Goal: Task Accomplishment & Management: Use online tool/utility

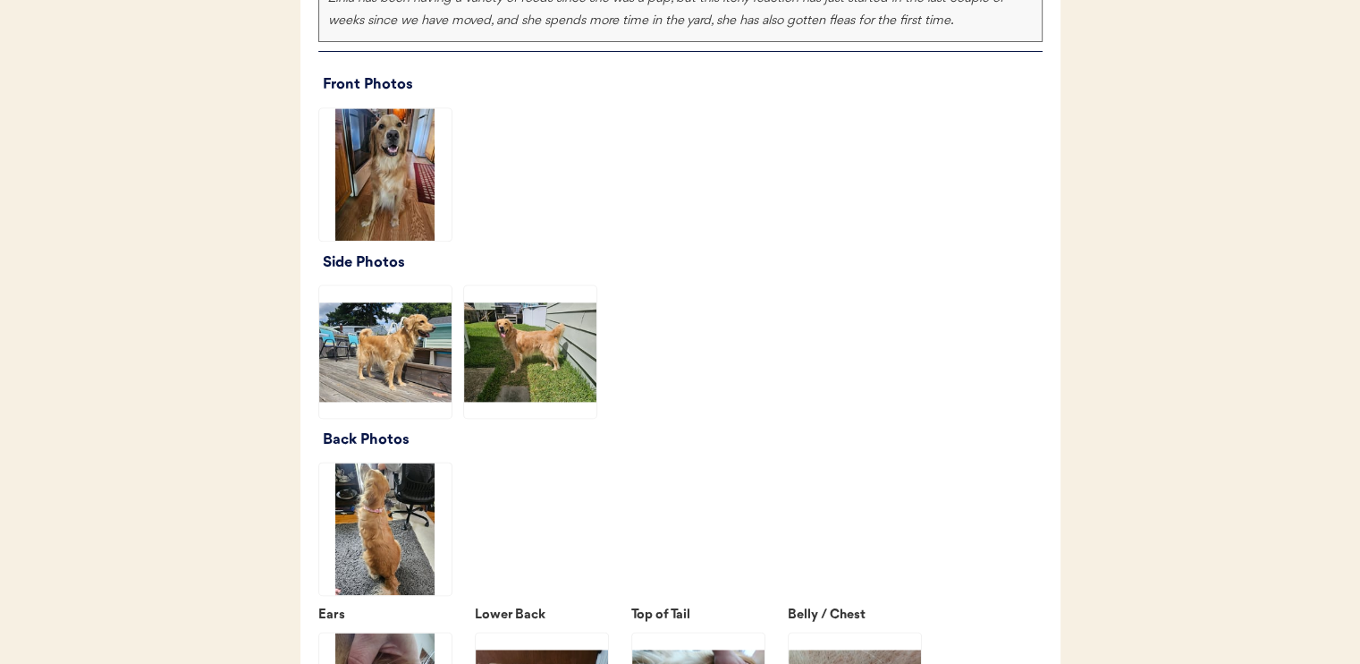
scroll to position [2236, 0]
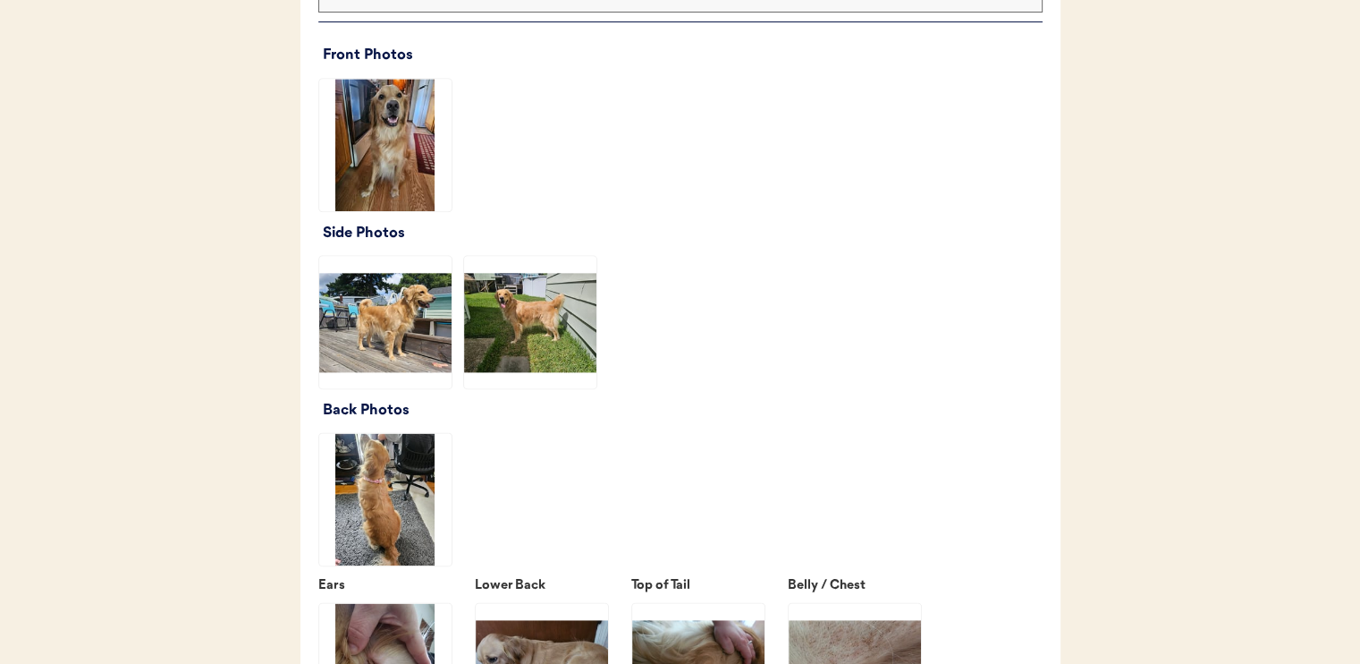
click at [415, 182] on img at bounding box center [385, 145] width 132 height 132
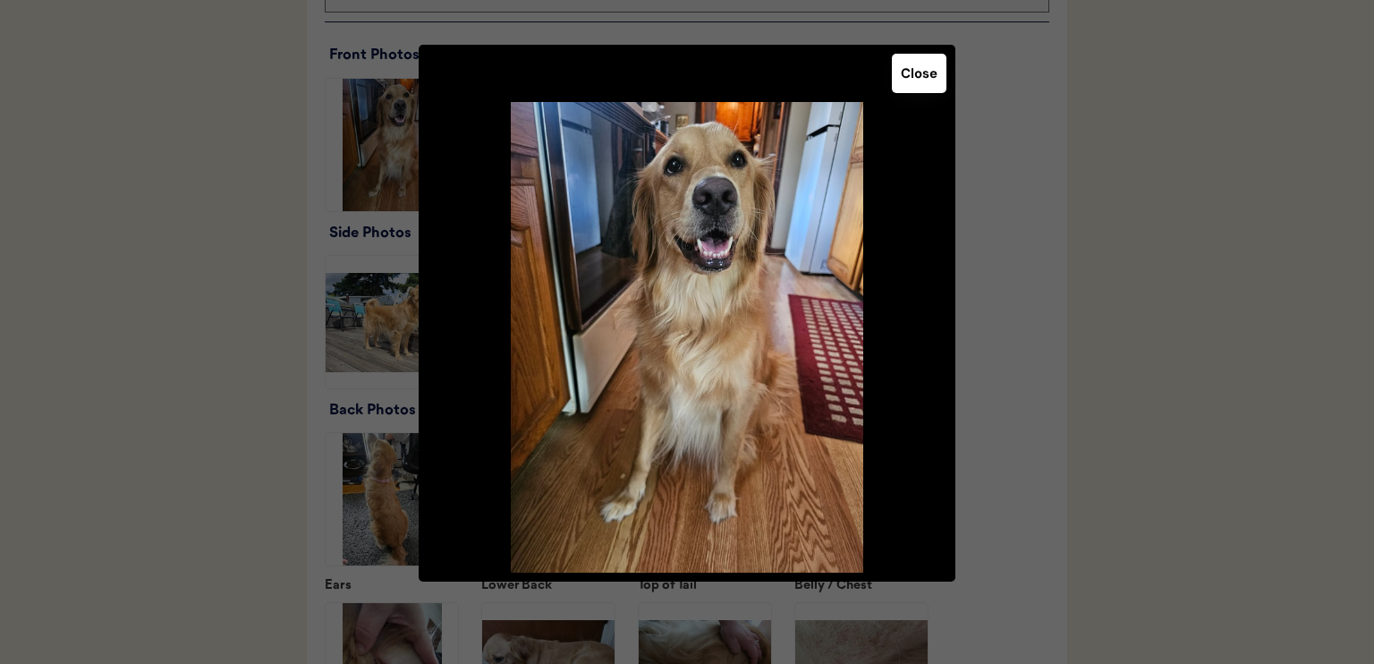
click at [916, 81] on button "Close" at bounding box center [919, 73] width 55 height 39
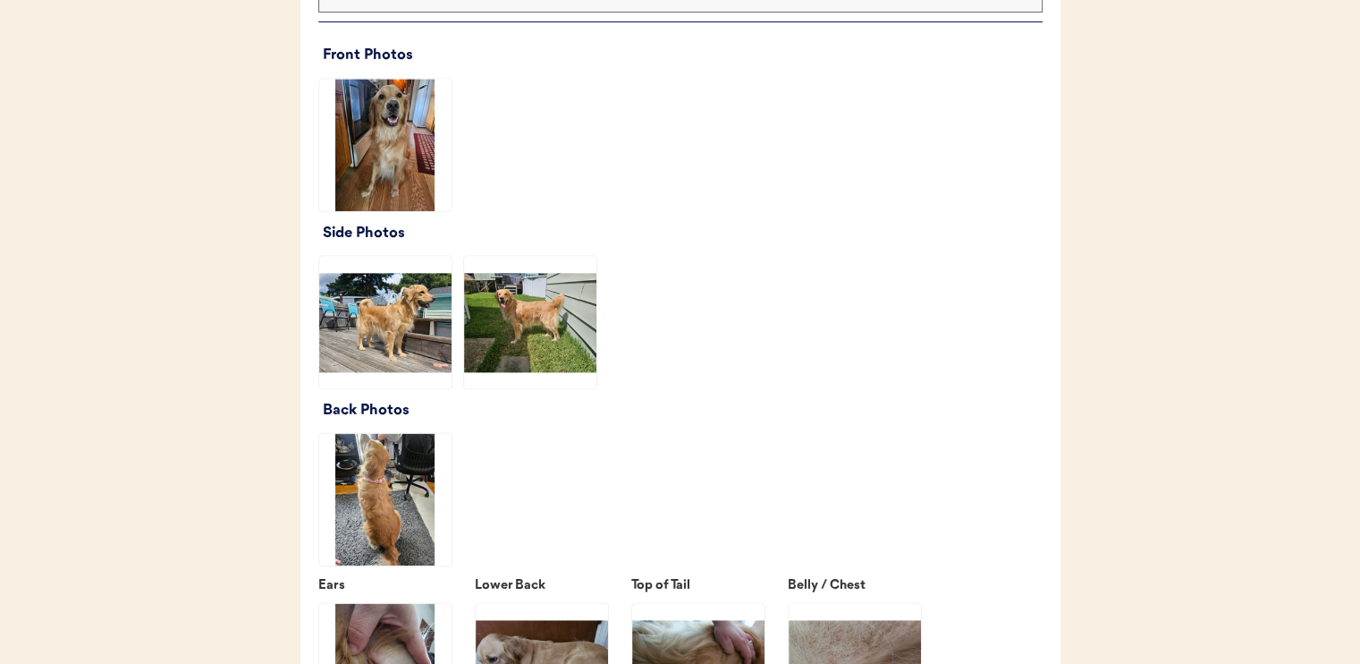
click at [440, 343] on img at bounding box center [385, 322] width 132 height 132
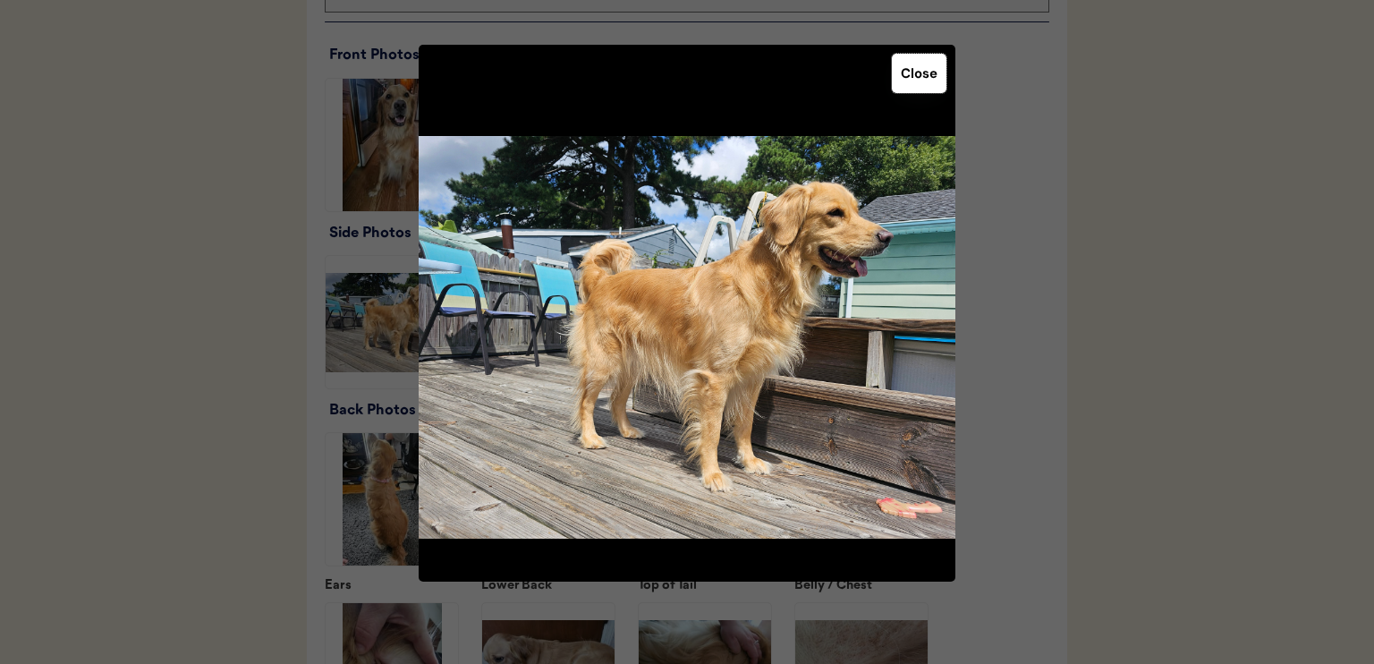
click at [912, 84] on button "Close" at bounding box center [919, 73] width 55 height 39
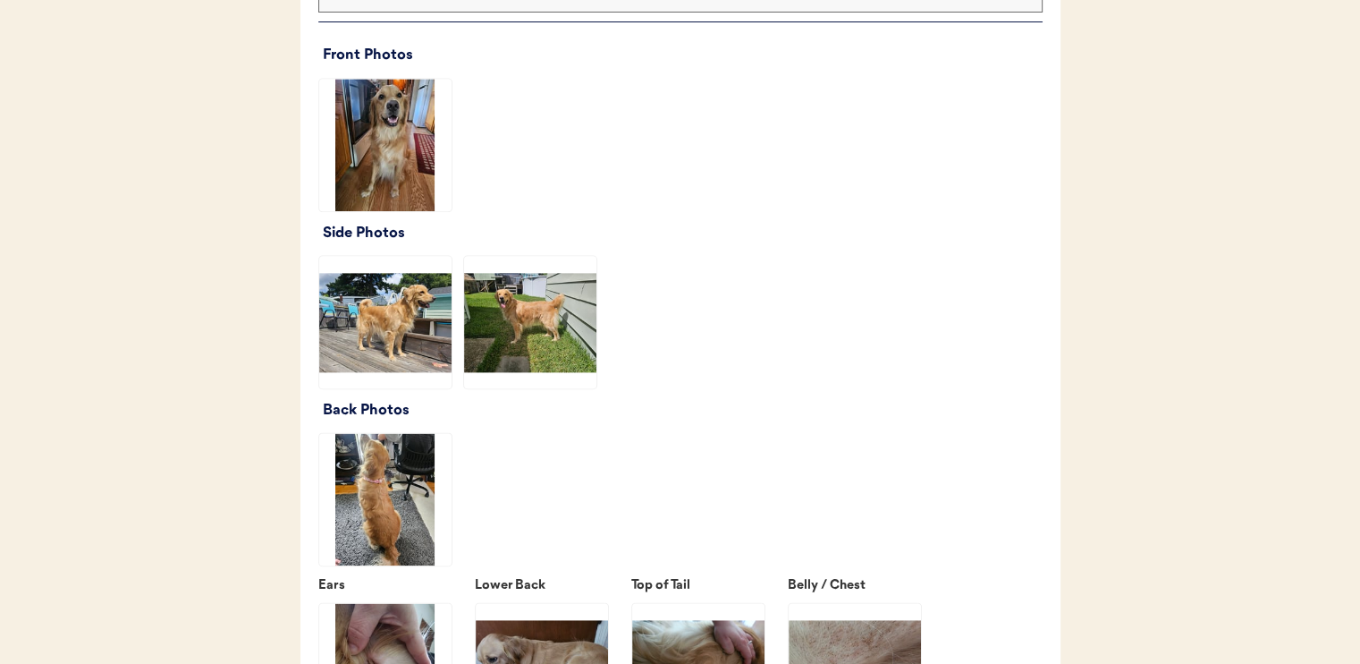
click at [580, 323] on img at bounding box center [530, 322] width 132 height 132
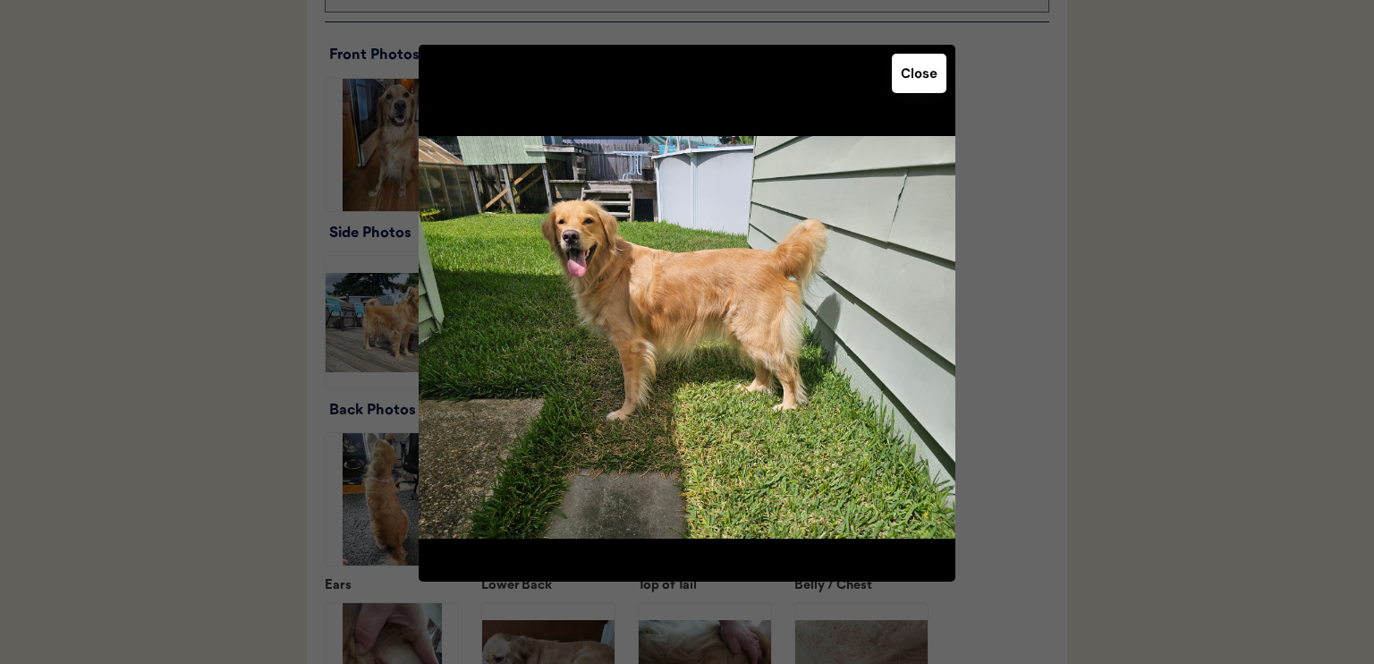
click at [895, 73] on button "Close" at bounding box center [919, 73] width 55 height 39
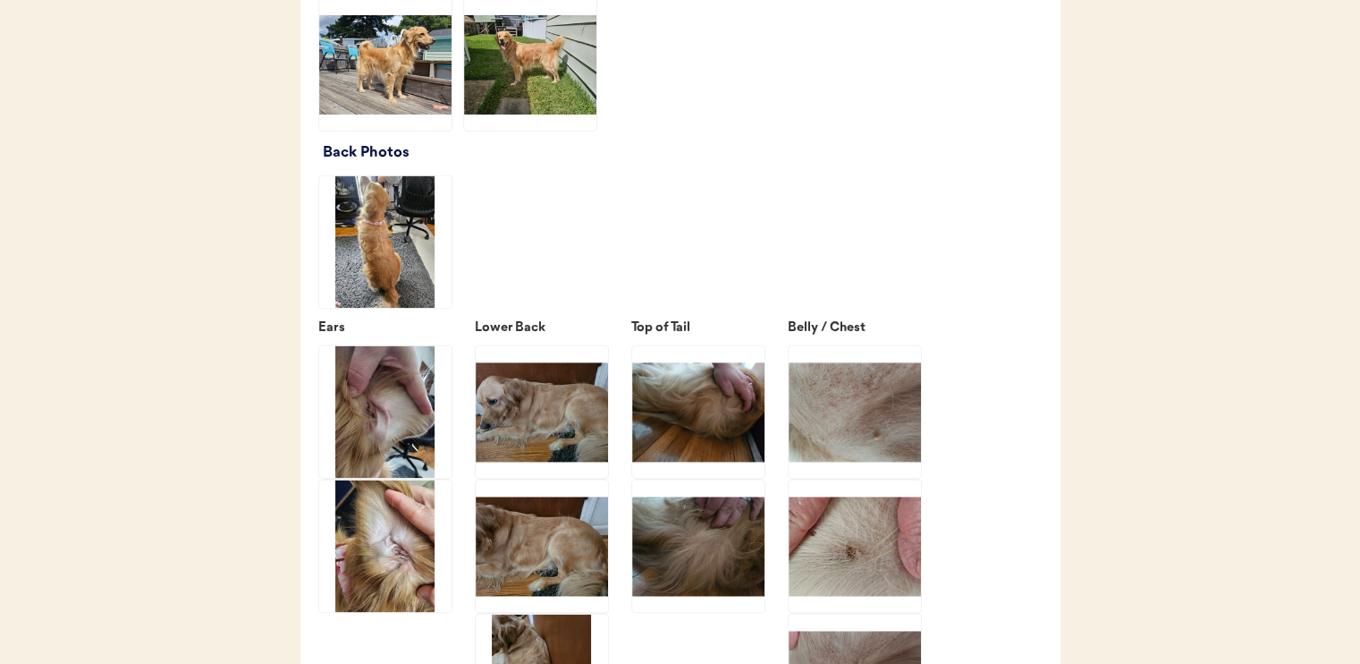
scroll to position [2504, 0]
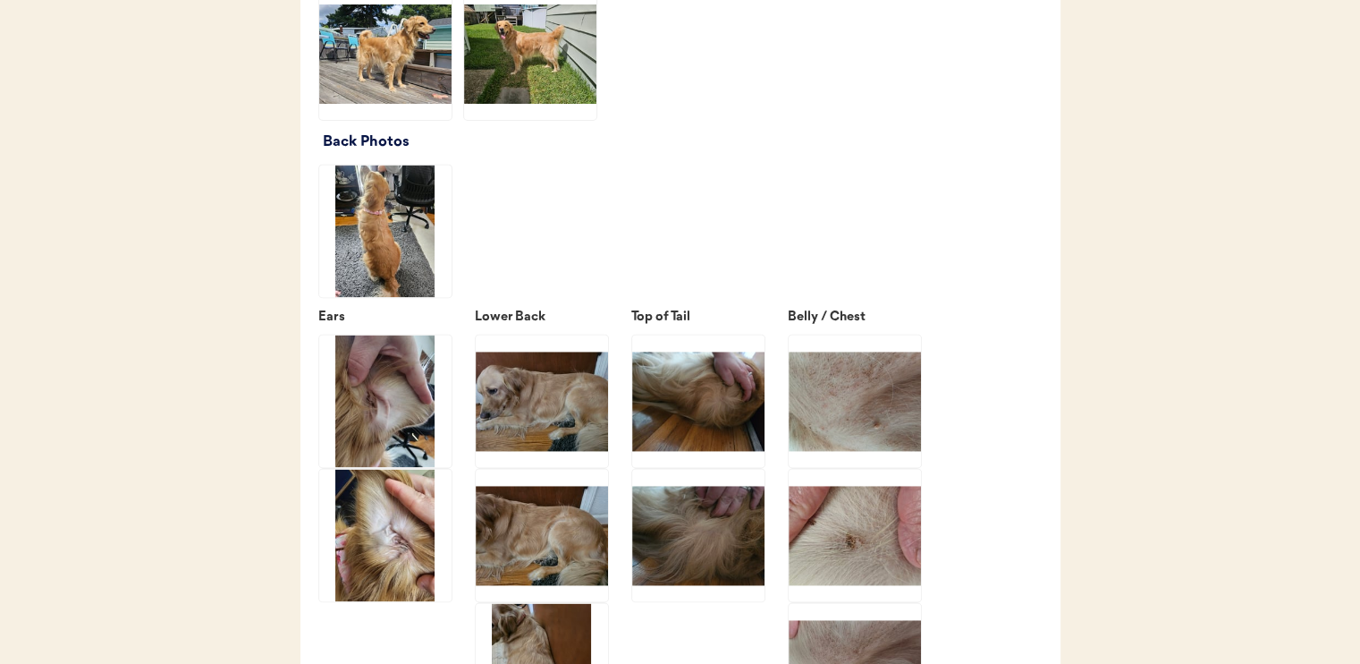
click at [436, 276] on img at bounding box center [385, 231] width 132 height 132
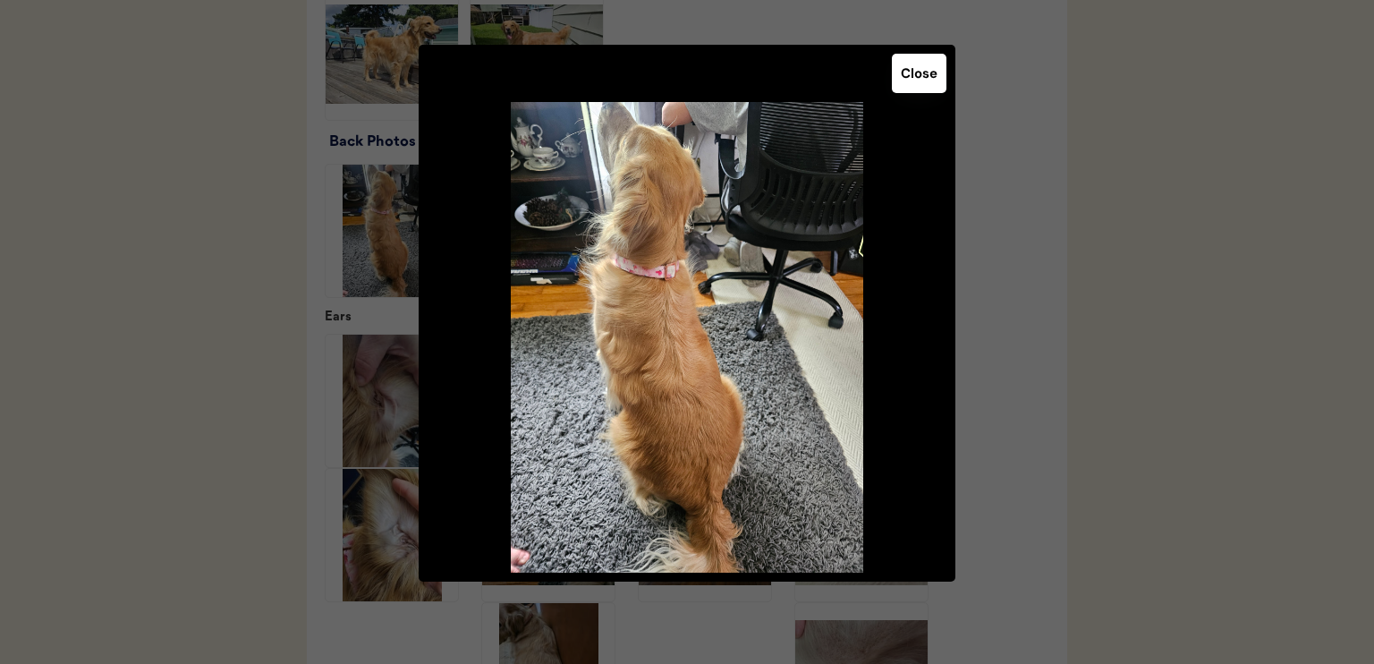
click at [914, 78] on button "Close" at bounding box center [919, 73] width 55 height 39
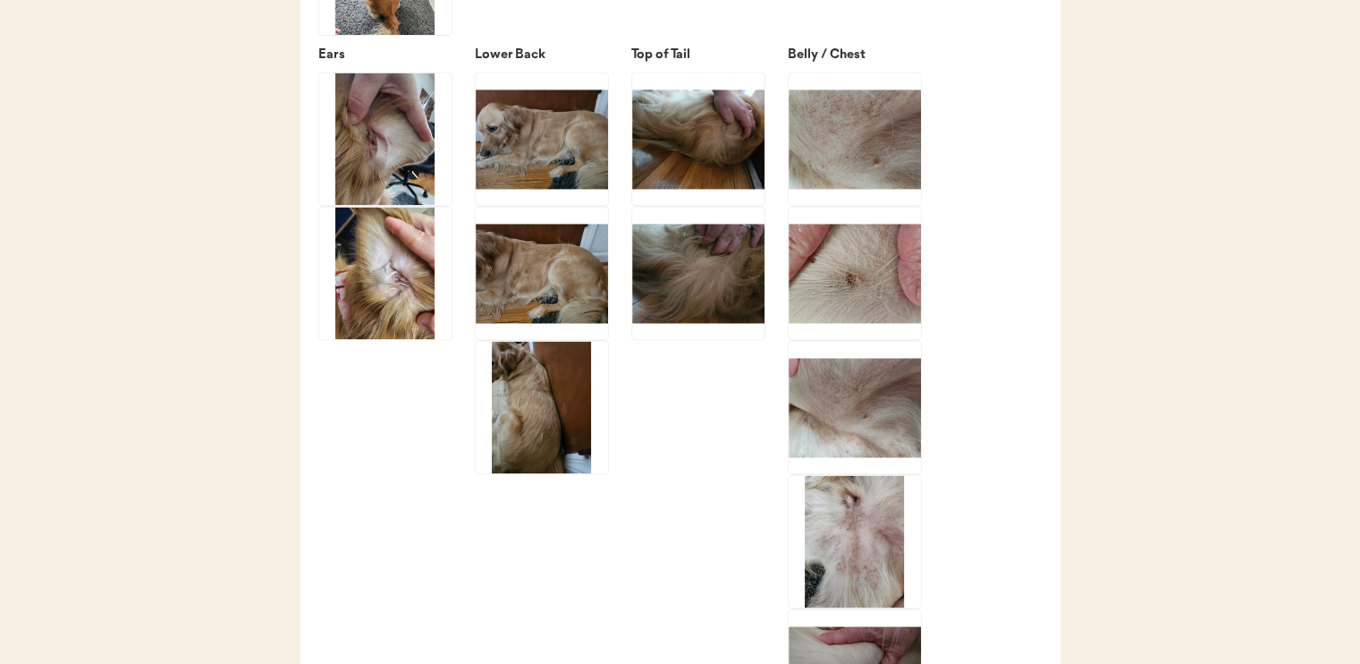
scroll to position [2773, 0]
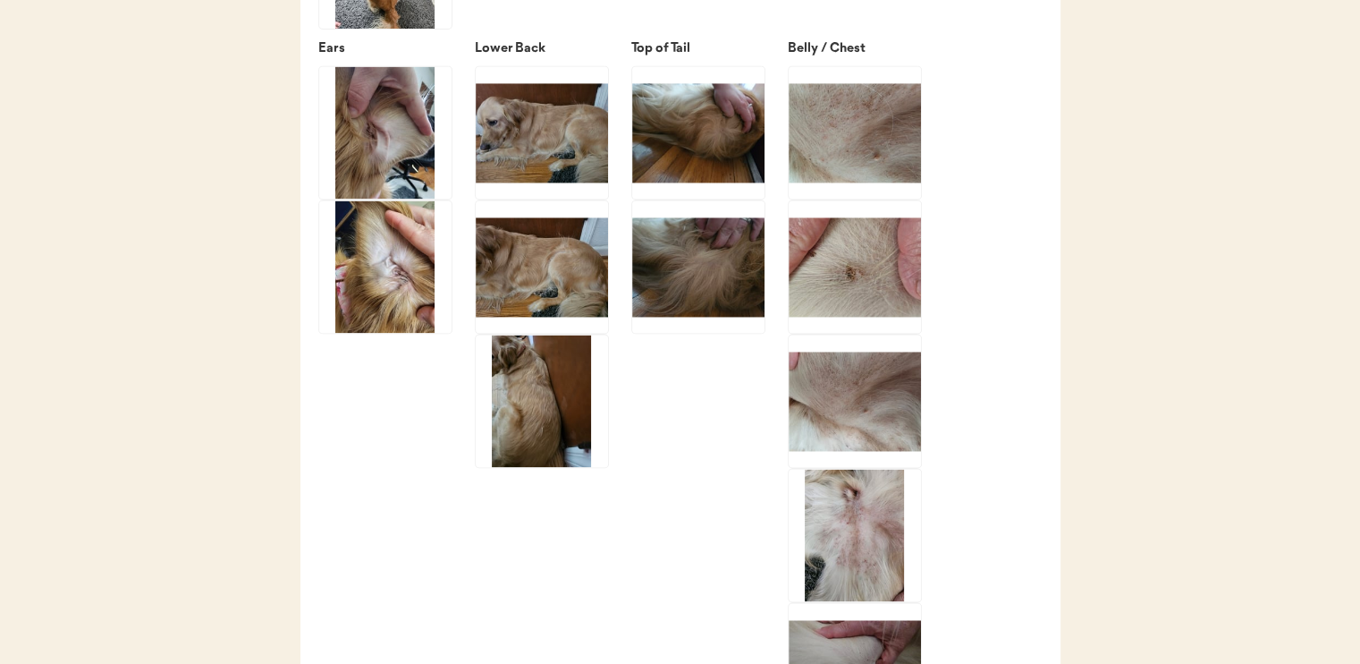
click at [390, 187] on img at bounding box center [385, 132] width 132 height 132
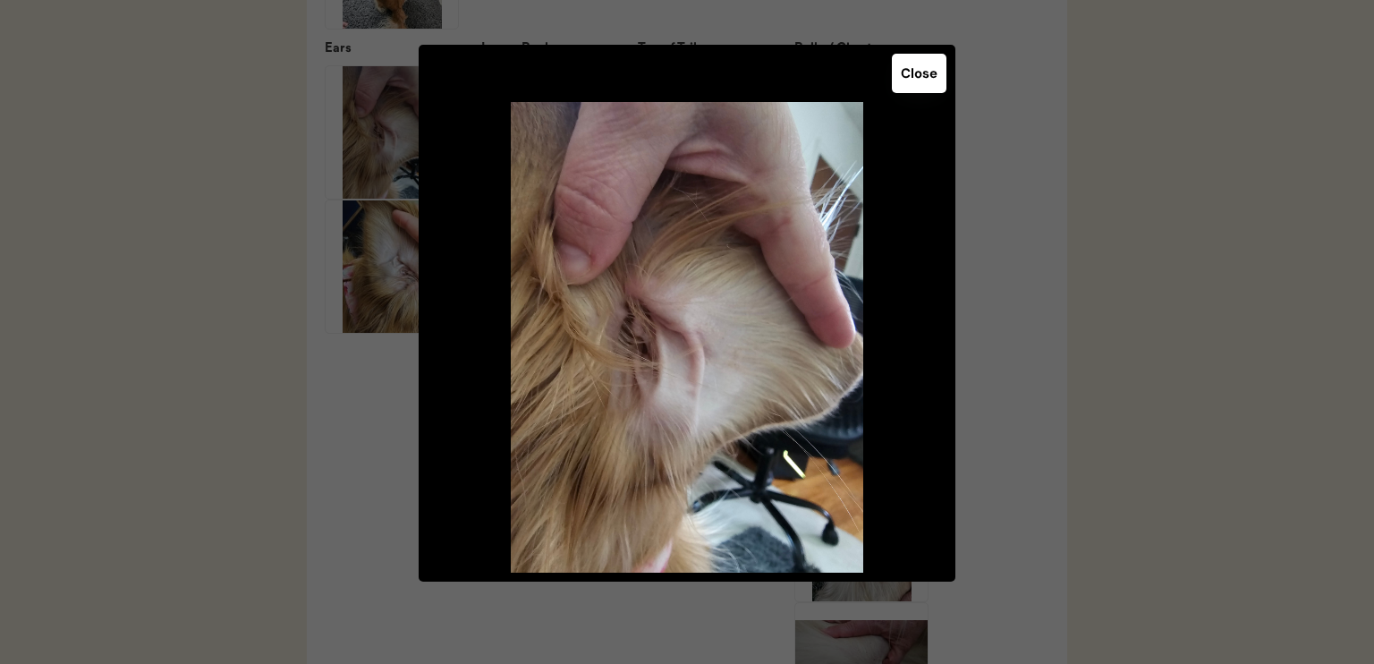
click at [929, 76] on button "Close" at bounding box center [919, 73] width 55 height 39
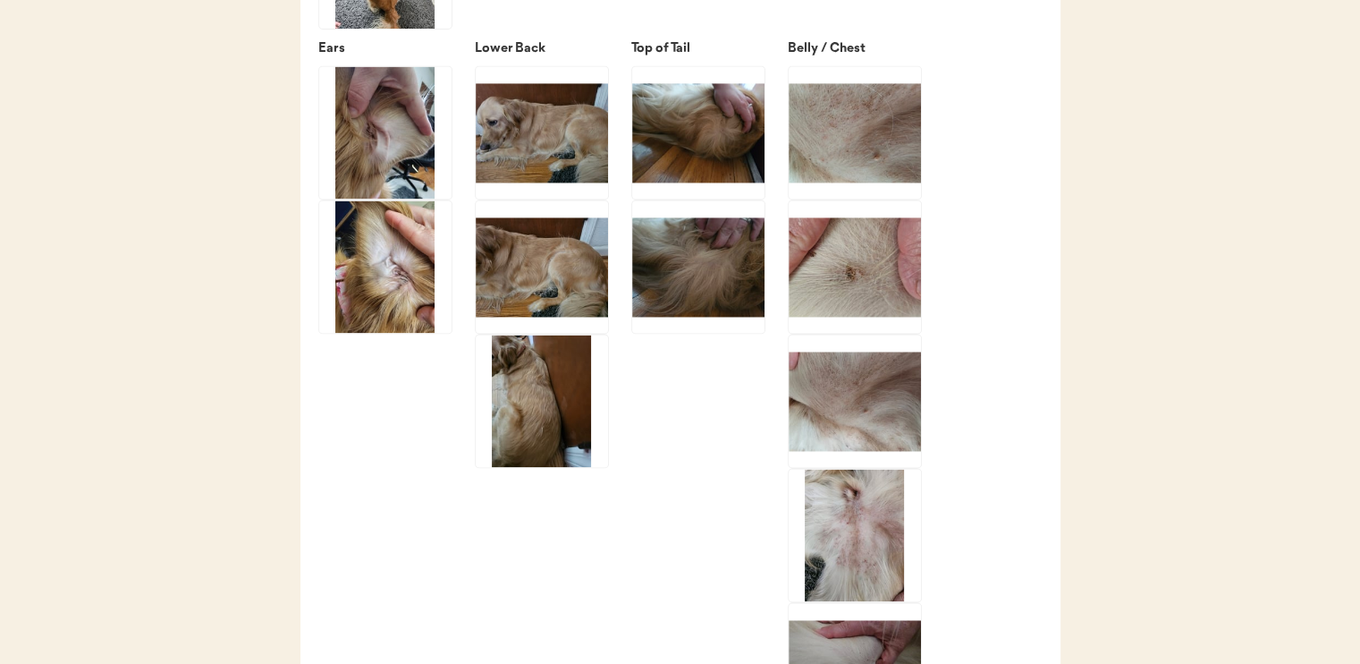
click at [390, 268] on img at bounding box center [385, 266] width 132 height 132
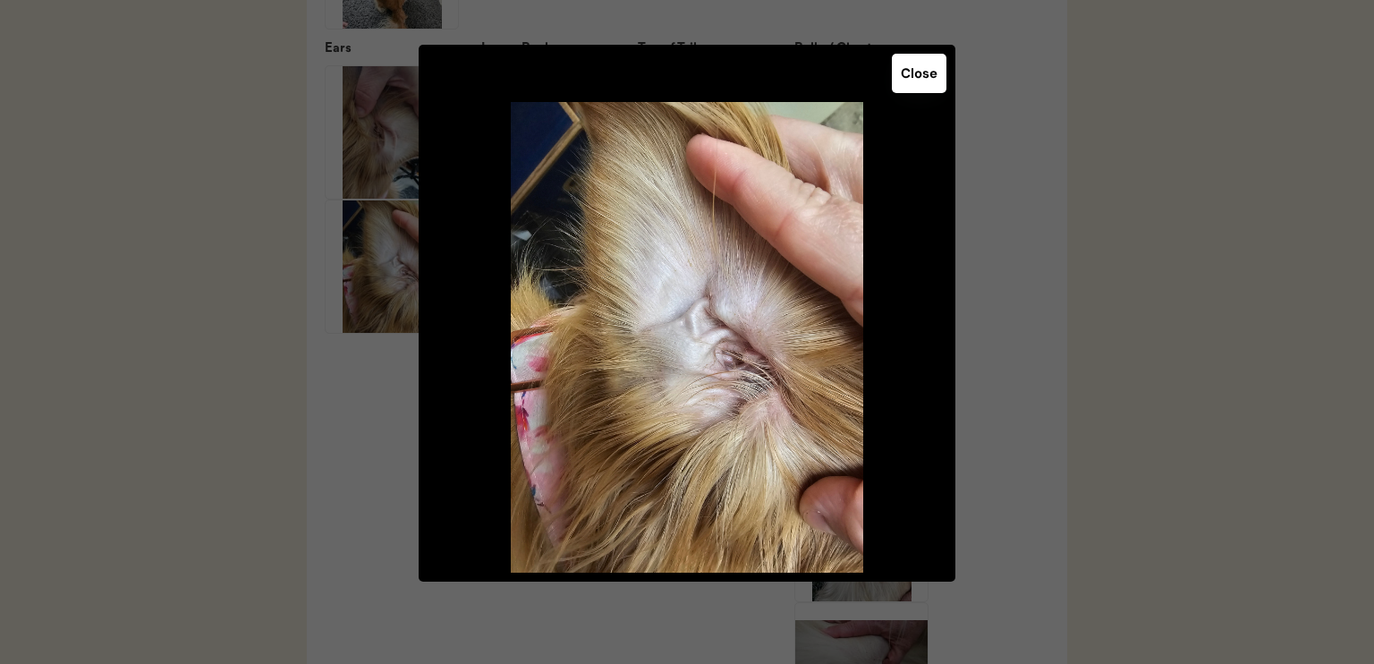
click at [922, 78] on button "Close" at bounding box center [919, 73] width 55 height 39
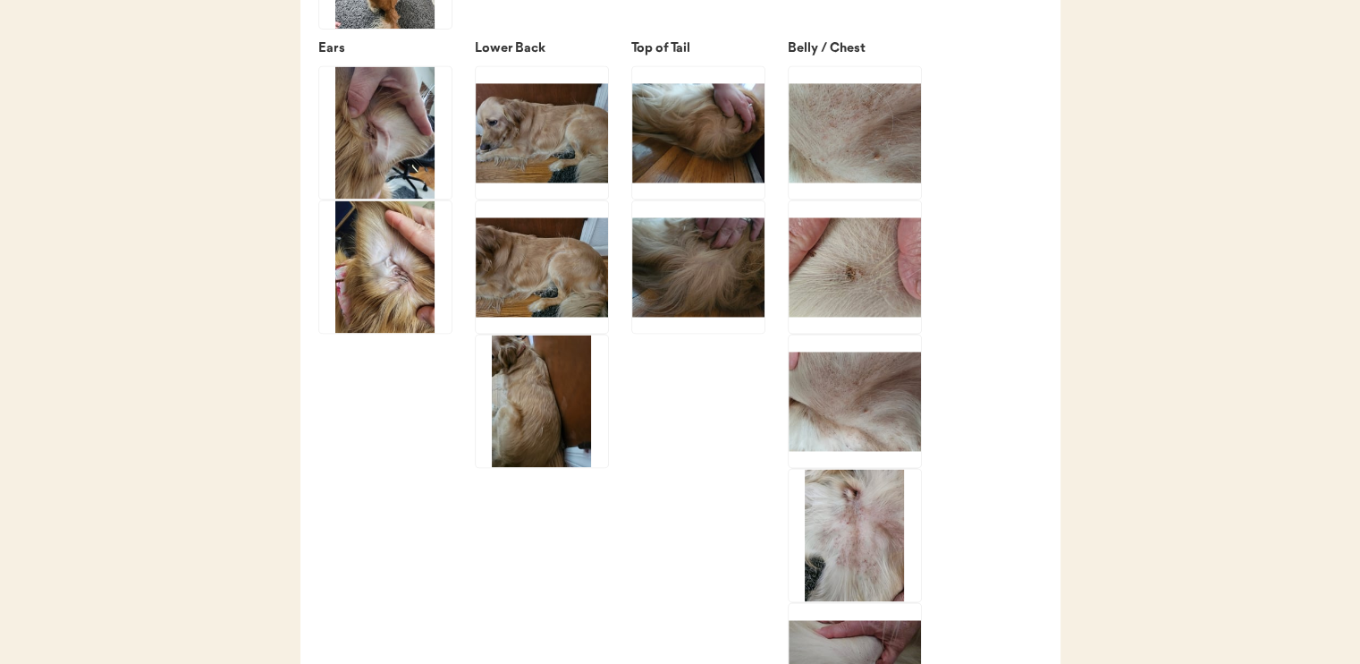
click at [591, 169] on img at bounding box center [542, 132] width 132 height 132
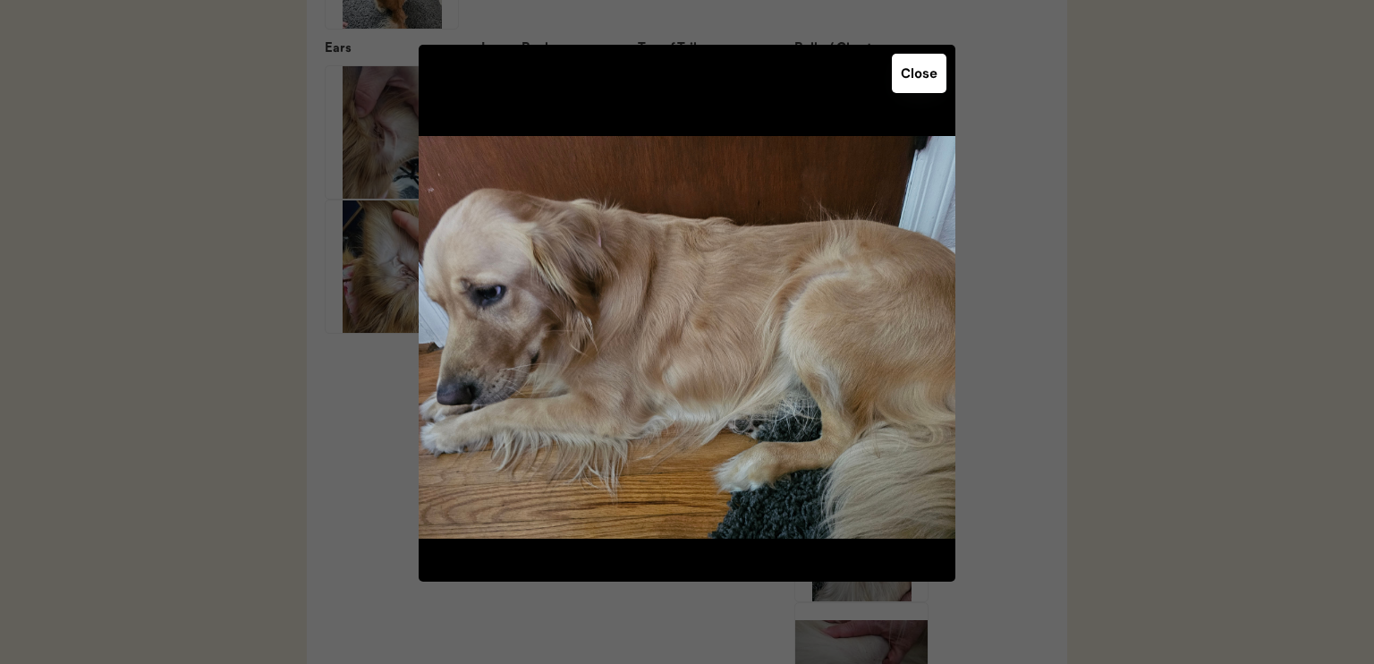
click at [919, 83] on button "Close" at bounding box center [919, 73] width 55 height 39
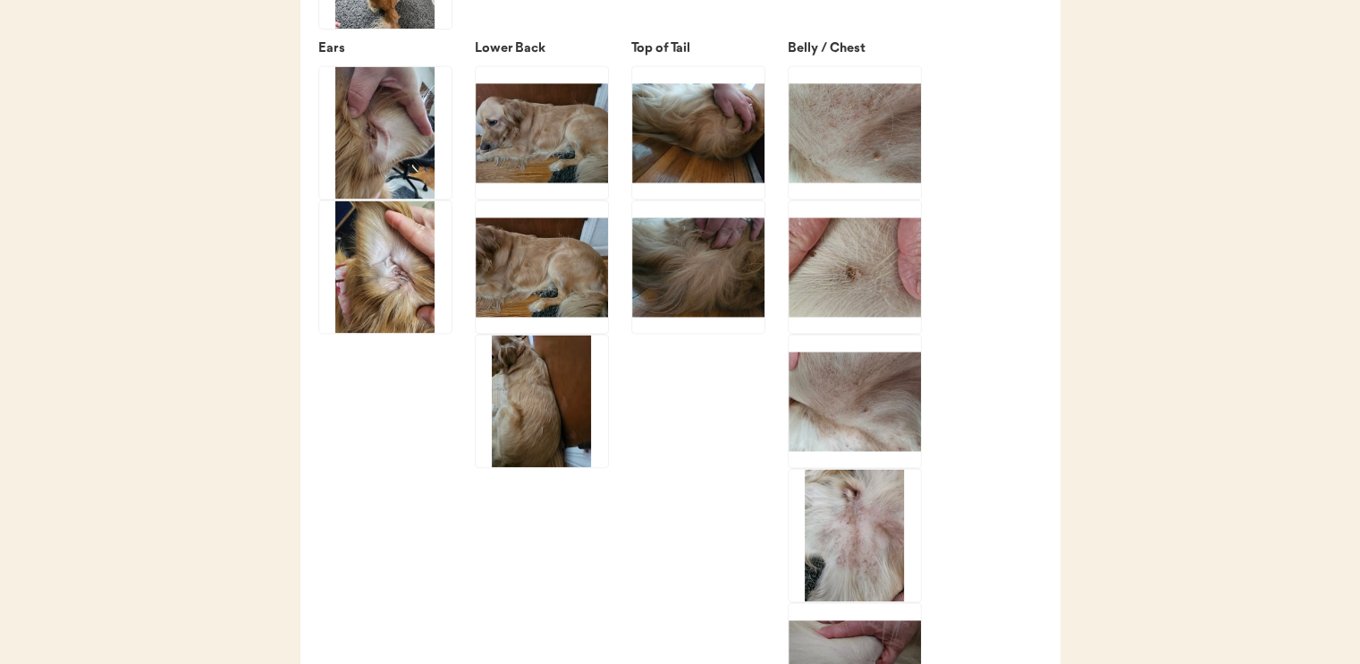
click at [578, 419] on img at bounding box center [542, 401] width 132 height 132
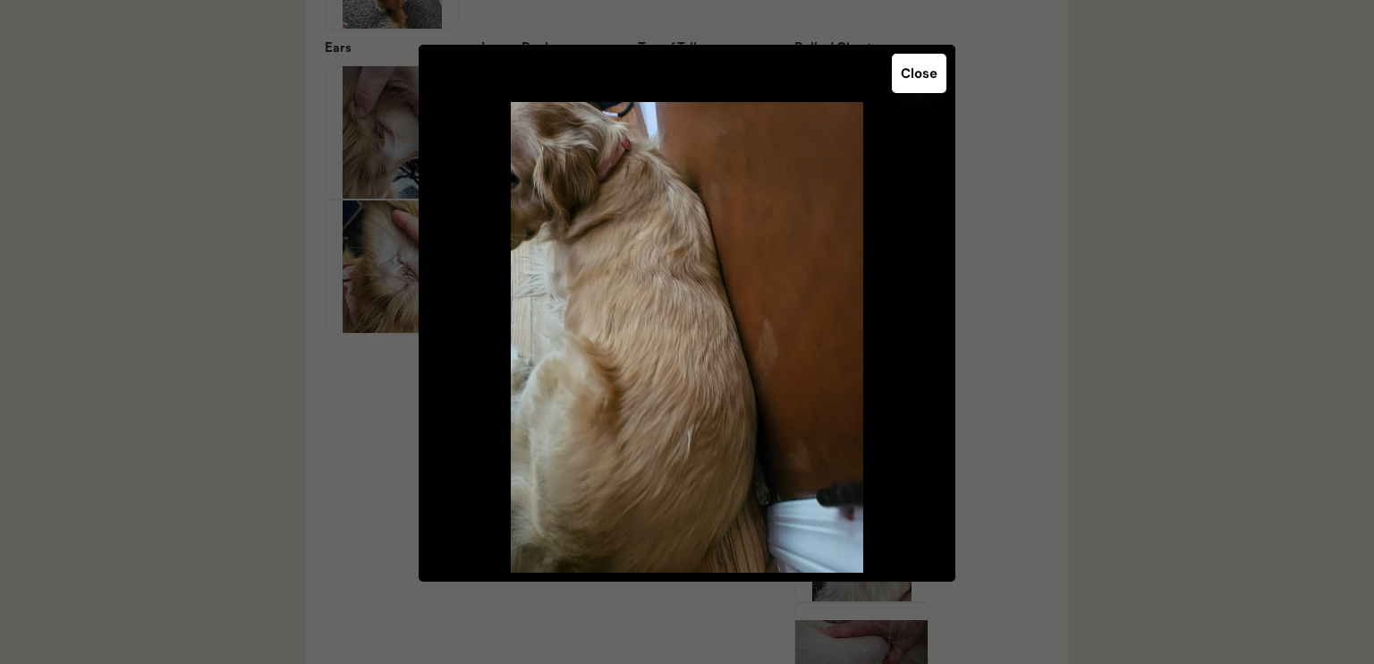
click at [937, 80] on button "Close" at bounding box center [919, 73] width 55 height 39
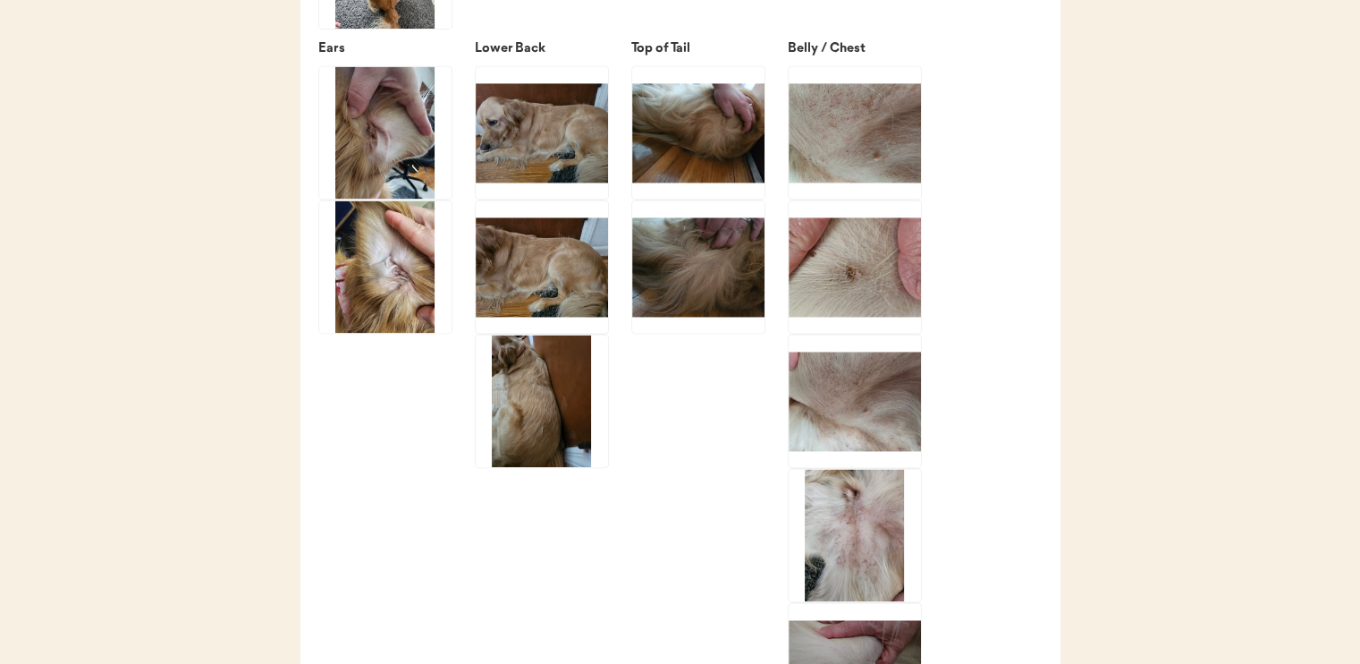
click at [744, 162] on img at bounding box center [698, 132] width 132 height 132
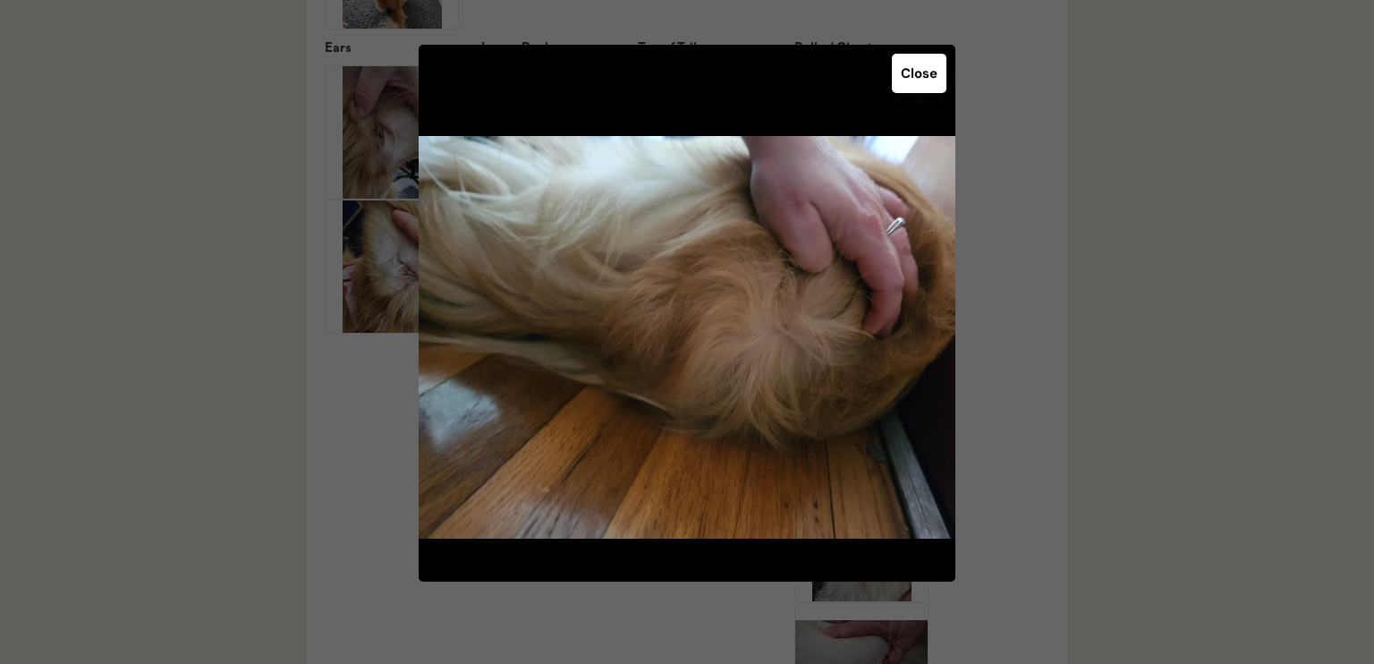
click at [916, 77] on button "Close" at bounding box center [919, 73] width 55 height 39
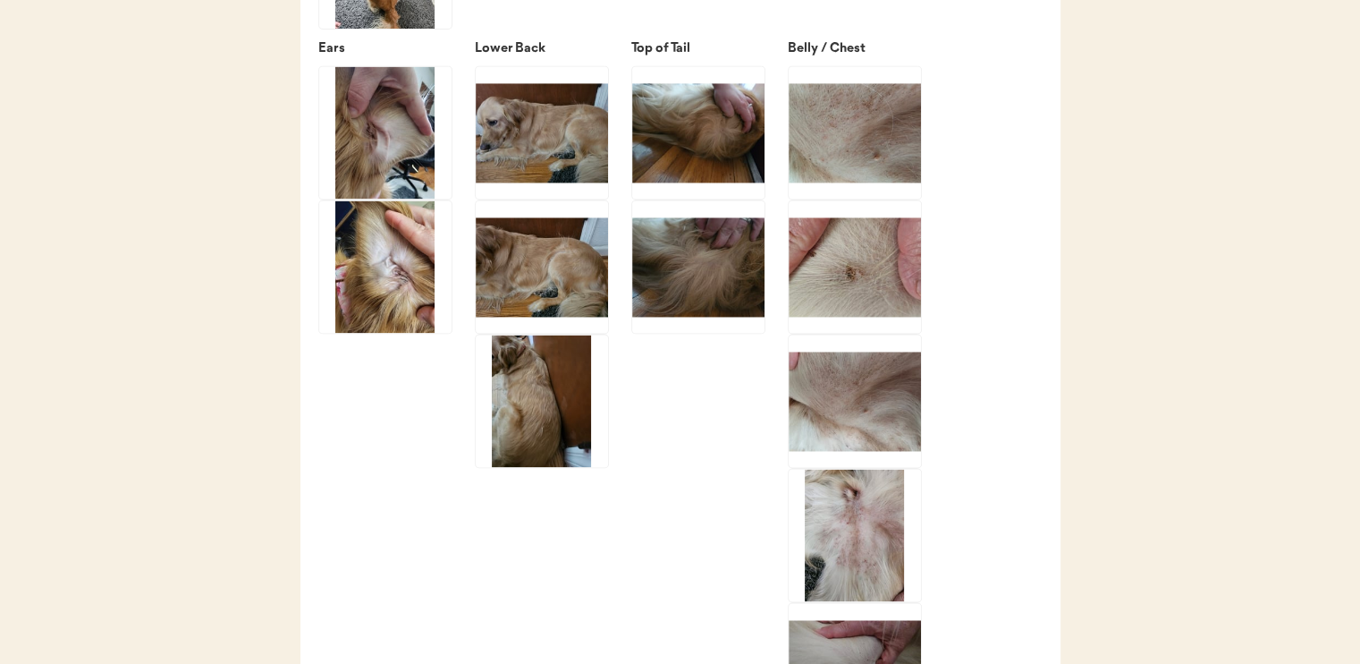
click at [875, 178] on img at bounding box center [855, 132] width 132 height 132
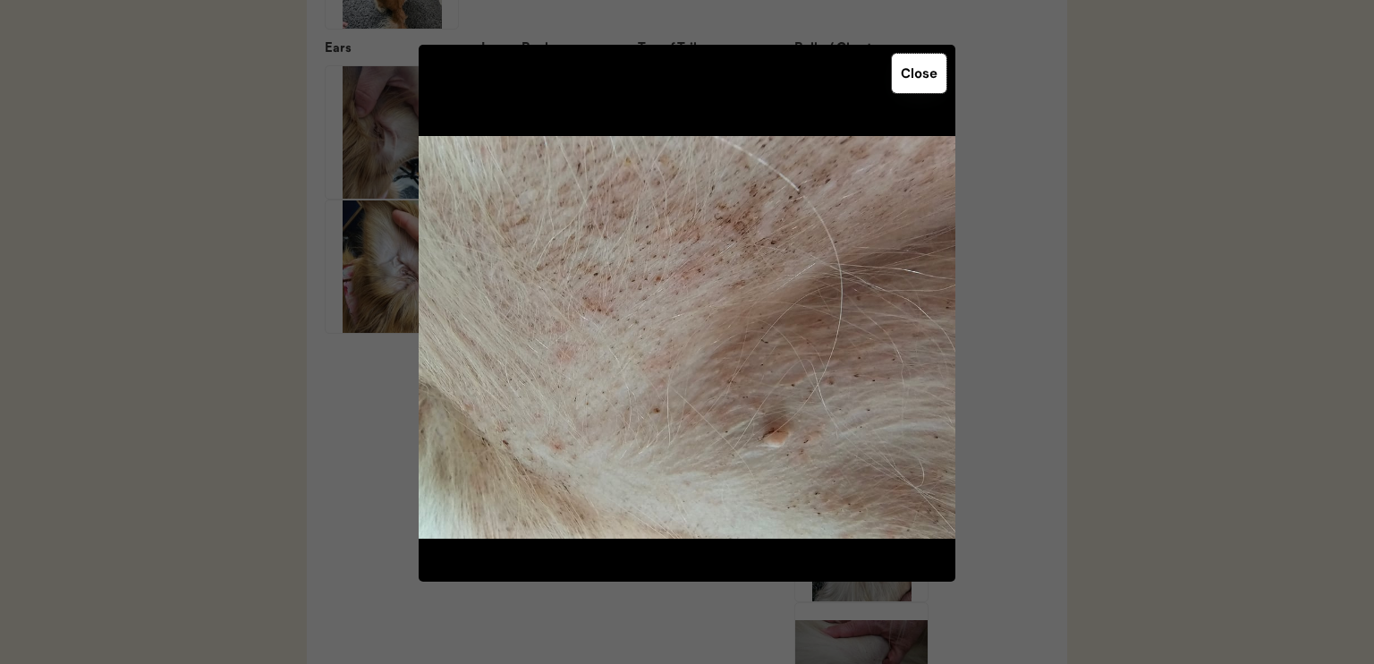
click at [928, 80] on button "Close" at bounding box center [919, 73] width 55 height 39
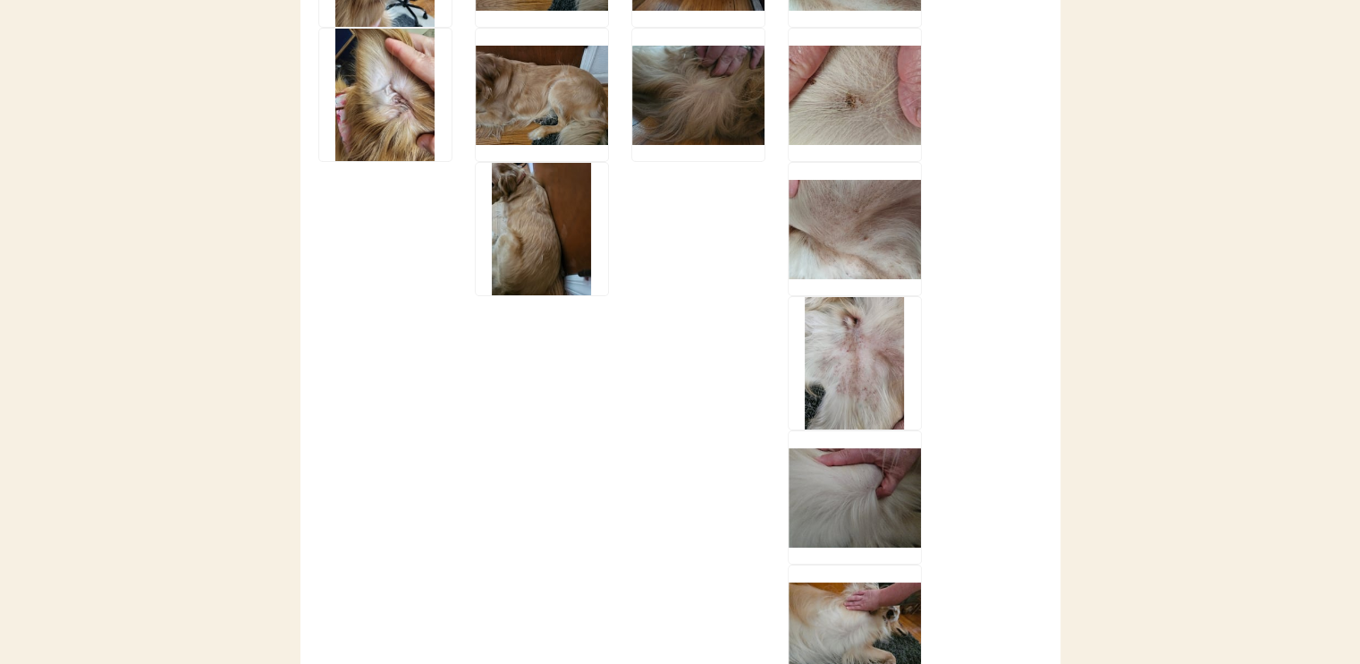
scroll to position [2952, 0]
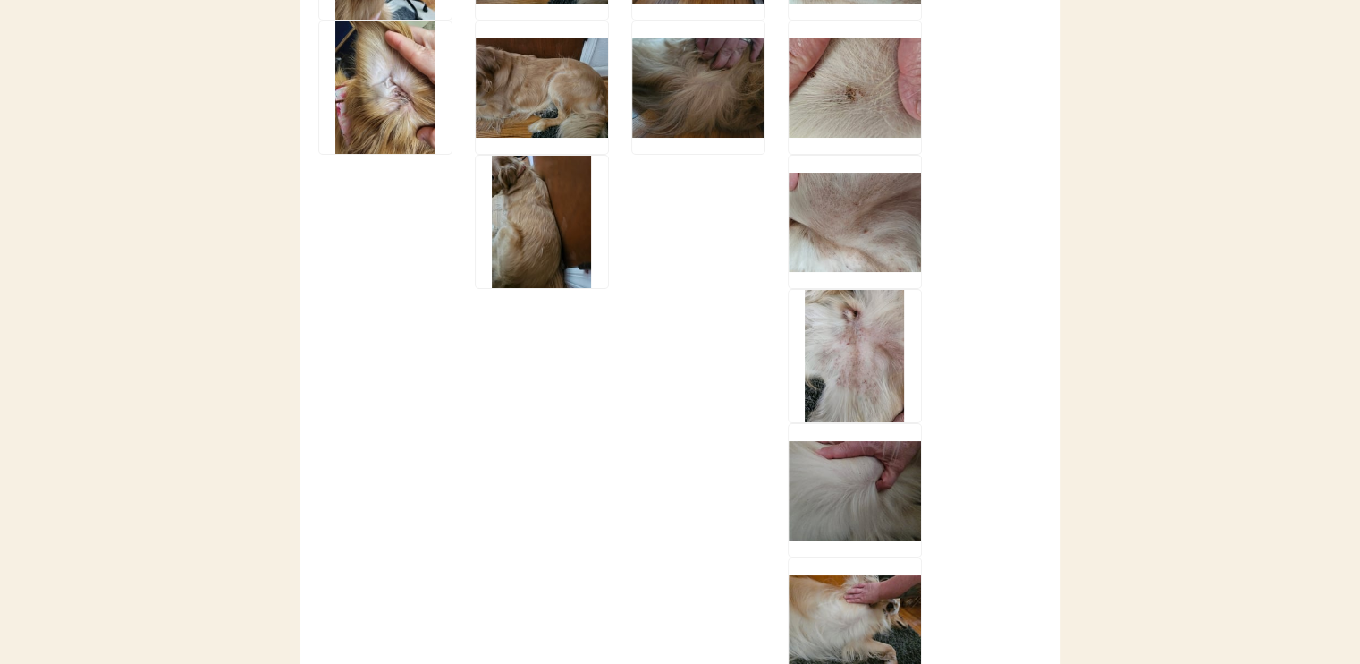
click at [877, 342] on img at bounding box center [855, 356] width 132 height 132
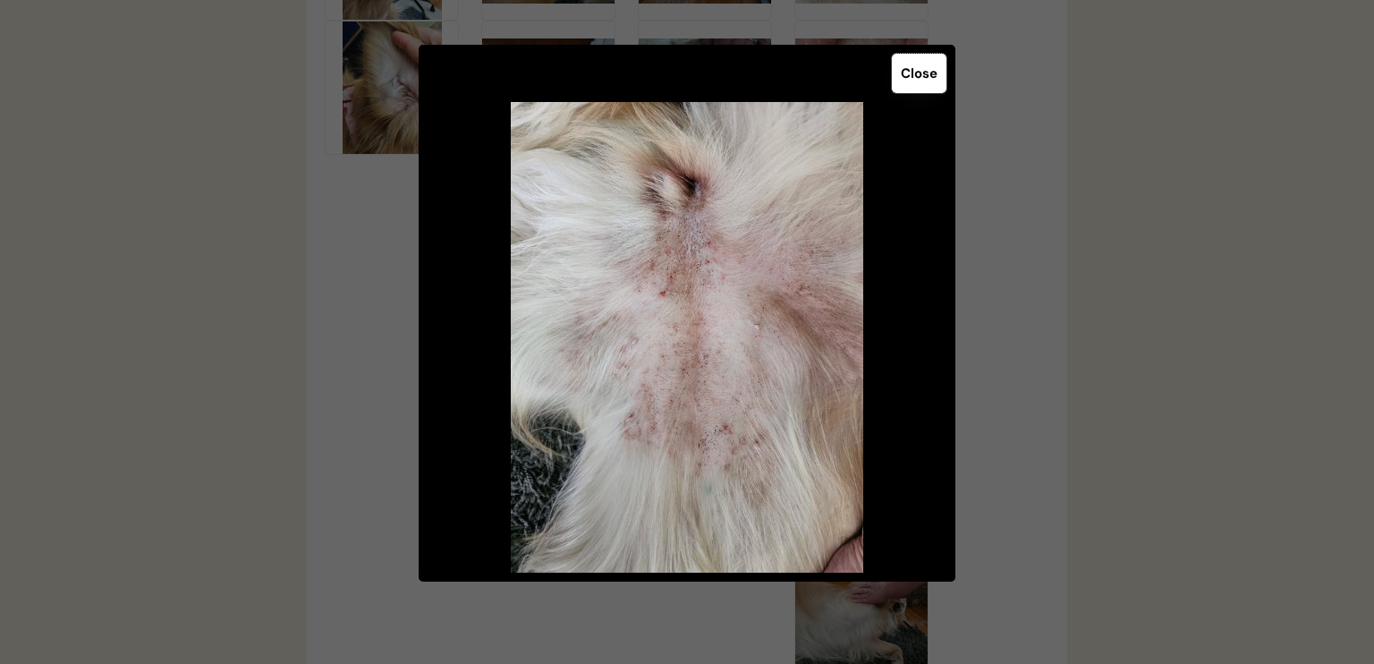
click at [915, 80] on button "Close" at bounding box center [919, 73] width 55 height 39
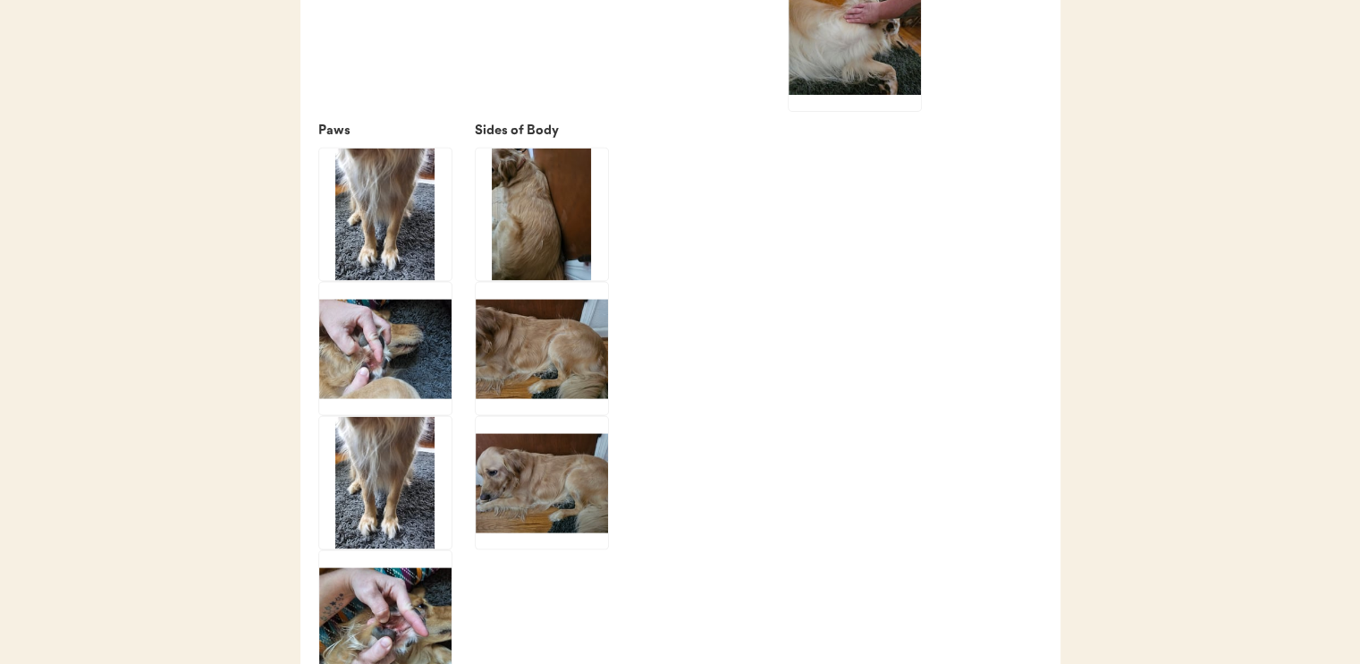
scroll to position [3578, 0]
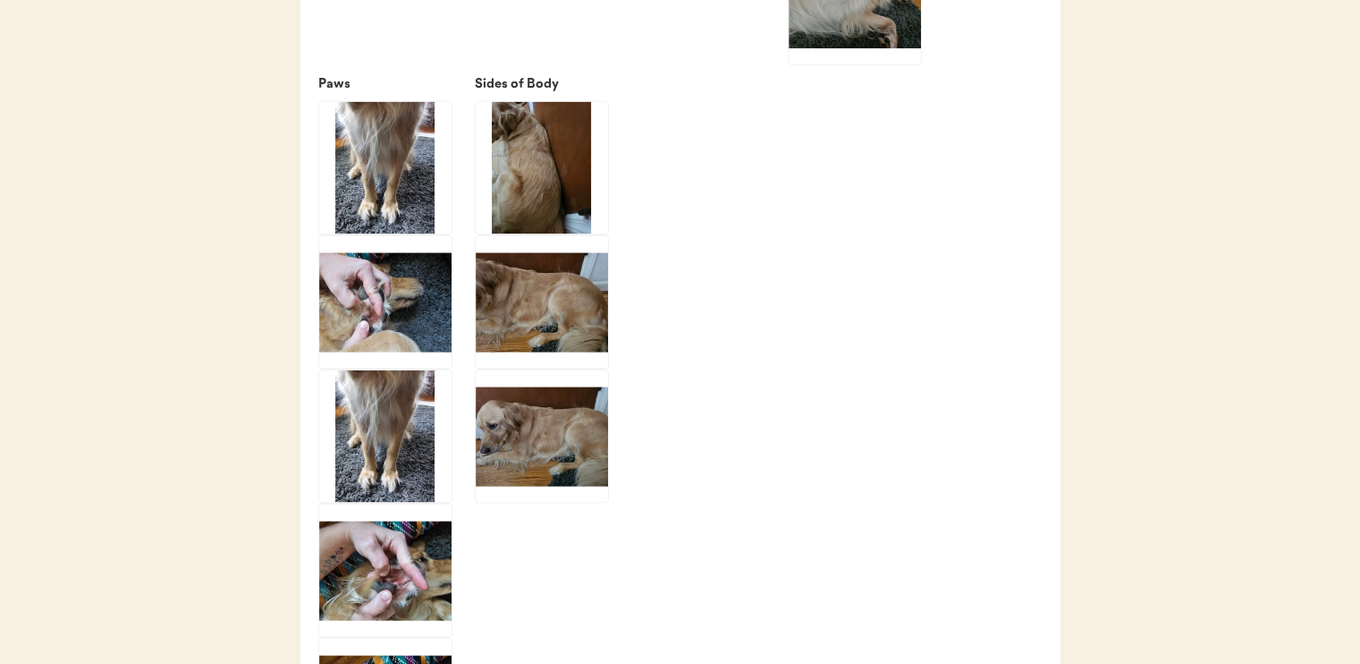
click at [372, 353] on img at bounding box center [385, 302] width 132 height 132
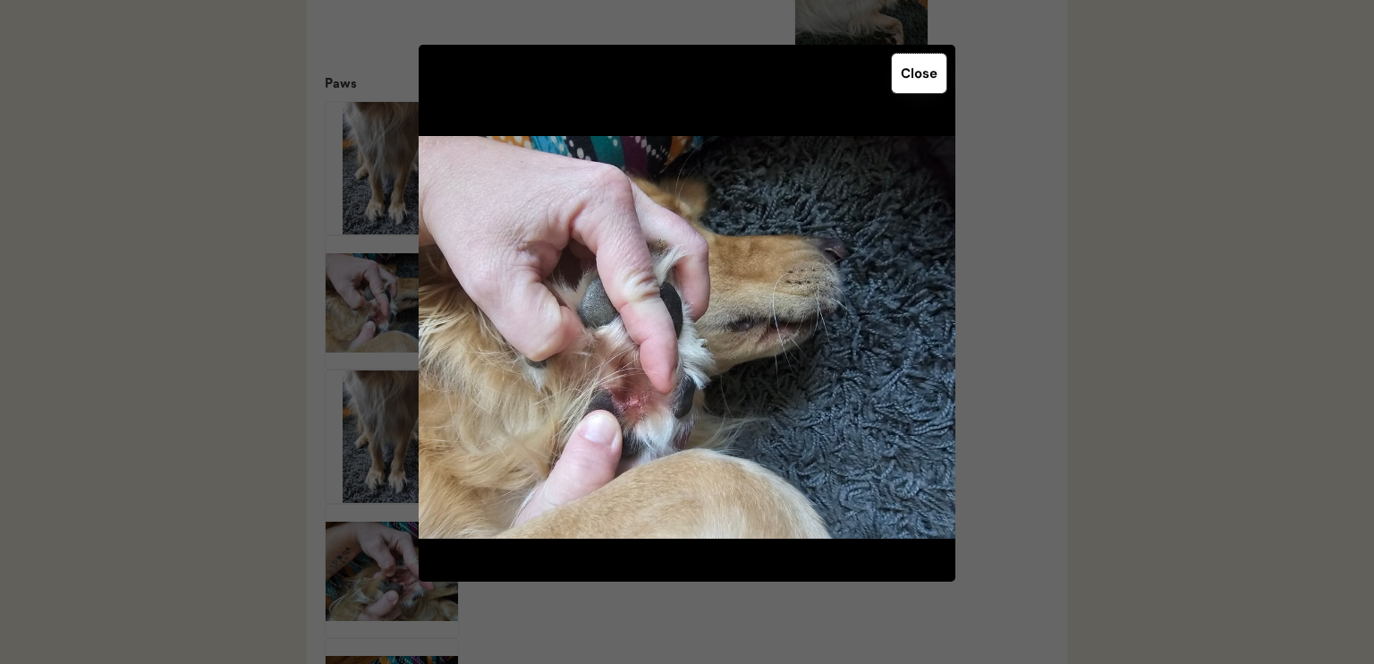
click at [926, 74] on button "Close" at bounding box center [919, 73] width 55 height 39
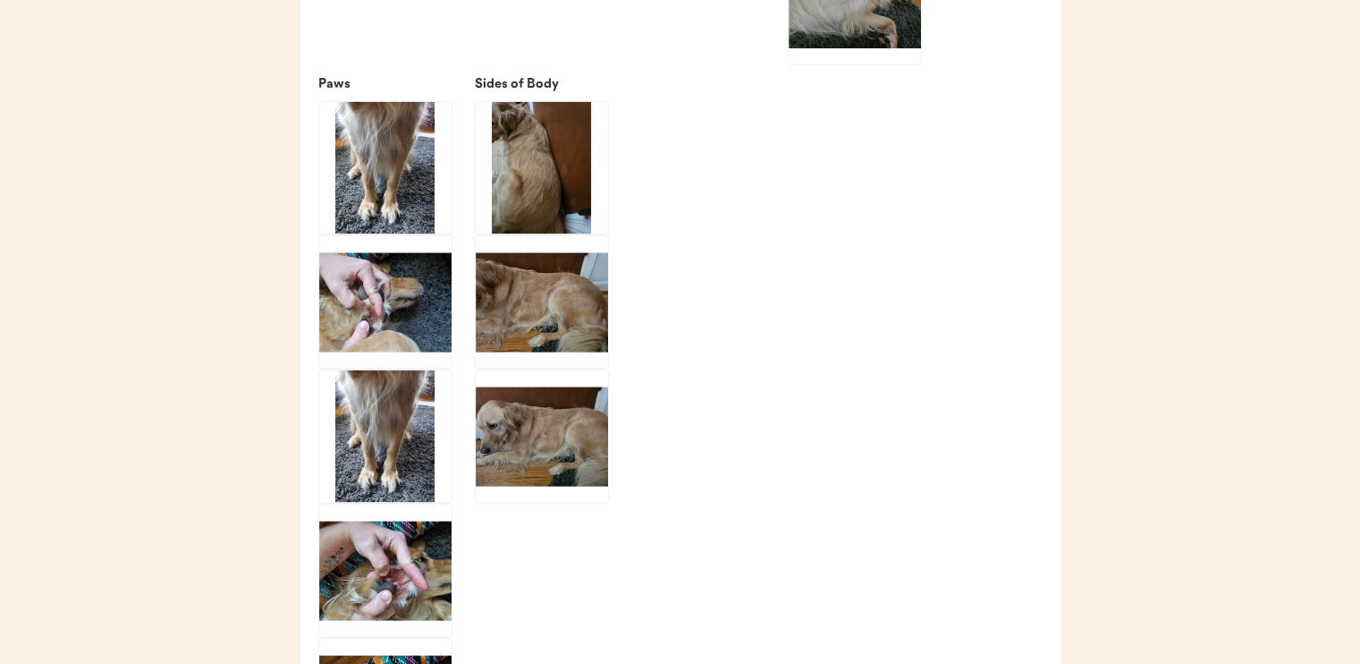
click at [396, 572] on img at bounding box center [385, 570] width 132 height 132
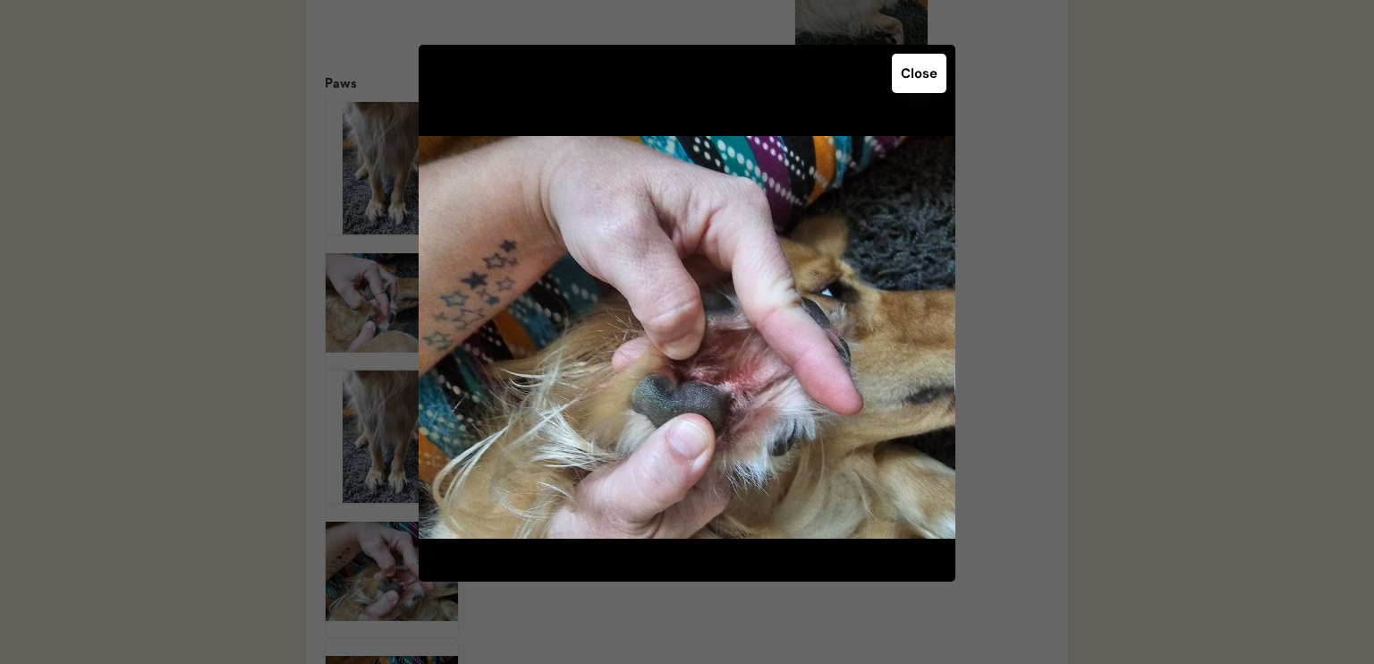
click at [925, 76] on button "Close" at bounding box center [919, 73] width 55 height 39
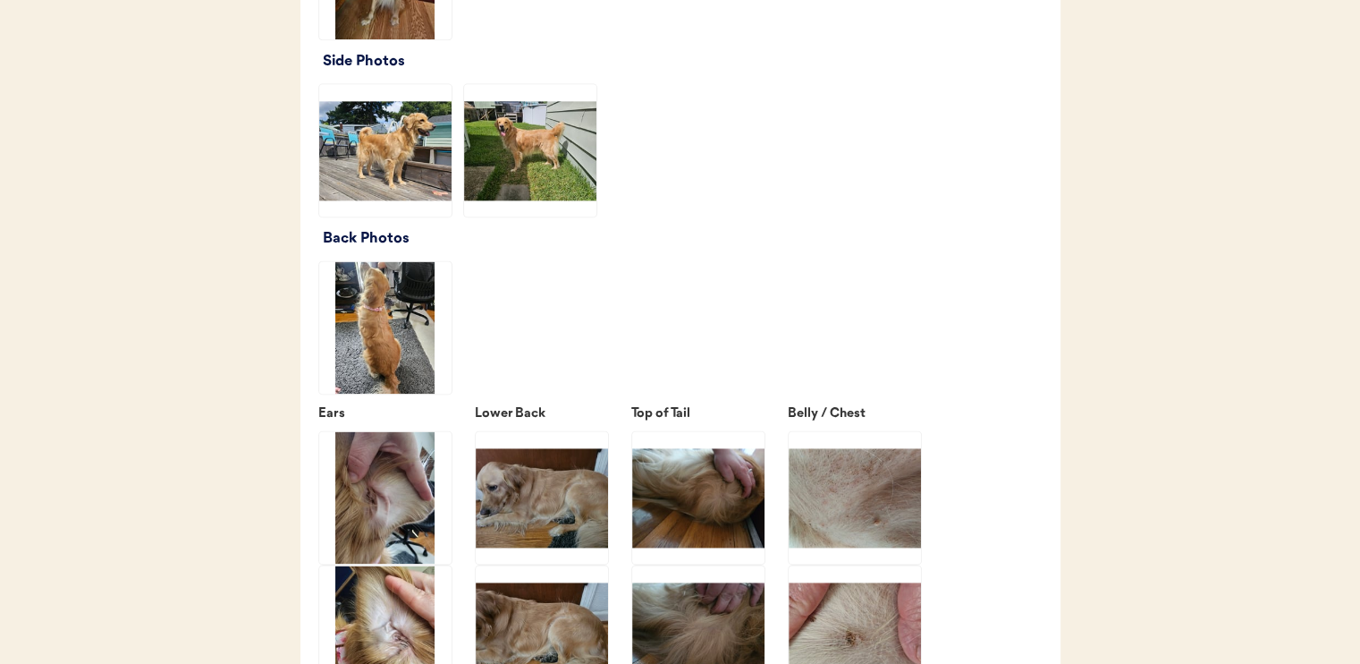
scroll to position [2325, 0]
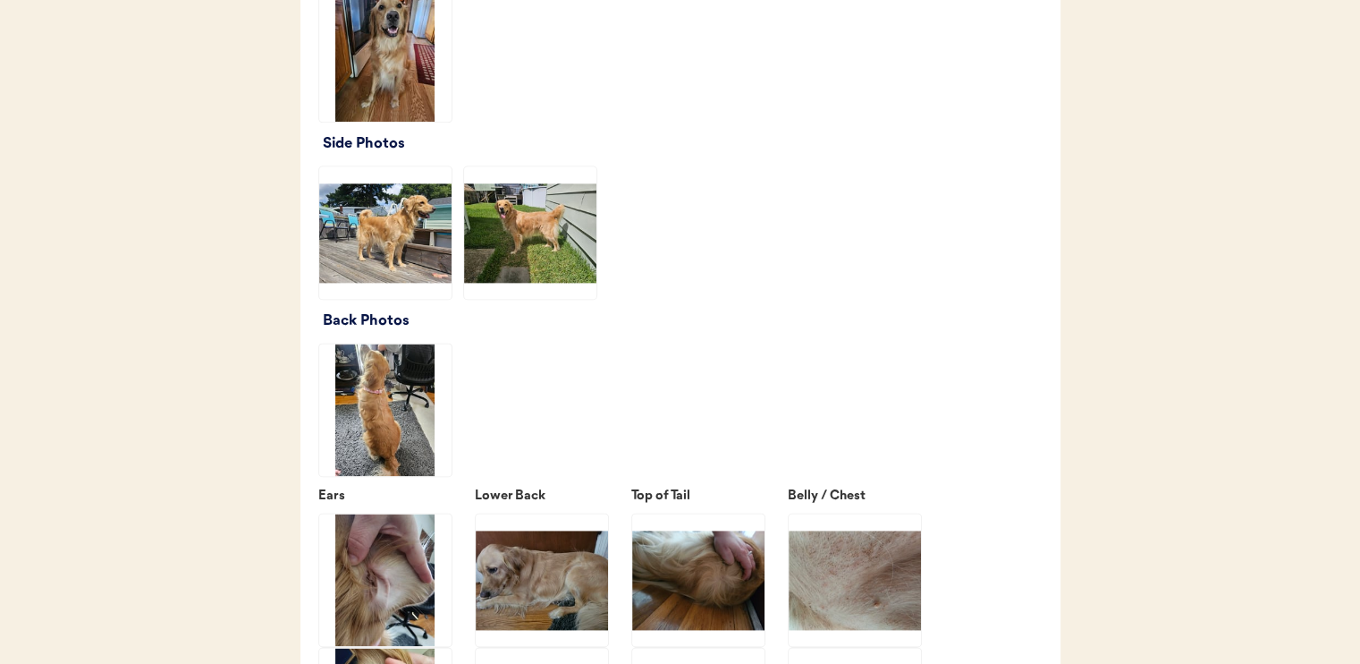
click at [563, 259] on img at bounding box center [530, 232] width 132 height 132
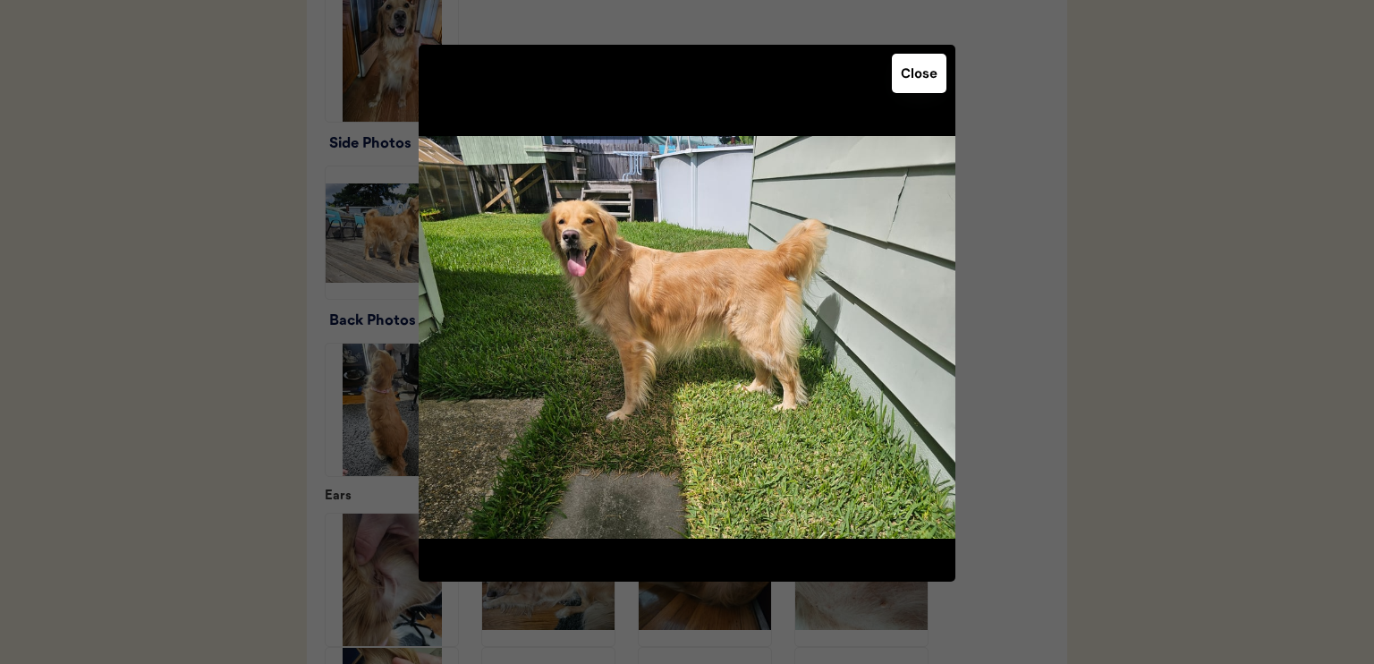
click at [921, 88] on button "Close" at bounding box center [919, 73] width 55 height 39
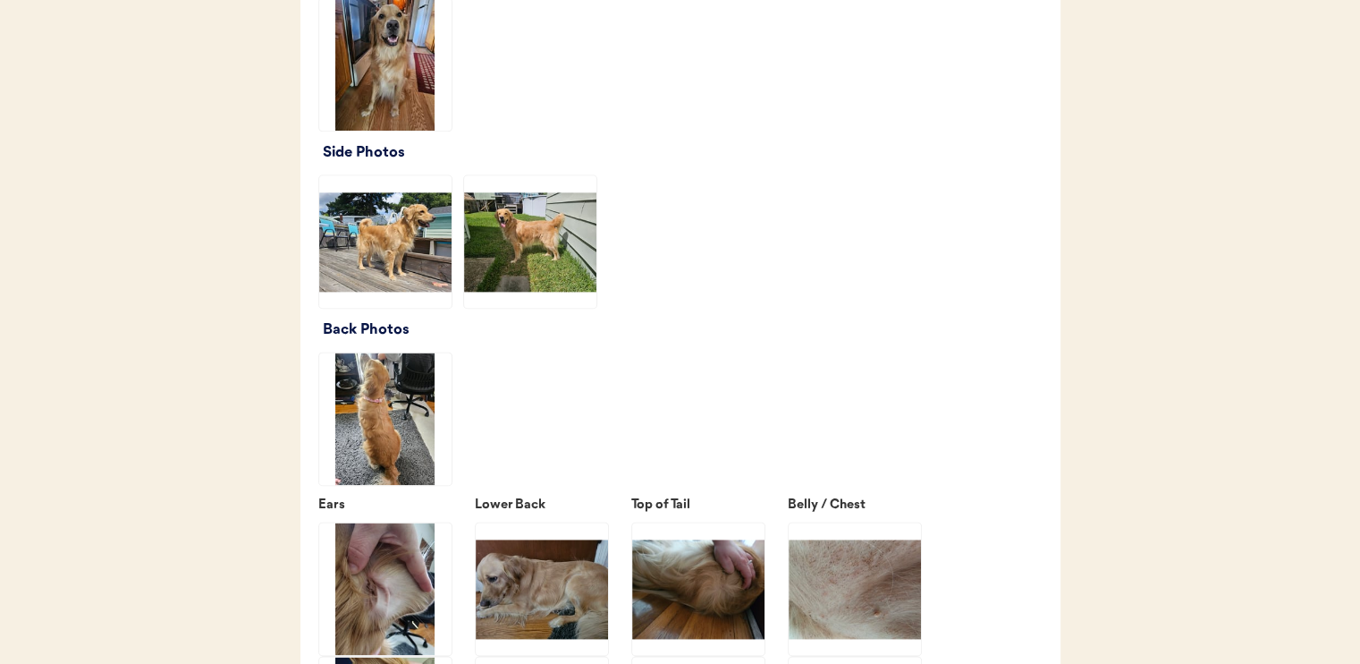
scroll to position [2057, 0]
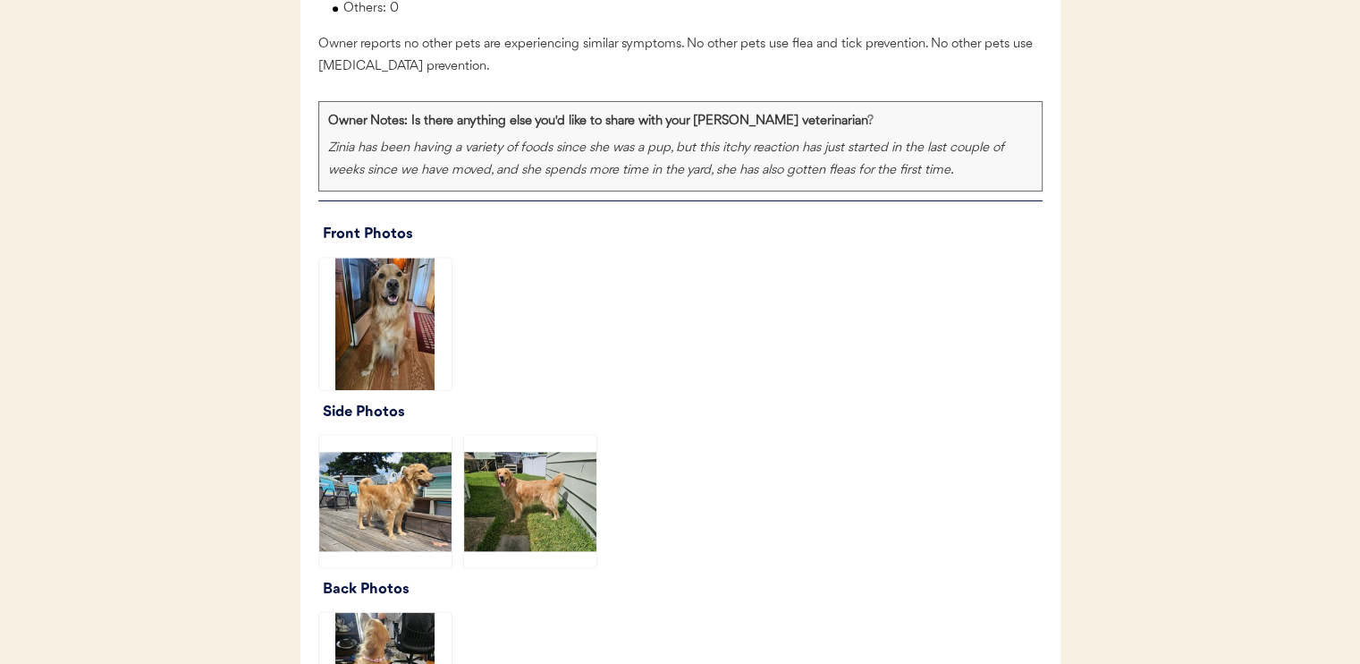
click at [340, 545] on img at bounding box center [385, 501] width 132 height 132
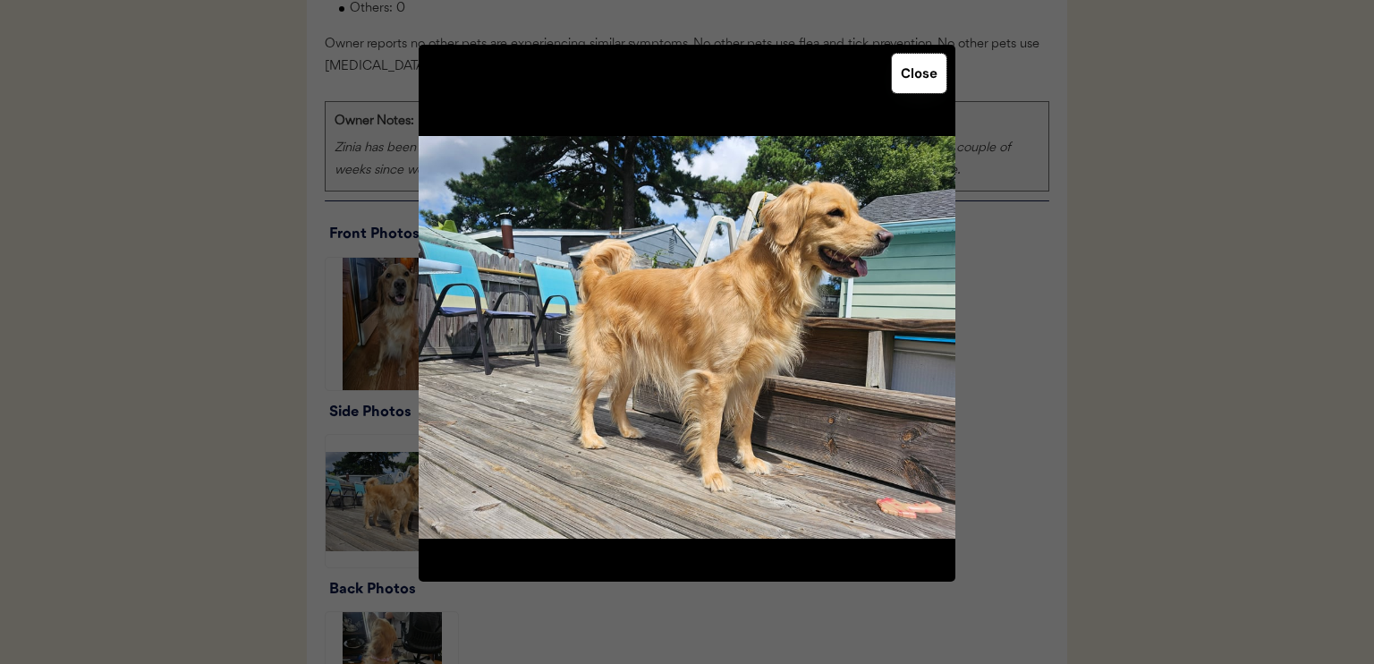
click at [941, 64] on button "Close" at bounding box center [919, 73] width 55 height 39
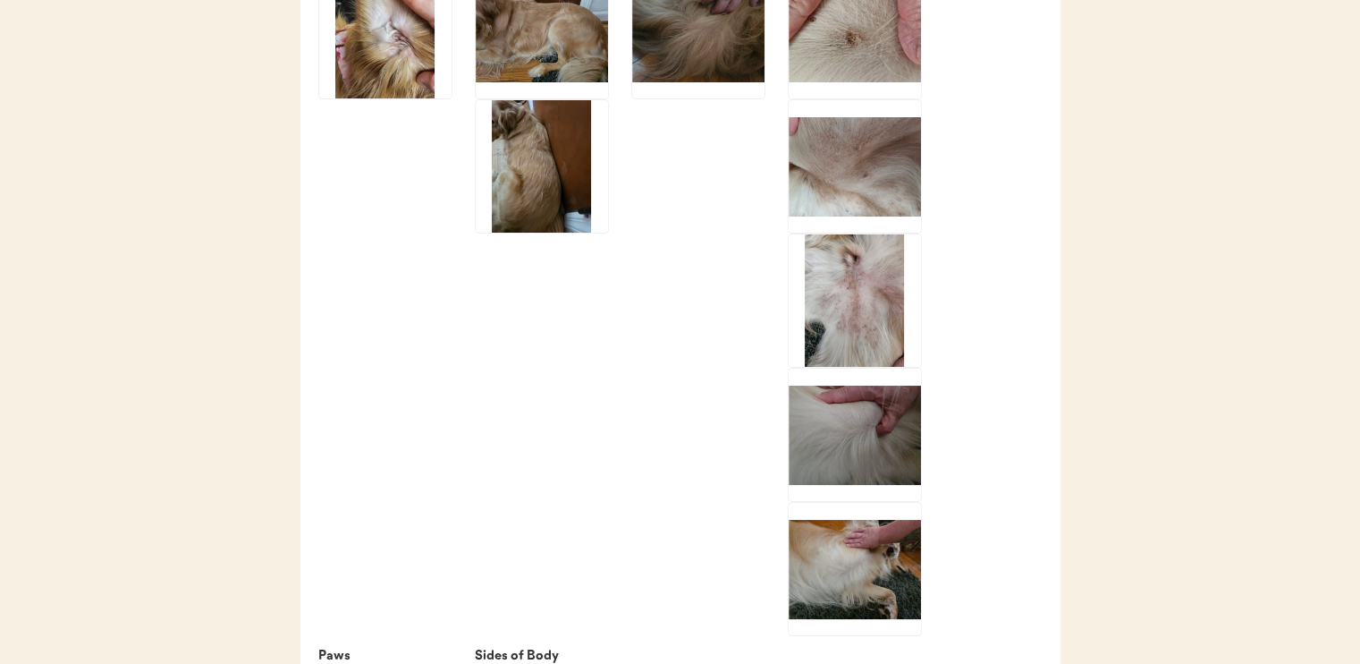
scroll to position [3041, 0]
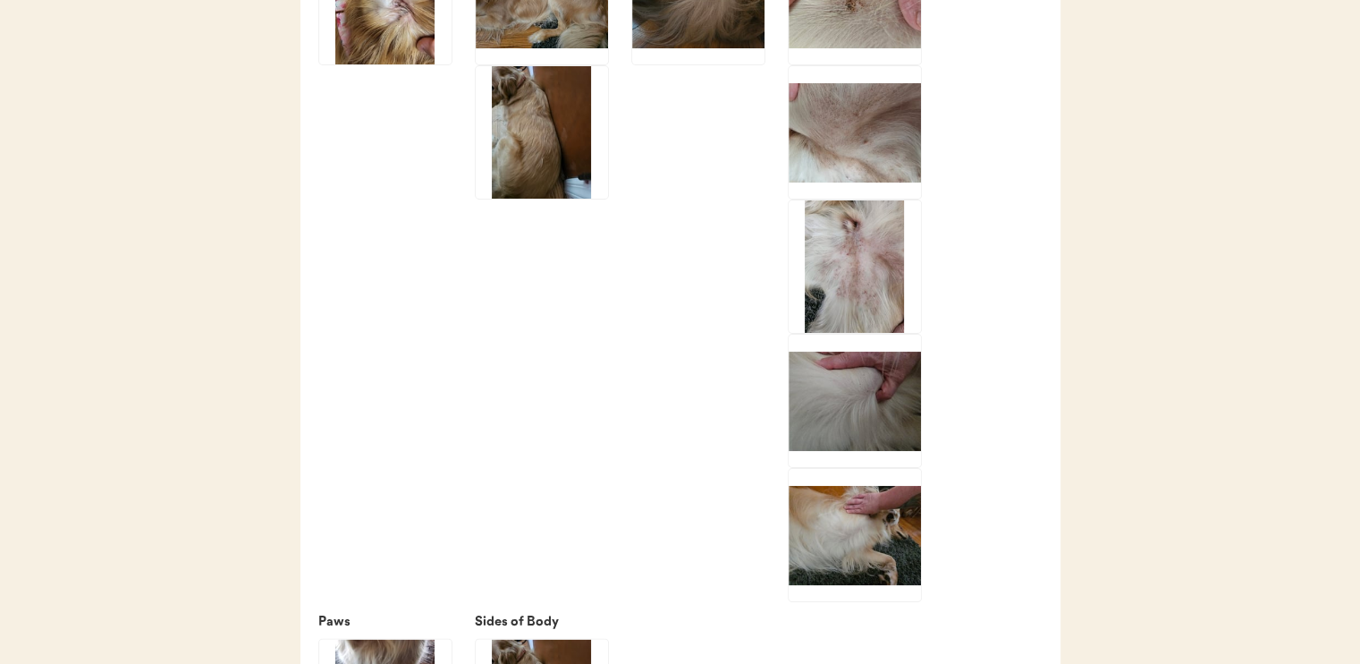
click at [865, 387] on img at bounding box center [855, 401] width 132 height 132
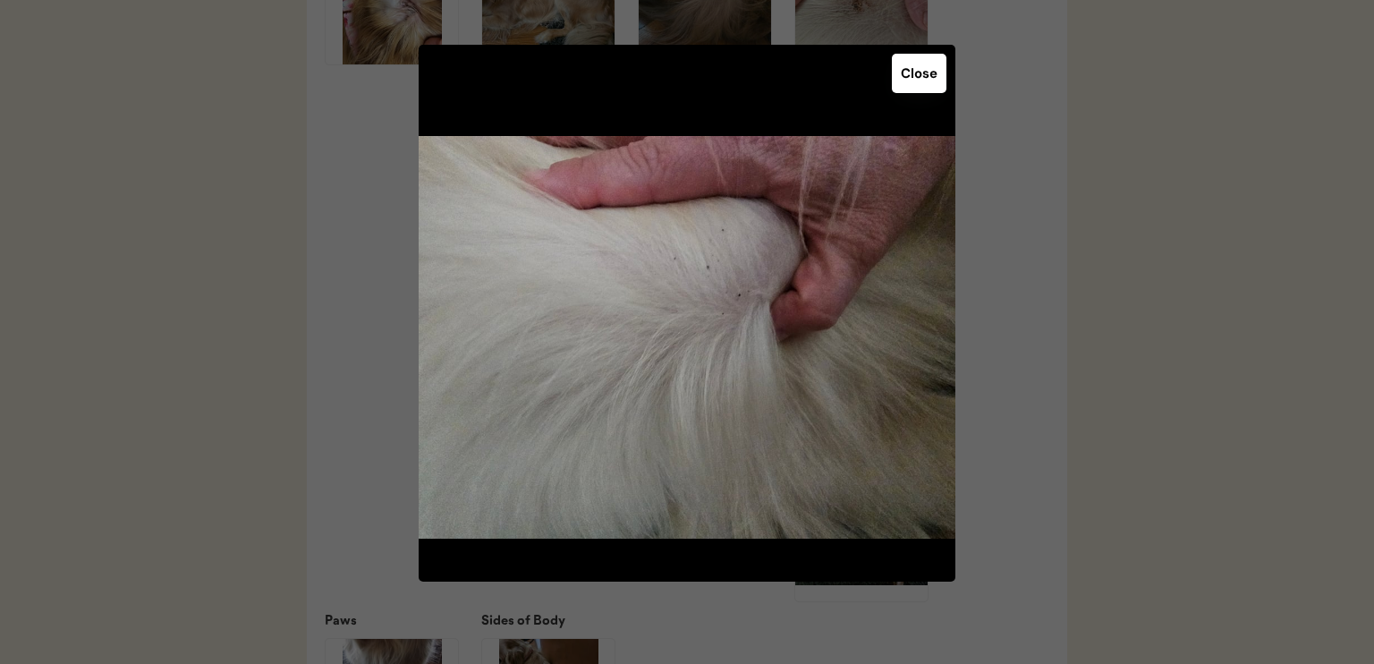
click at [922, 83] on button "Close" at bounding box center [919, 73] width 55 height 39
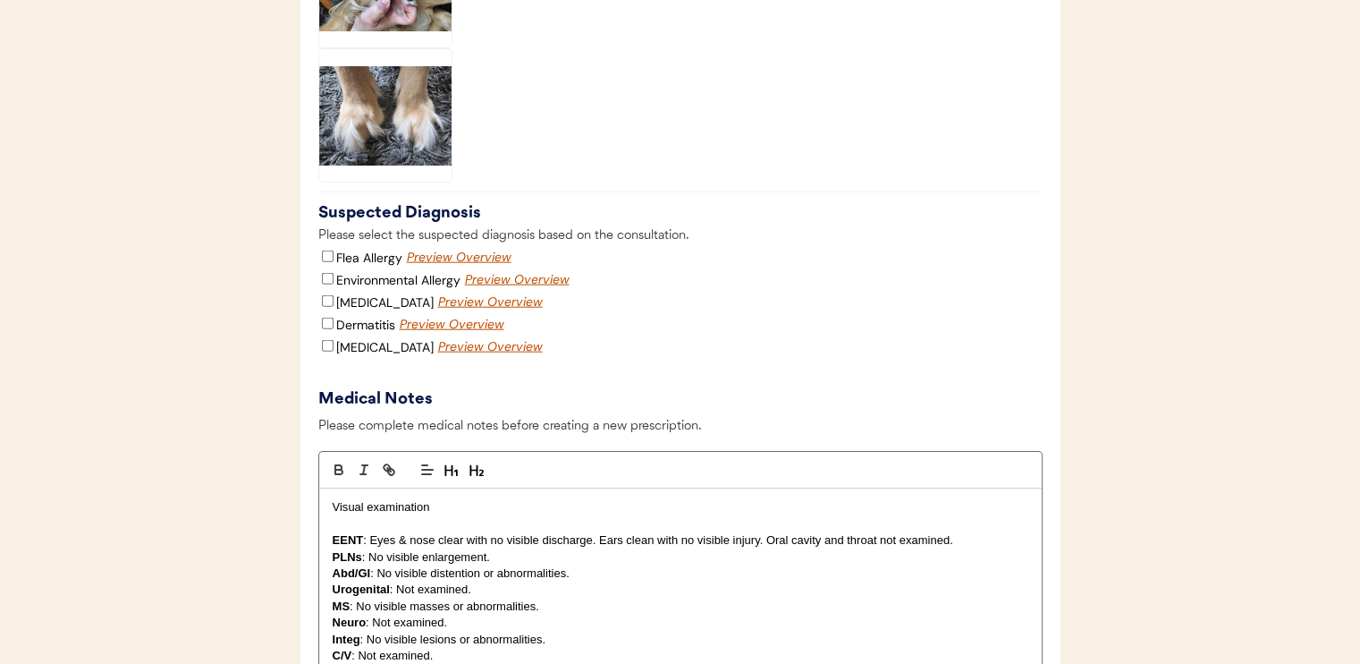
scroll to position [4383, 0]
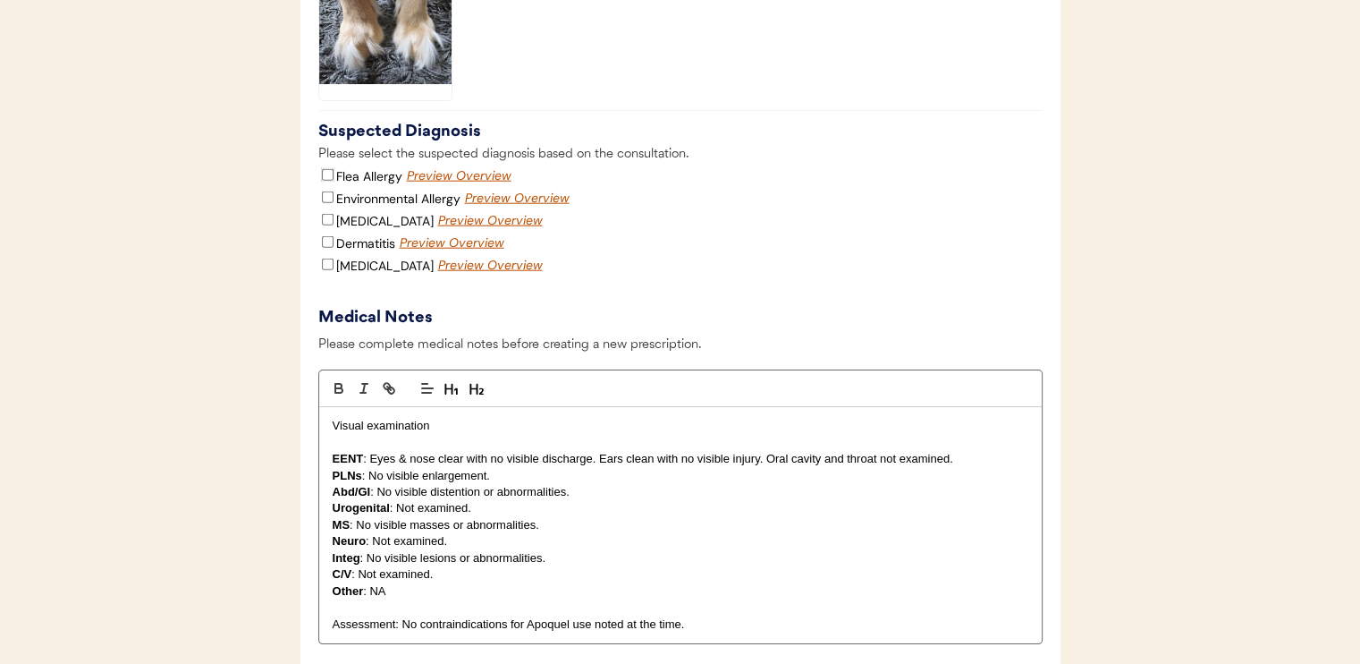
click at [324, 181] on input "Flea Allergy" at bounding box center [328, 175] width 12 height 12
checkbox input "true"
click at [322, 203] on input "Environmental Allergy" at bounding box center [328, 197] width 12 height 12
checkbox input "true"
click at [325, 248] on input "Dermatitis" at bounding box center [328, 242] width 12 height 12
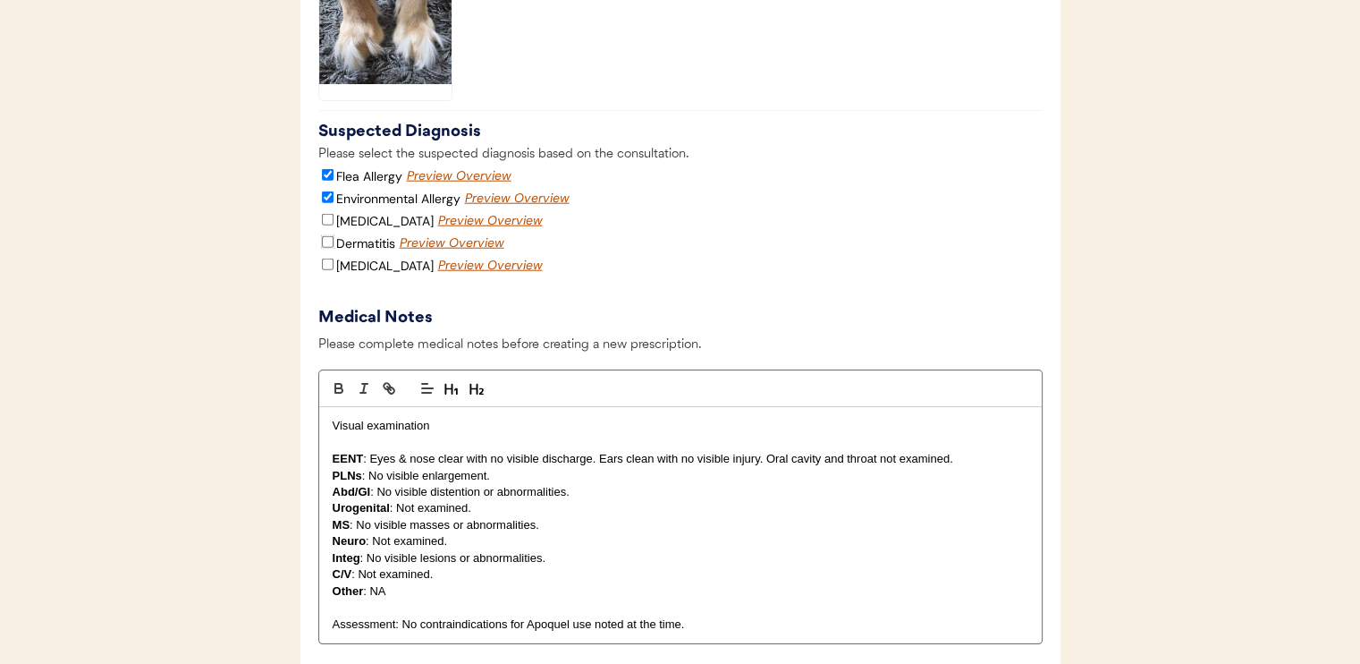
checkbox input "true"
click at [327, 270] on input "Skin Infection" at bounding box center [328, 264] width 12 height 12
checkbox input "true"
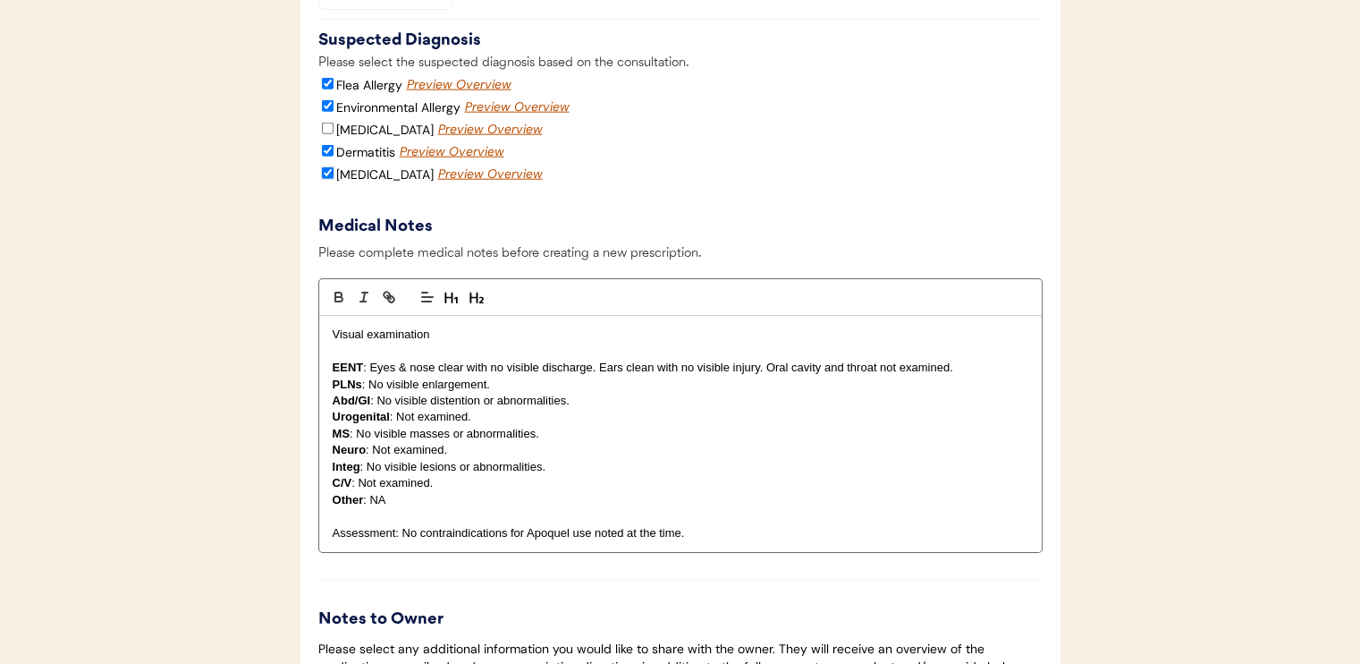
scroll to position [4561, 0]
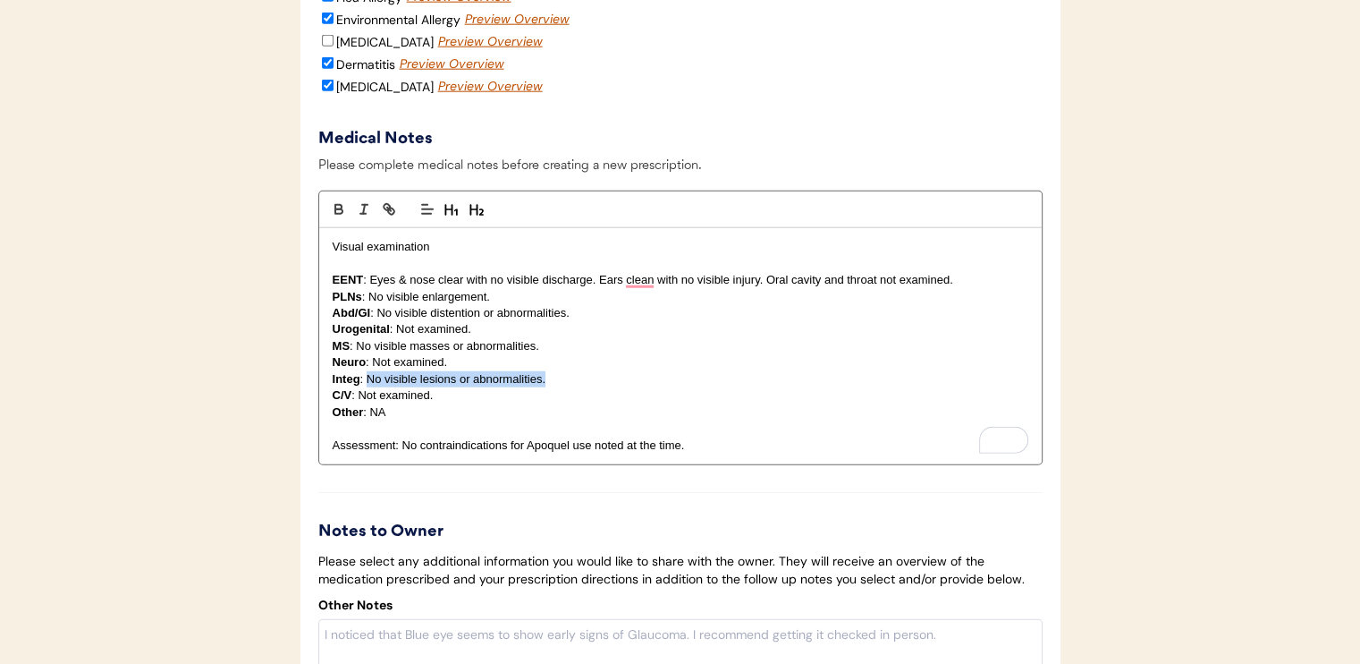
drag, startPoint x: 367, startPoint y: 396, endPoint x: 546, endPoint y: 394, distance: 179.8
click at [546, 387] on p "Integ : No visible lesions or abnormalities." at bounding box center [681, 379] width 696 height 16
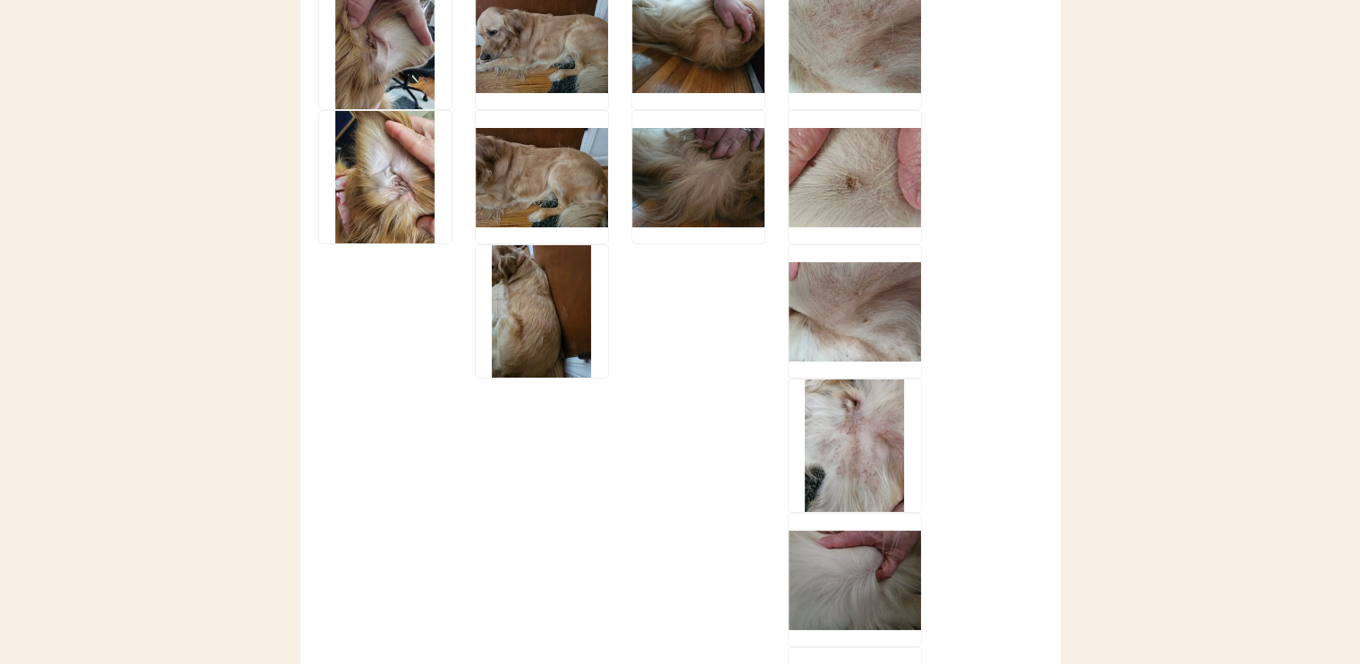
scroll to position [2415, 0]
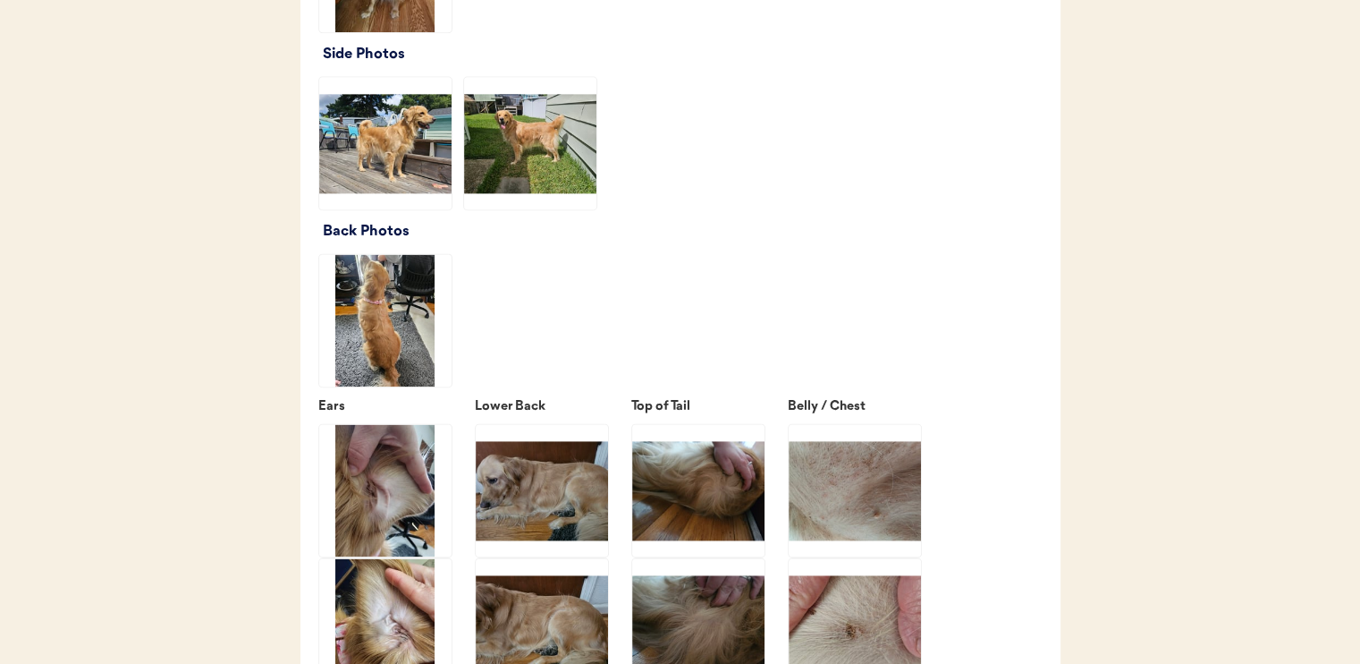
click at [373, 504] on img at bounding box center [385, 490] width 132 height 132
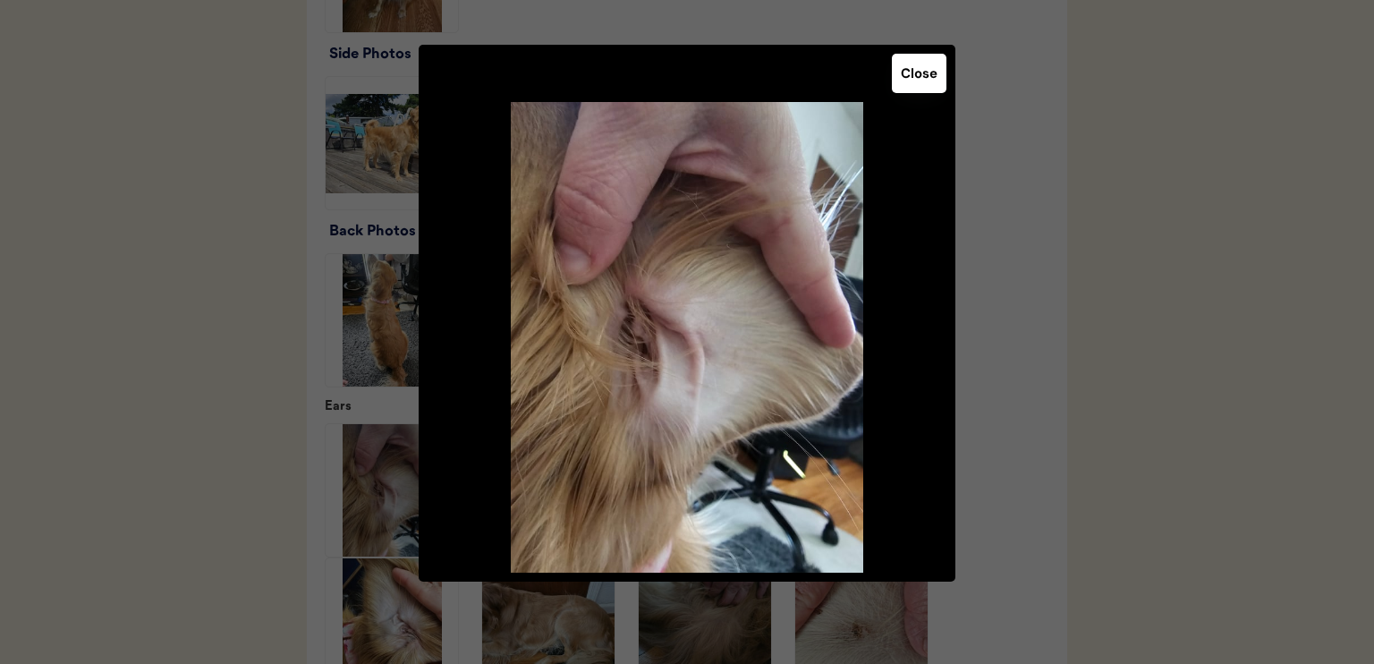
click at [927, 79] on button "Close" at bounding box center [919, 73] width 55 height 39
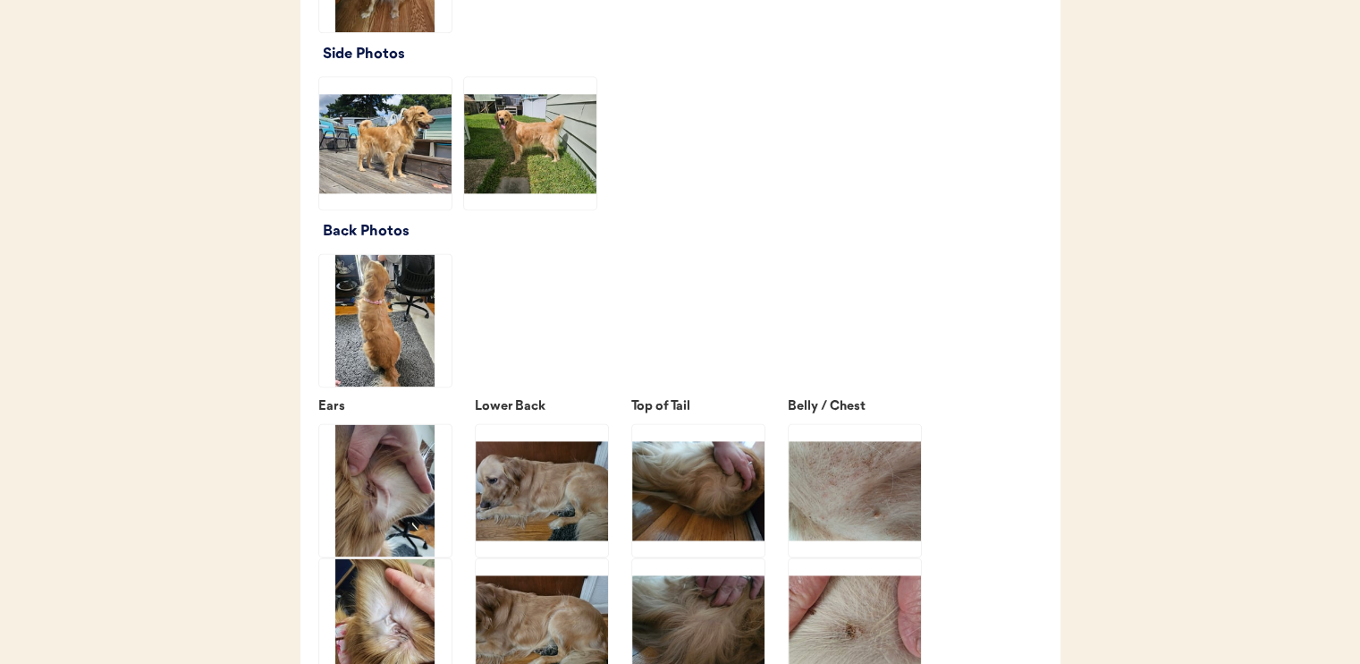
click at [401, 622] on img at bounding box center [385, 624] width 132 height 132
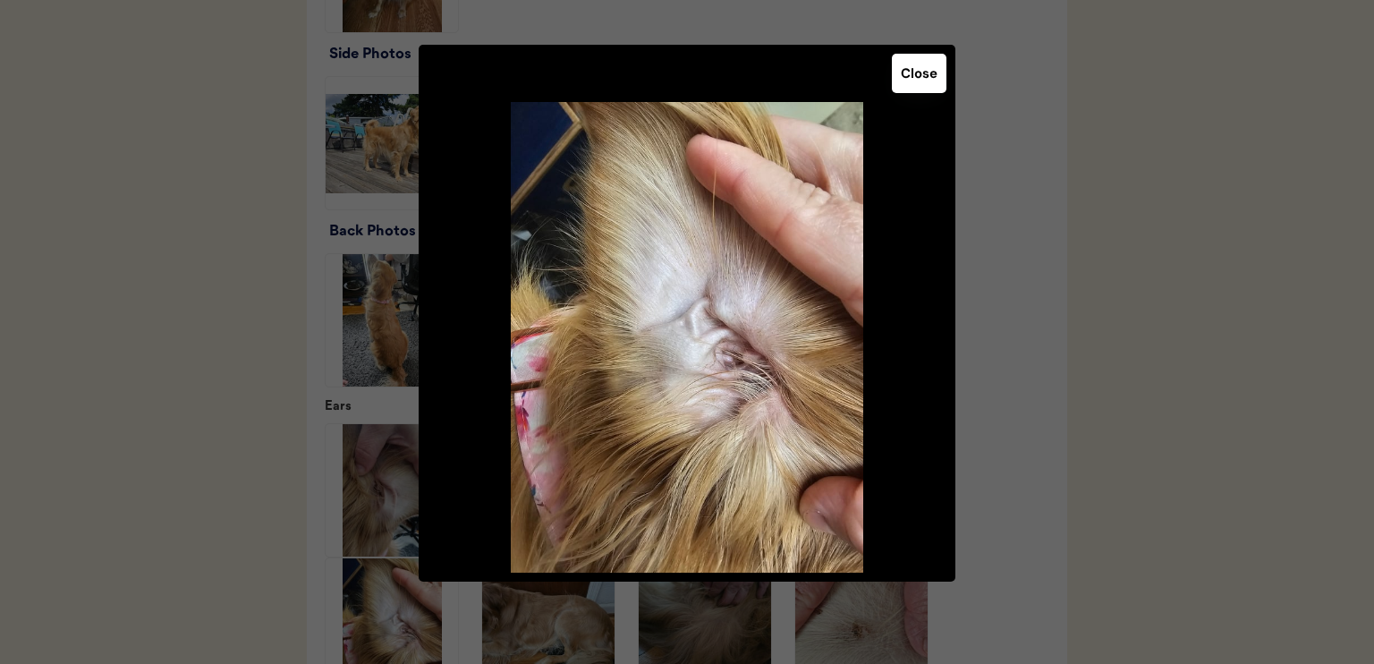
click at [918, 73] on button "Close" at bounding box center [919, 73] width 55 height 39
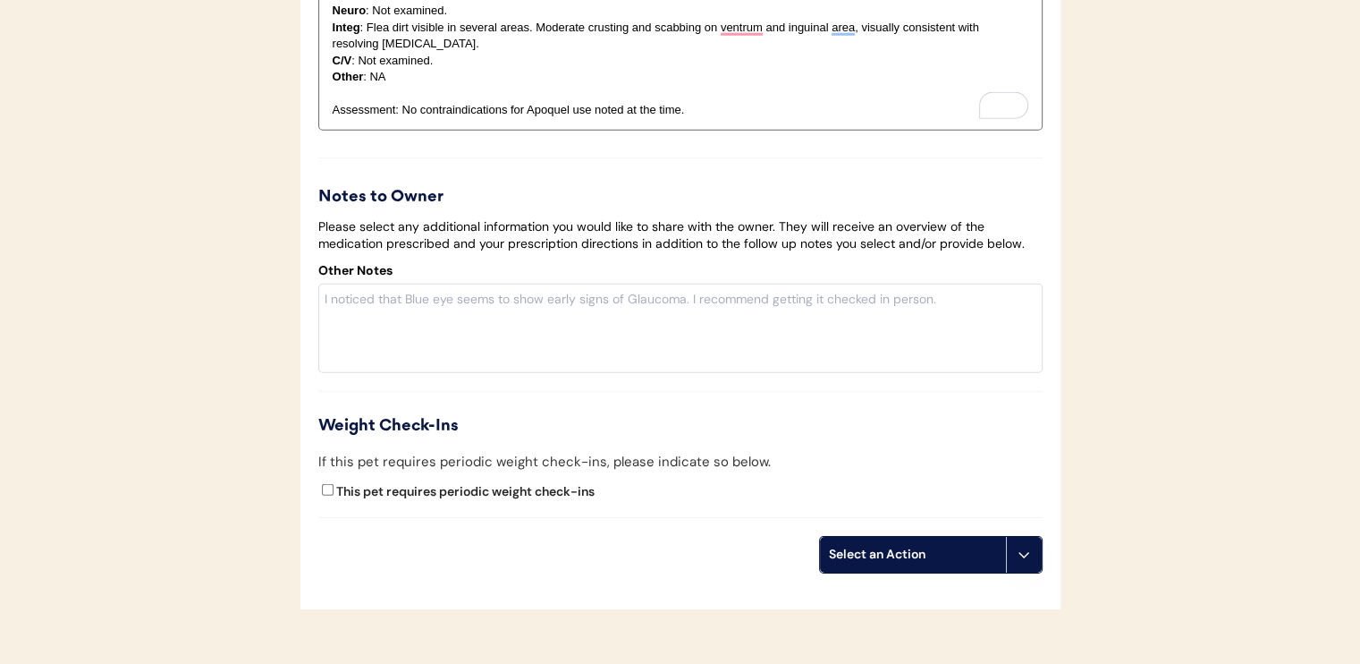
scroll to position [4919, 0]
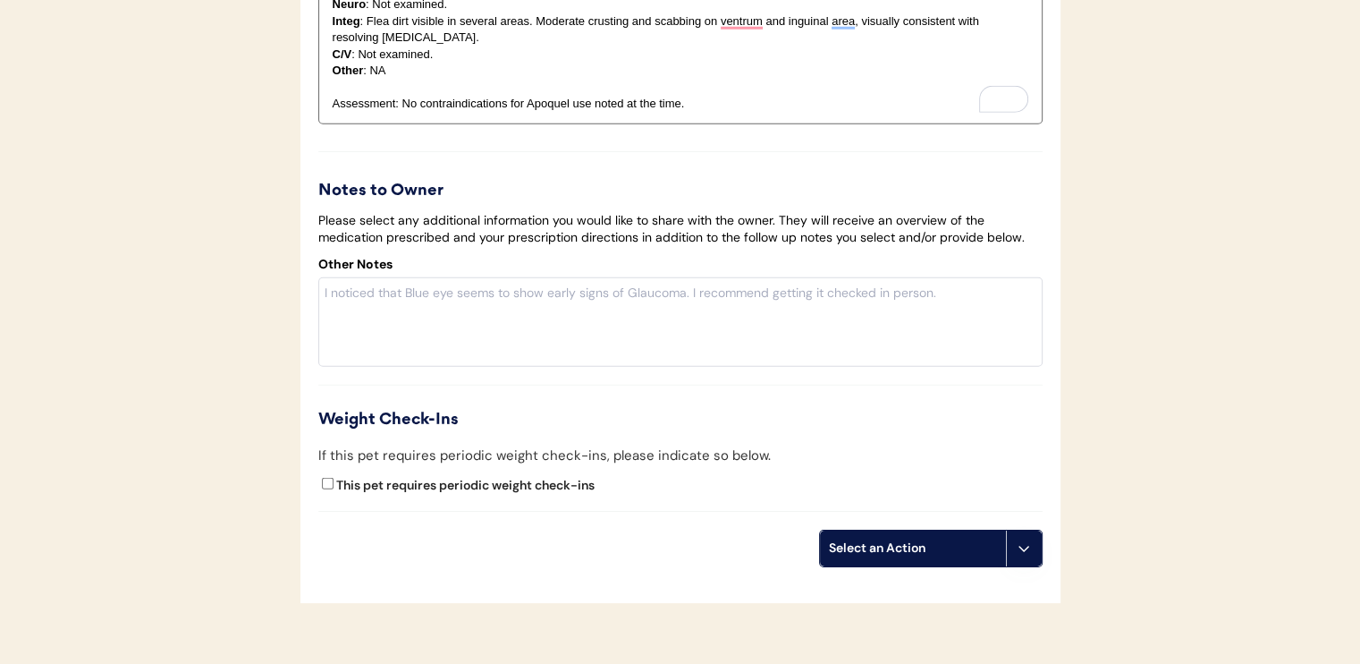
click at [917, 557] on div "Select an Action" at bounding box center [913, 548] width 168 height 18
click at [895, 600] on div "Create a prescription" at bounding box center [908, 604] width 177 height 37
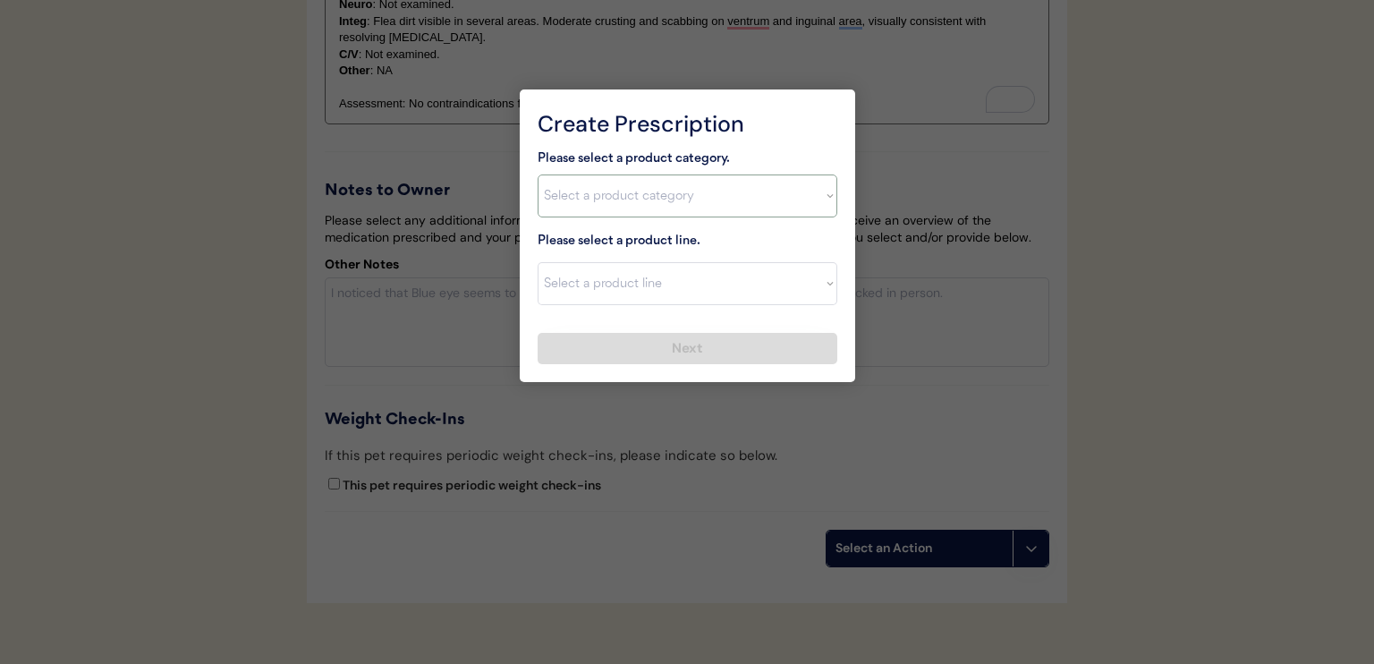
click at [685, 203] on select "Select a product category Allergies Antibiotics Anxiety Combo Parasite Preventi…" at bounding box center [688, 195] width 300 height 43
select select ""allergies""
click at [538, 174] on select "Select a product category Allergies Antibiotics Anxiety Combo Parasite Preventi…" at bounding box center [688, 195] width 300 height 43
click at [696, 281] on select "Select a product line Apoquel Chewable Tablet Apoquel Tablet Cyclosporine Derma…" at bounding box center [688, 283] width 300 height 43
select select ""Apoquel Tablet""
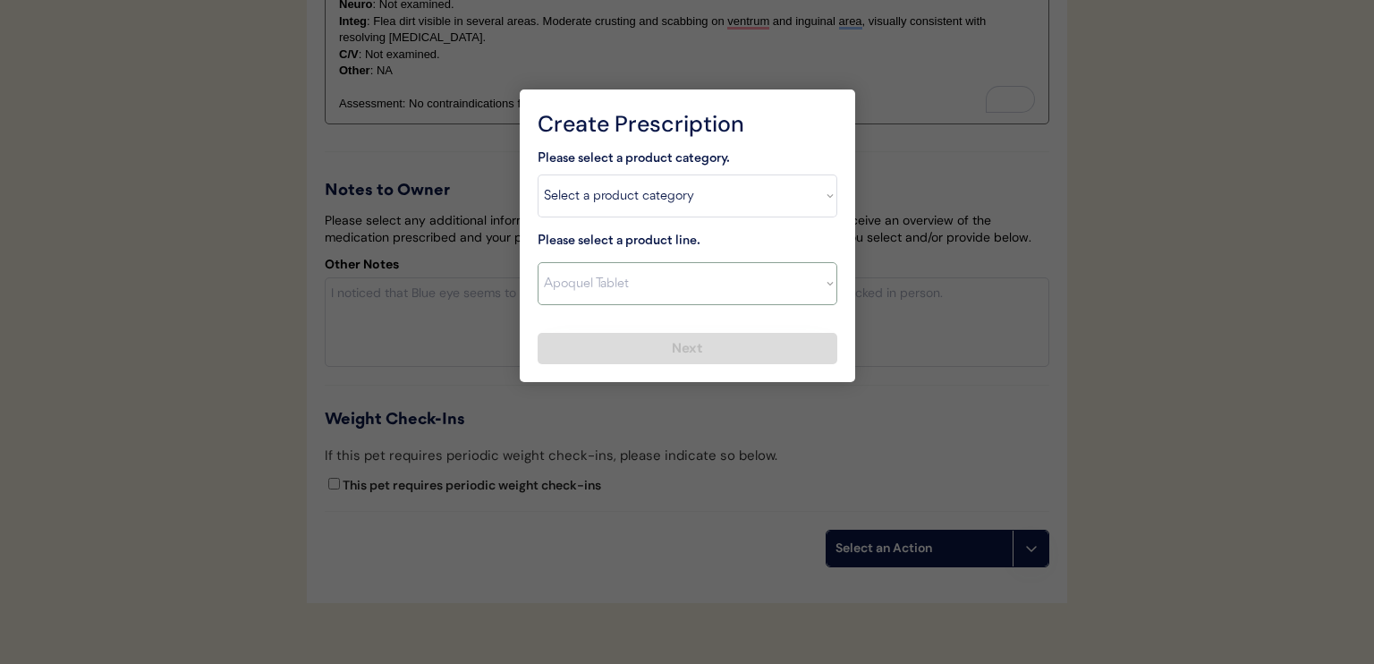
click at [538, 262] on select "Select a product line Apoquel Chewable Tablet Apoquel Tablet Cyclosporine Derma…" at bounding box center [688, 283] width 300 height 43
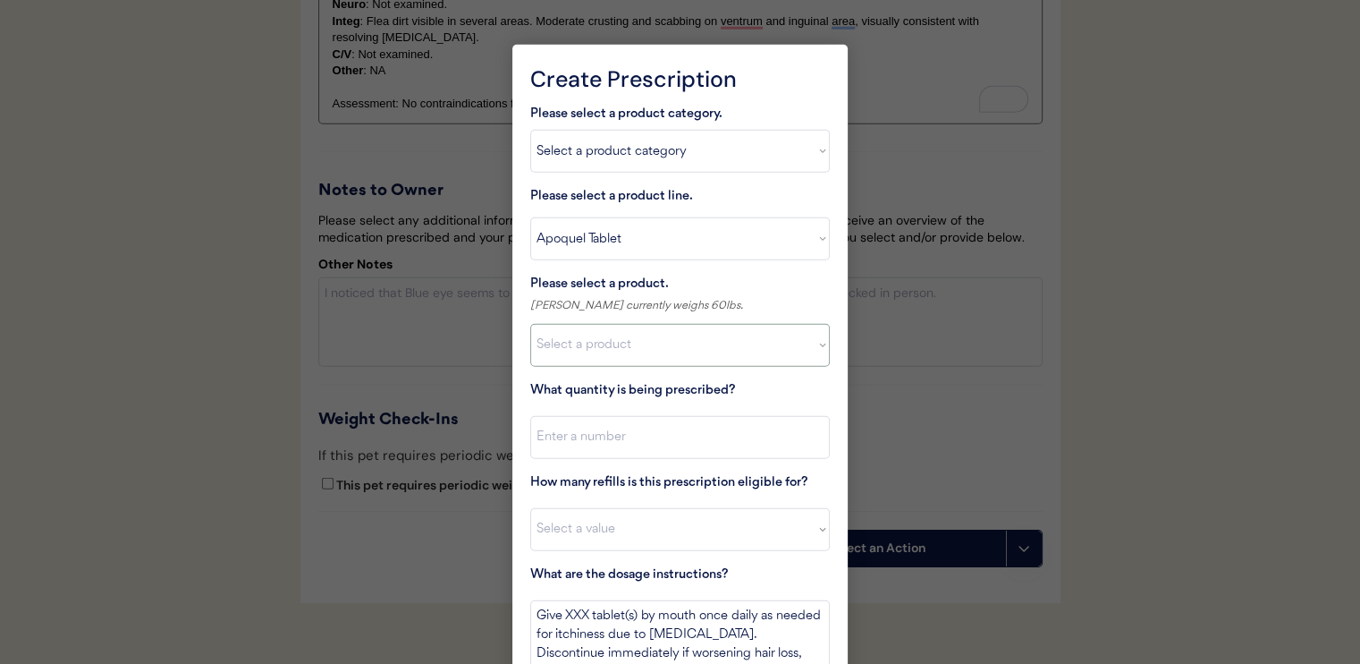
click at [693, 352] on select "Select a product Apoquel Tablet (16 mg) Apoquel Tablet (3.6 mg) Apoquel Tablet …" at bounding box center [680, 345] width 300 height 43
select select ""1348695171700984260__LOOKUP__1720647054590x322599372364987400""
click at [530, 324] on select "Select a product Apoquel Tablet (16 mg) Apoquel Tablet (3.6 mg) Apoquel Tablet …" at bounding box center [680, 345] width 300 height 43
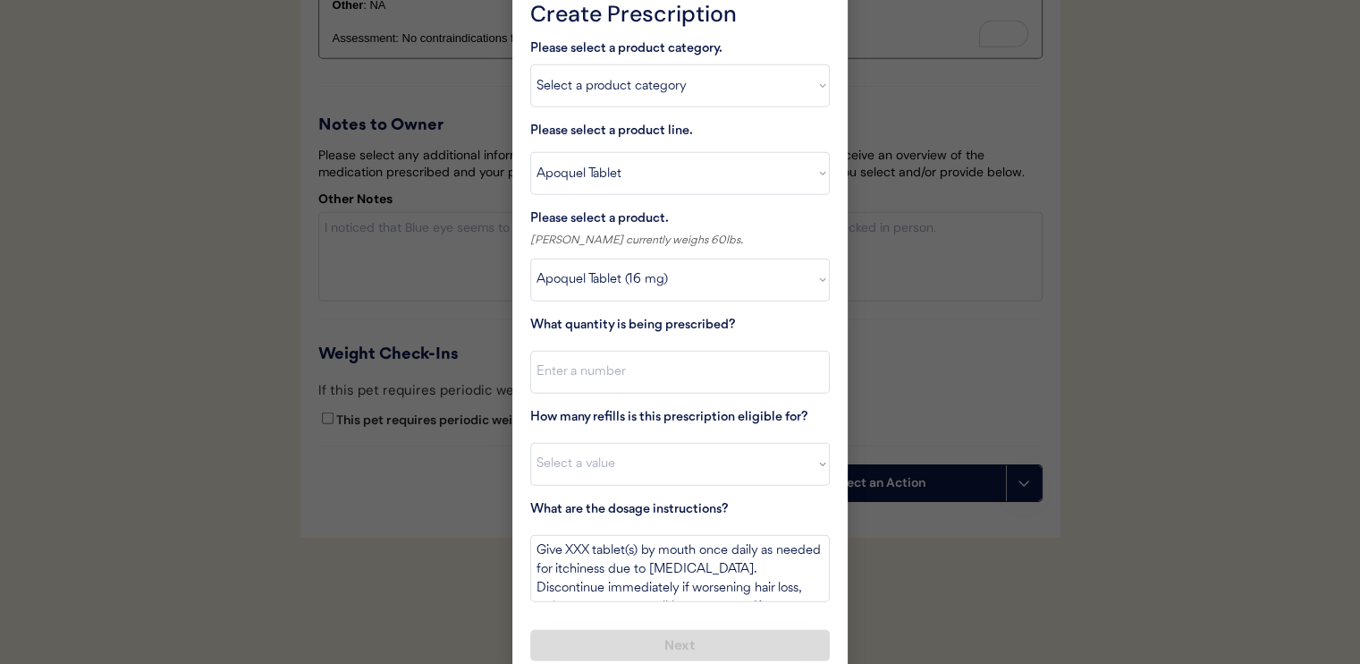
scroll to position [5055, 0]
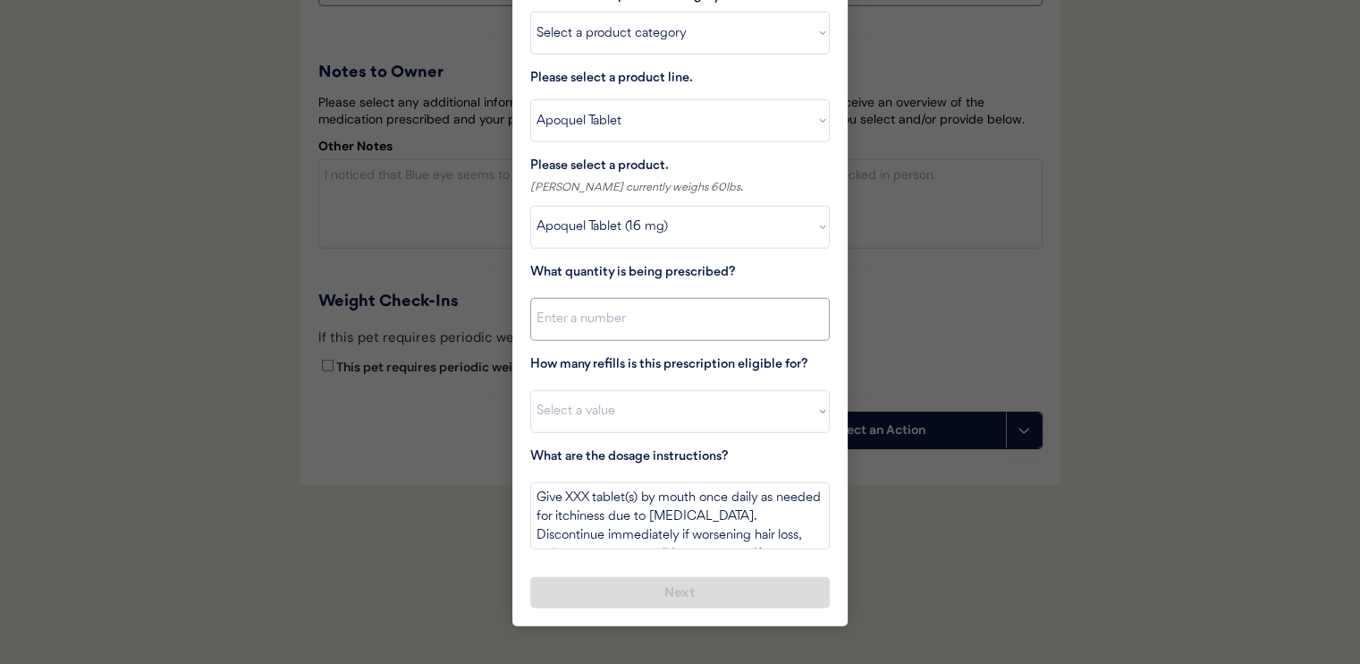
click at [758, 298] on input "input" at bounding box center [680, 319] width 300 height 43
type input "30"
click at [750, 392] on select "Select a value 0 1 2 3 4 5 6 7 8 9 10 11" at bounding box center [680, 411] width 300 height 43
select select "11"
click at [530, 390] on select "Select a value 0 1 2 3 4 5 6 7 8 9 10 11" at bounding box center [680, 411] width 300 height 43
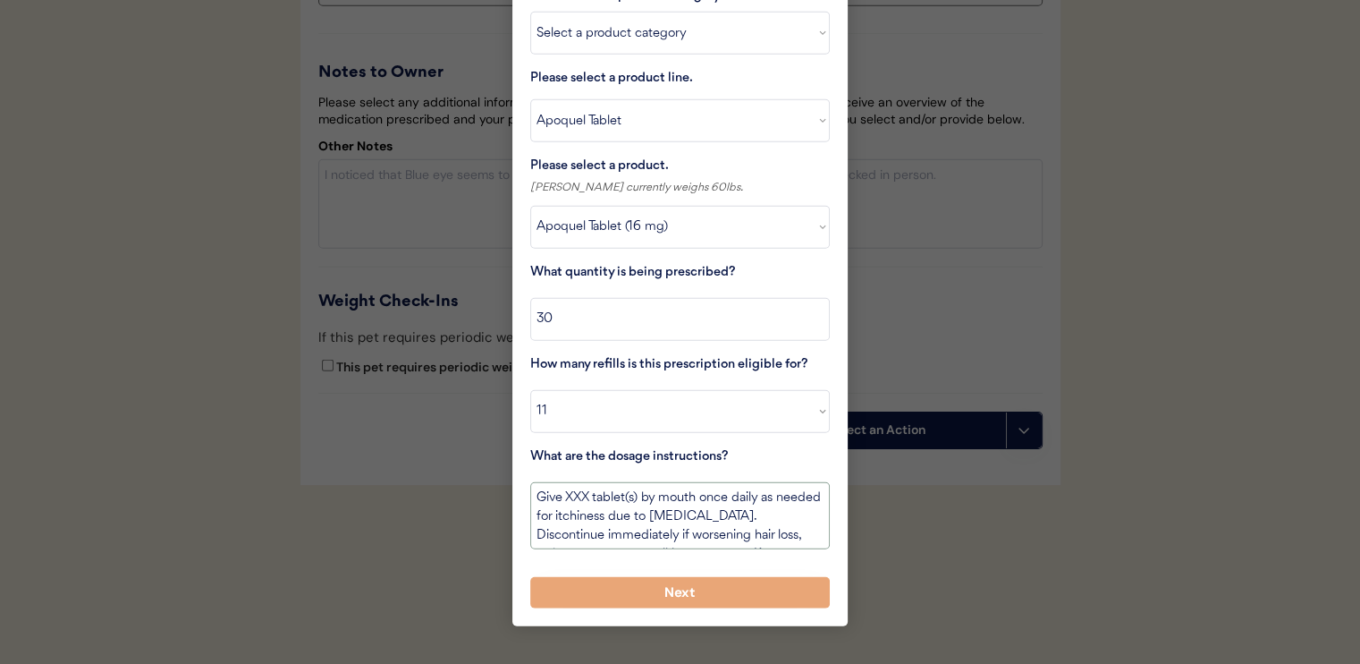
click at [572, 482] on textarea "Give XXX tablet(s) by mouth once daily as needed for itchiness due to allergies…" at bounding box center [680, 515] width 300 height 67
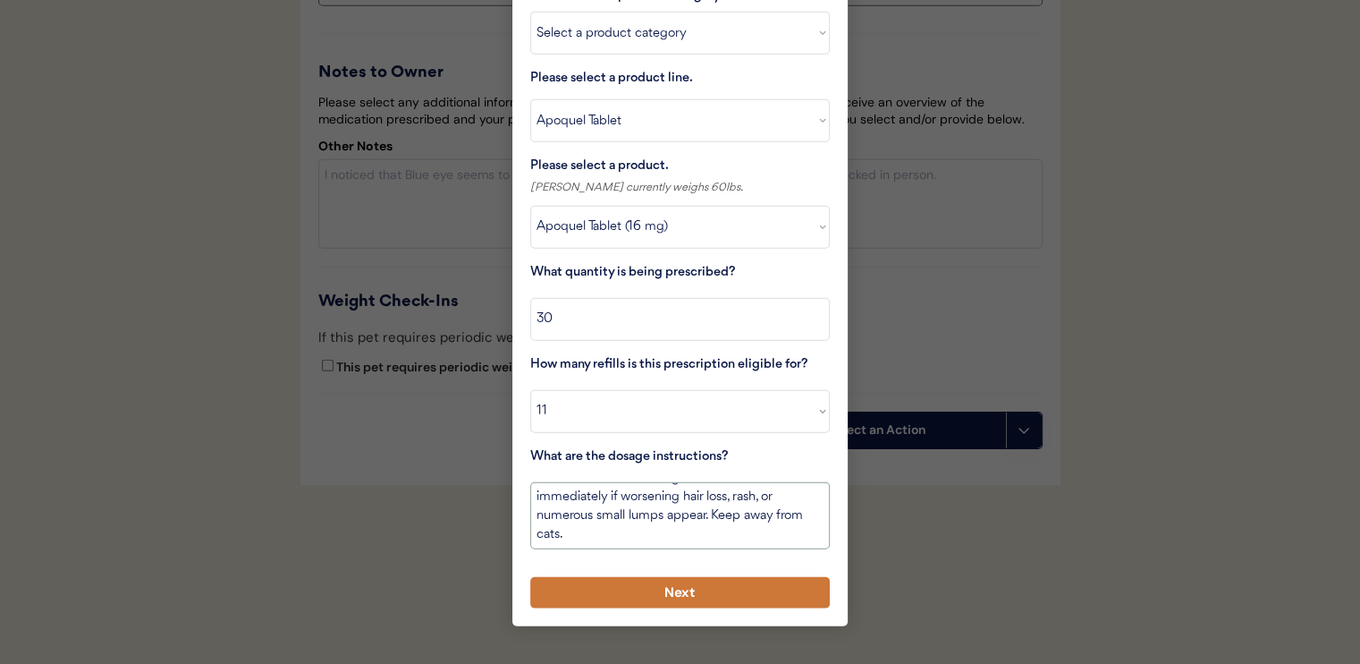
type textarea "Give one tablet(s) by mouth once daily as needed for itchiness due to allergies…"
click at [730, 577] on button "Next" at bounding box center [680, 592] width 300 height 31
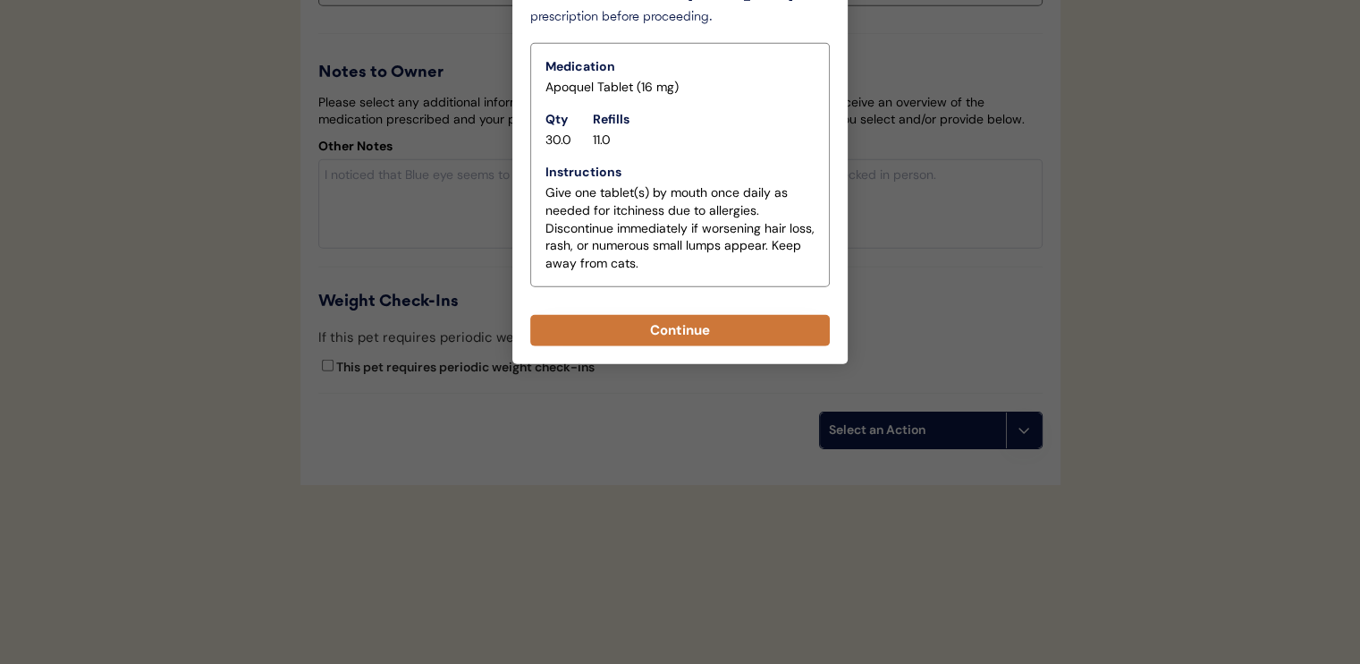
click at [669, 318] on button "Continue" at bounding box center [680, 330] width 300 height 31
select select ""PLACEHOLDER_1427118222253""
type textarea "Give XXX tablet(s) by mouth once daily as needed for itchiness due to allergies…"
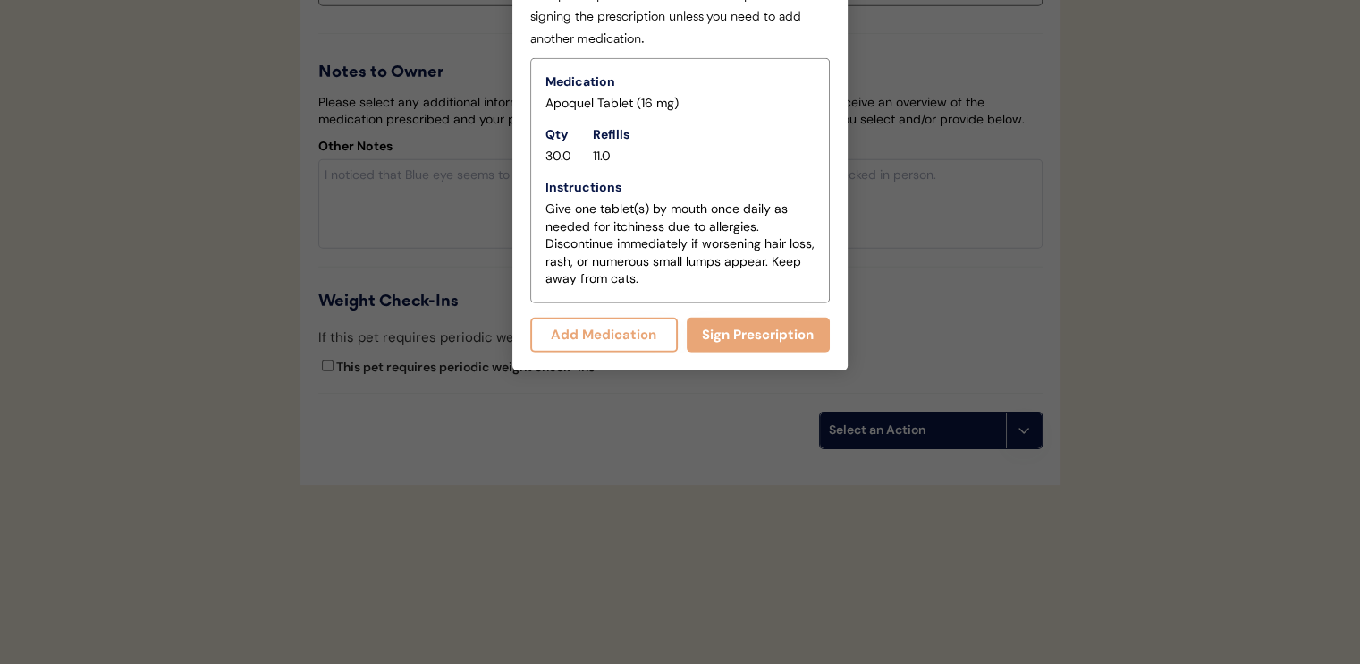
click at [637, 320] on button "Add Medication" at bounding box center [604, 335] width 148 height 35
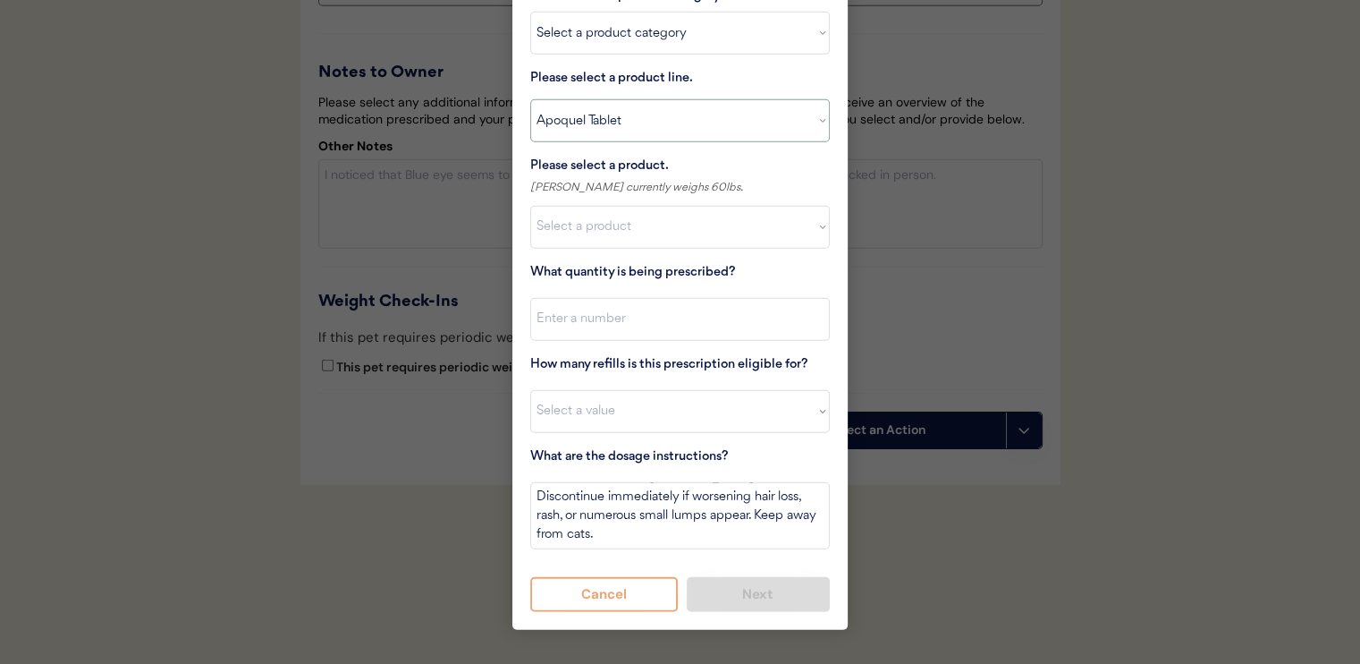
click at [655, 106] on select "Select a product line Apoquel Chewable Tablet Apoquel Tablet Cyclosporine Derma…" at bounding box center [680, 120] width 300 height 43
select select ""Mal-A-Ket Shampoo""
click at [530, 99] on select "Select a product line Apoquel Chewable Tablet Apoquel Tablet Cyclosporine Derma…" at bounding box center [680, 120] width 300 height 43
type textarea "Bathe every other day for 2 weeks, then once weekly for one month, then as need…"
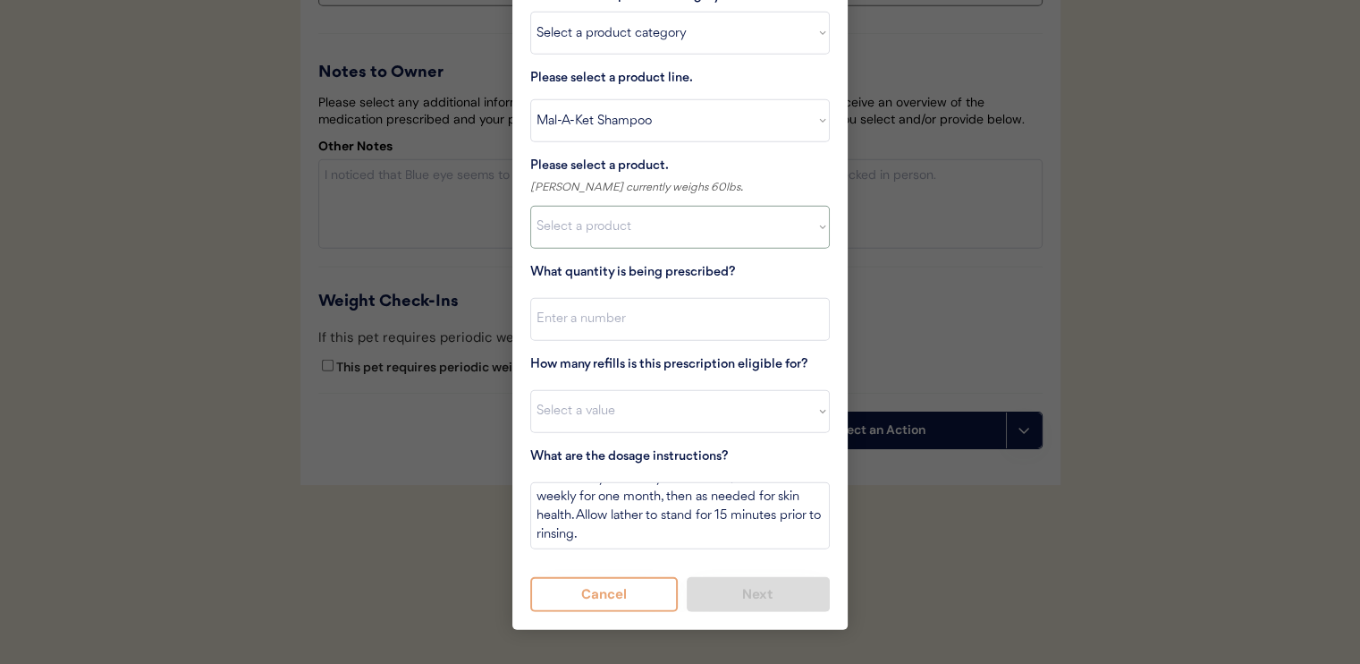
click at [674, 220] on select "Select a product Mal-A-Ket Shampoo, 8 oz" at bounding box center [680, 227] width 300 height 43
select select ""1348695171700984260__LOOKUP__1732553434443x237257447760914180""
click at [530, 206] on select "Select a product Mal-A-Ket Shampoo, 8 oz" at bounding box center [680, 227] width 300 height 43
click at [671, 298] on input "input" at bounding box center [680, 319] width 300 height 43
type input "1"
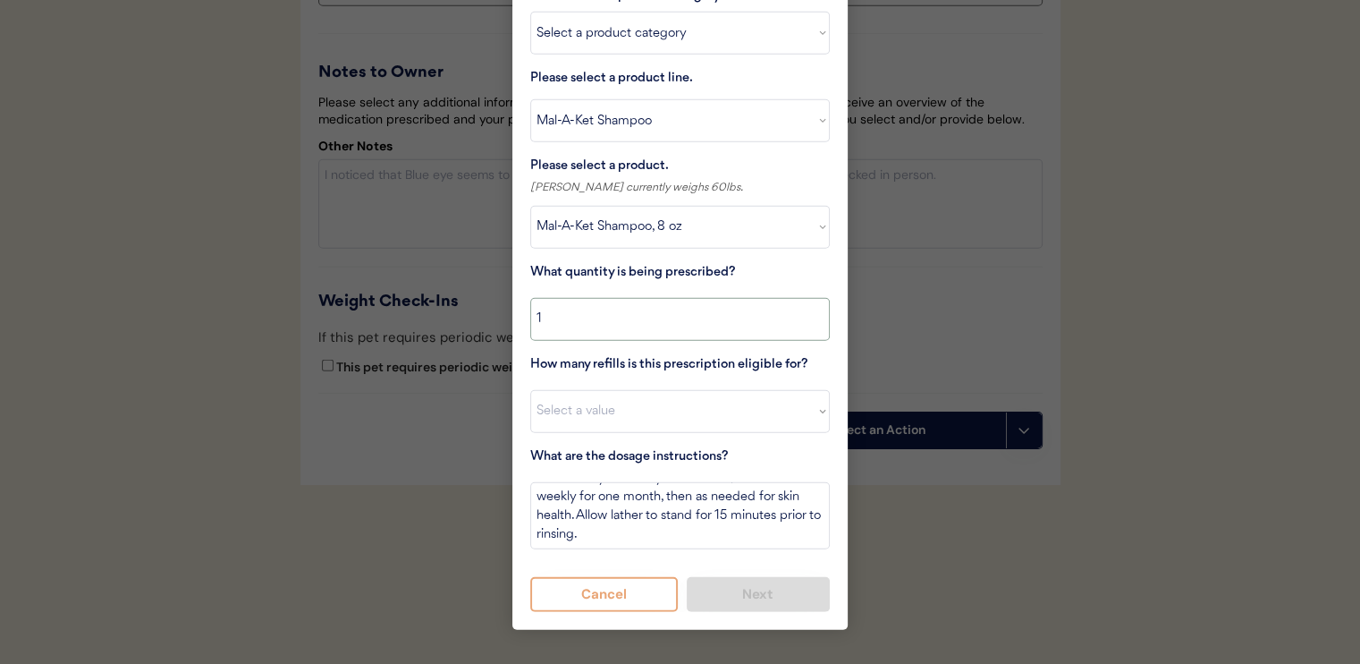
click at [690, 368] on div "How many refills is this prescription eligible for? Select a value 0 1 2 3 4 5 …" at bounding box center [680, 393] width 300 height 79
click at [694, 390] on select "Select a value 0 1 2 3 4 5 6 7 8 9 10 11" at bounding box center [680, 411] width 300 height 43
select select "11"
click at [530, 390] on select "Select a value 0 1 2 3 4 5 6 7 8 9 10 11" at bounding box center [680, 411] width 300 height 43
click at [741, 577] on button "Next" at bounding box center [759, 594] width 144 height 35
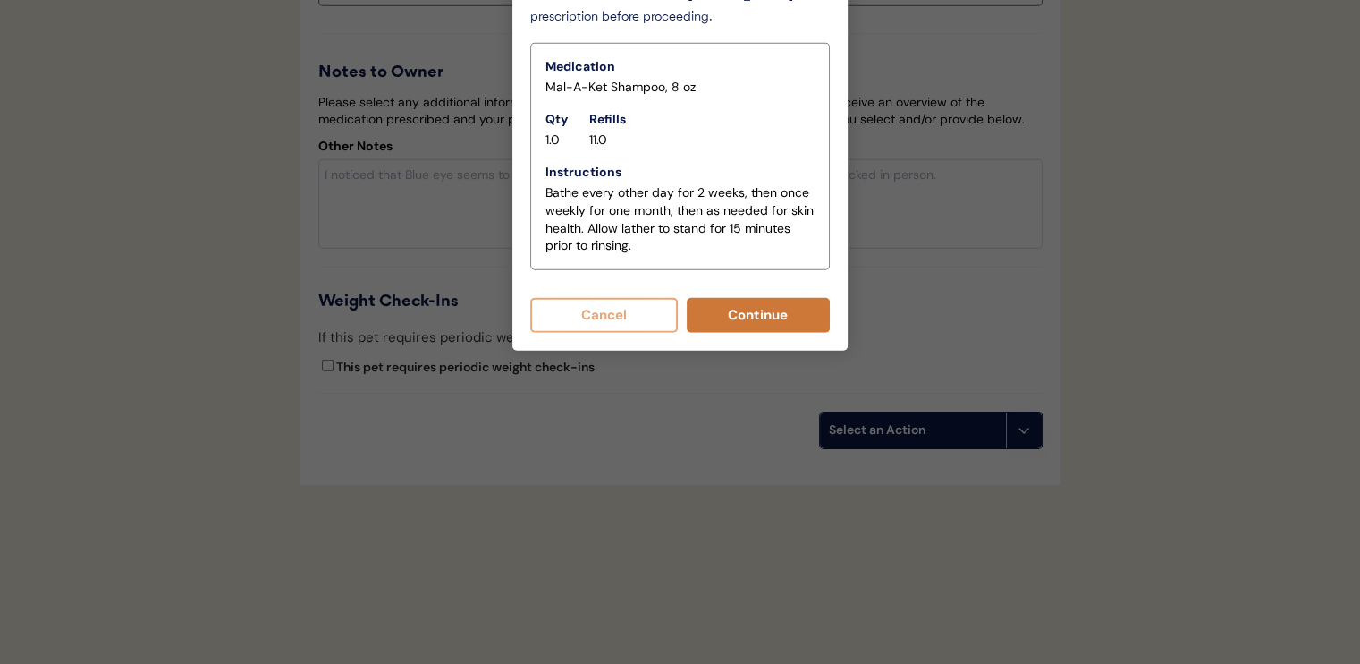
click at [732, 298] on button "Continue" at bounding box center [759, 315] width 144 height 35
select select ""PLACEHOLDER_1427118222253""
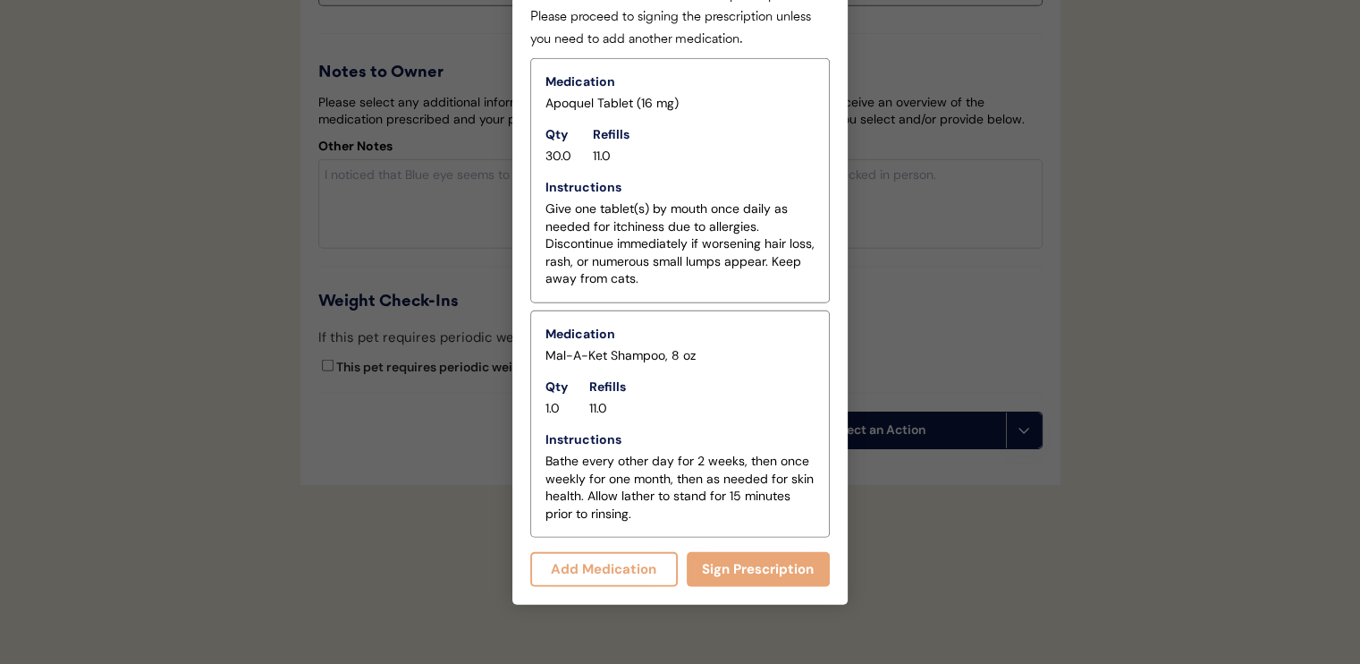
click at [621, 554] on button "Add Medication" at bounding box center [604, 569] width 148 height 35
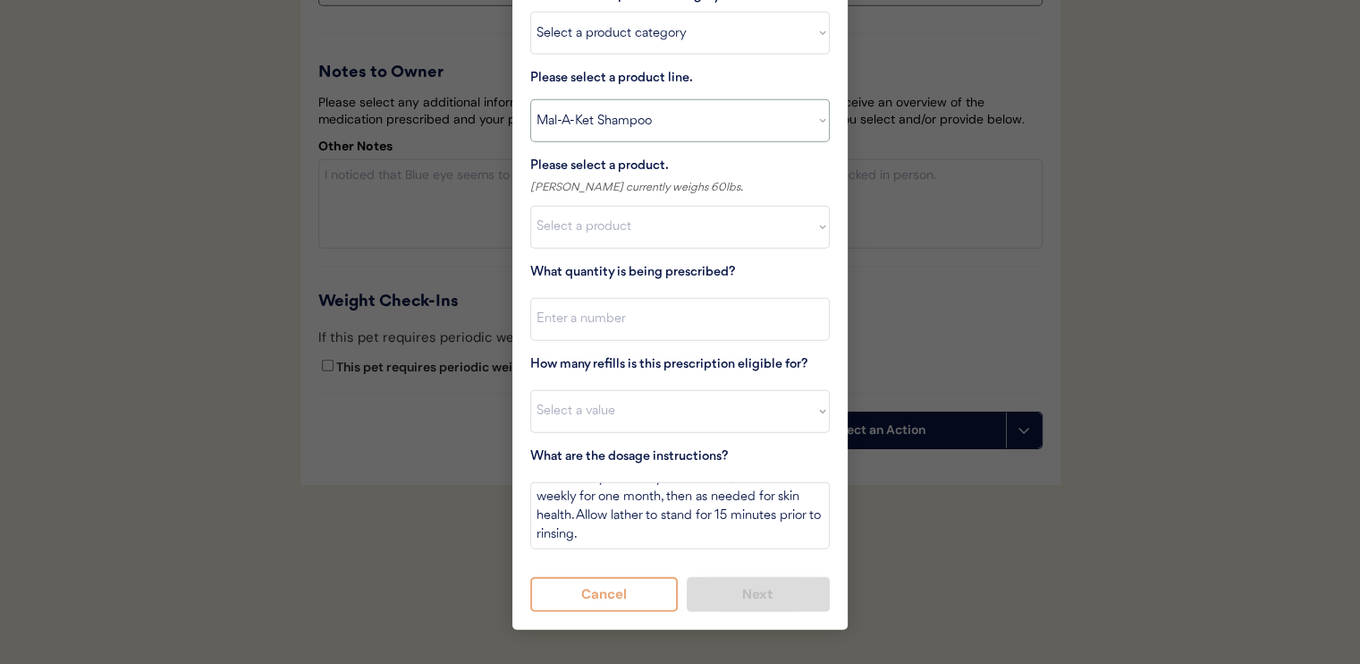
click at [635, 99] on select "Select a product line Apoquel Chewable Tablet Apoquel Tablet Cyclosporine Derma…" at bounding box center [680, 120] width 300 height 43
select select ""Mal-A-Ket Wipes""
click at [530, 99] on select "Select a product line Apoquel Chewable Tablet Apoquel Tablet Cyclosporine Derma…" at bounding box center [680, 120] width 300 height 43
type textarea "Use to wipe the affected areas twice daily until healed. Keep away from eyes."
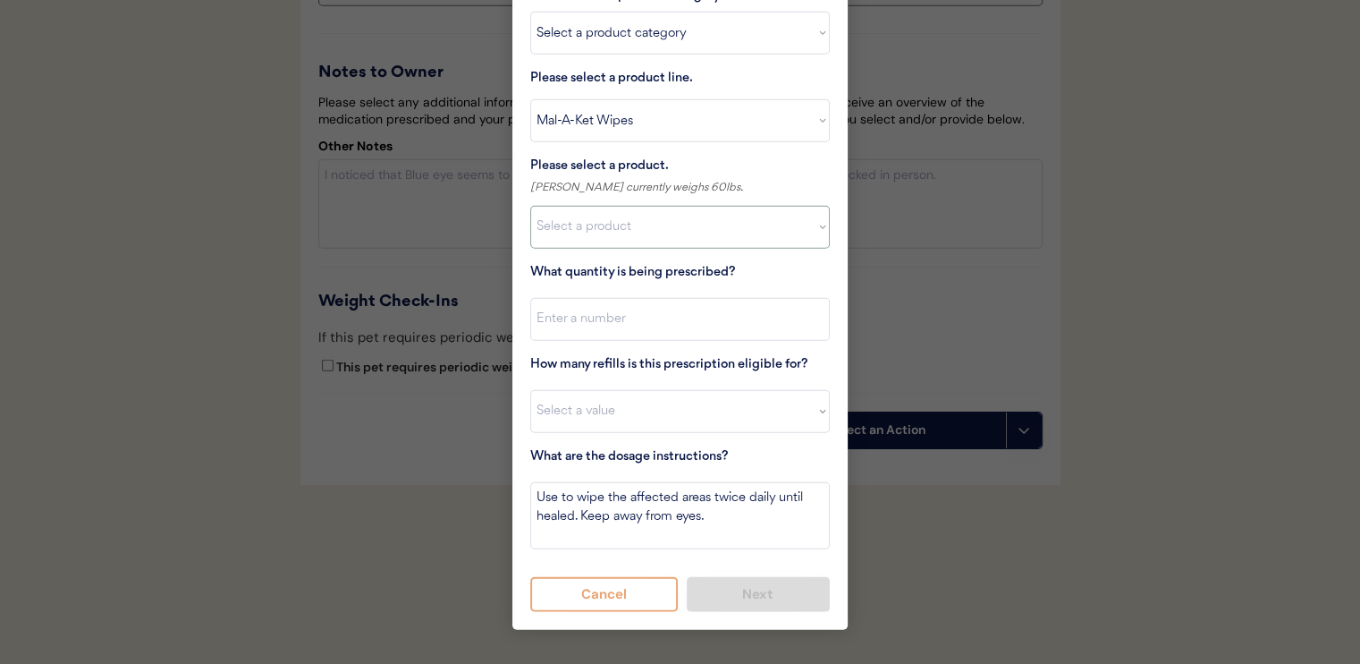
click at [640, 206] on select "Select a product Mal-A-Ket Wipes, 50 Count" at bounding box center [680, 227] width 300 height 43
select select ""1348695171700984260__LOOKUP__1732553877297x336030985594349500""
click at [530, 206] on select "Select a product Mal-A-Ket Wipes, 50 Count" at bounding box center [680, 227] width 300 height 43
click at [680, 298] on input "input" at bounding box center [680, 319] width 300 height 43
type input "1"
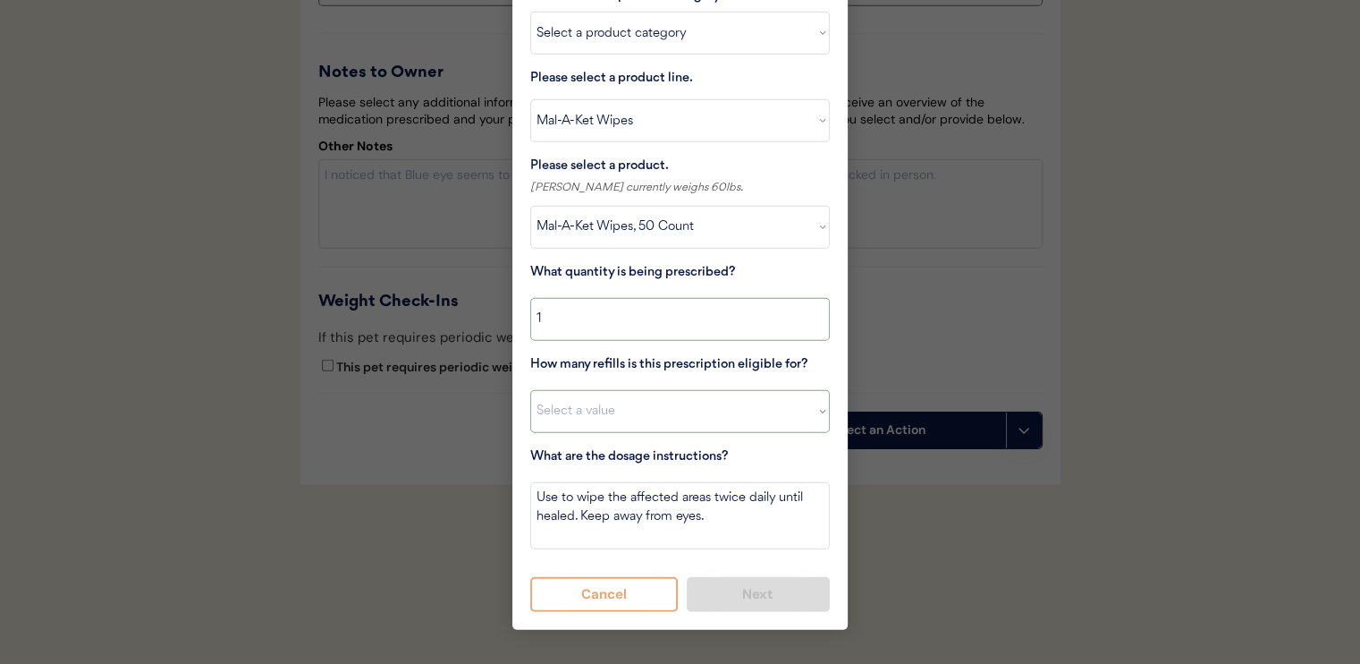
click at [709, 390] on select "Select a value 0 1 2 3 4 5 6 7 8 9 10 11" at bounding box center [680, 411] width 300 height 43
select select "11"
click at [530, 390] on select "Select a value 0 1 2 3 4 5 6 7 8 9 10 11" at bounding box center [680, 411] width 300 height 43
drag, startPoint x: 608, startPoint y: 479, endPoint x: 650, endPoint y: 480, distance: 42.1
click at [650, 482] on textarea "Use to wipe the affected areas twice daily until healed. Keep away from eyes." at bounding box center [680, 515] width 300 height 67
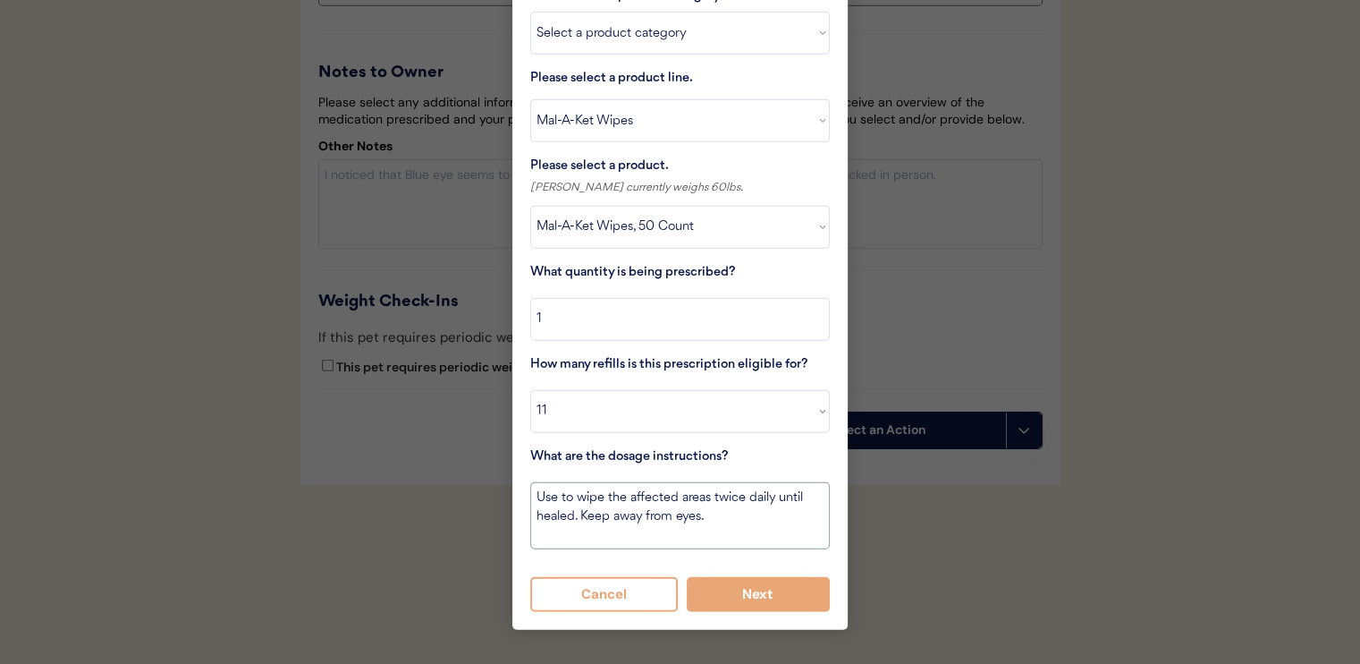
click at [633, 482] on textarea "Use to wipe the affected areas twice daily until healed. Keep away from eyes." at bounding box center [680, 515] width 300 height 67
drag, startPoint x: 609, startPoint y: 477, endPoint x: 708, endPoint y: 483, distance: 99.5
click at [708, 483] on textarea "Use to wipe the affected areas twice daily until healed. Keep away from eyes." at bounding box center [680, 515] width 300 height 67
type textarea "Use to wipe between toes and around paw pads twice daily until healed. Keep awa…"
click at [762, 577] on button "Next" at bounding box center [759, 594] width 144 height 35
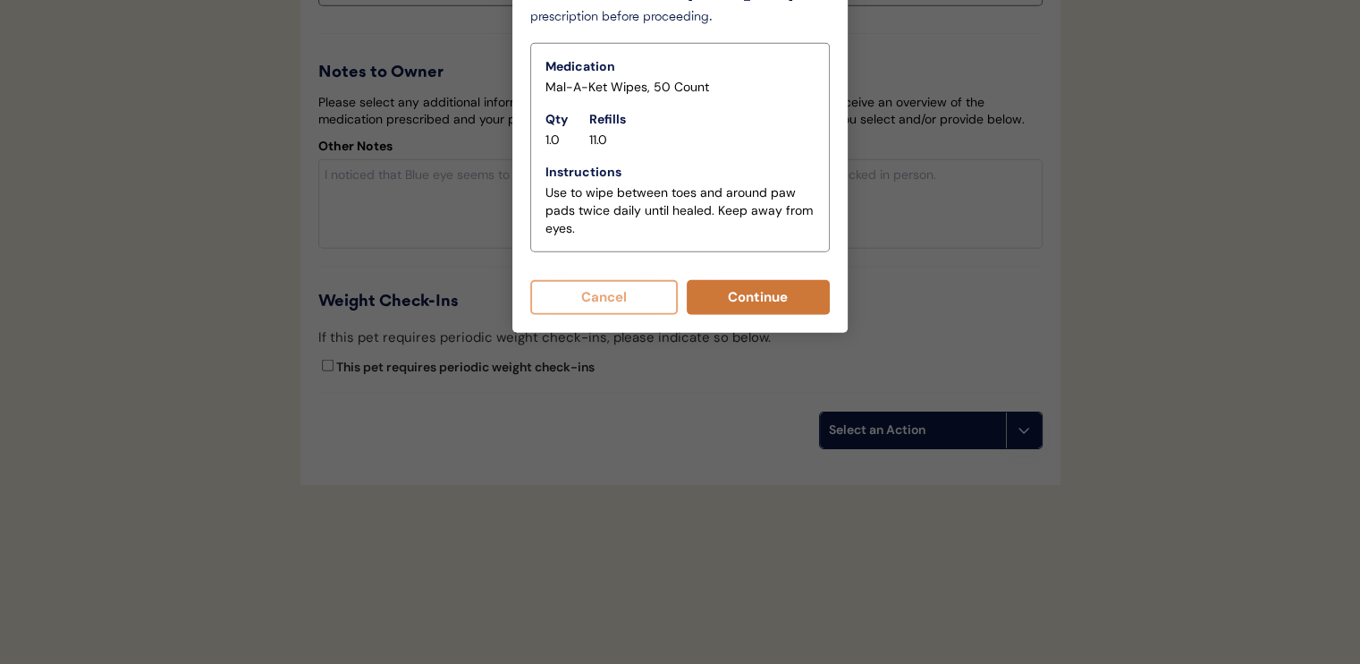
click at [732, 284] on button "Continue" at bounding box center [759, 297] width 144 height 35
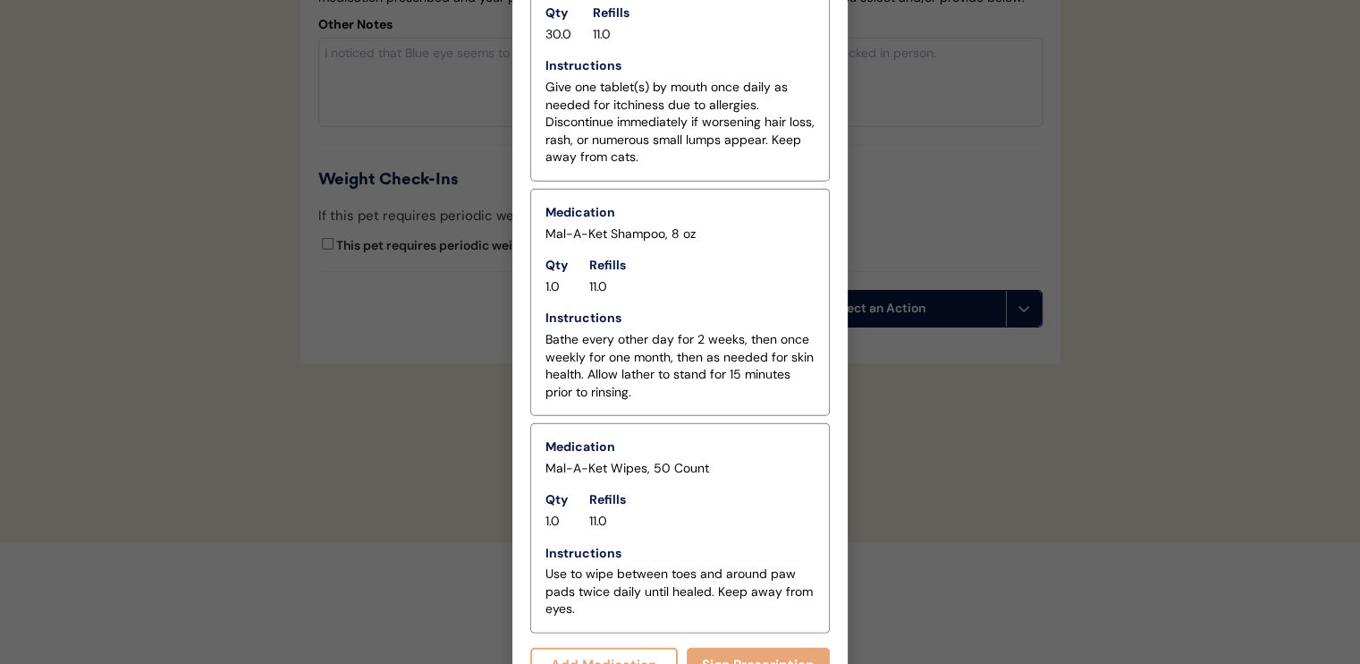
scroll to position [5194, 0]
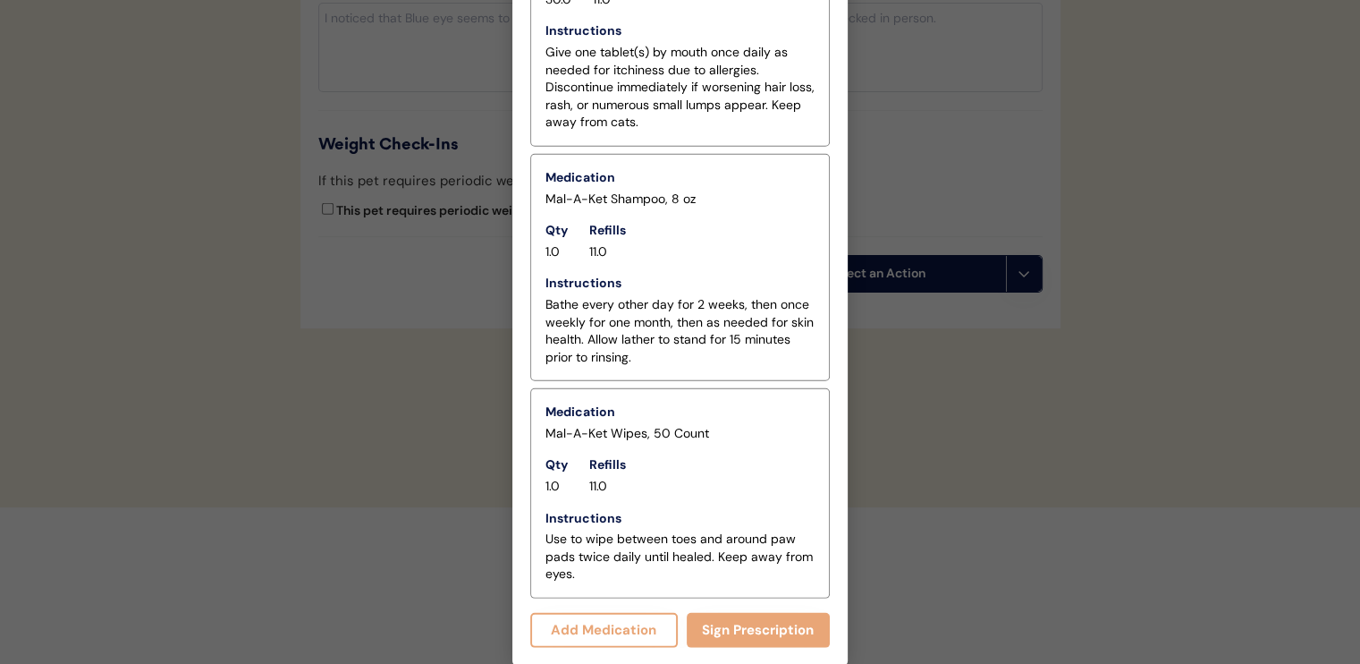
click at [649, 623] on button "Add Medication" at bounding box center [604, 630] width 148 height 35
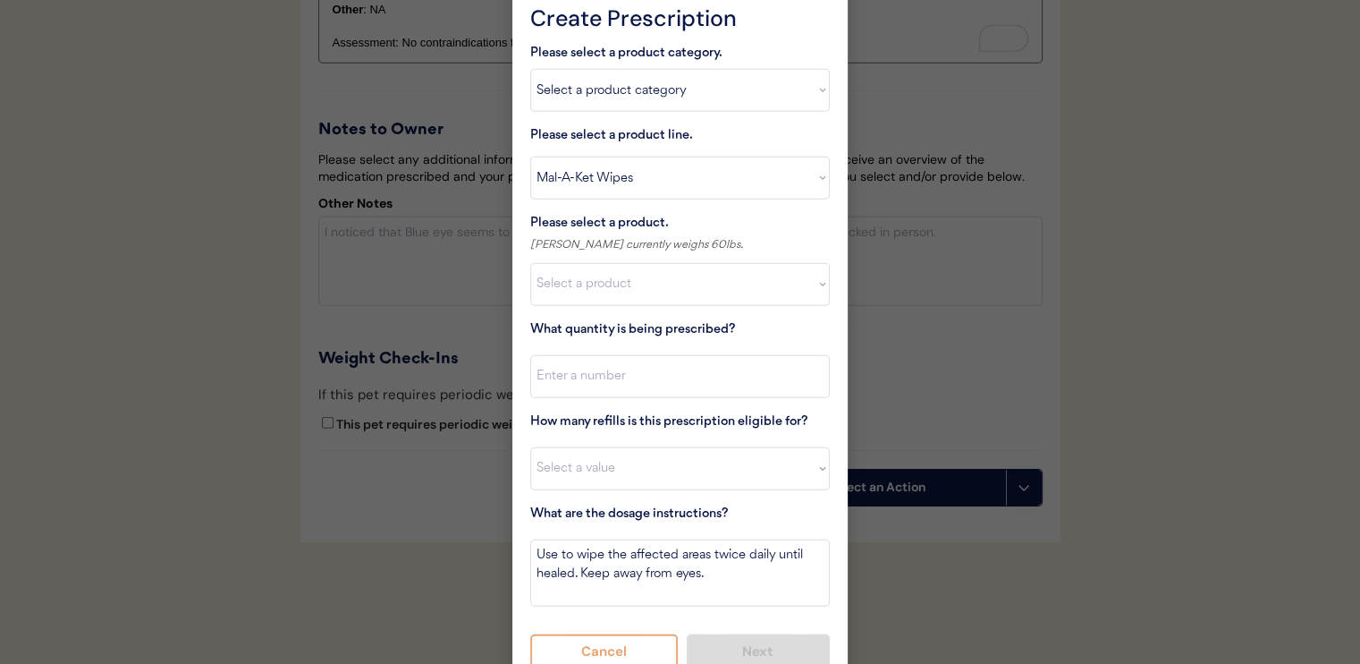
scroll to position [4876, 0]
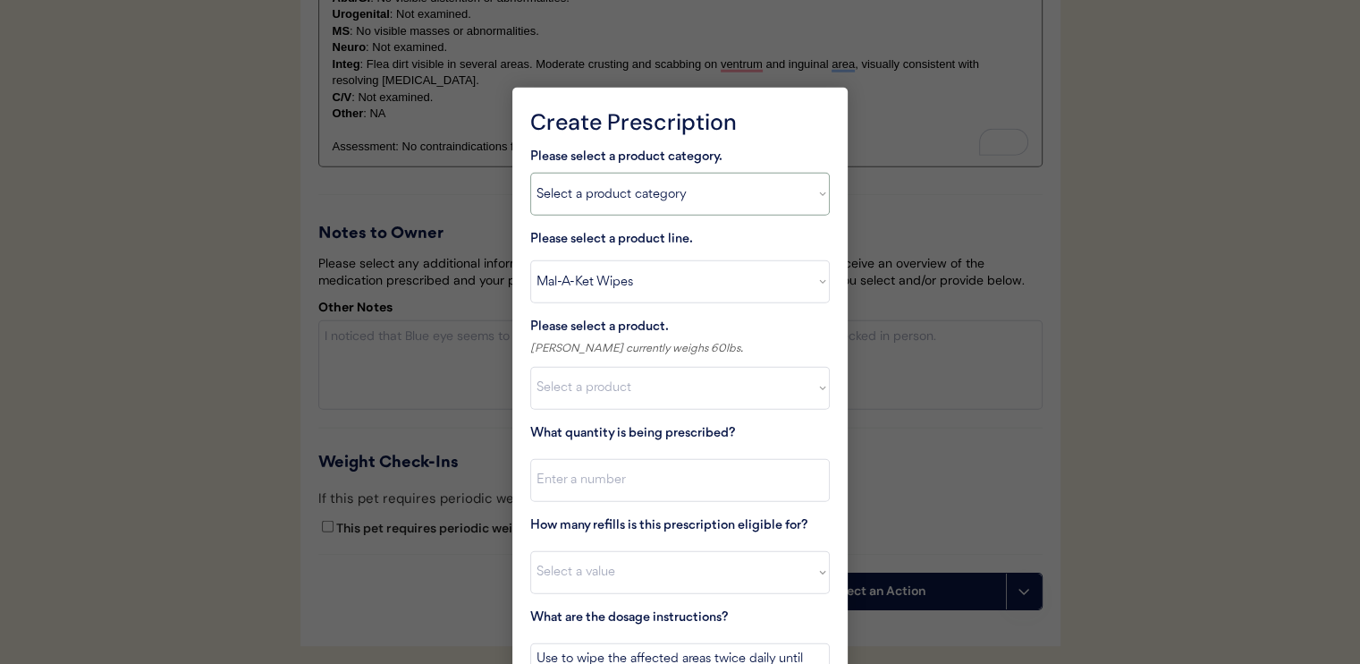
click at [682, 211] on select "Select a product category Allergies Antibiotics Anxiety Combo Parasite Preventi…" at bounding box center [680, 194] width 300 height 43
select select ""flea___tick""
click at [530, 173] on select "Select a product category Allergies Antibiotics Anxiety Combo Parasite Preventi…" at bounding box center [680, 194] width 300 height 43
click at [671, 294] on select "Select a product line Apoquel Chewable Tablet Apoquel Tablet Cyclosporine Derma…" at bounding box center [680, 281] width 300 height 43
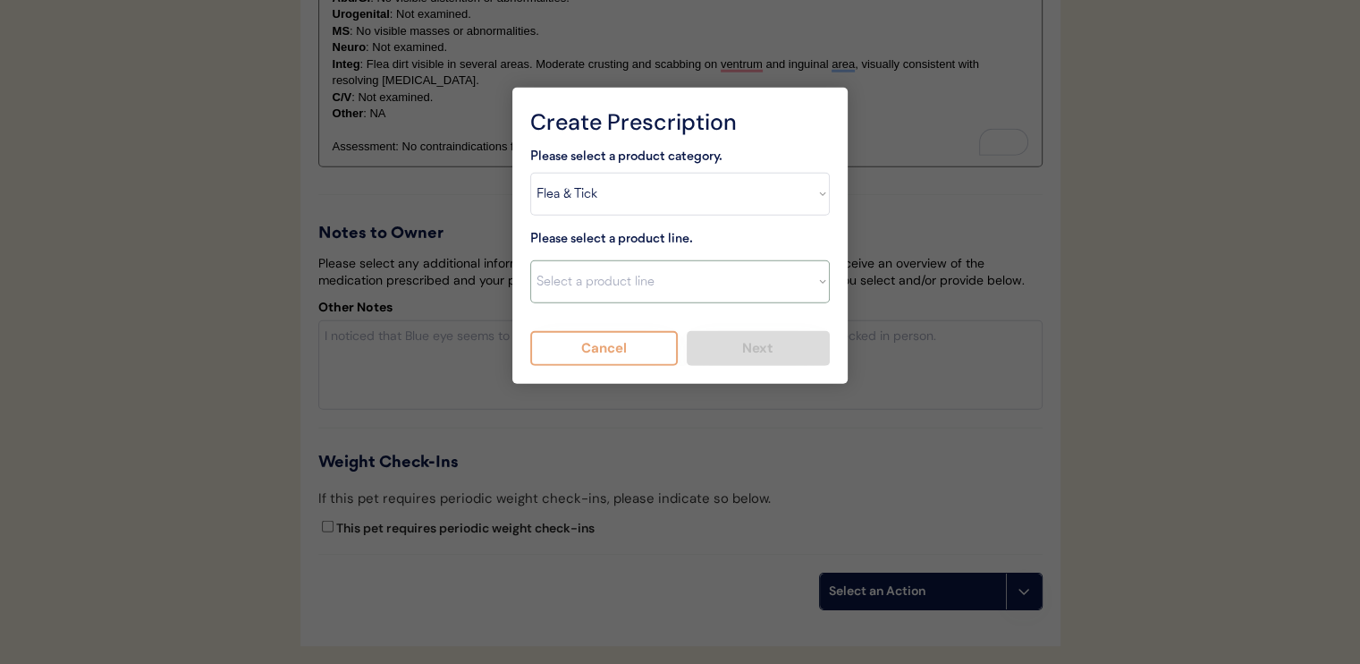
click at [682, 268] on select "Select a product line Apoquel Chewable Tablet Apoquel Tablet Cyclosporine Derma…" at bounding box center [680, 281] width 300 height 43
click at [682, 278] on select "Select a product line Apoquel Chewable Tablet Apoquel Tablet Cyclosporine Derma…" at bounding box center [680, 281] width 300 height 43
click at [662, 199] on select "Select a product category Allergies Antibiotics Anxiety Combo Parasite Preventi…" at bounding box center [680, 194] width 300 height 43
click at [530, 173] on select "Select a product category Allergies Antibiotics Anxiety Combo Parasite Preventi…" at bounding box center [680, 194] width 300 height 43
click at [656, 281] on select "Select a product line Advantix II Bravecto 1 Month Bravecto 1 Month (3 Month) B…" at bounding box center [680, 281] width 300 height 43
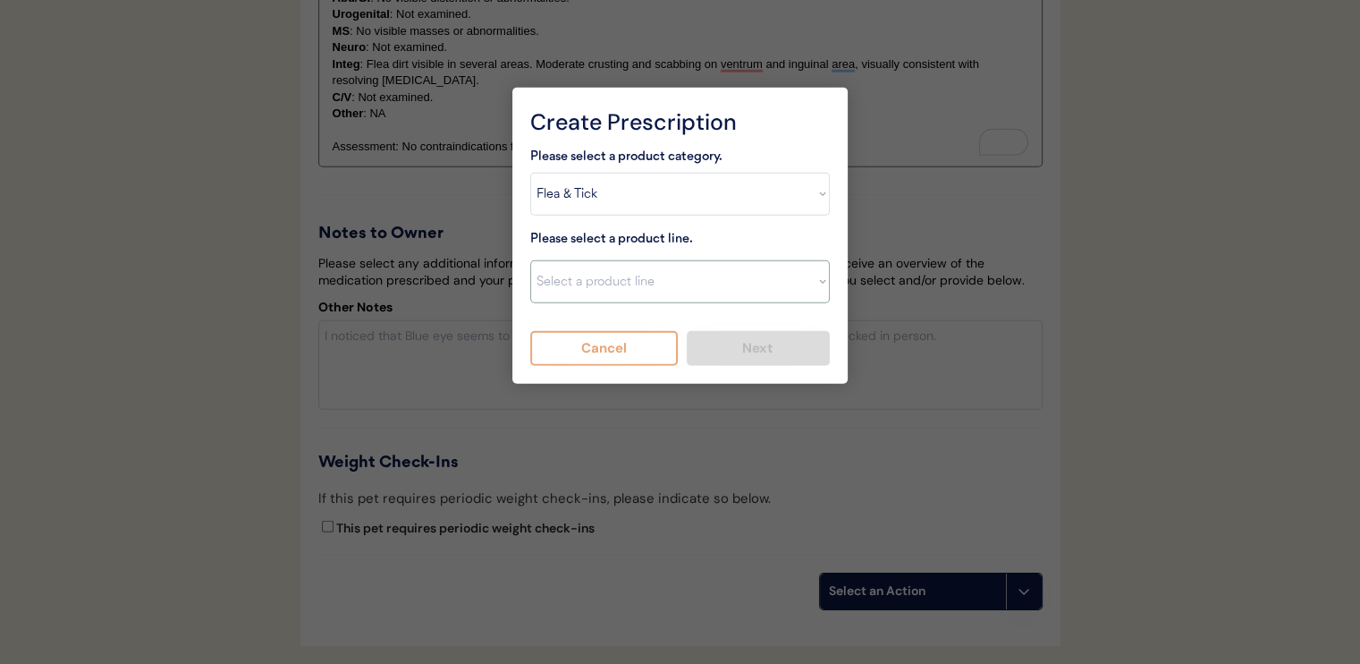
select select ""NexGard""
click at [530, 260] on select "Select a product line Advantix II Bravecto 1 Month Bravecto 1 Month (3 Month) B…" at bounding box center [680, 281] width 300 height 43
type textarea "Give one chew by mouth every 30 days year round to control external parasites. …"
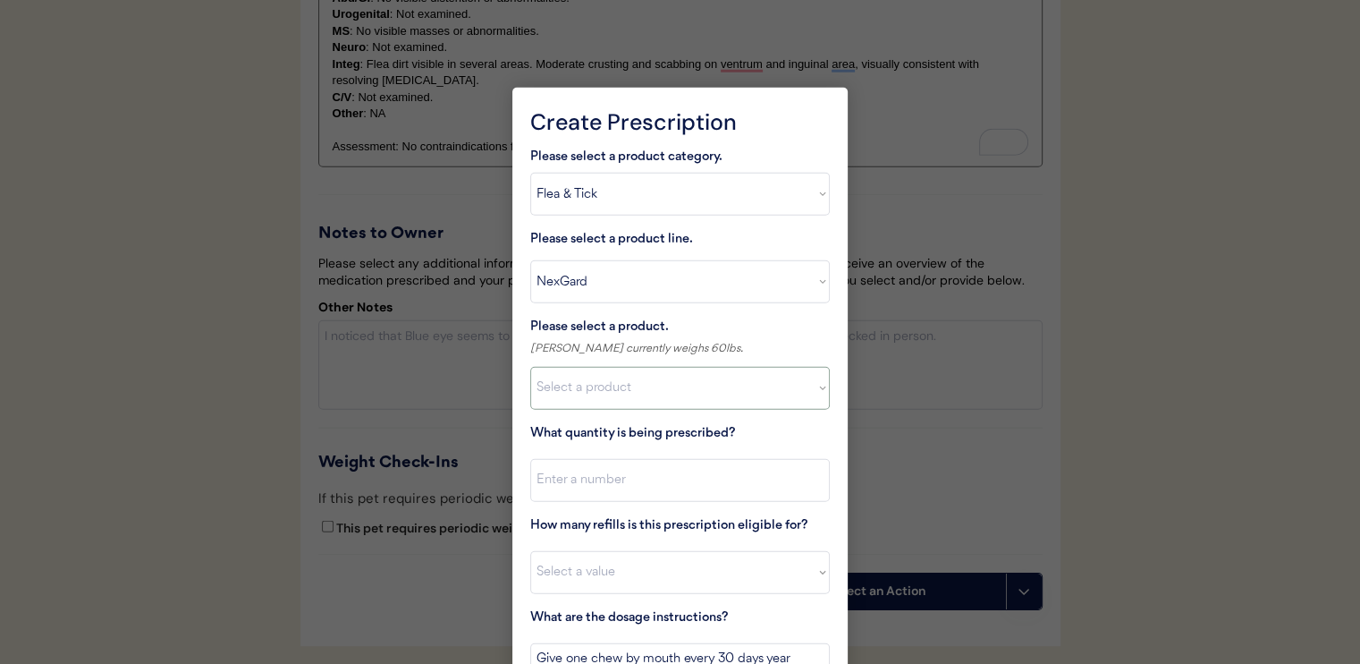
click at [637, 378] on select "Select a product NexGard, 4 - 10lbs NexGard, 10.1 - 24lbs NexGard, 24.1 - 60lbs…" at bounding box center [680, 388] width 300 height 43
click at [672, 281] on select "Select a product line Advantix II Bravecto 1 Month Bravecto 1 Month (3 Month) B…" at bounding box center [680, 281] width 300 height 43
select select ""Simparica""
click at [530, 260] on select "Select a product line Advantix II Bravecto 1 Month Bravecto 1 Month (3 Month) B…" at bounding box center [680, 281] width 300 height 43
click at [646, 389] on select "Select a product Simparica, 2.8-5.5lbs Simparica, 5.6-11lbs Simparica, 11.1-22l…" at bounding box center [680, 388] width 300 height 43
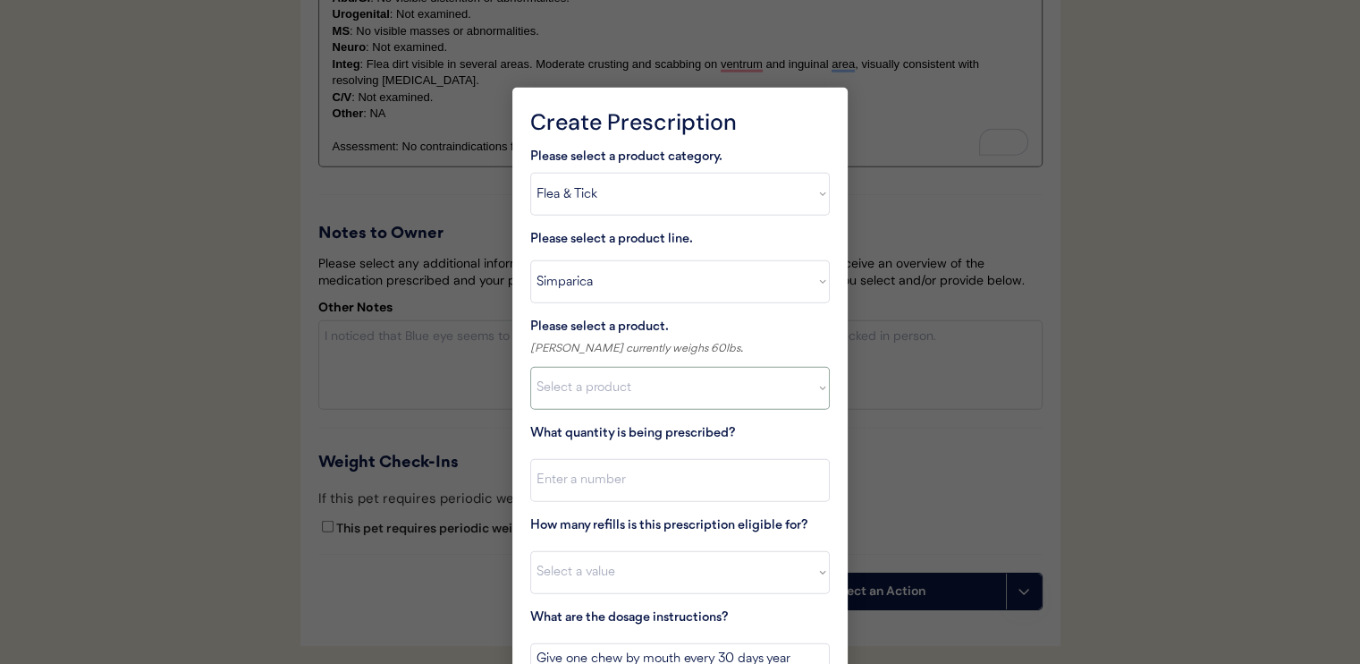
select select ""1348695171700984260__LOOKUP__1710974204619x155511643740888540""
click at [530, 367] on select "Select a product Simparica, 2.8-5.5lbs Simparica, 5.6-11lbs Simparica, 11.1-22l…" at bounding box center [680, 388] width 300 height 43
click at [671, 482] on input "input" at bounding box center [680, 480] width 300 height 43
type input "1"
click at [671, 554] on select "Select a value 0 1 2 3 4 5 6 7 8 9 10 11" at bounding box center [680, 572] width 300 height 43
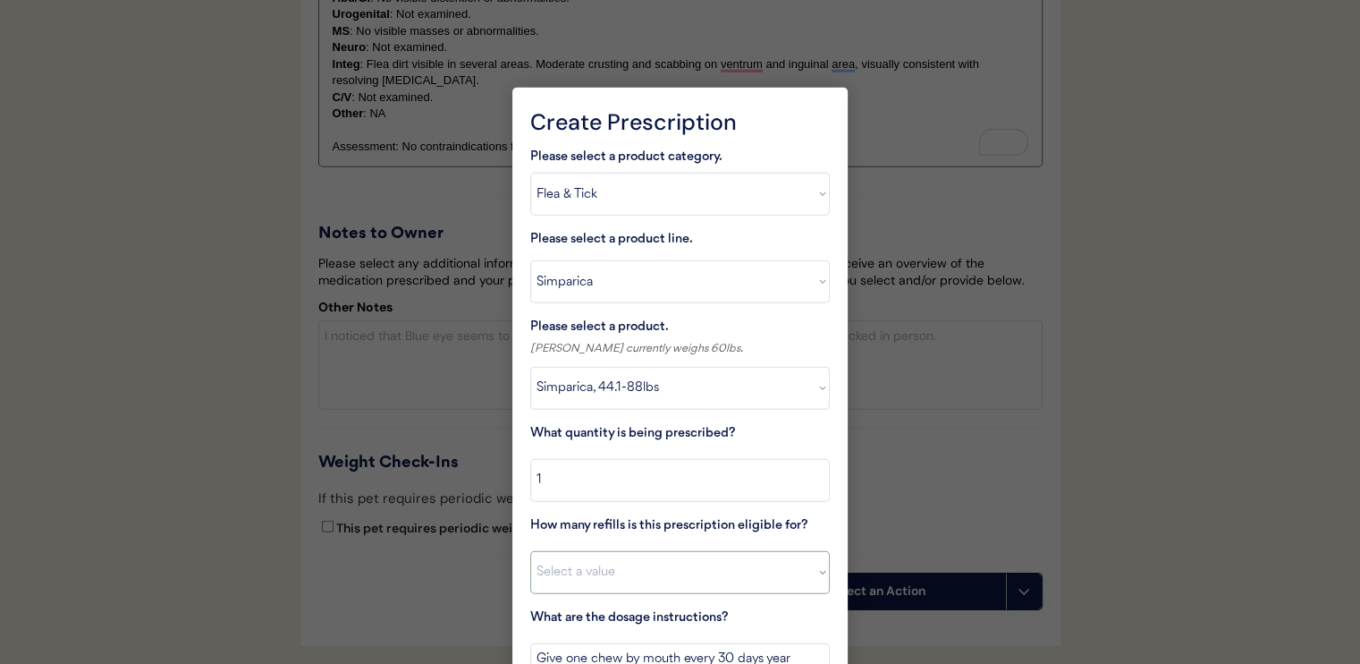
select select "11"
click at [530, 551] on select "Select a value 0 1 2 3 4 5 6 7 8 9 10 11" at bounding box center [680, 572] width 300 height 43
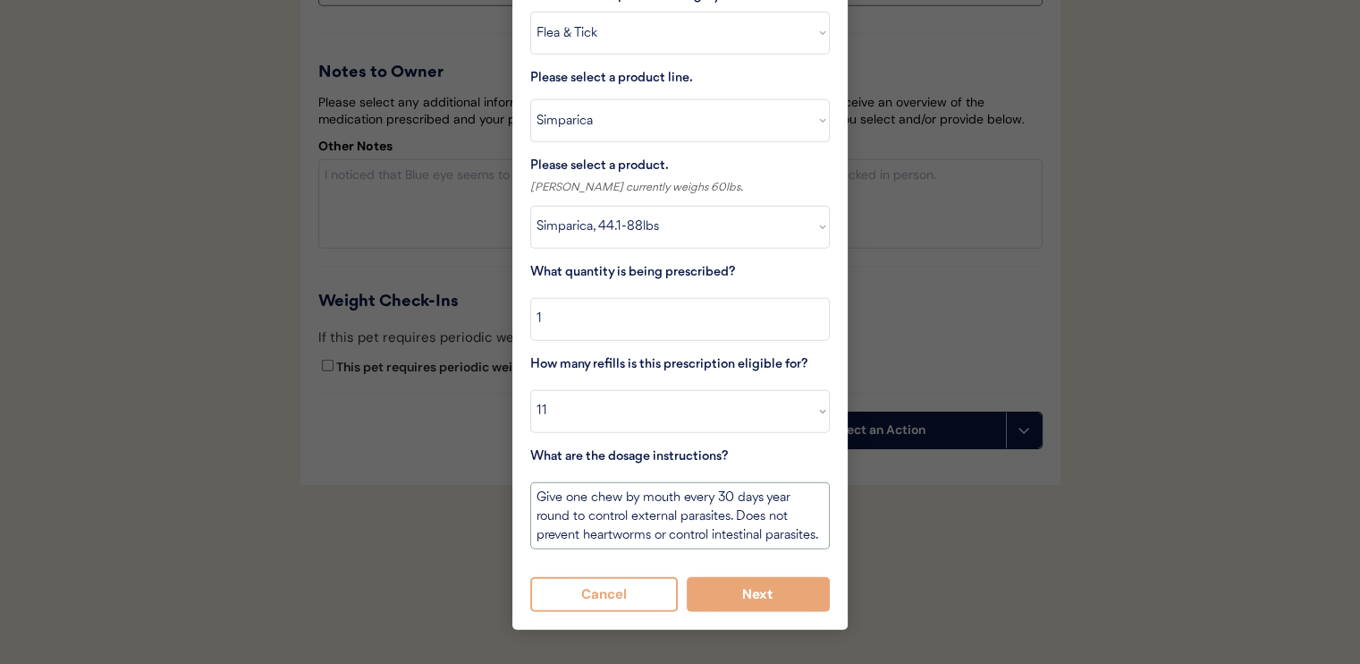
scroll to position [5055, 0]
click at [730, 577] on button "Next" at bounding box center [759, 594] width 144 height 35
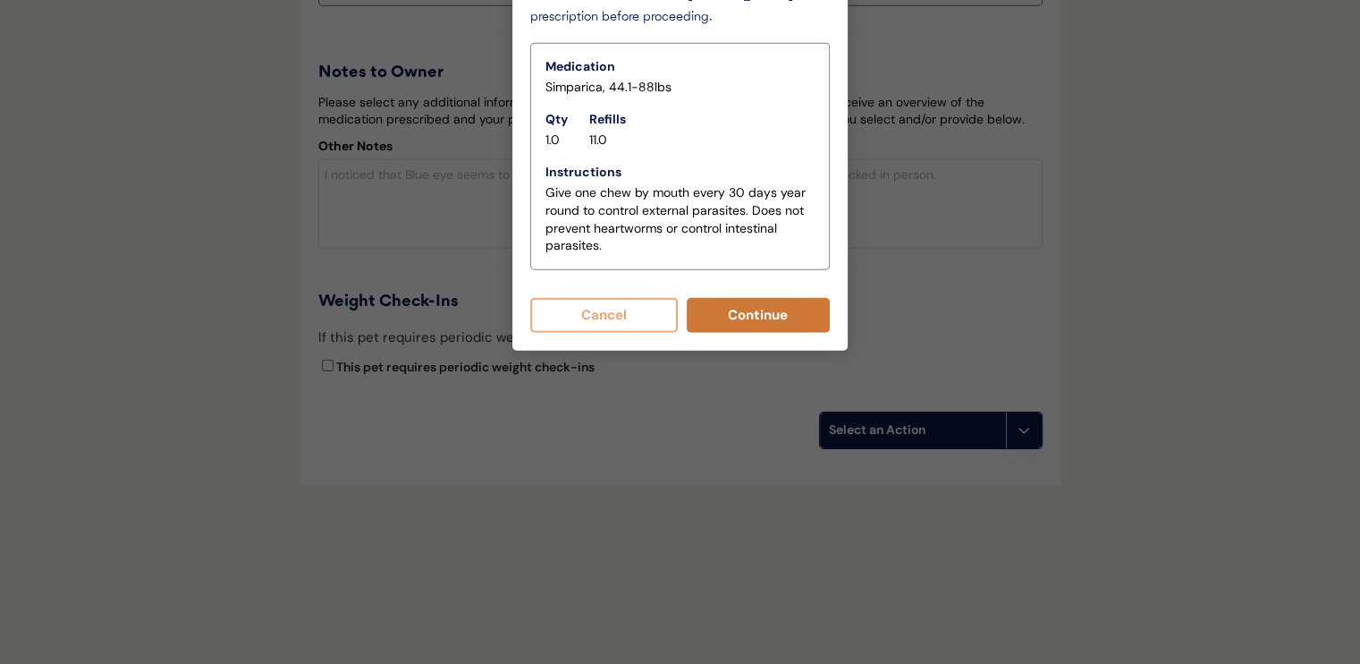
click at [719, 298] on button "Continue" at bounding box center [759, 315] width 144 height 35
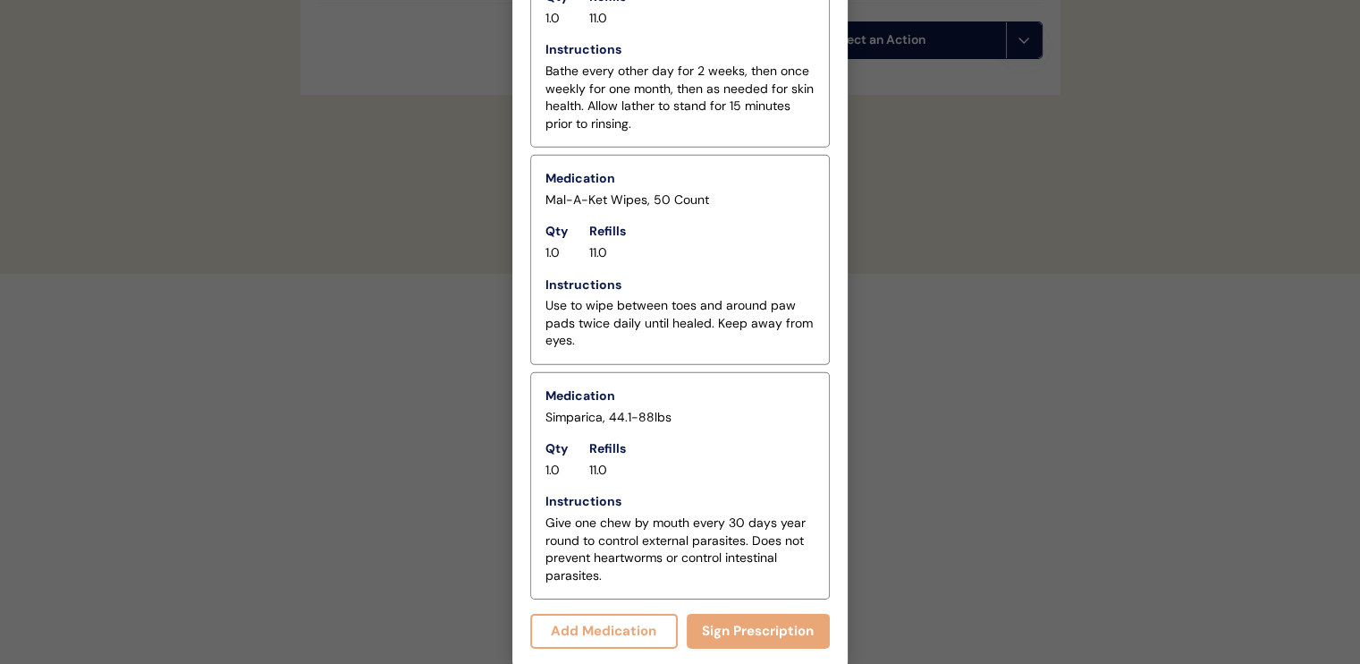
scroll to position [5427, 0]
click at [747, 629] on button "Sign Prescription" at bounding box center [759, 631] width 144 height 35
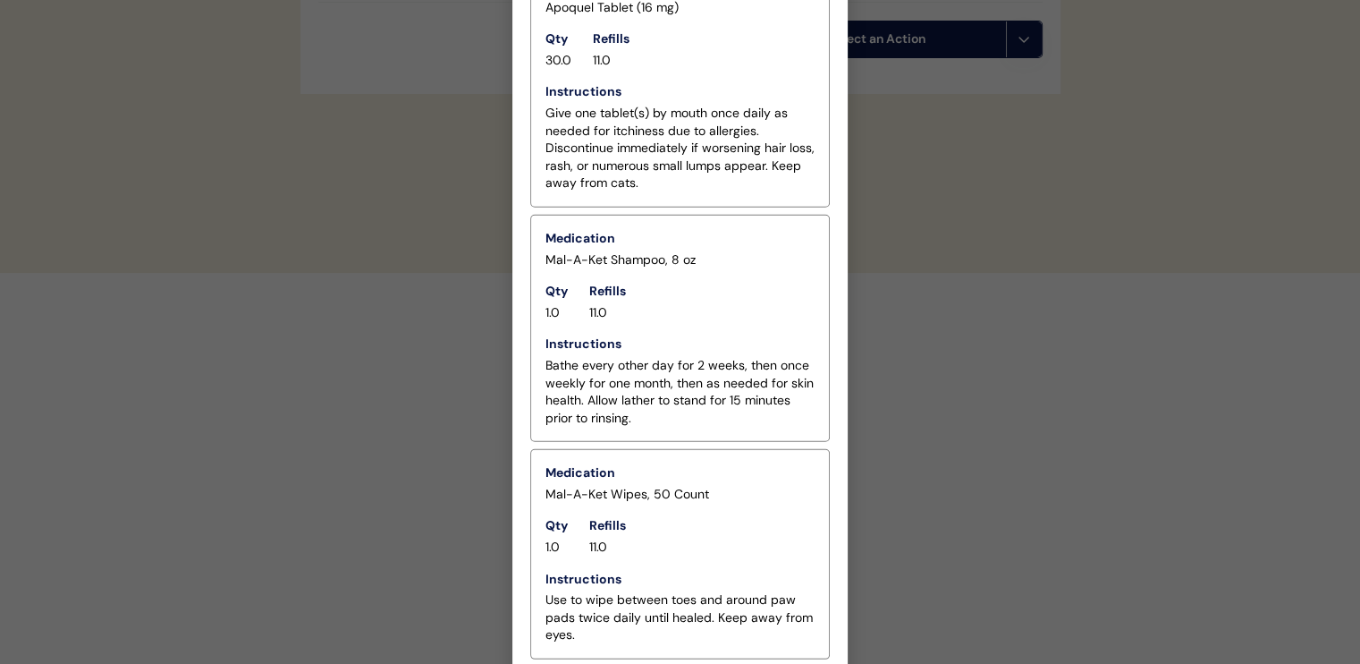
scroll to position [5417, 0]
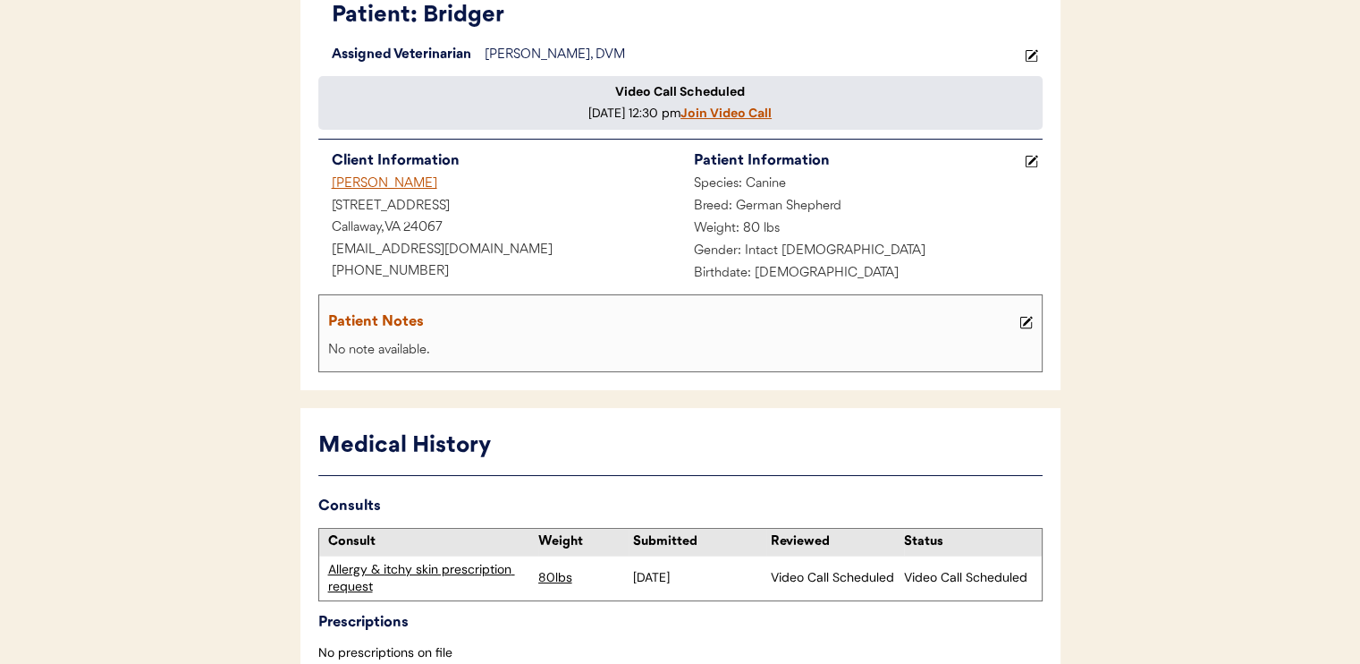
scroll to position [179, 0]
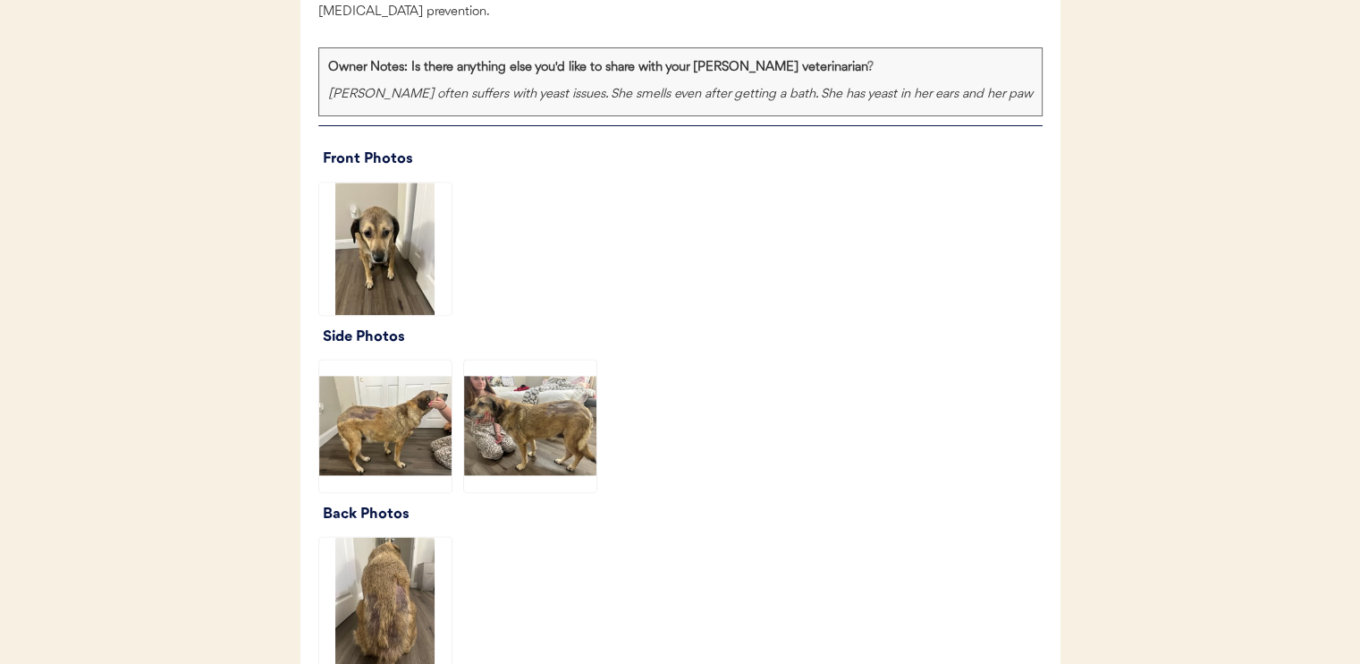
scroll to position [2325, 0]
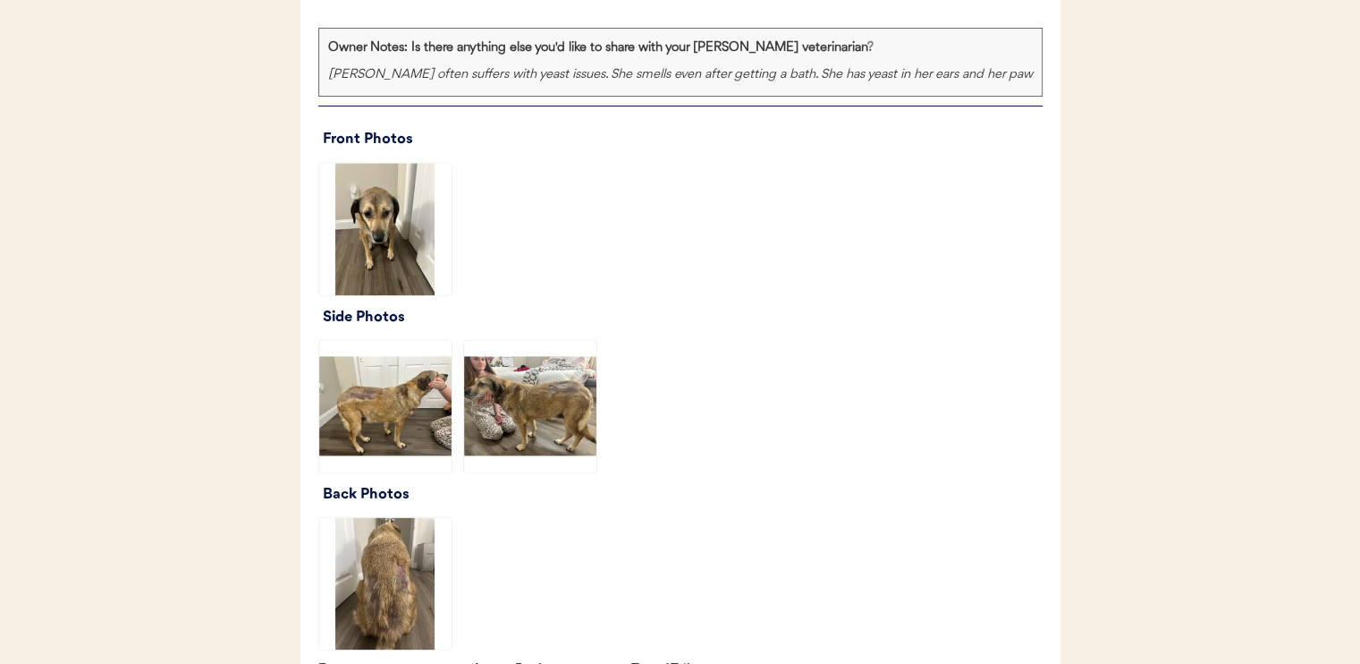
click at [426, 420] on img at bounding box center [385, 406] width 132 height 132
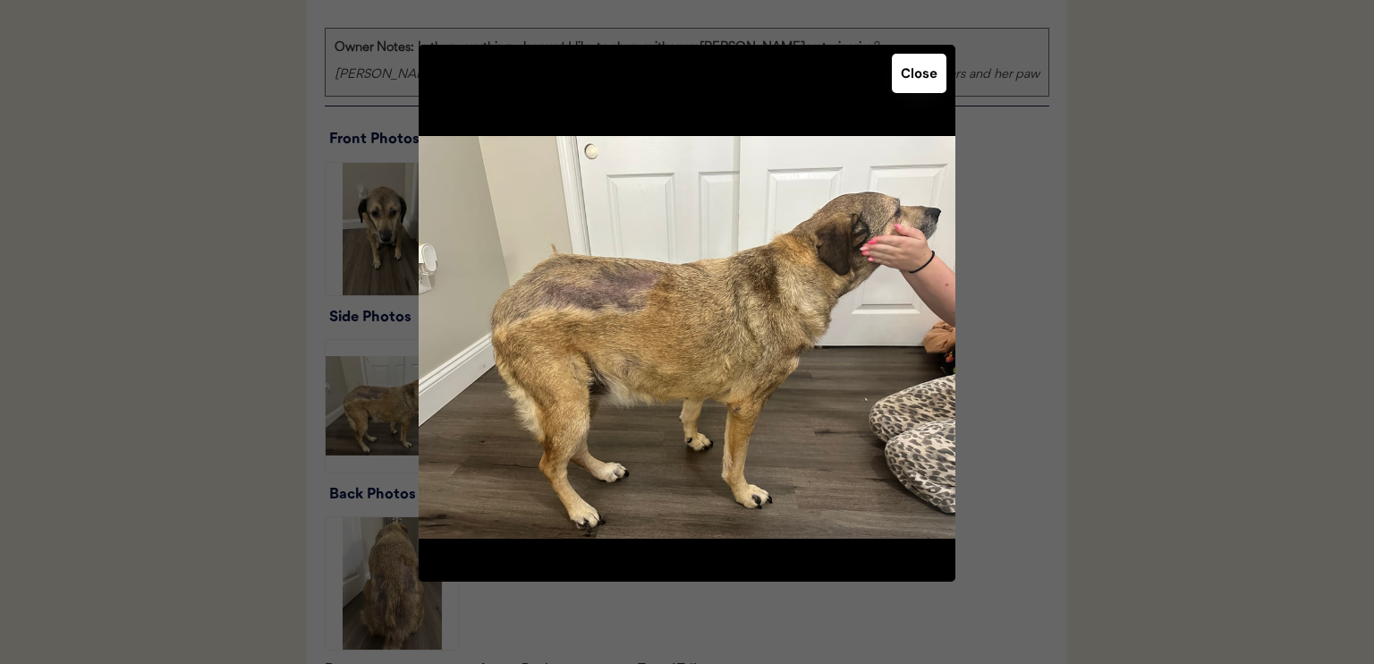
click at [937, 85] on button "Close" at bounding box center [919, 73] width 55 height 39
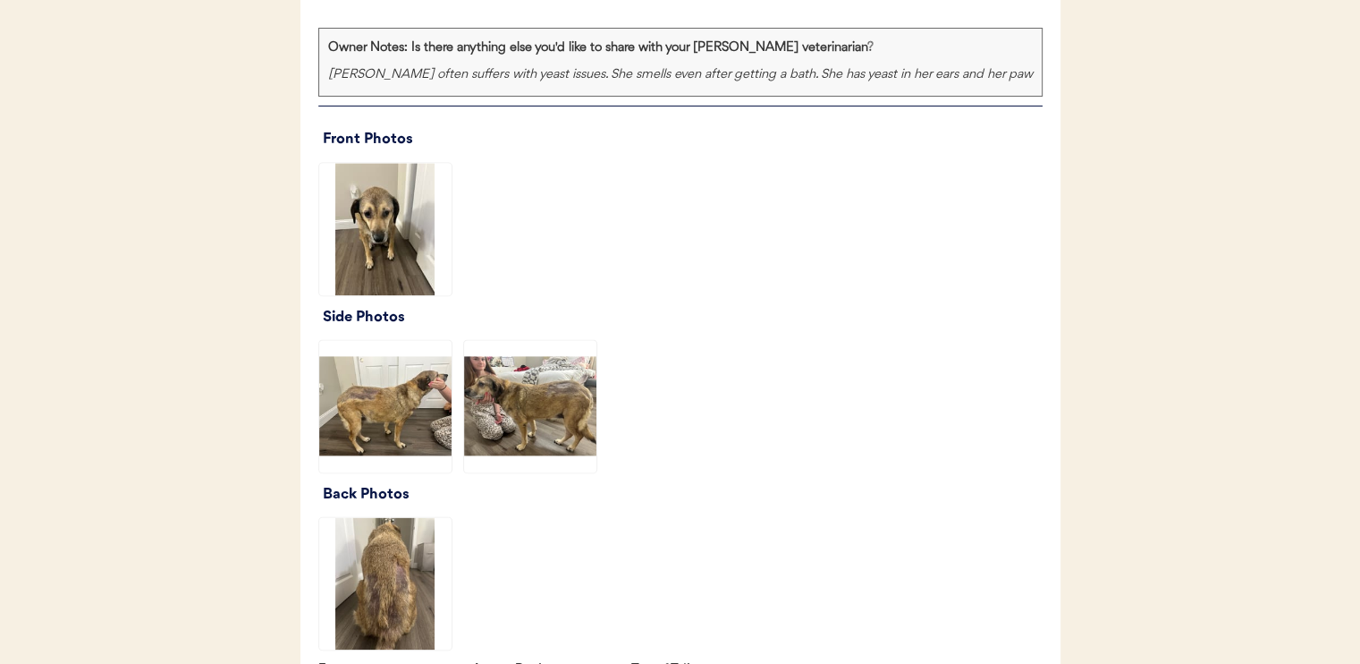
click at [555, 396] on img at bounding box center [530, 406] width 132 height 132
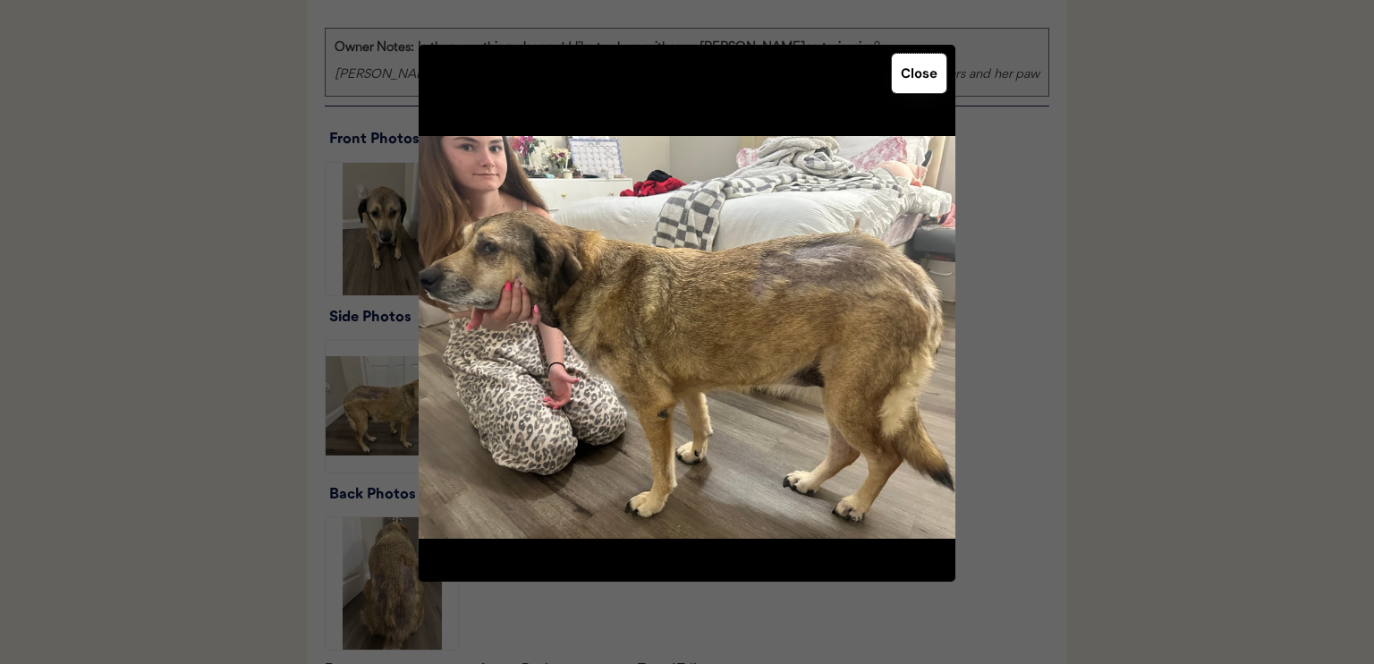
click at [916, 82] on button "Close" at bounding box center [919, 73] width 55 height 39
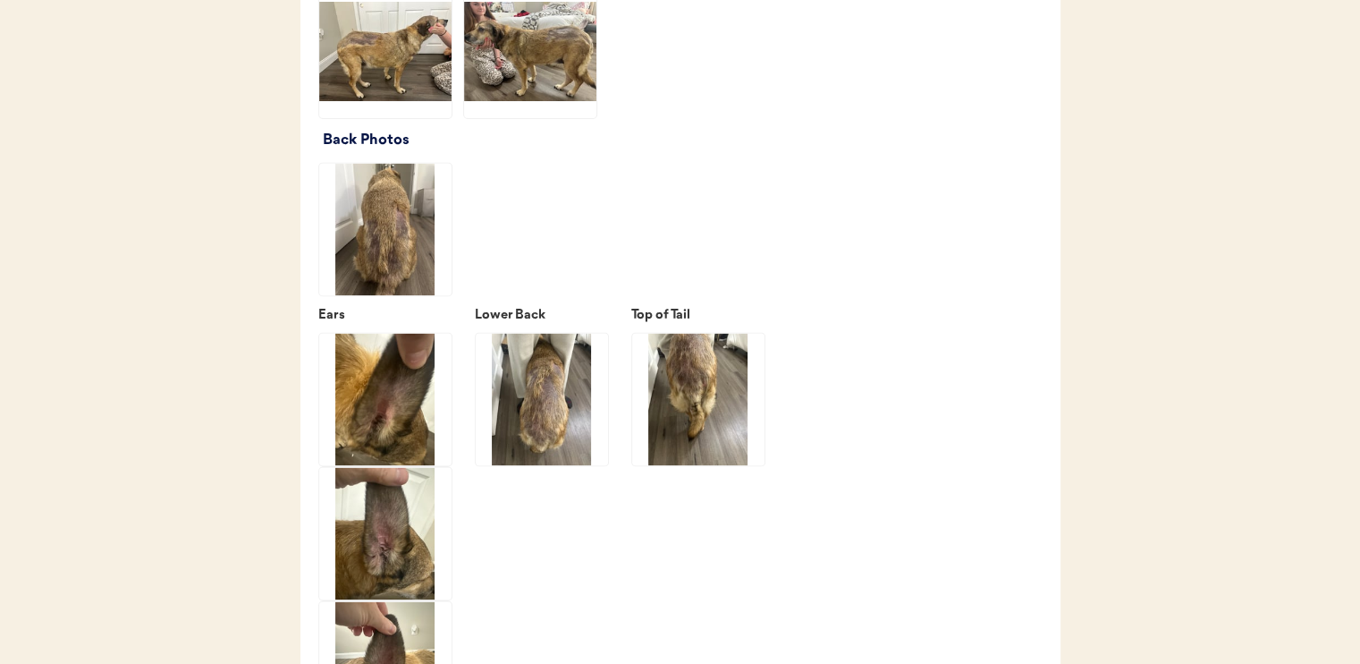
scroll to position [2683, 0]
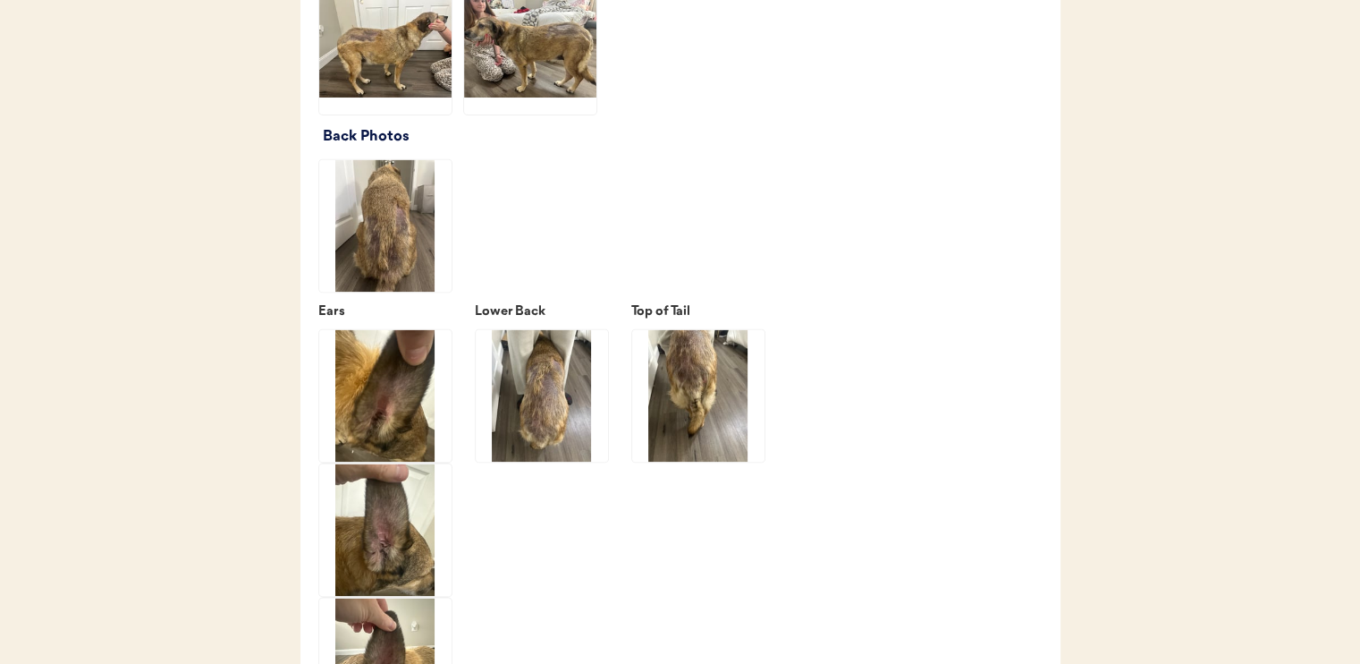
click at [533, 414] on img at bounding box center [542, 395] width 132 height 132
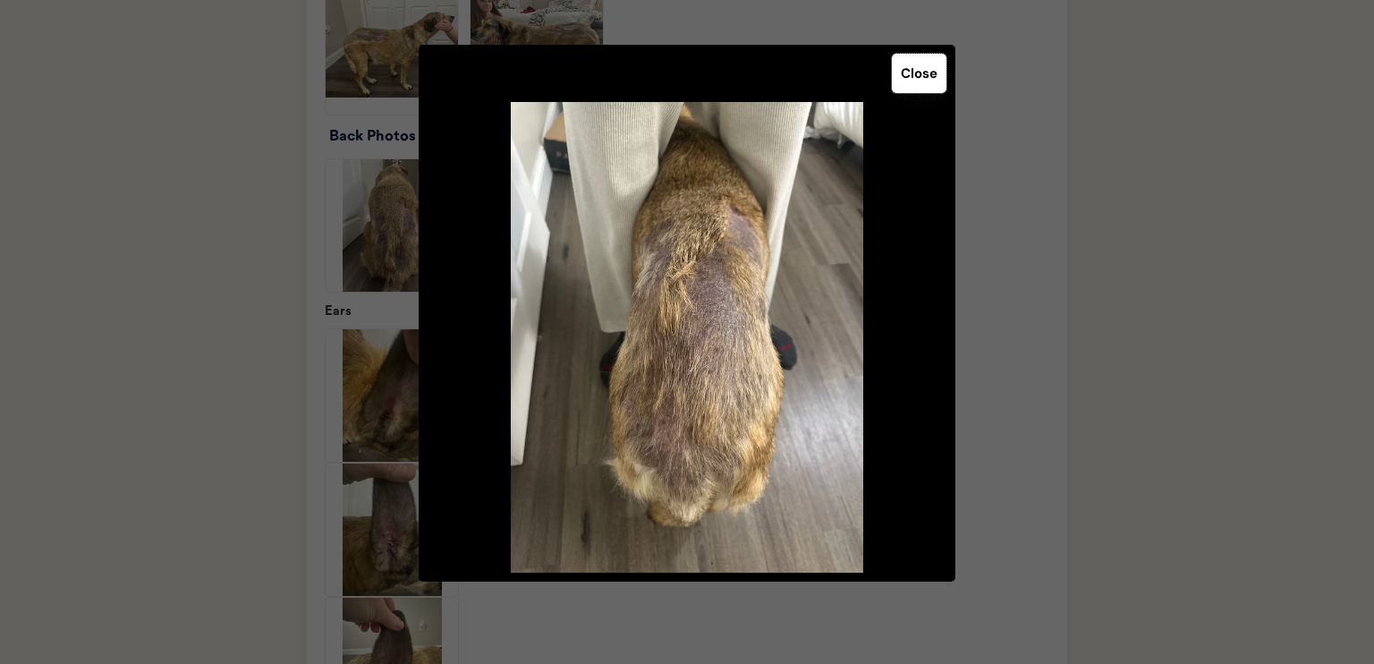
click at [931, 80] on button "Close" at bounding box center [919, 73] width 55 height 39
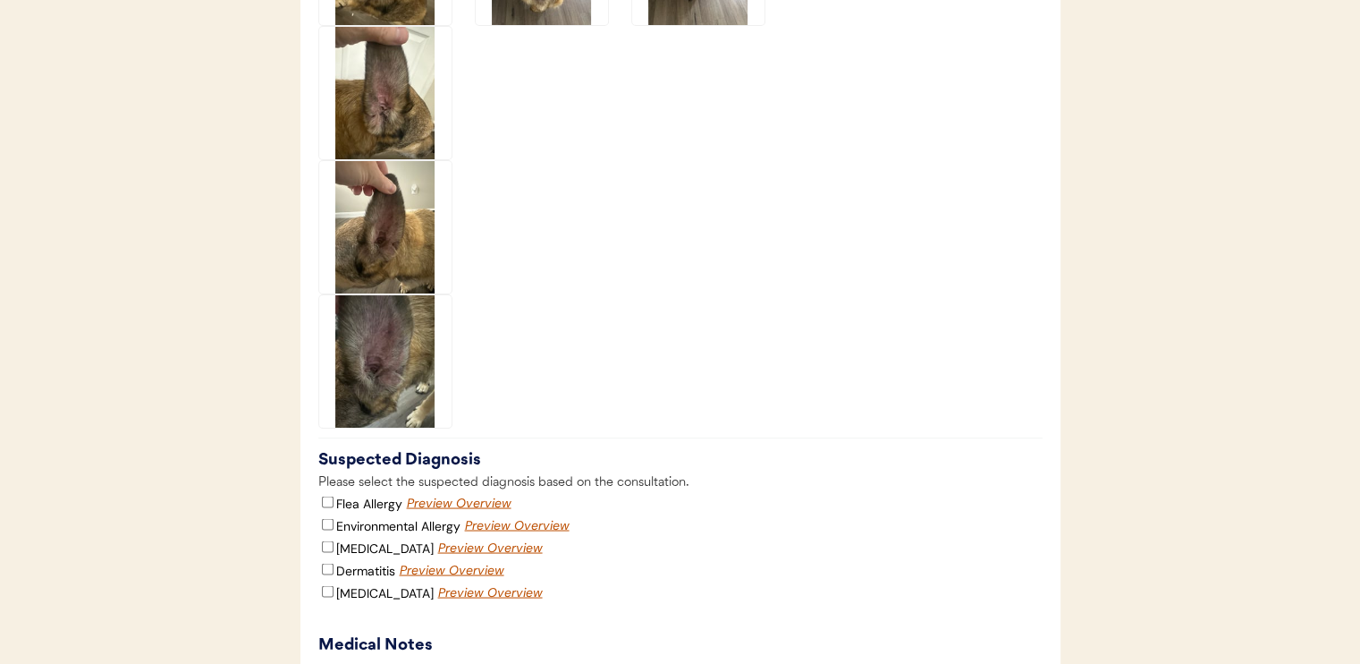
scroll to position [3130, 0]
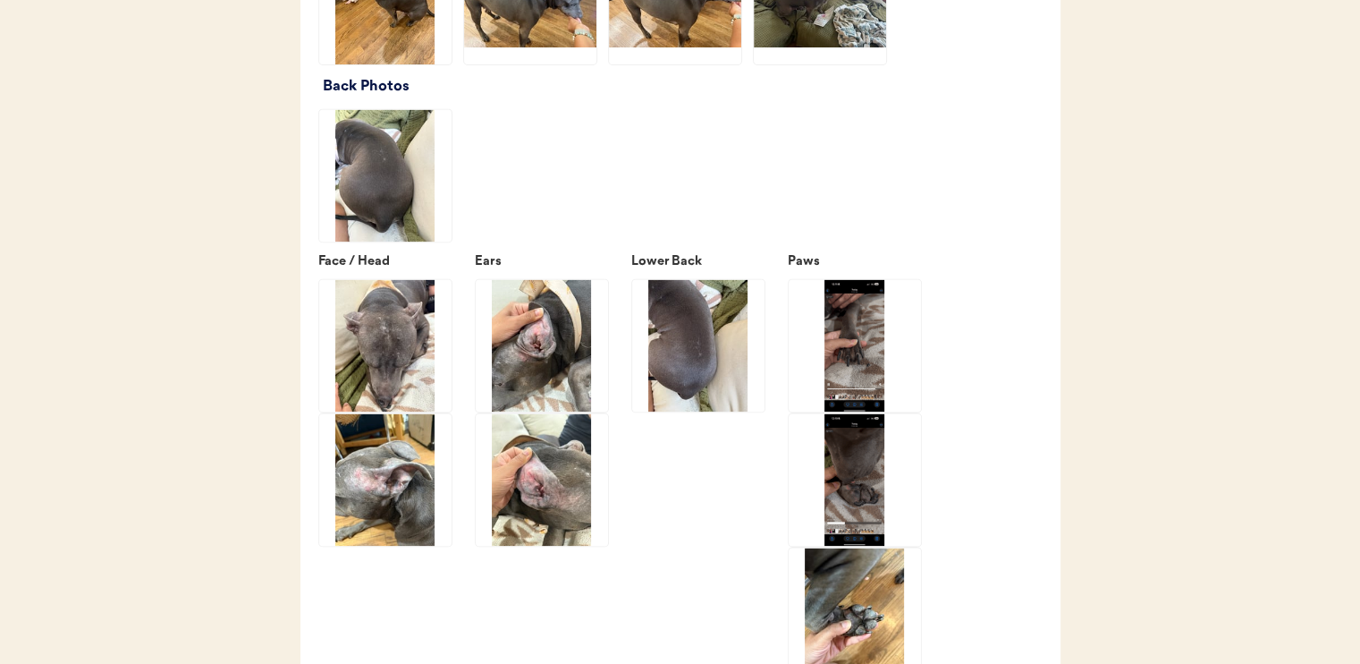
scroll to position [2594, 0]
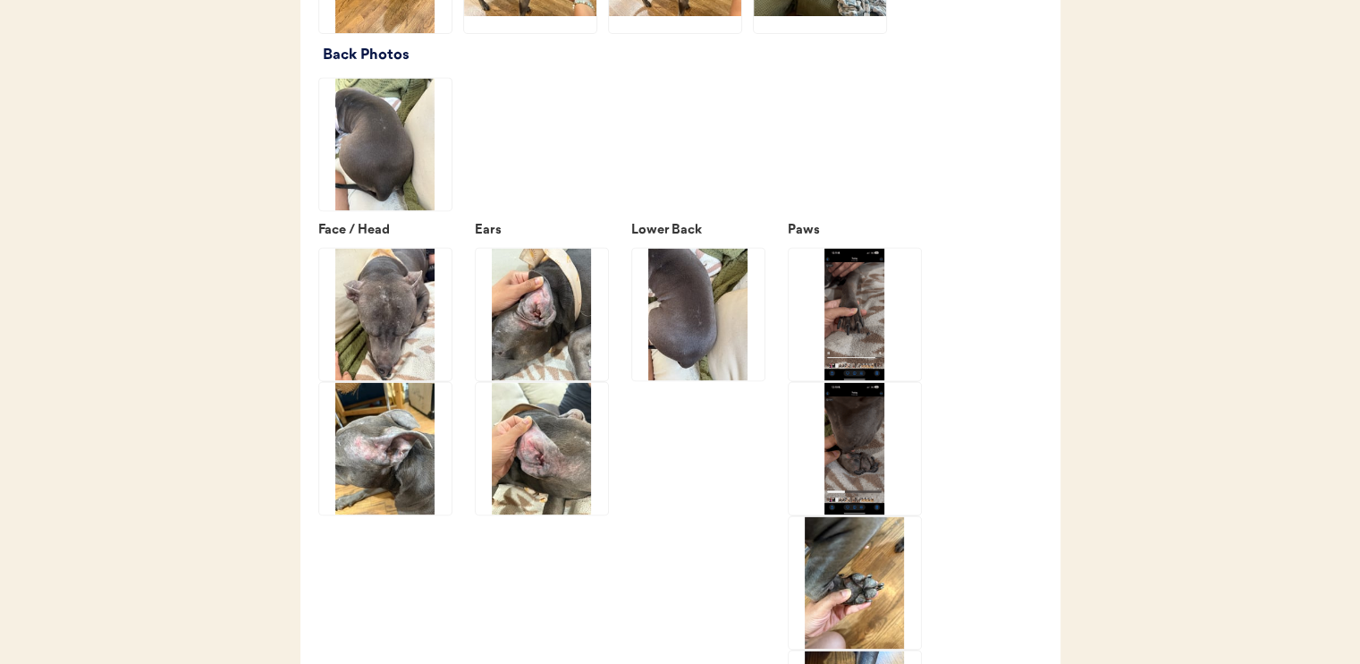
click at [571, 380] on img at bounding box center [542, 314] width 132 height 132
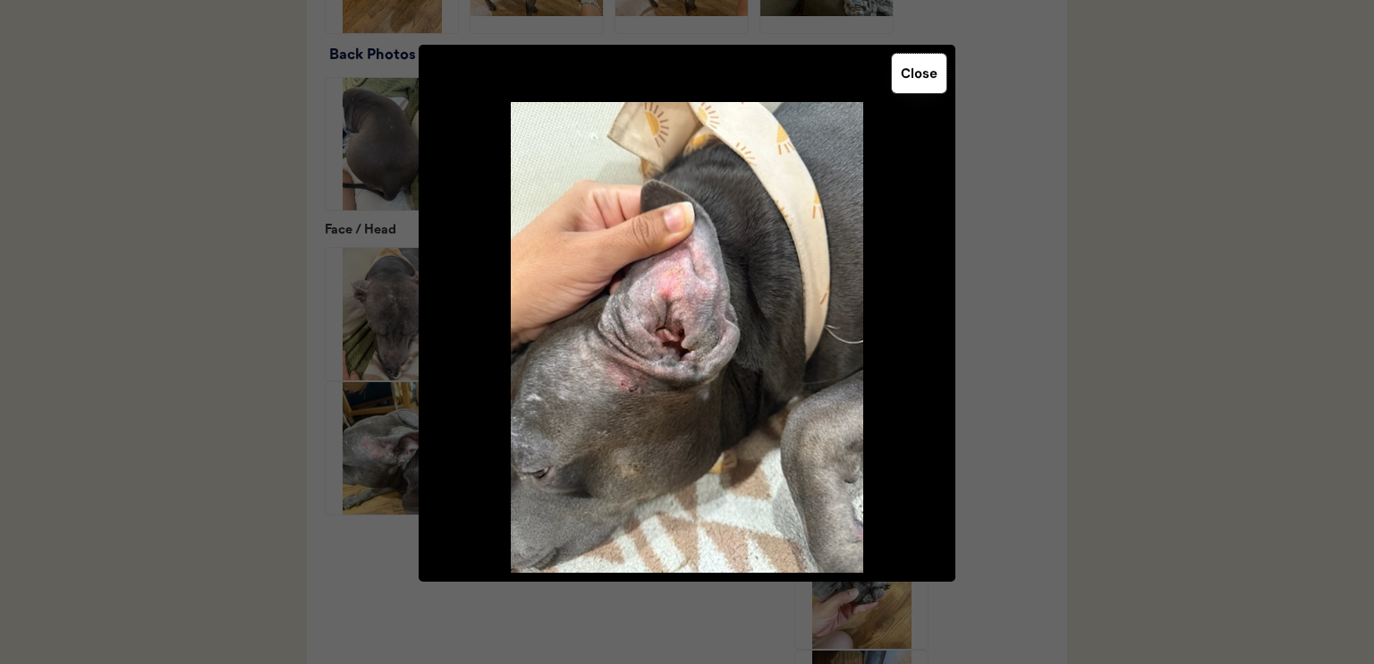
click at [931, 76] on button "Close" at bounding box center [919, 73] width 55 height 39
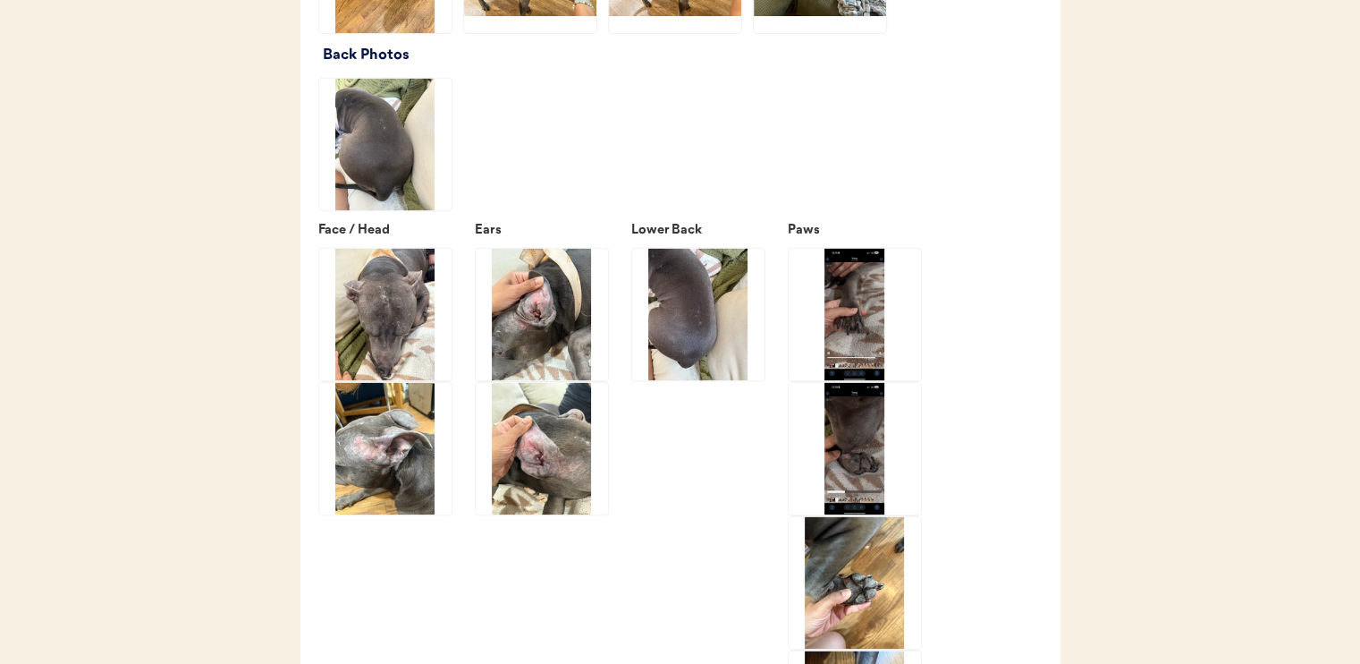
click at [578, 450] on img at bounding box center [542, 448] width 132 height 132
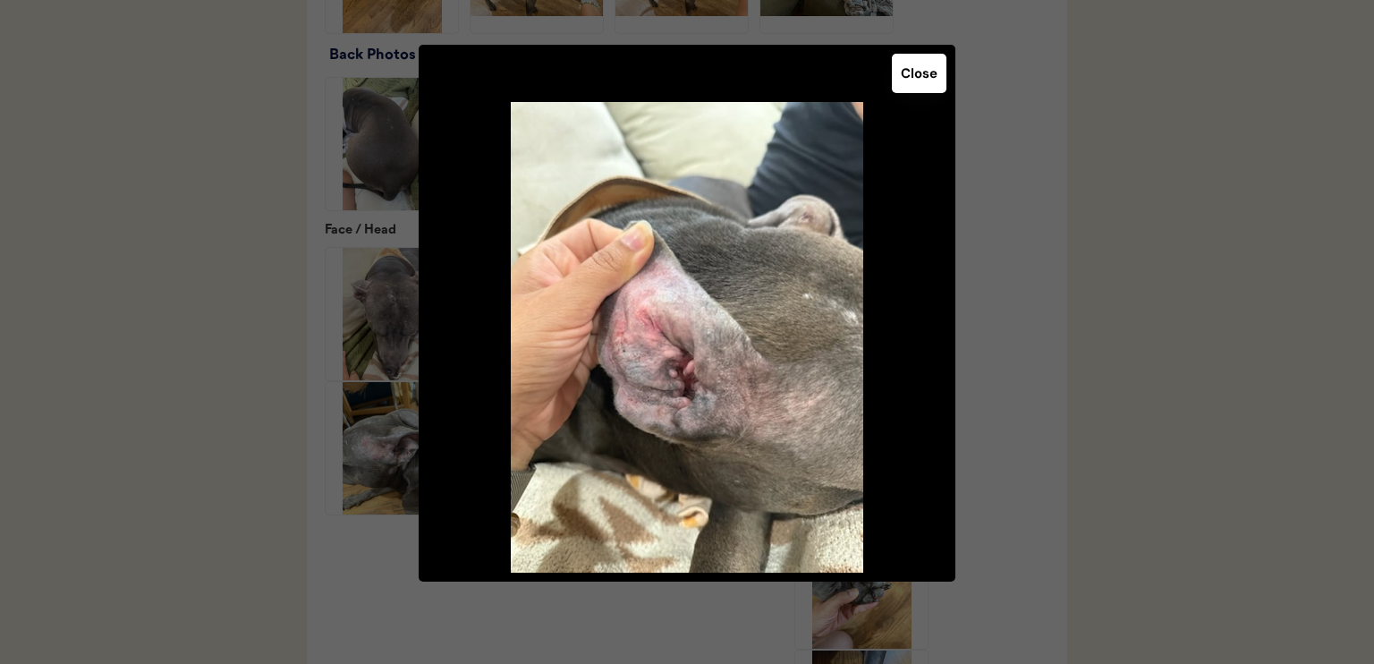
click at [921, 76] on button "Close" at bounding box center [919, 73] width 55 height 39
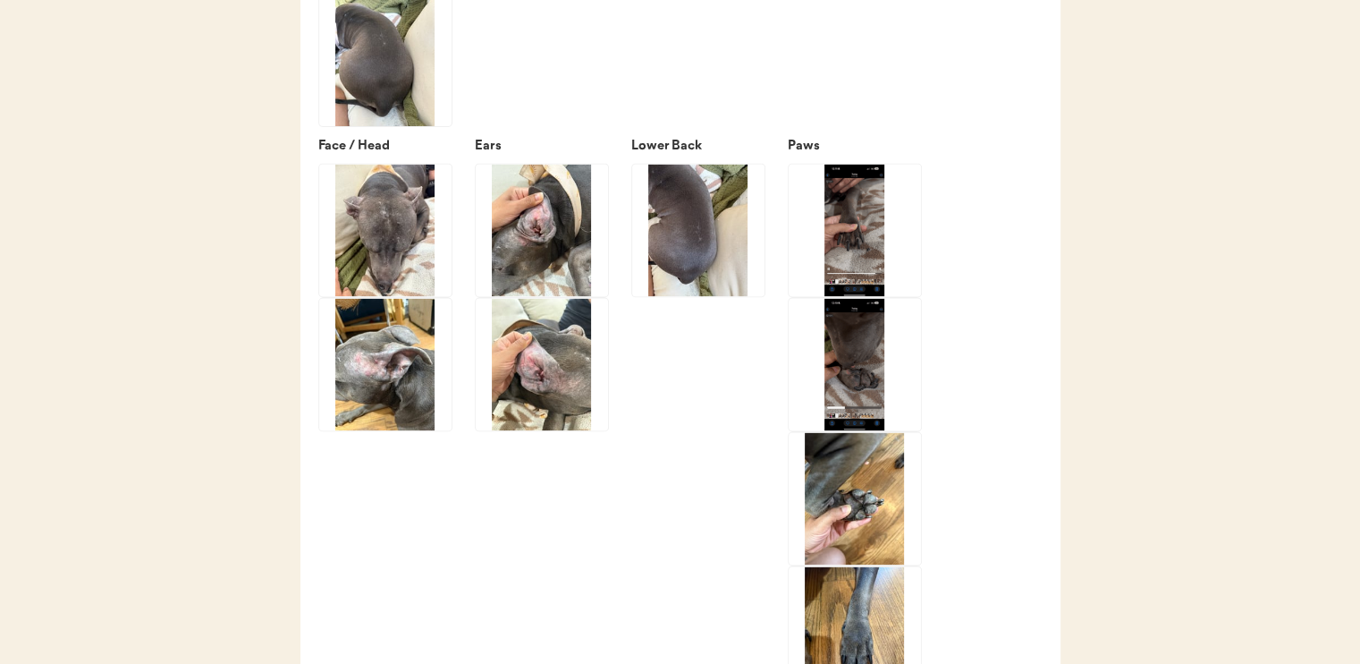
scroll to position [2683, 0]
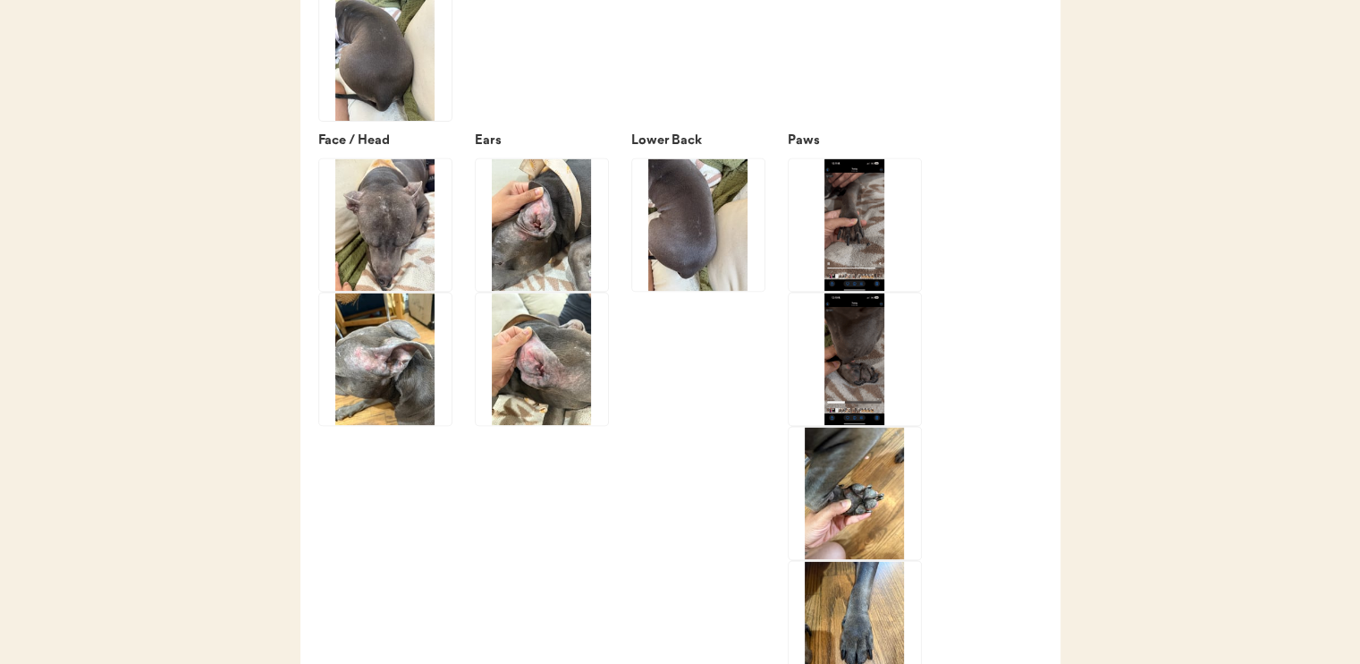
click at [389, 376] on img at bounding box center [385, 358] width 132 height 132
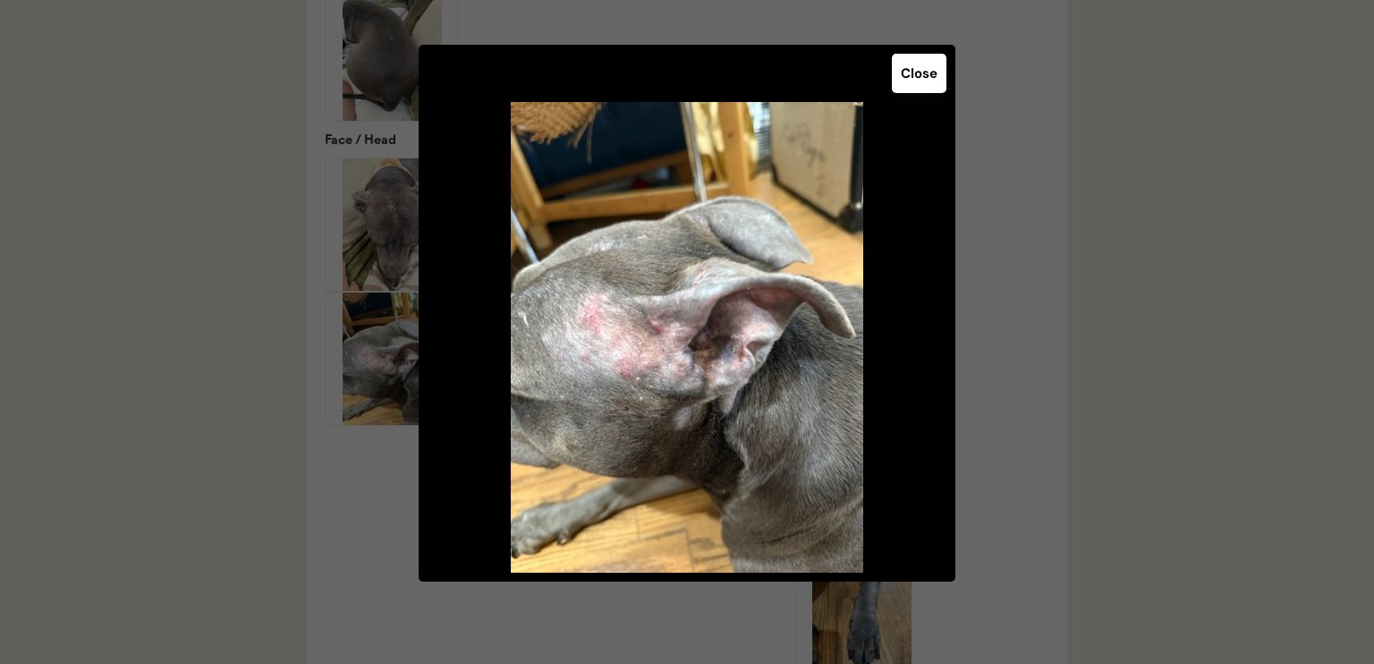
click at [924, 80] on button "Close" at bounding box center [919, 73] width 55 height 39
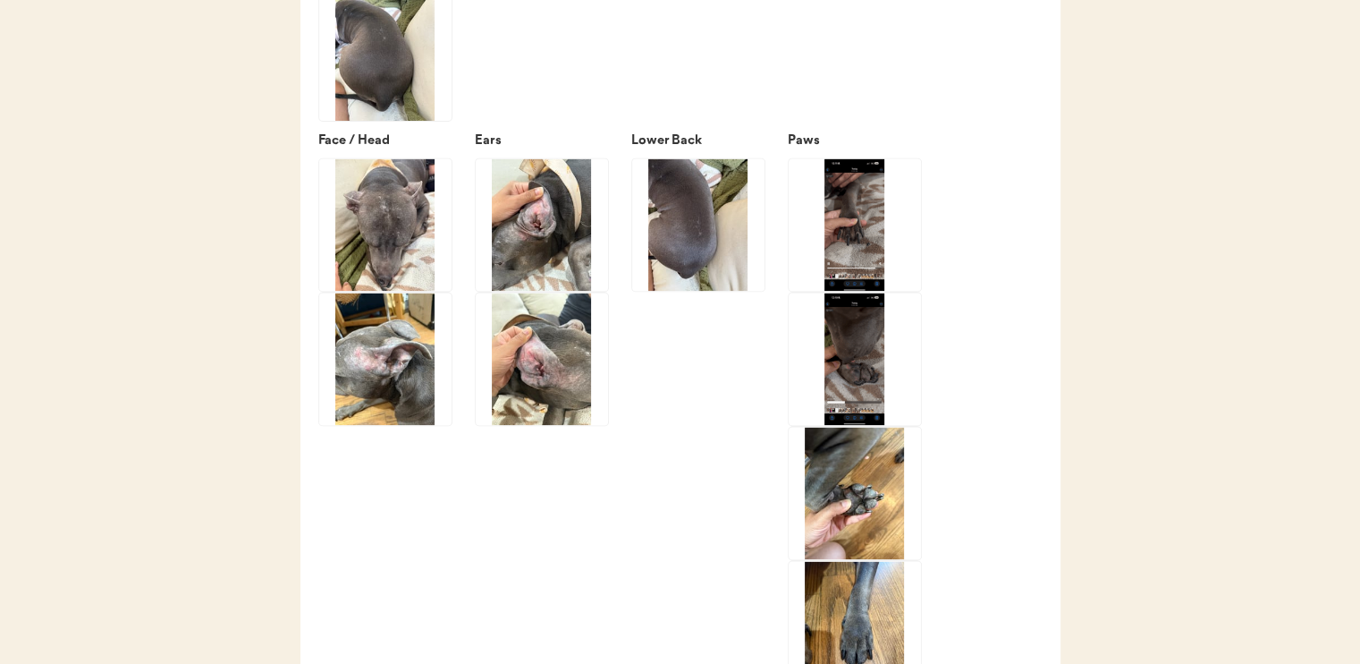
click at [374, 263] on img at bounding box center [385, 224] width 132 height 132
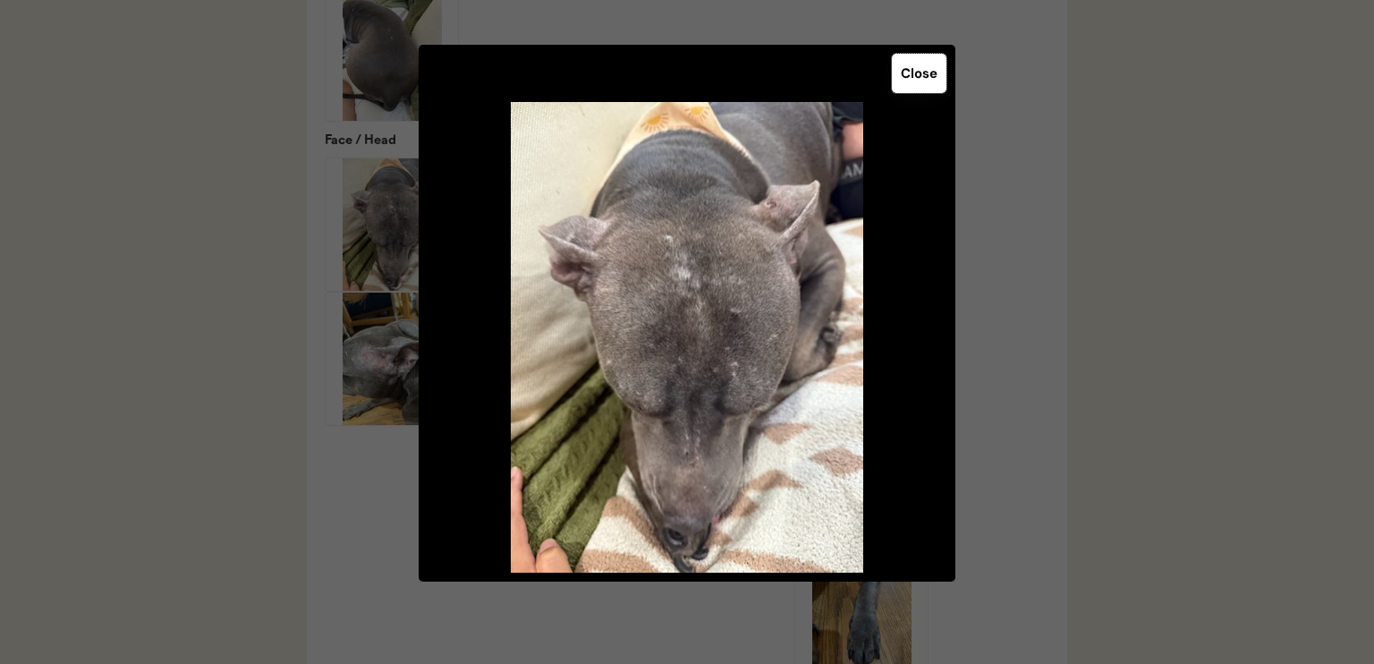
click at [923, 88] on button "Close" at bounding box center [919, 73] width 55 height 39
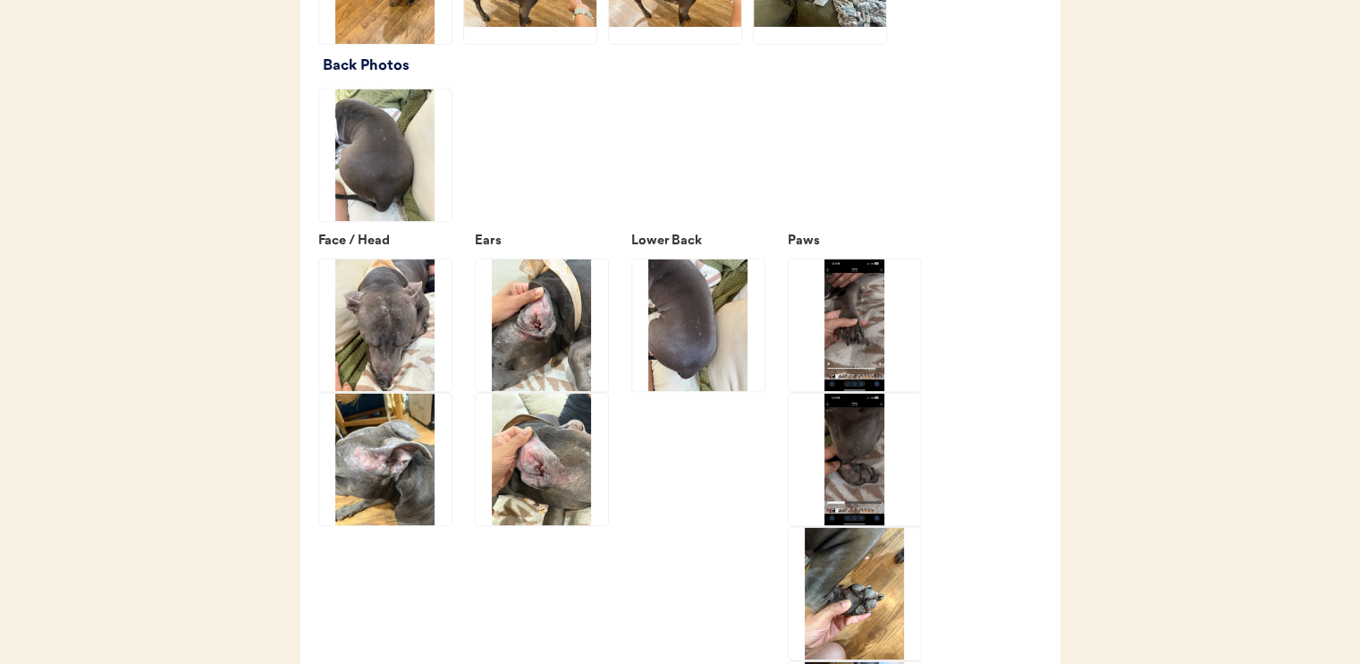
scroll to position [2594, 0]
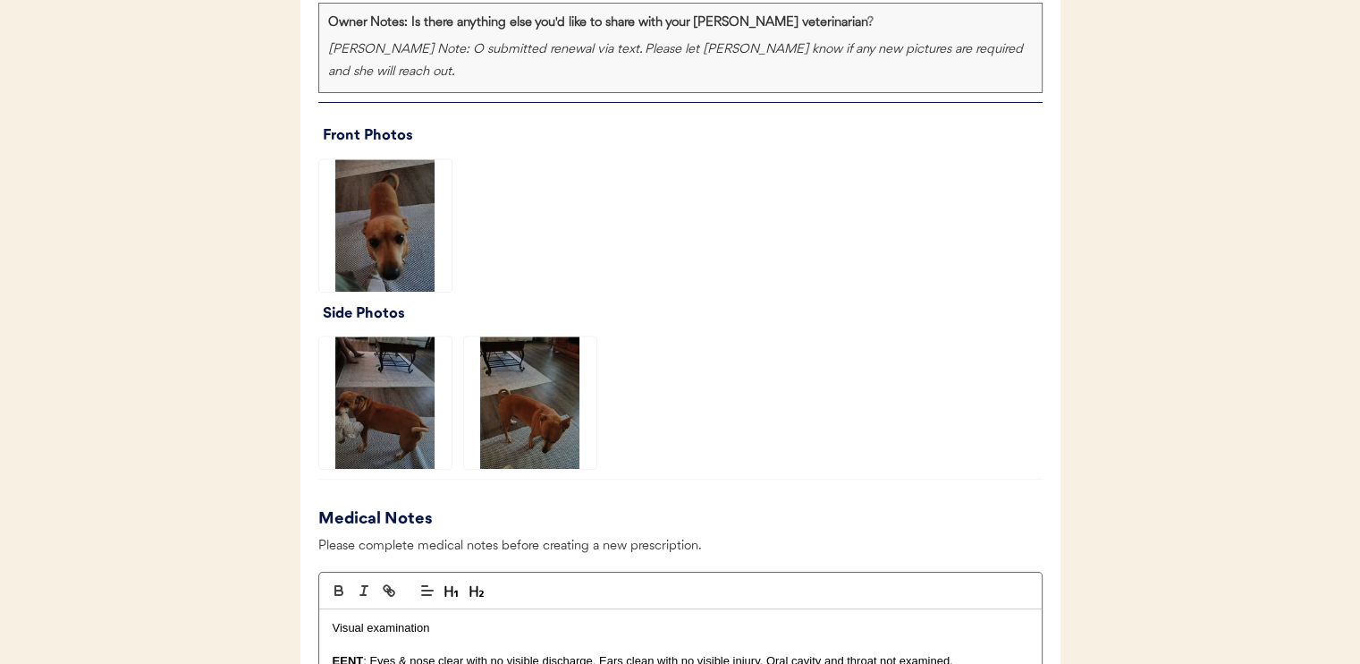
scroll to position [1342, 0]
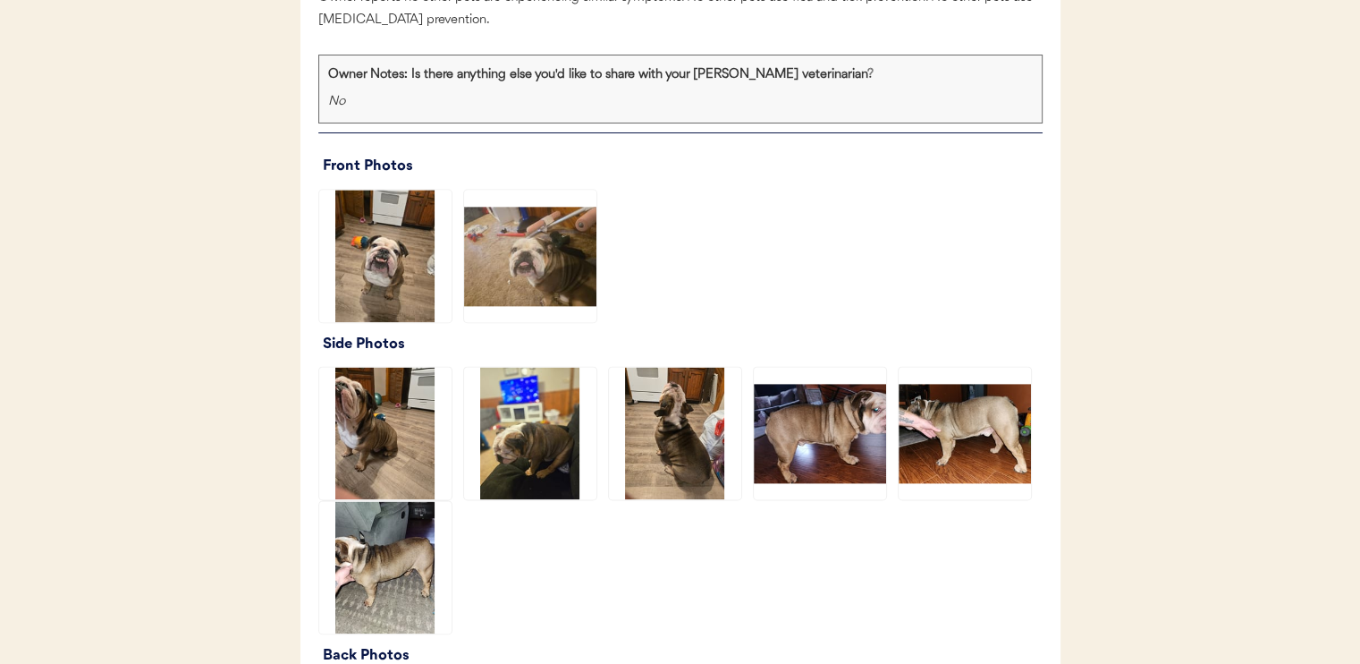
scroll to position [2236, 0]
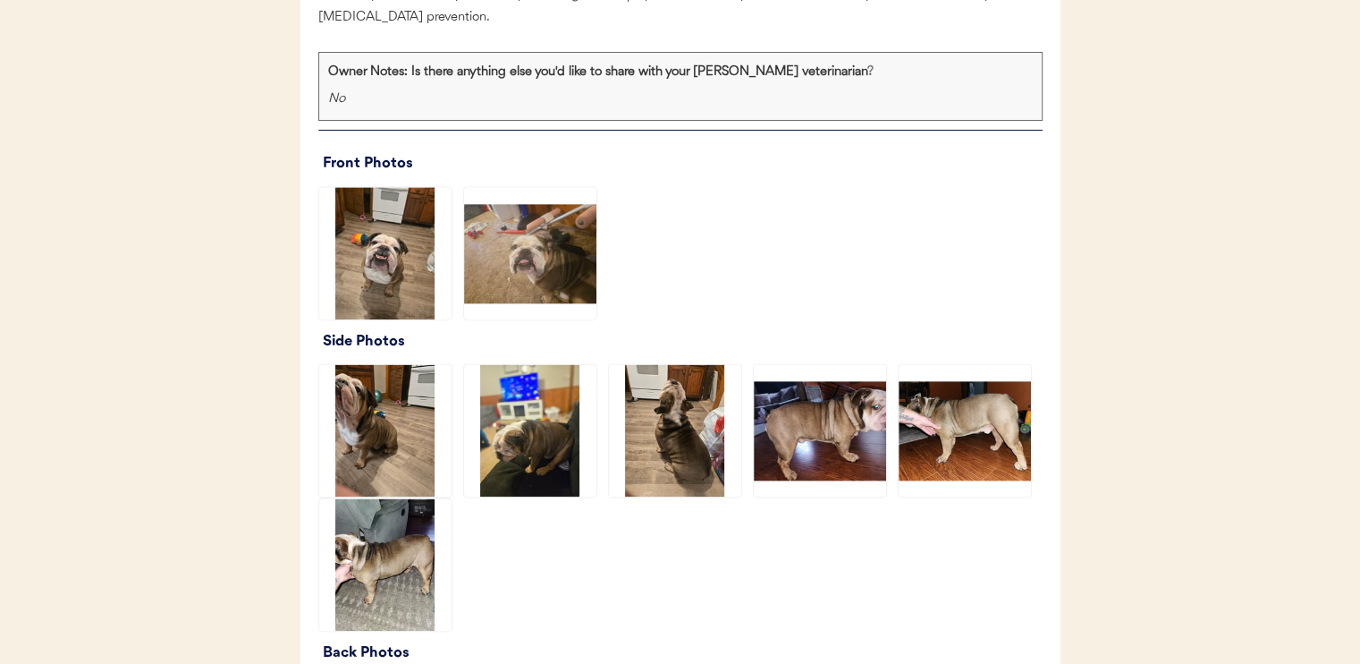
click at [535, 305] on img at bounding box center [530, 253] width 132 height 132
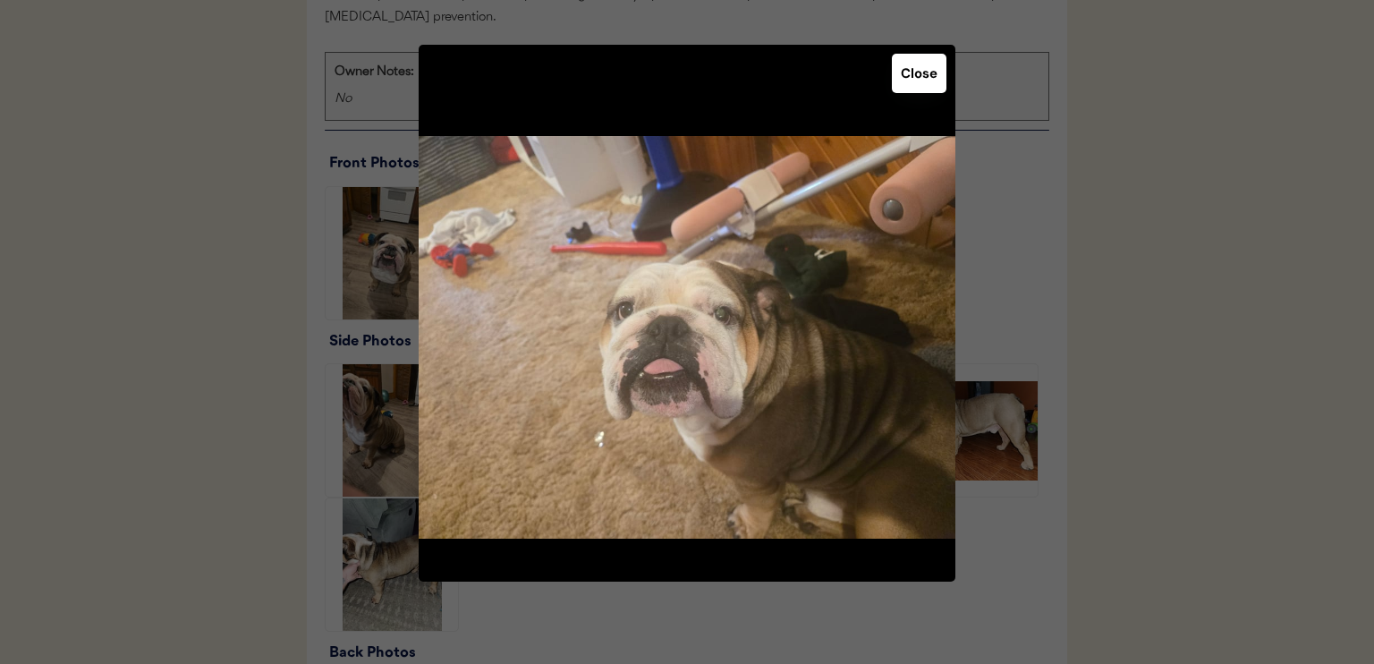
click at [936, 81] on button "Close" at bounding box center [919, 73] width 55 height 39
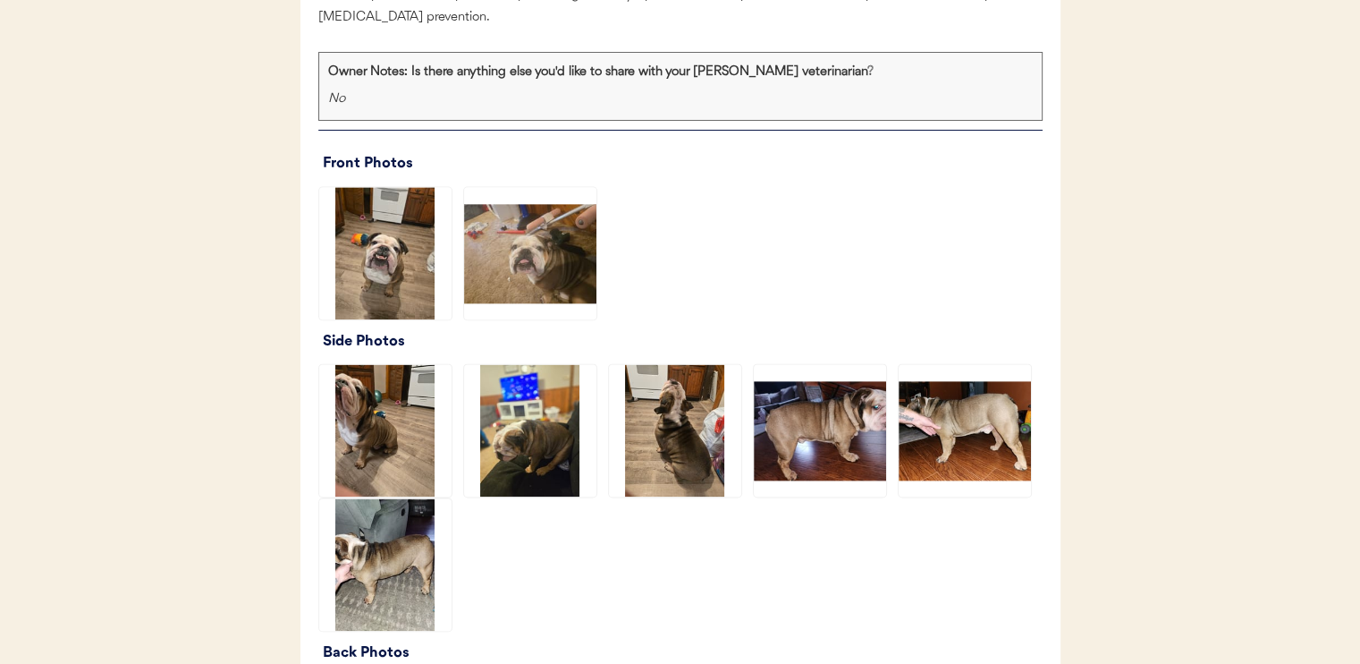
click at [416, 286] on img at bounding box center [385, 253] width 132 height 132
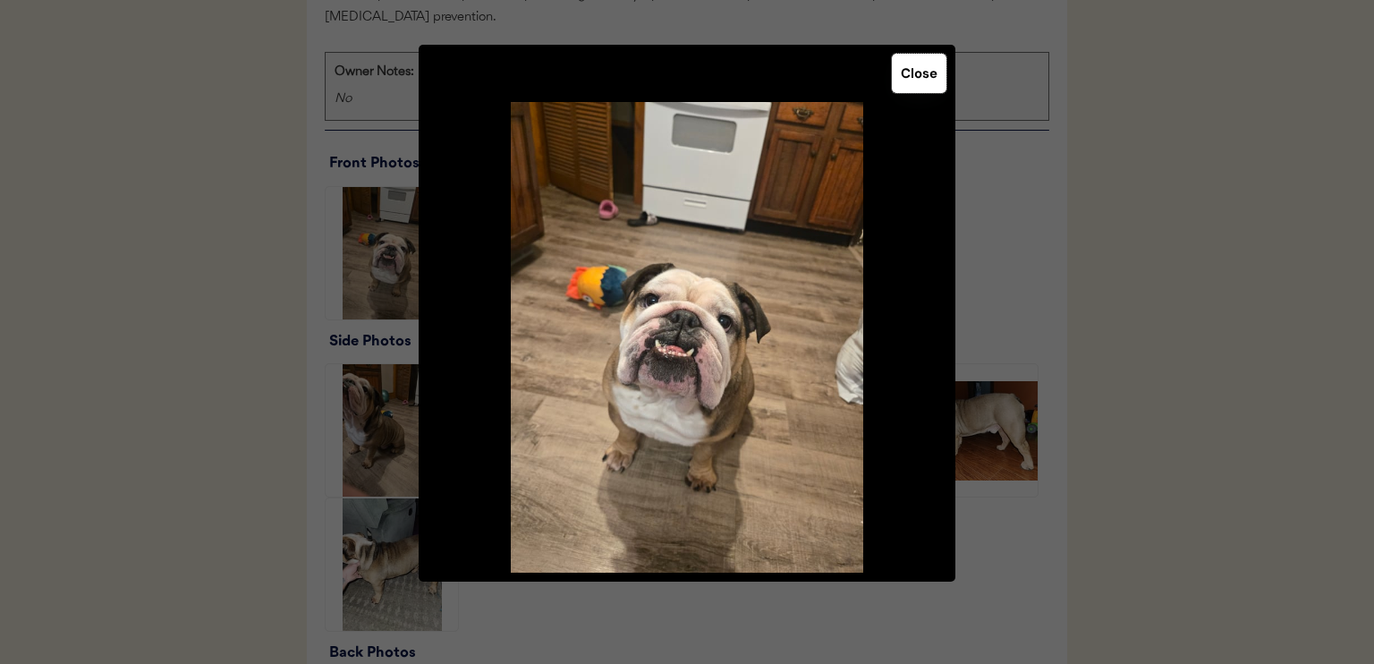
click at [930, 81] on button "Close" at bounding box center [919, 73] width 55 height 39
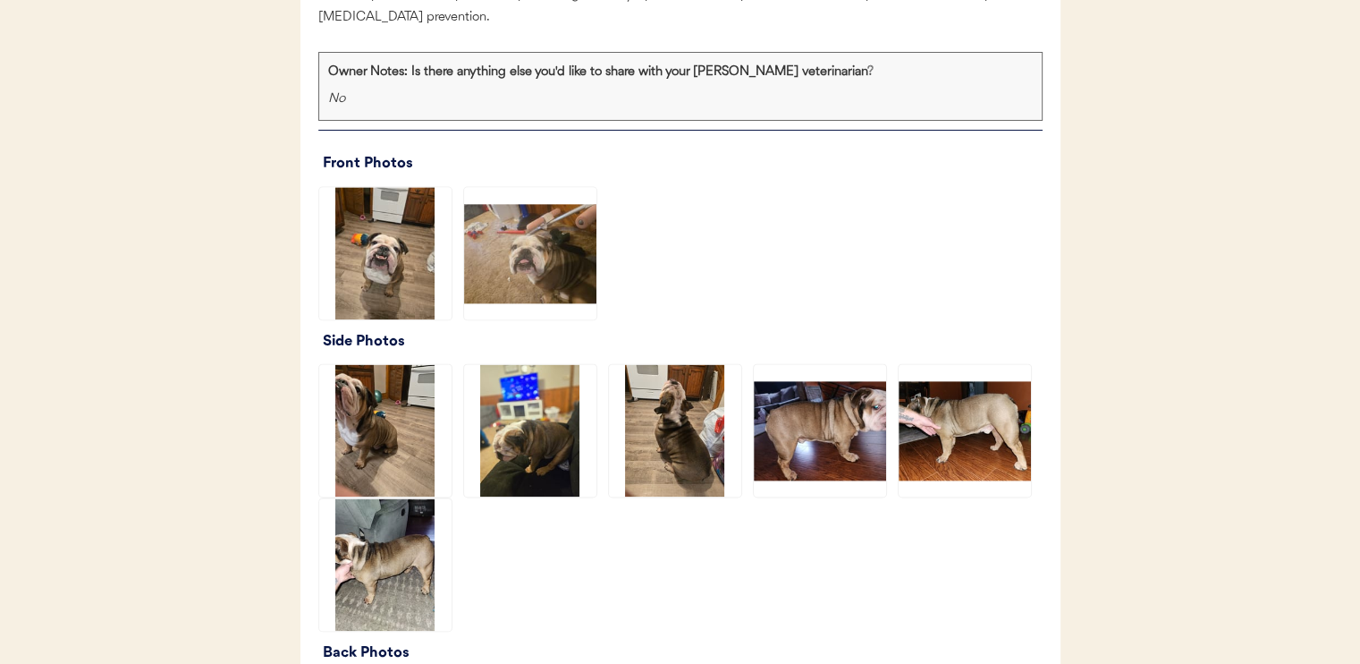
click at [415, 576] on img at bounding box center [385, 564] width 132 height 132
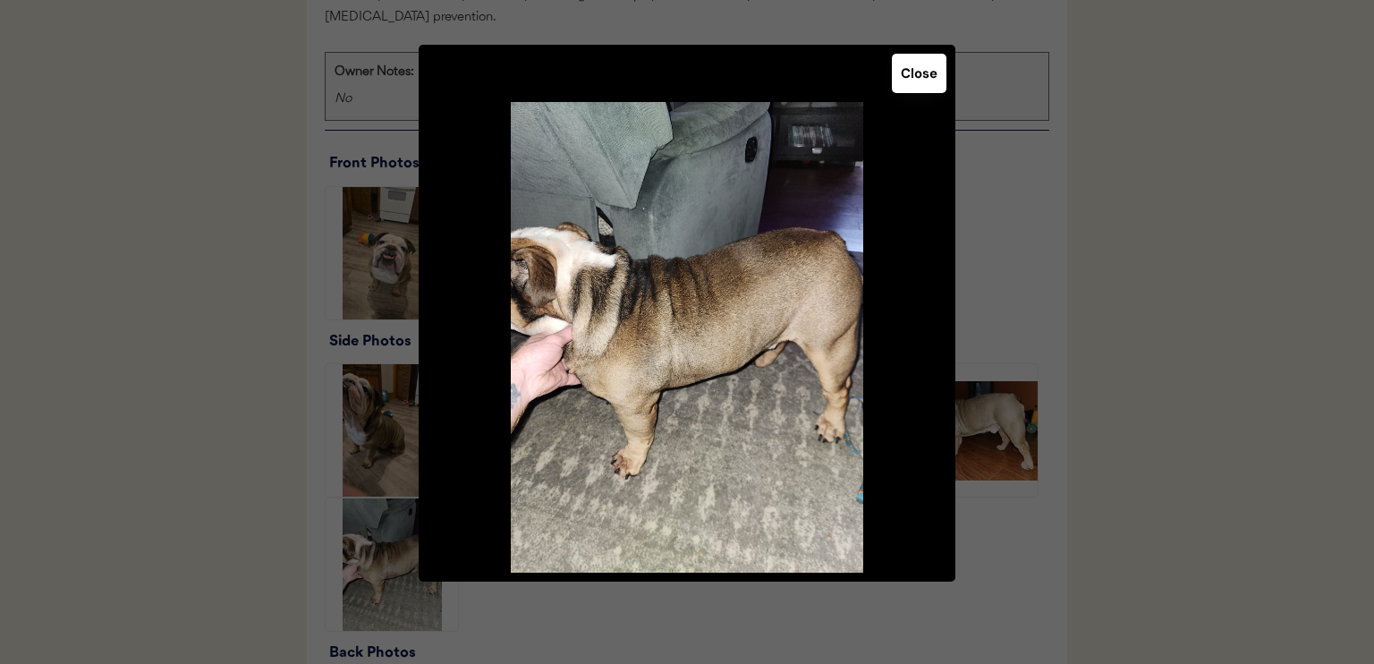
click at [915, 87] on button "Close" at bounding box center [919, 73] width 55 height 39
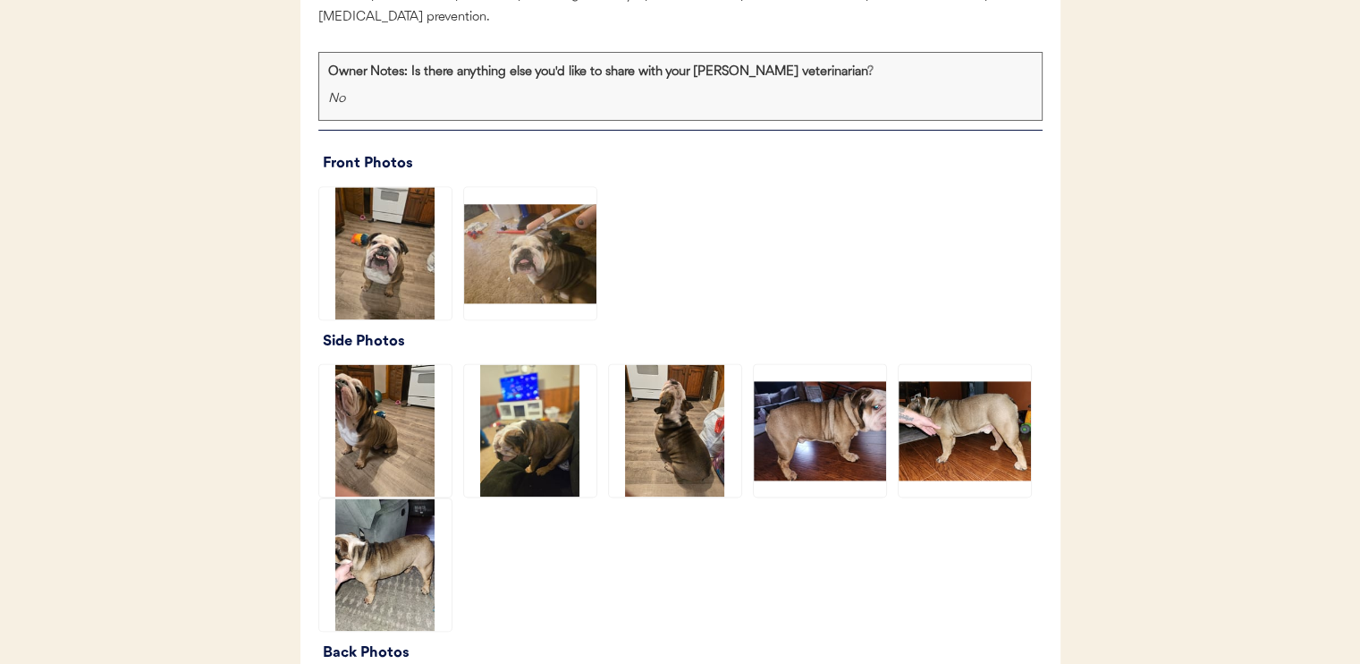
click at [572, 485] on img at bounding box center [530, 430] width 132 height 132
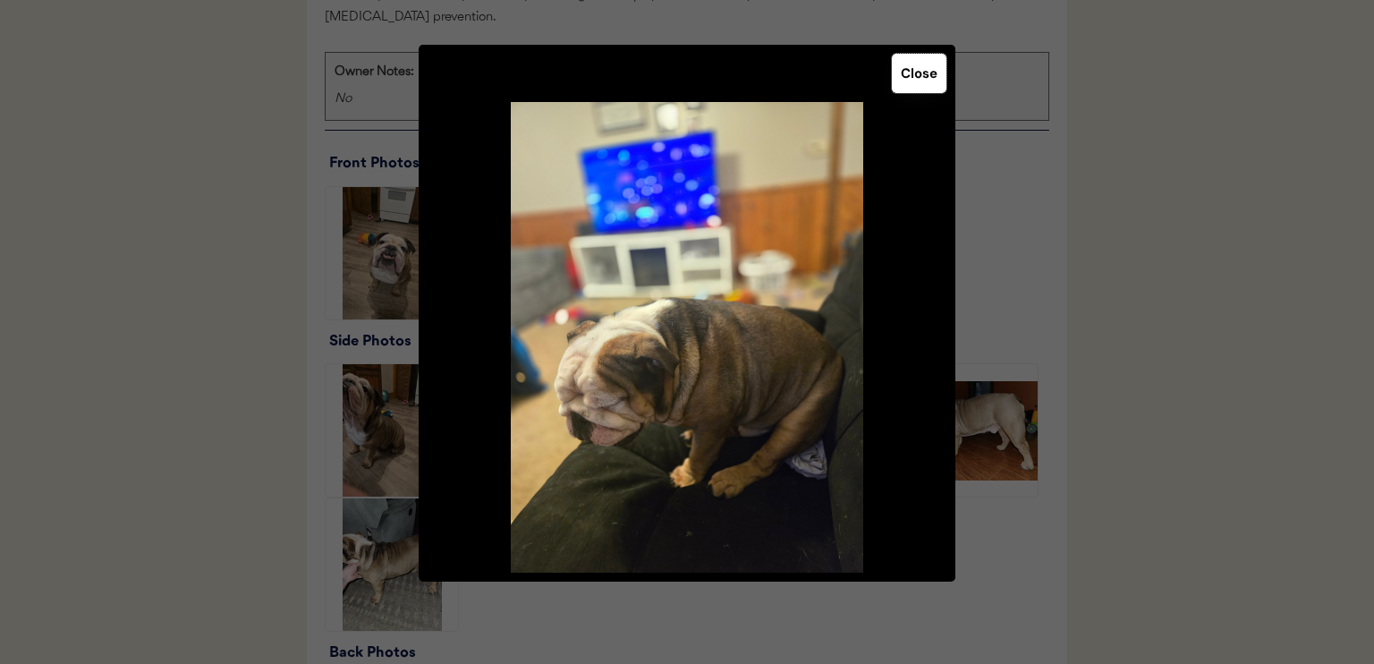
click at [919, 87] on button "Close" at bounding box center [919, 73] width 55 height 39
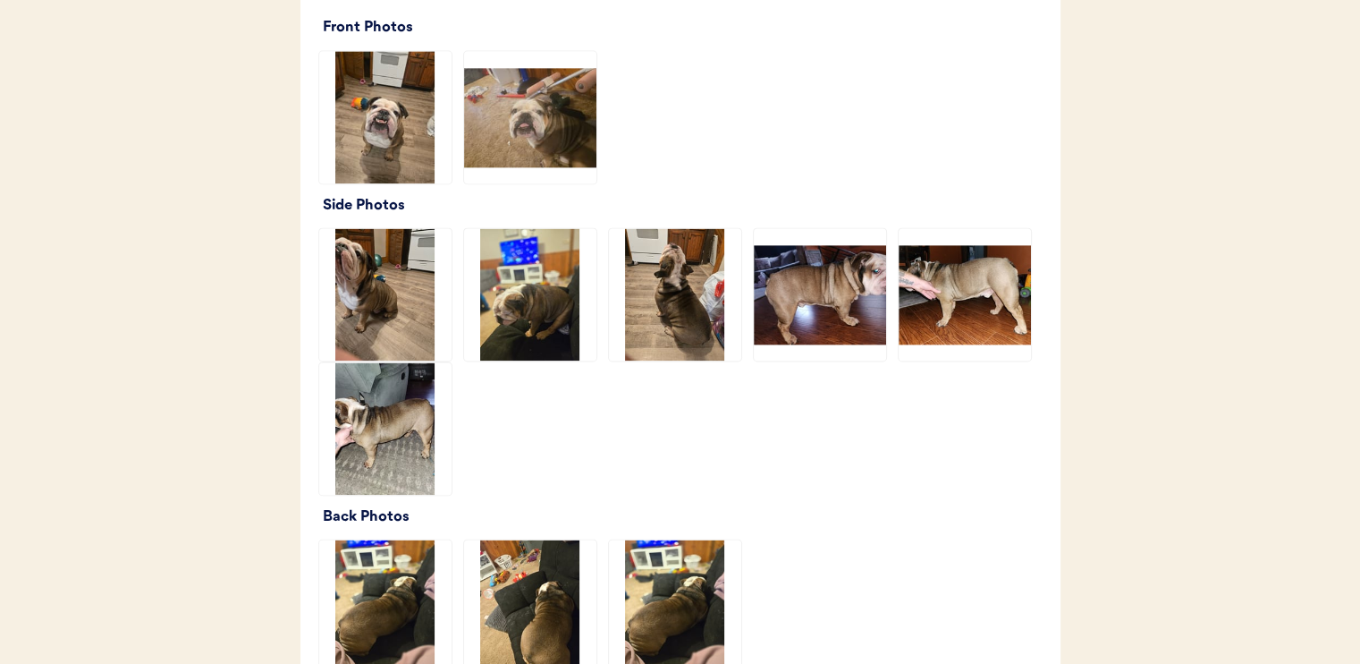
scroll to position [2415, 0]
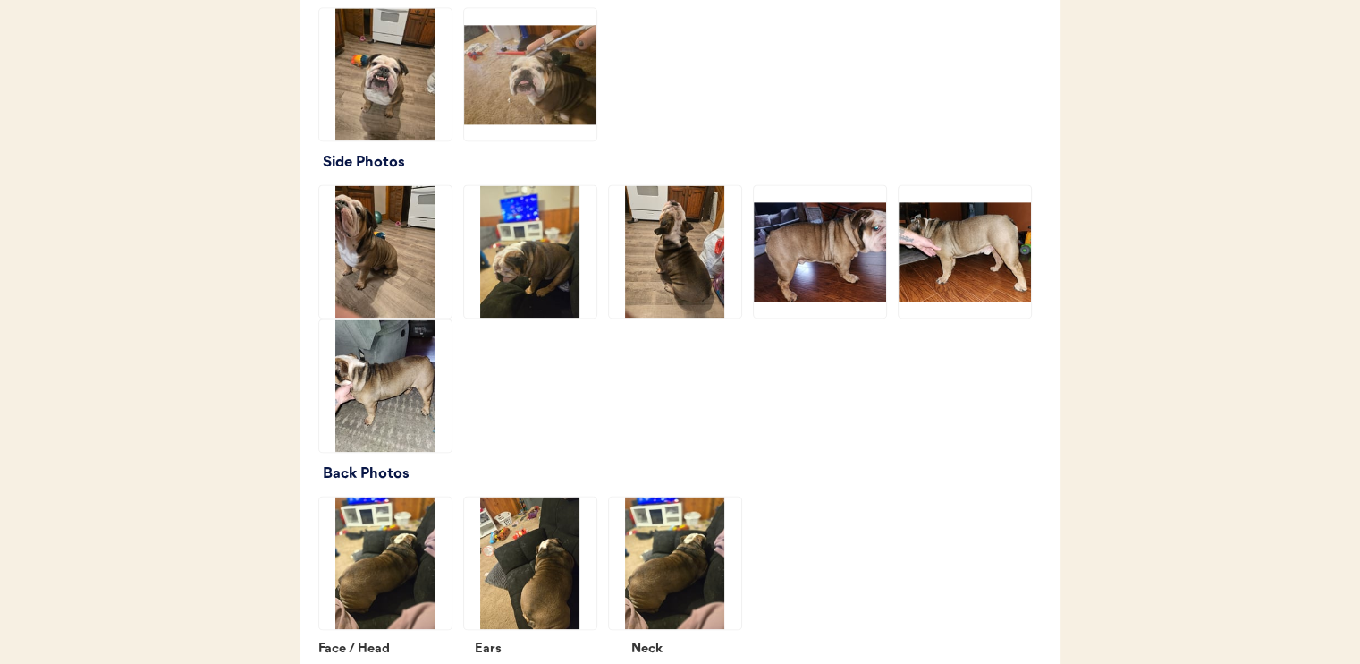
click at [826, 267] on img at bounding box center [820, 251] width 132 height 132
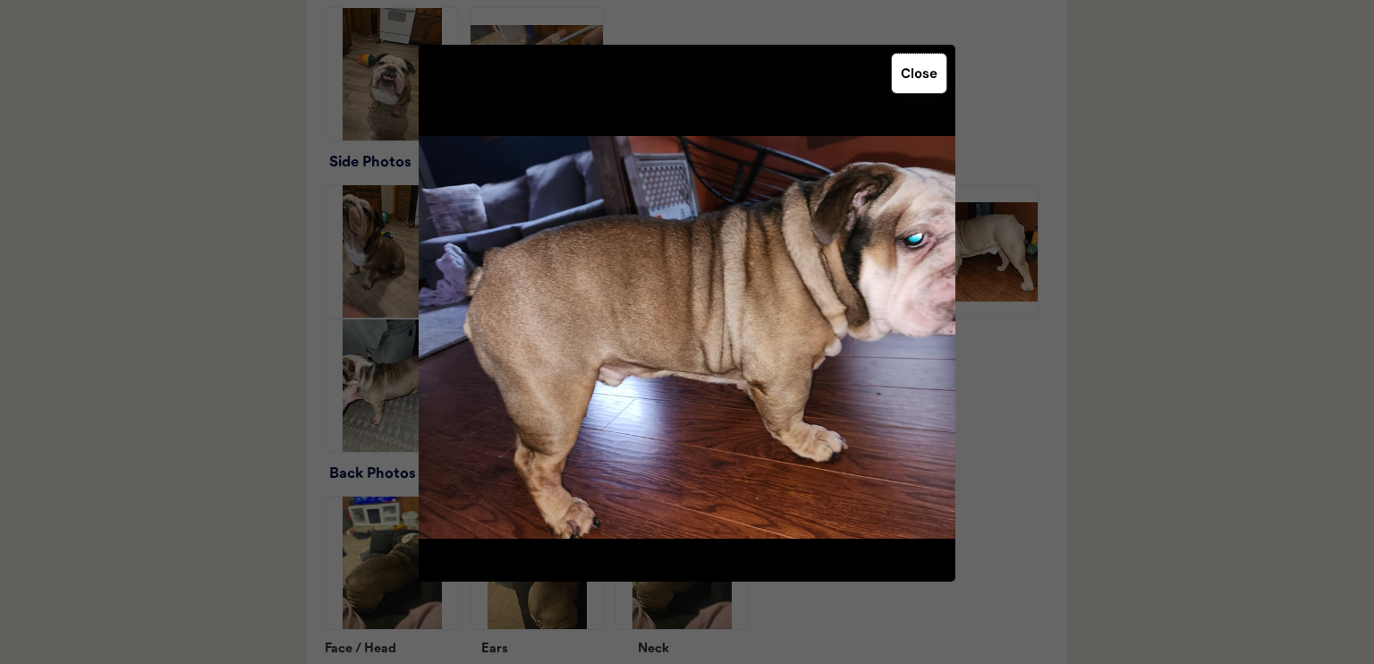
click at [937, 71] on button "Close" at bounding box center [919, 73] width 55 height 39
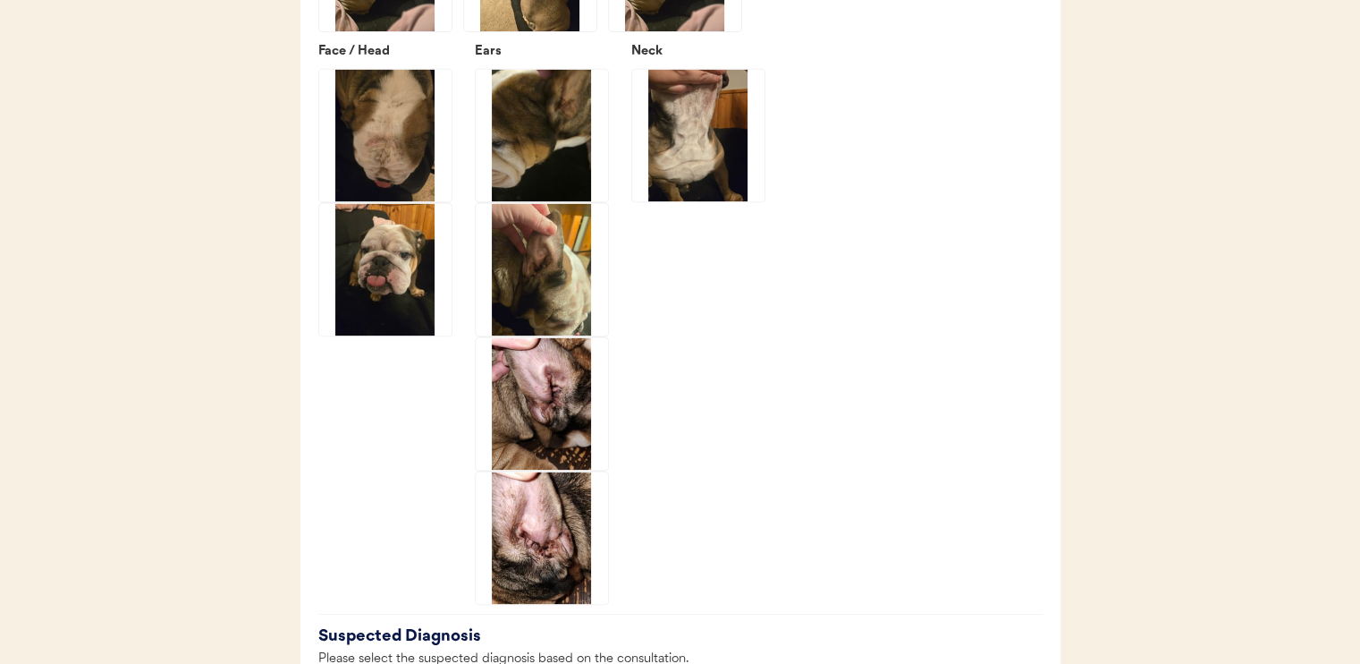
scroll to position [3041, 0]
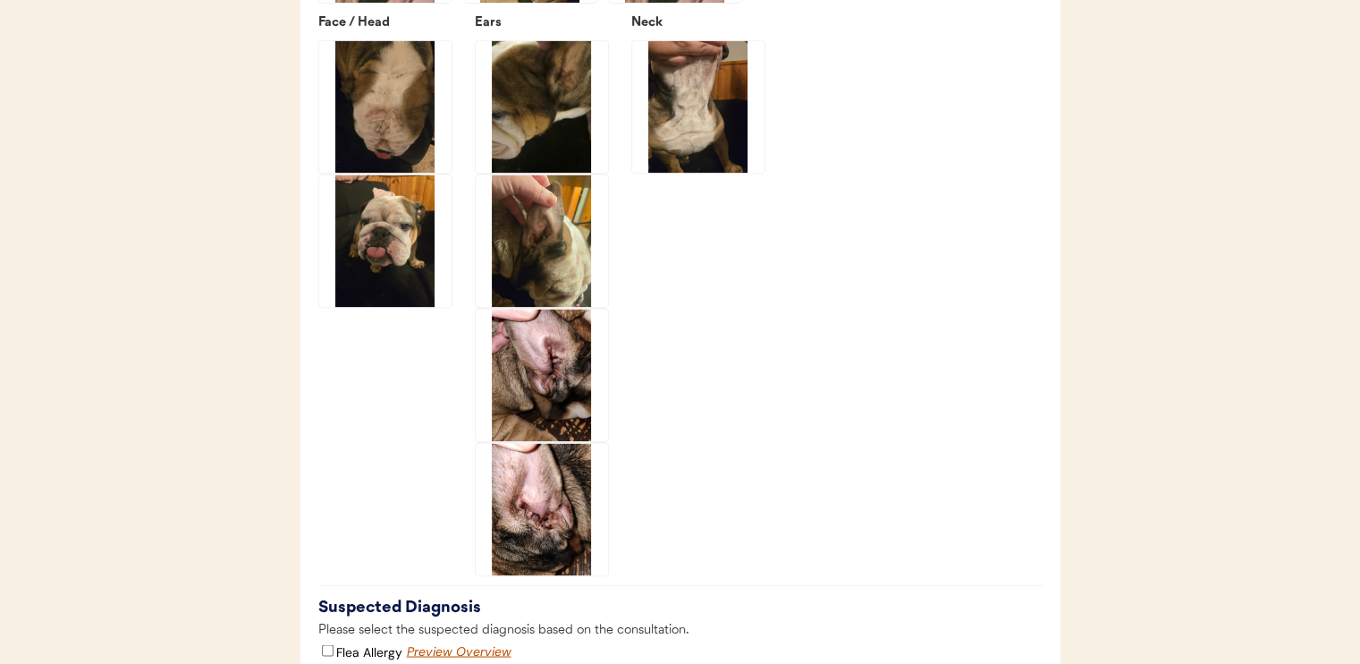
click at [576, 410] on img at bounding box center [542, 375] width 132 height 132
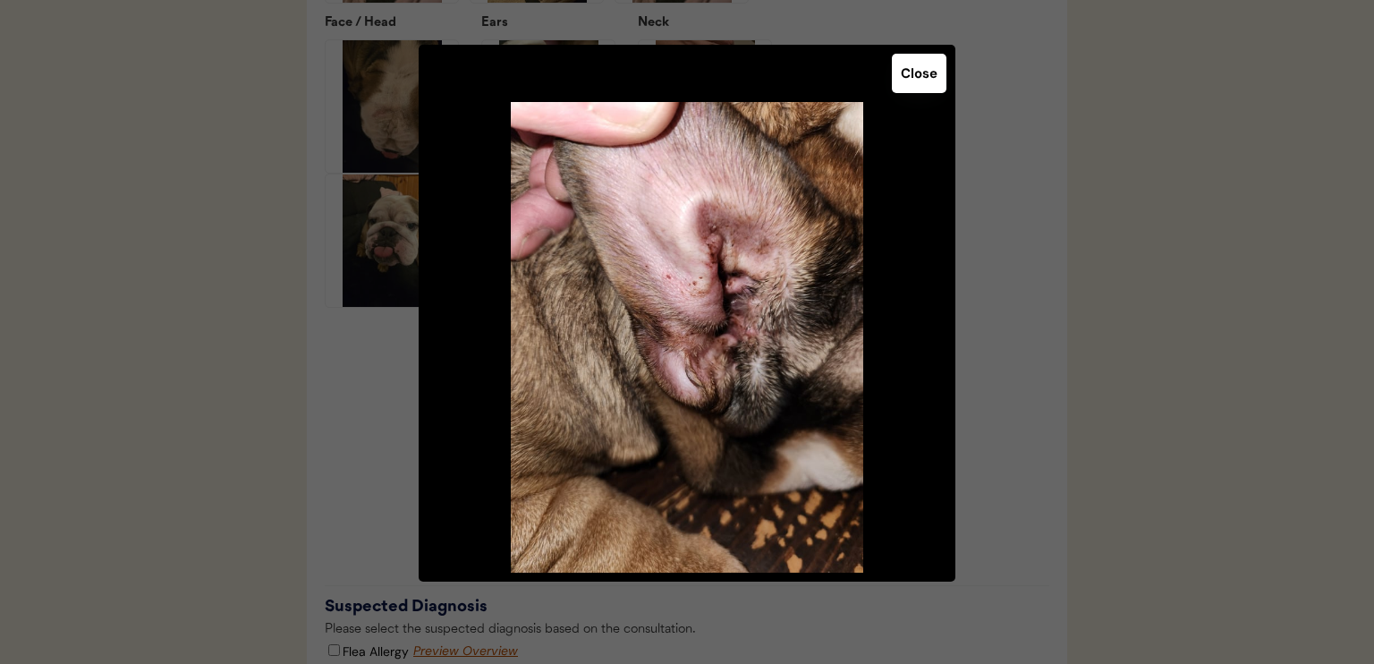
click at [922, 86] on button "Close" at bounding box center [919, 73] width 55 height 39
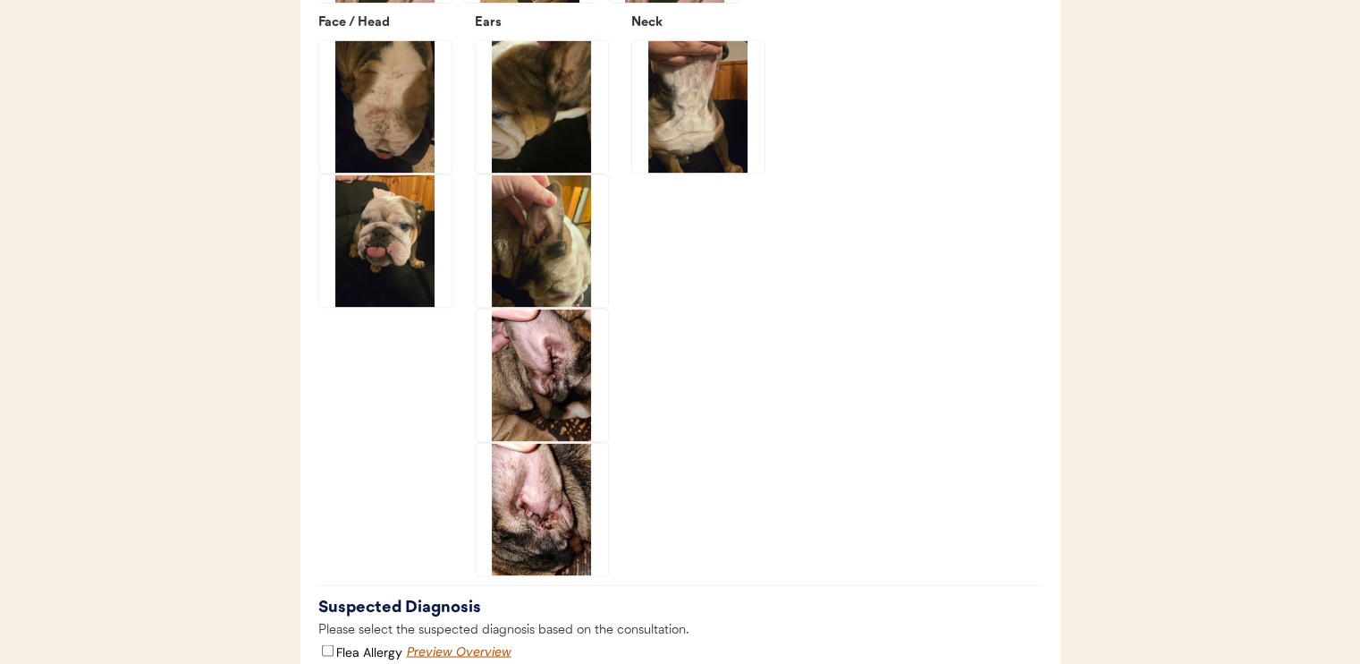
click at [580, 524] on img at bounding box center [542, 509] width 132 height 132
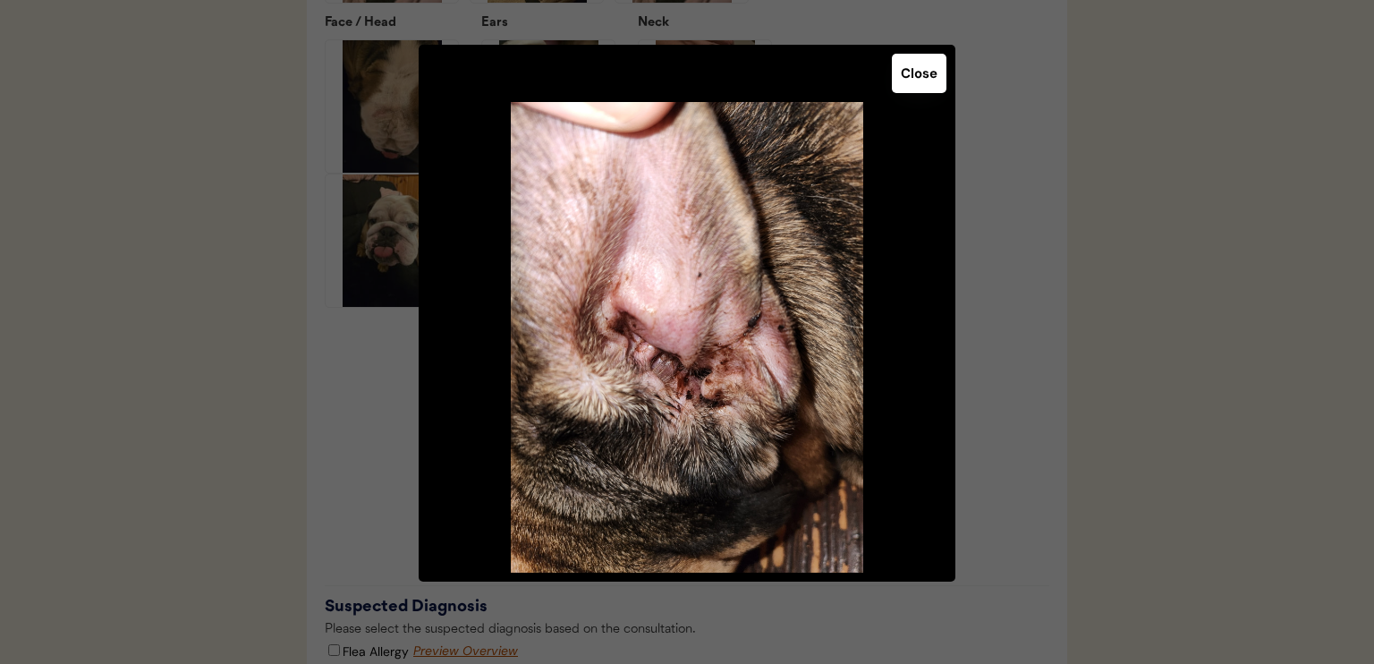
click at [924, 83] on button "Close" at bounding box center [919, 73] width 55 height 39
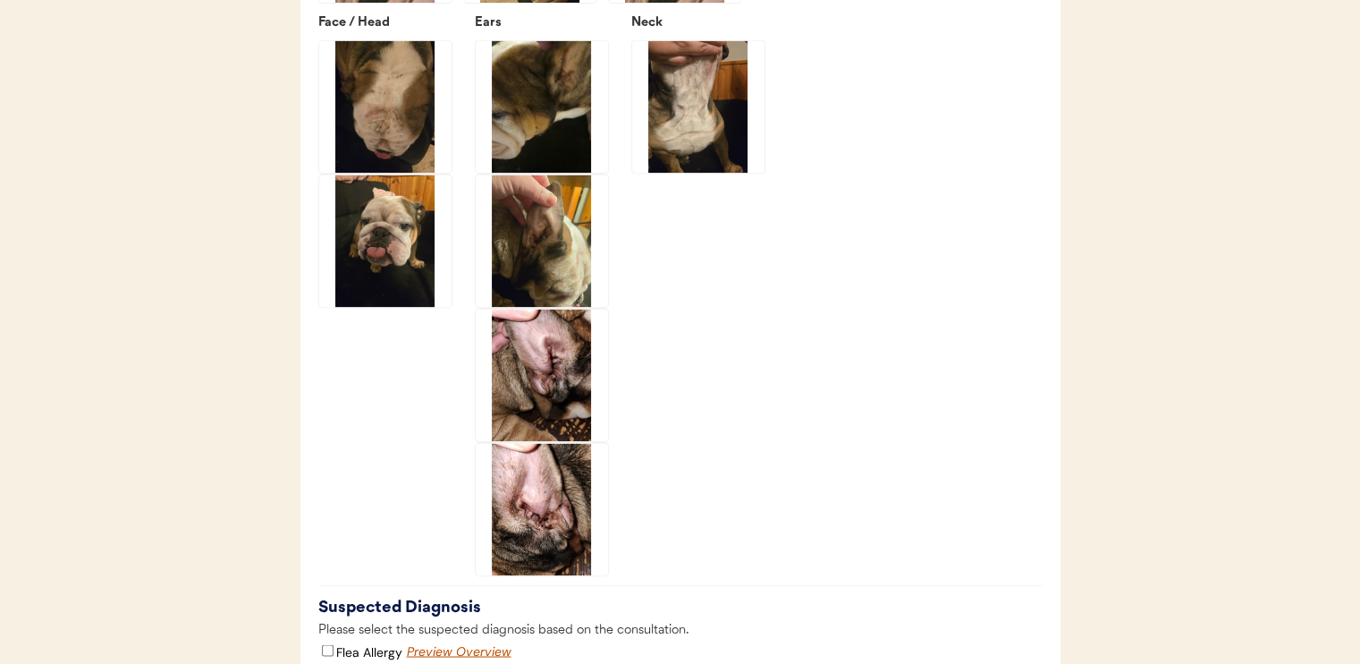
click at [707, 157] on img at bounding box center [698, 106] width 132 height 132
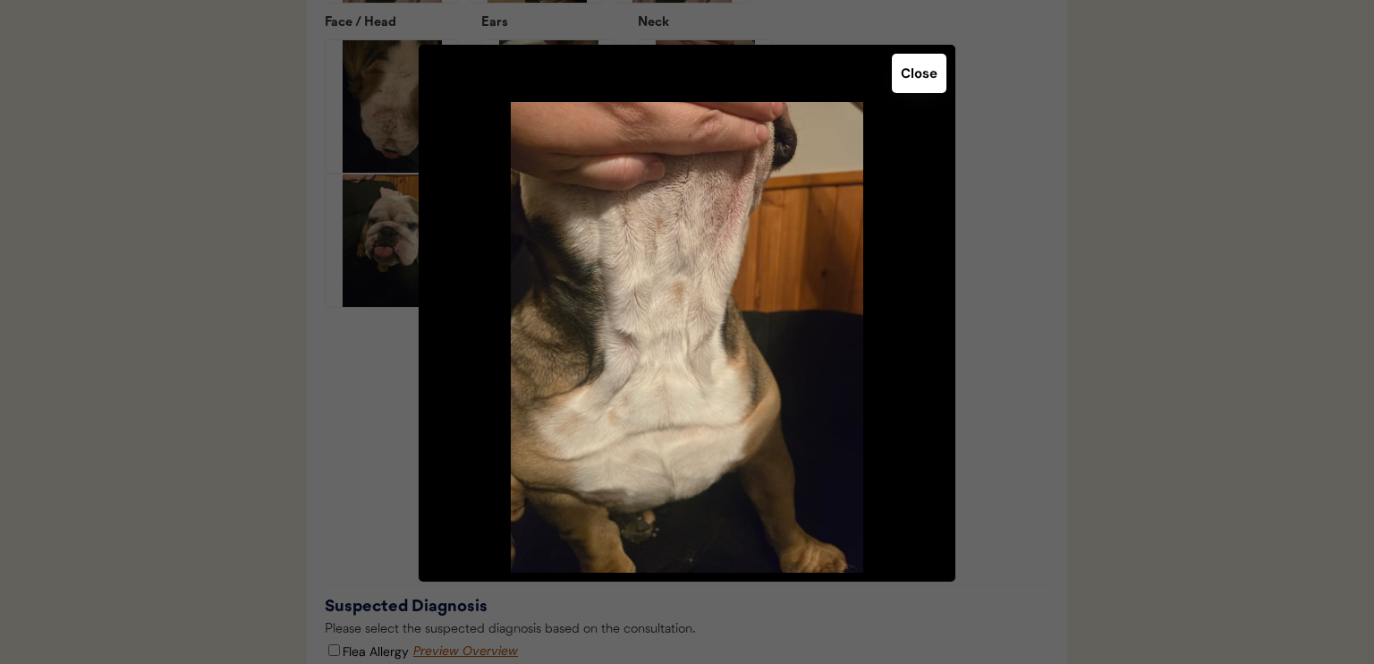
click at [901, 81] on button "Close" at bounding box center [919, 73] width 55 height 39
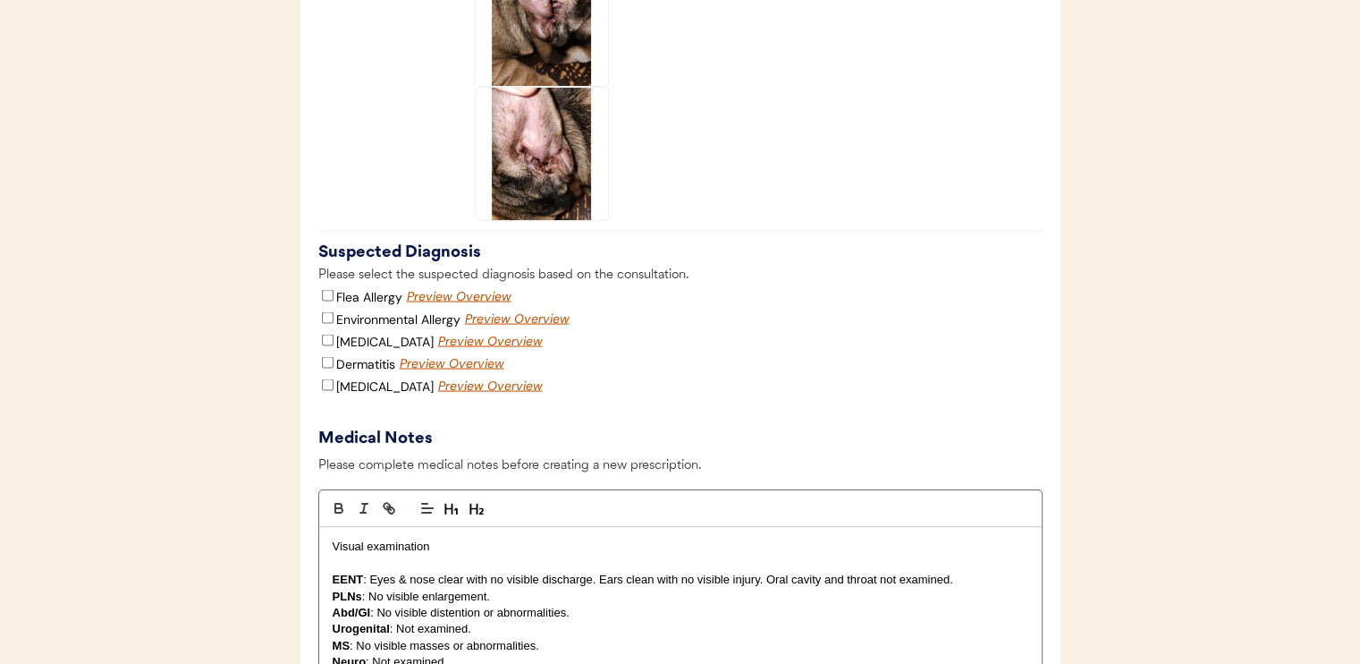
scroll to position [3399, 0]
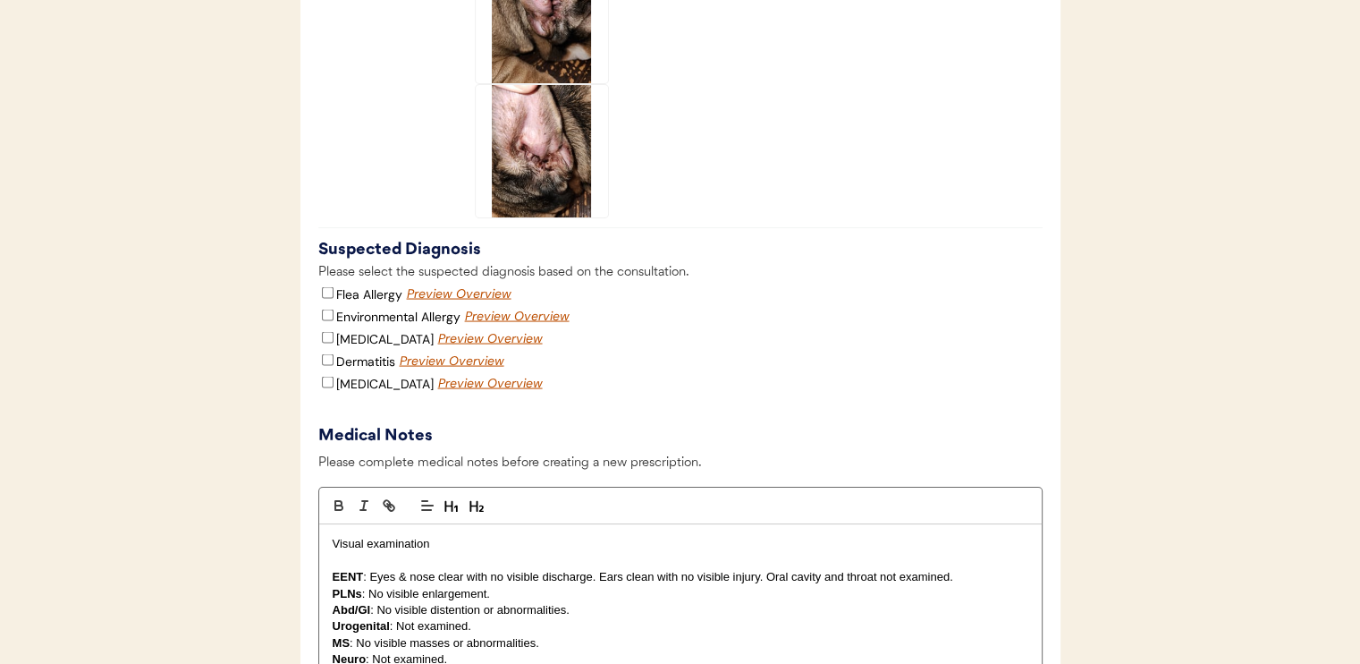
click at [348, 324] on label "Environmental Allergy" at bounding box center [398, 316] width 124 height 16
click at [334, 320] on input "Environmental Allergy" at bounding box center [328, 315] width 12 height 12
checkbox input "true"
click at [368, 368] on label "Dermatitis" at bounding box center [365, 360] width 59 height 16
click at [334, 365] on input "Dermatitis" at bounding box center [328, 359] width 12 height 12
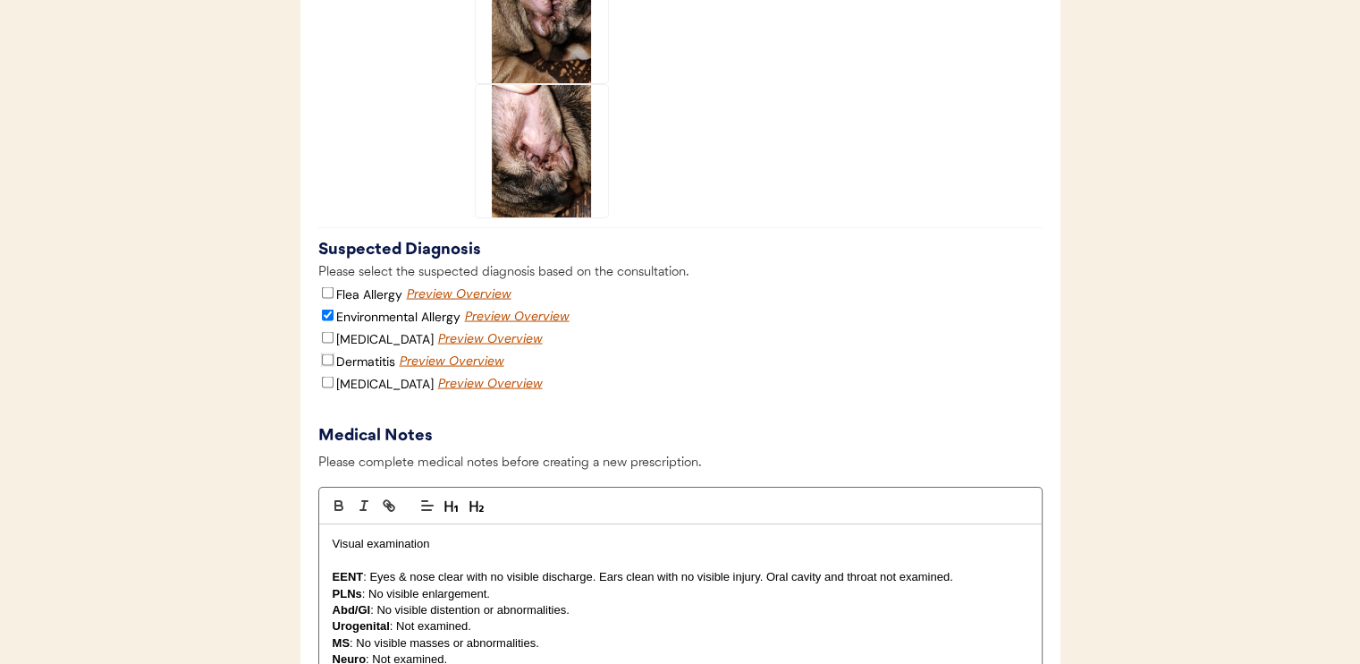
checkbox input "true"
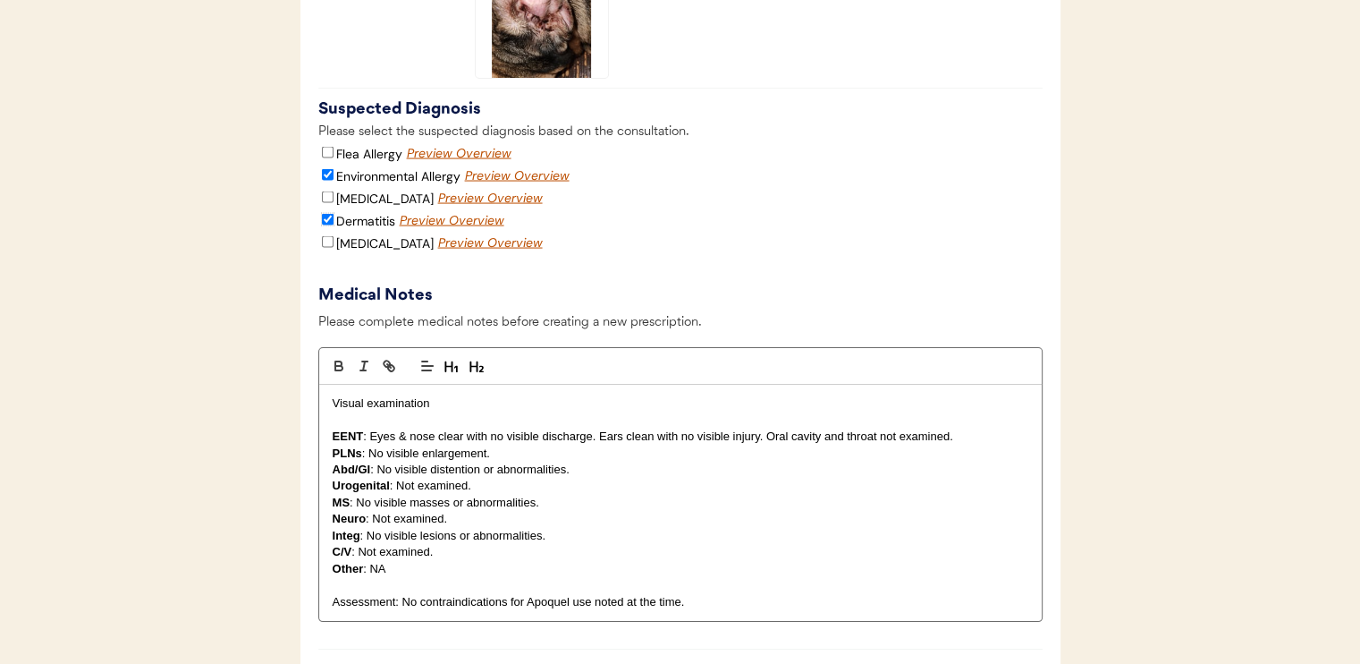
scroll to position [3578, 0]
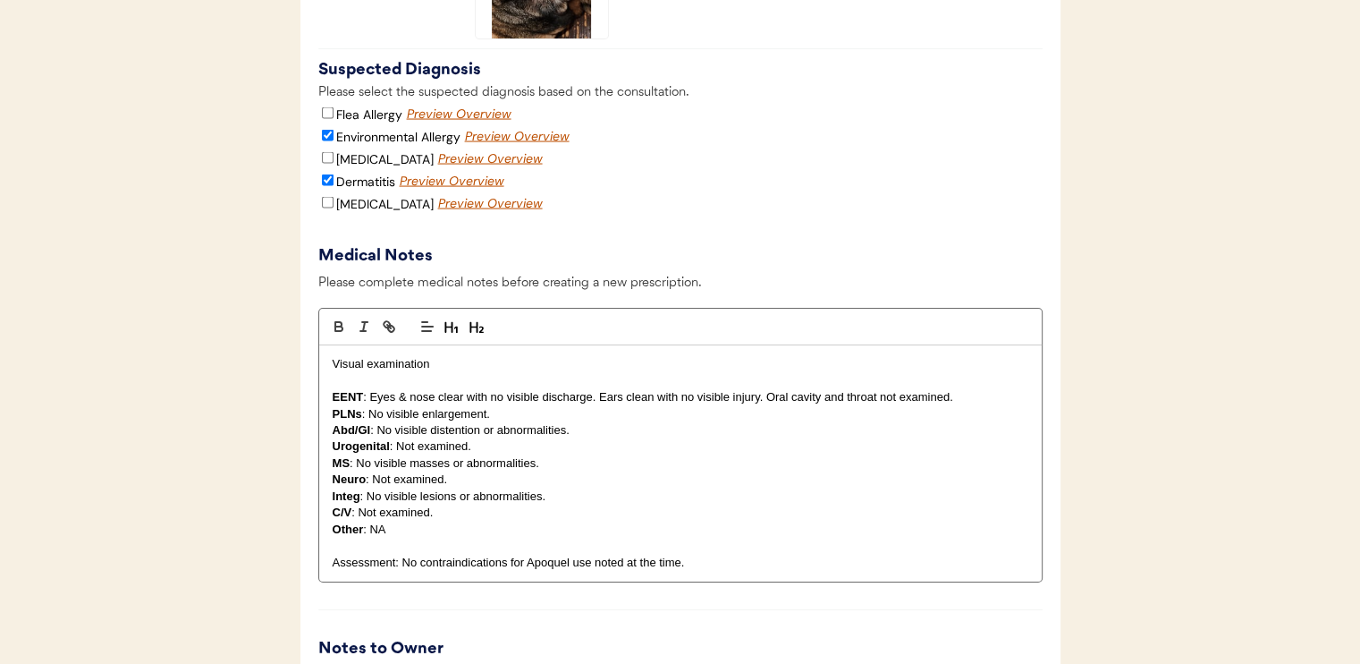
click at [634, 405] on p "EENT : Eyes & nose clear with no visible discharge. Ears clean with no visible …" at bounding box center [681, 397] width 696 height 16
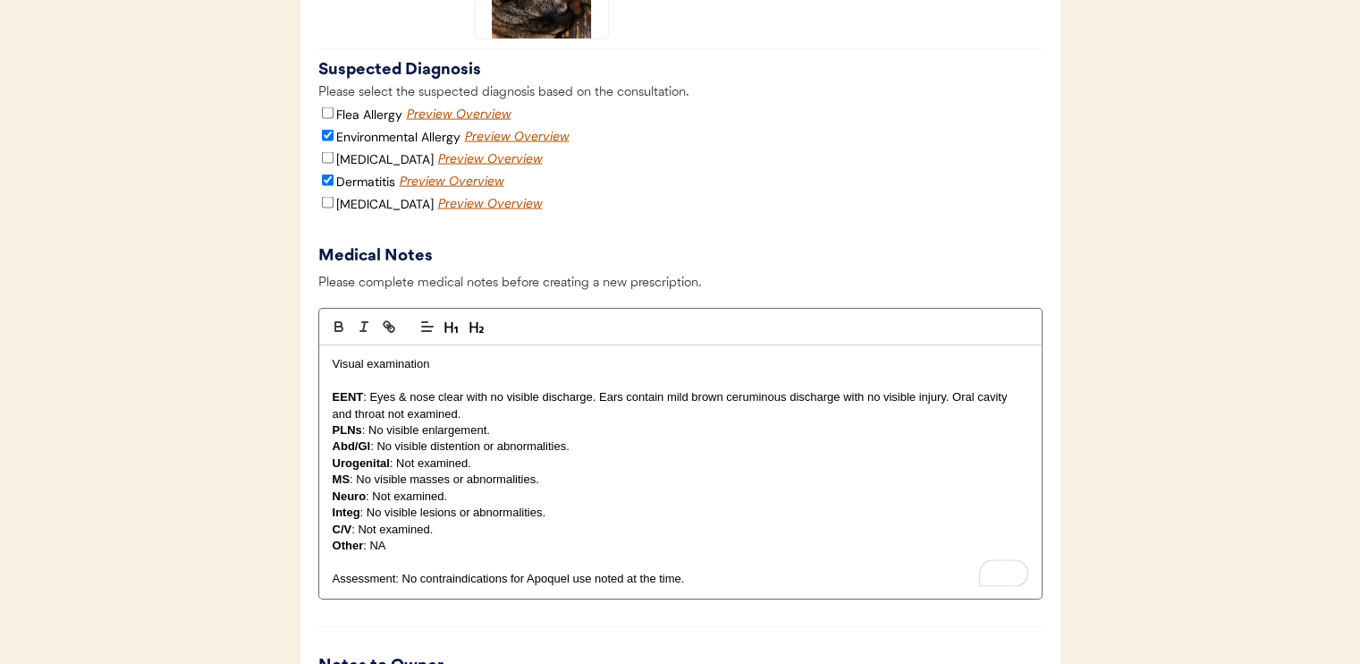
click at [692, 419] on p "EENT : Eyes & nose clear with no visible discharge. Ears contain mild brown cer…" at bounding box center [681, 405] width 696 height 33
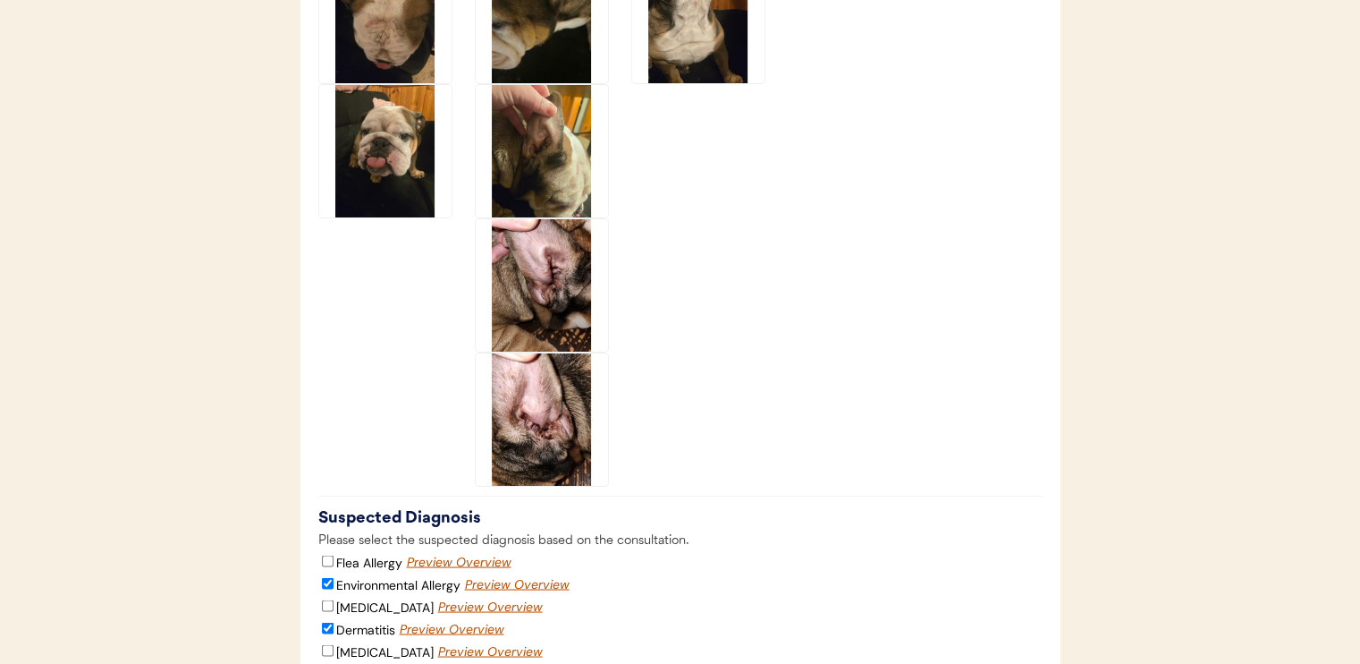
scroll to position [3041, 0]
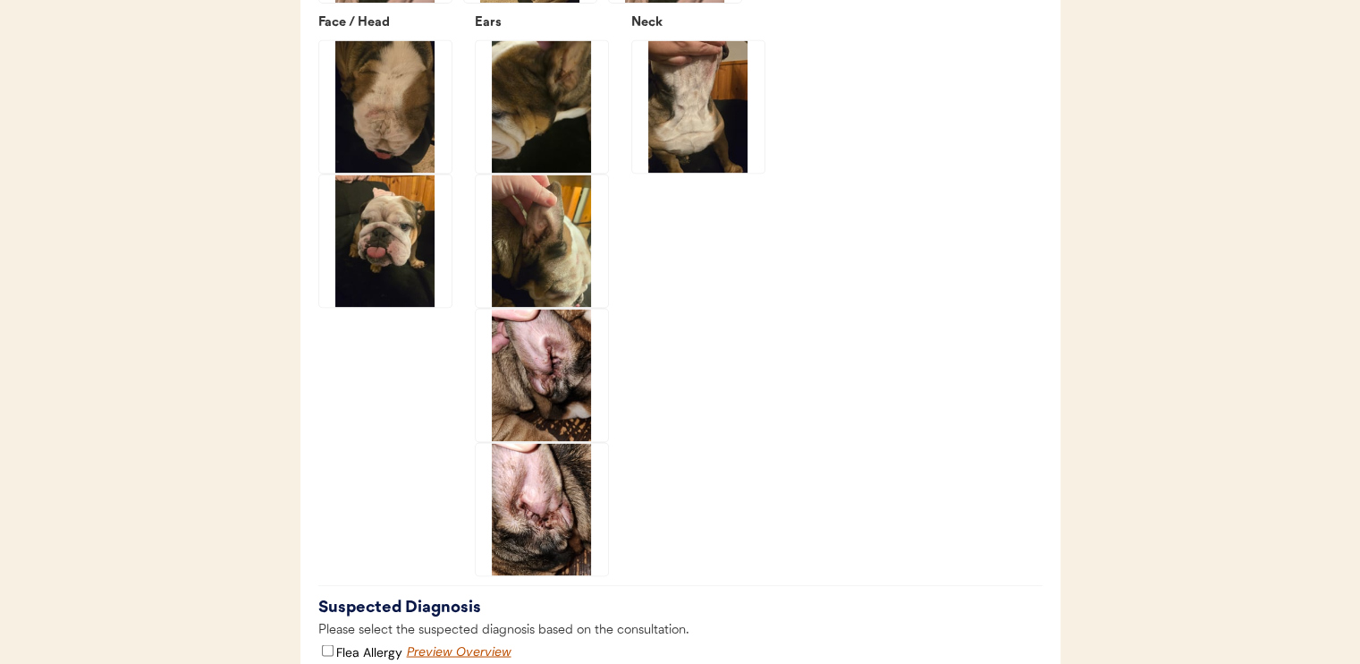
click at [376, 271] on img at bounding box center [385, 240] width 132 height 132
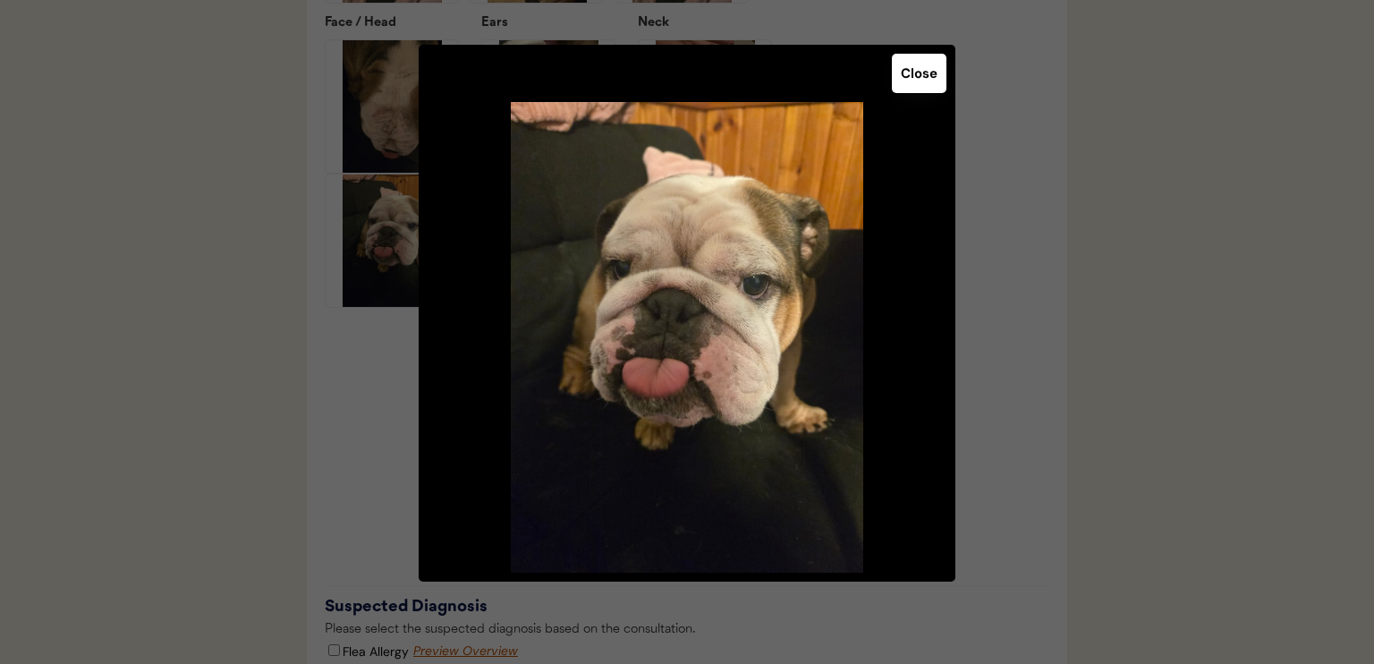
click at [914, 83] on button "Close" at bounding box center [919, 73] width 55 height 39
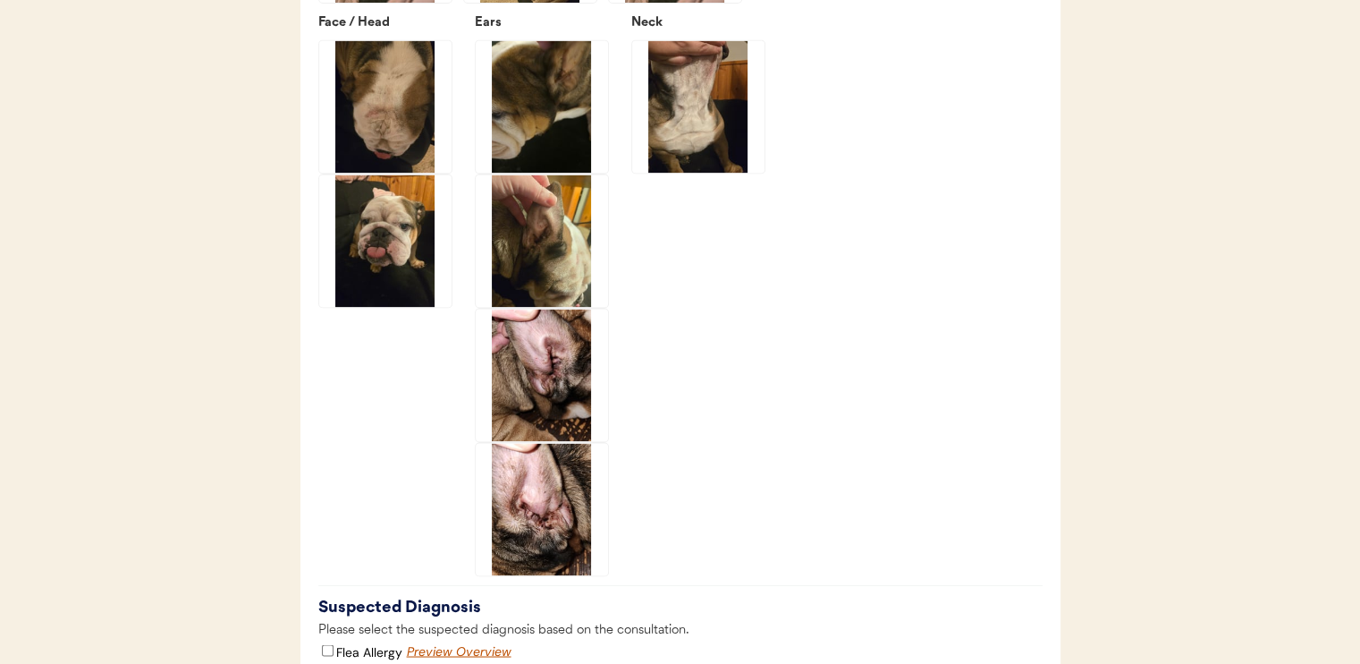
click at [379, 132] on img at bounding box center [385, 106] width 132 height 132
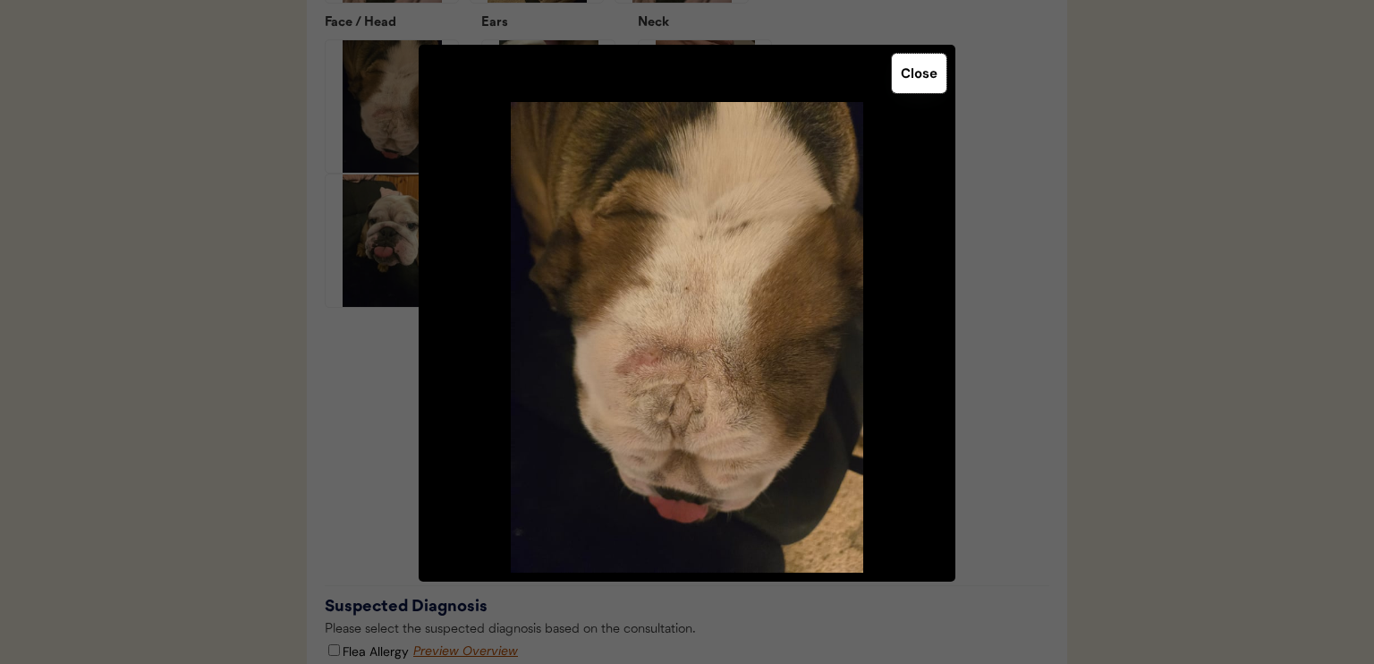
click at [927, 85] on button "Close" at bounding box center [919, 73] width 55 height 39
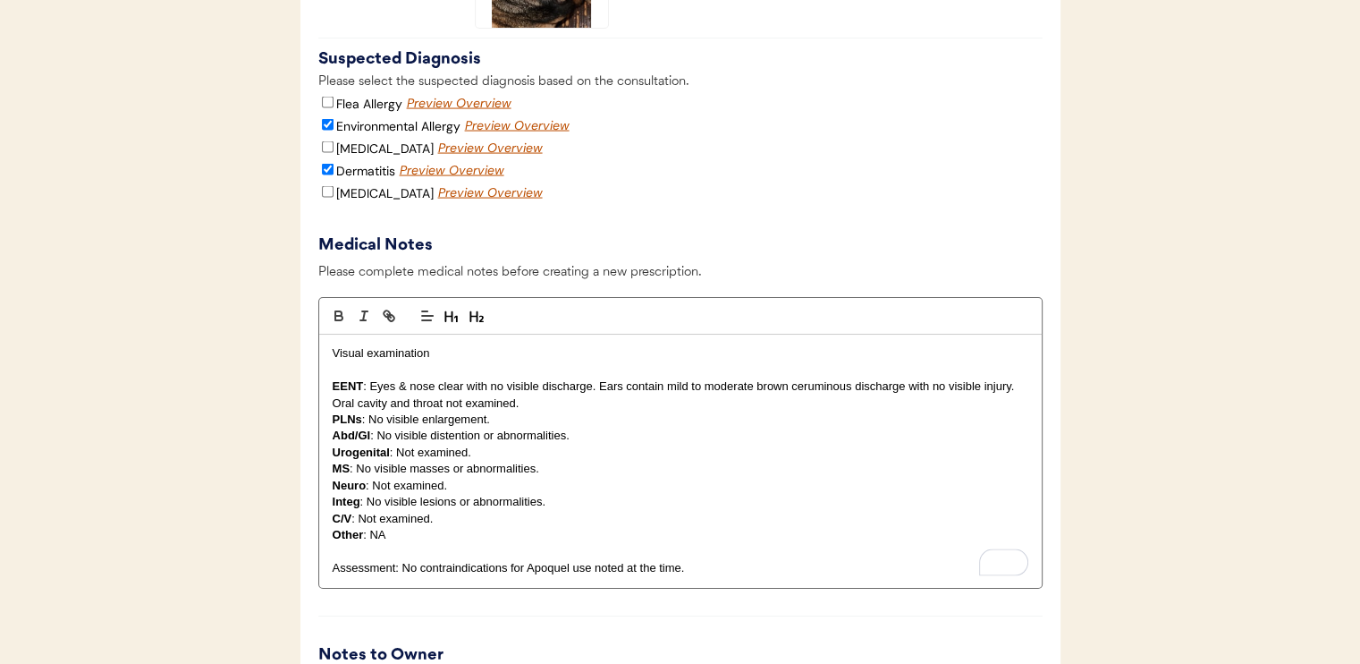
scroll to position [3667, 0]
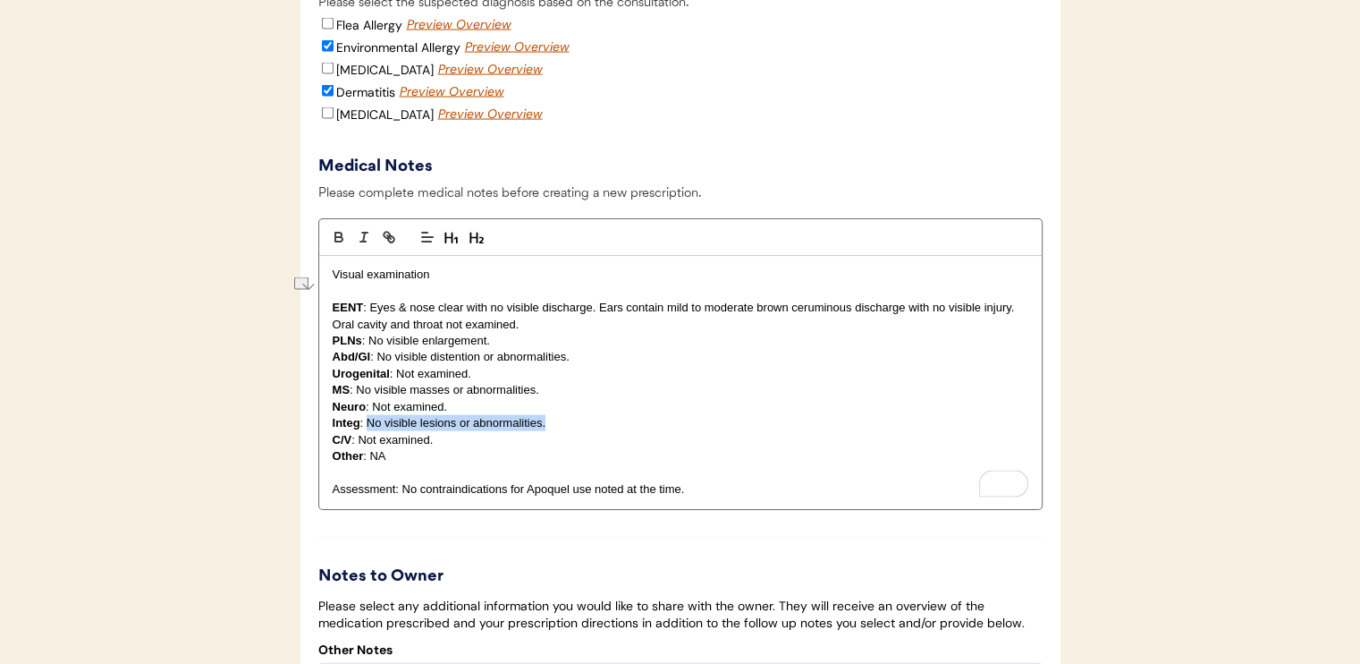
drag, startPoint x: 368, startPoint y: 443, endPoint x: 546, endPoint y: 445, distance: 177.1
click at [546, 431] on p "Integ : No visible lesions or abnormalities." at bounding box center [681, 423] width 696 height 16
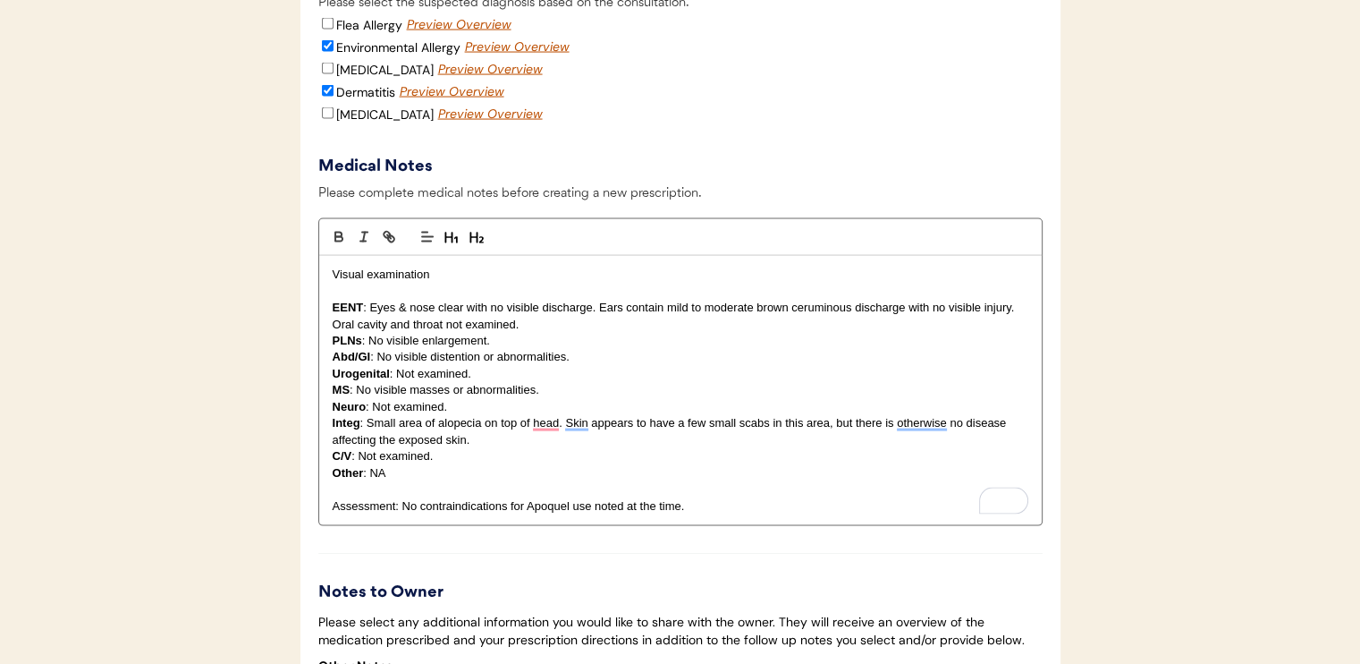
click at [965, 443] on p "Integ : Small area of alopecia on top of head. Skin appears to have a few small…" at bounding box center [681, 431] width 696 height 33
click at [766, 448] on p "Integ : Small area of alopecia on top of head. Skin appears to have a few small…" at bounding box center [681, 431] width 696 height 33
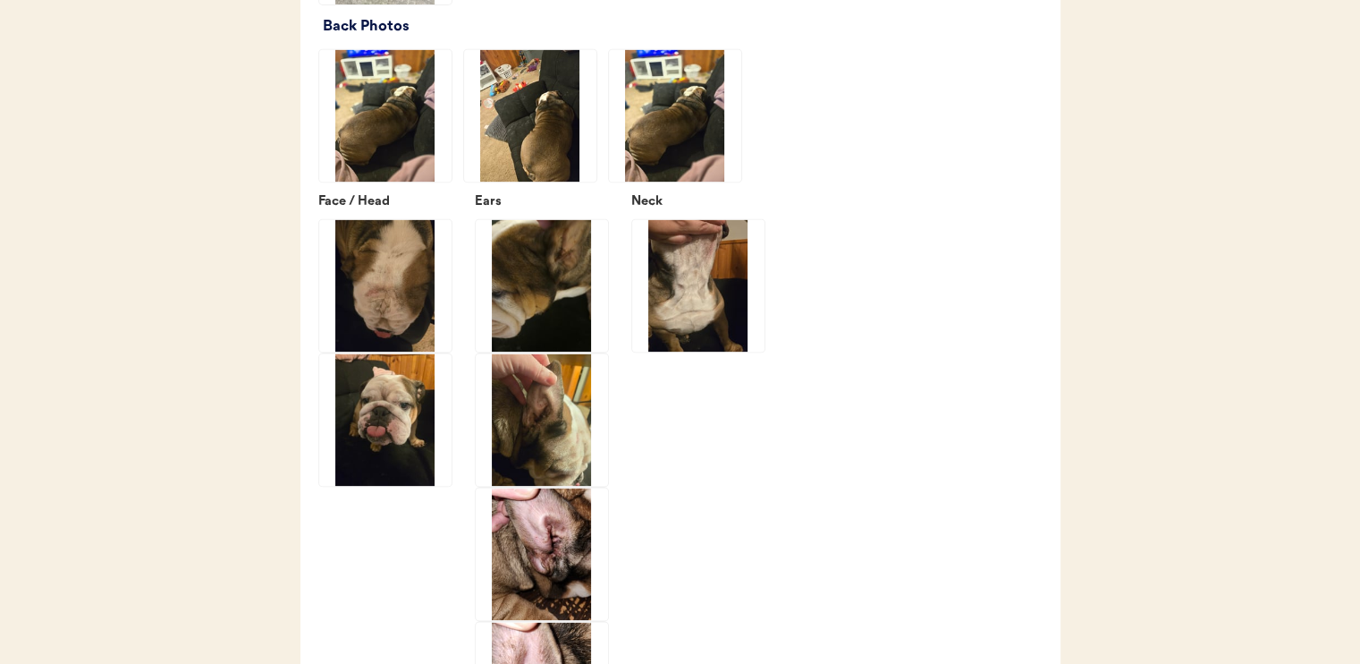
scroll to position [2773, 0]
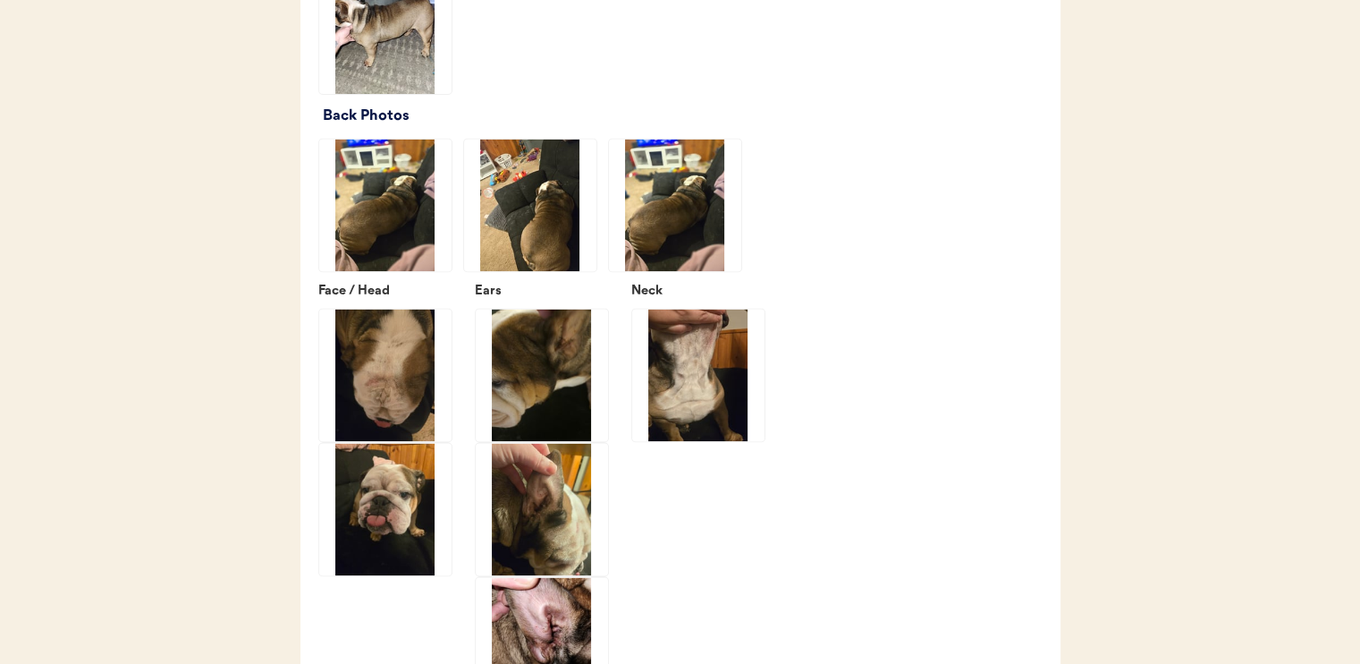
click at [656, 253] on img at bounding box center [675, 205] width 132 height 132
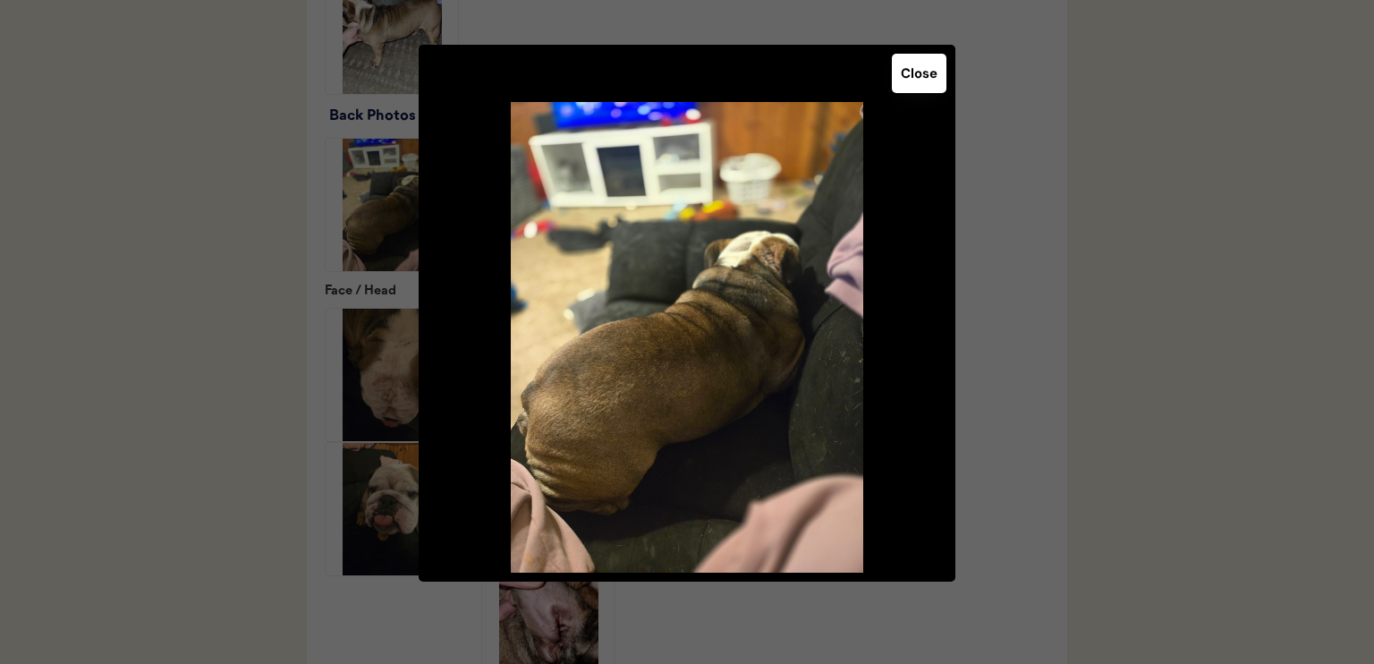
click at [924, 90] on button "Close" at bounding box center [919, 73] width 55 height 39
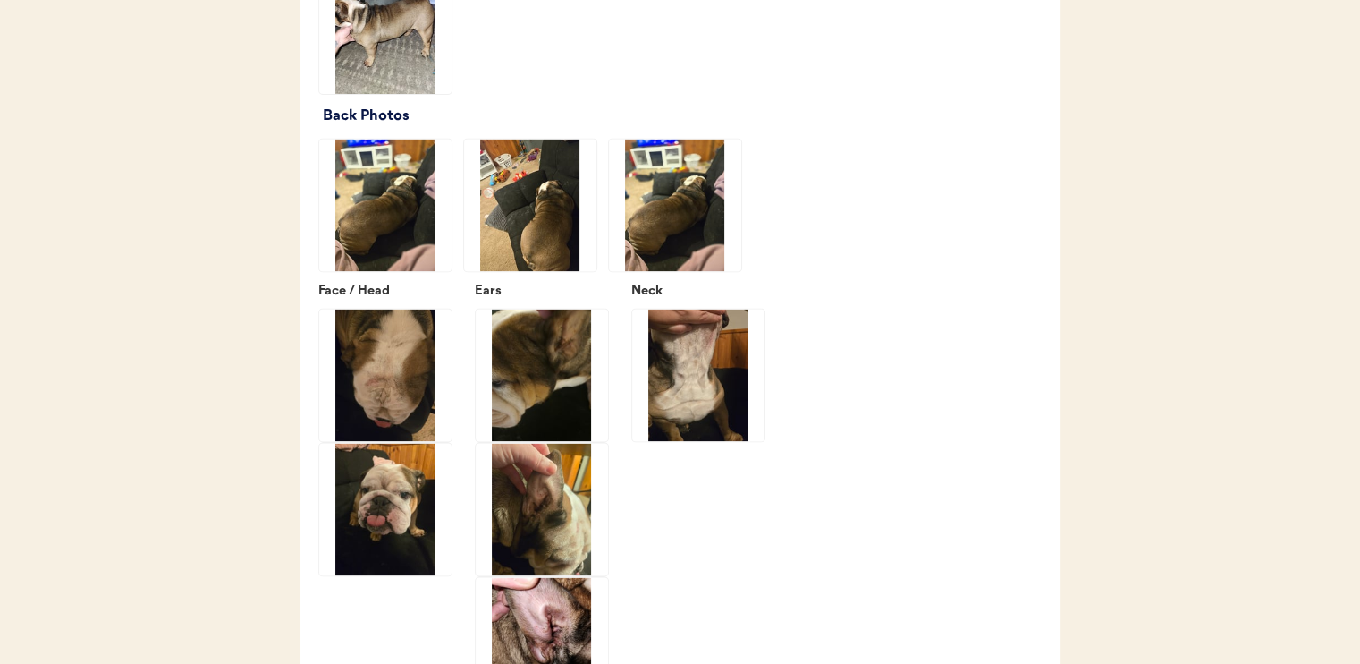
click at [708, 369] on img at bounding box center [698, 375] width 132 height 132
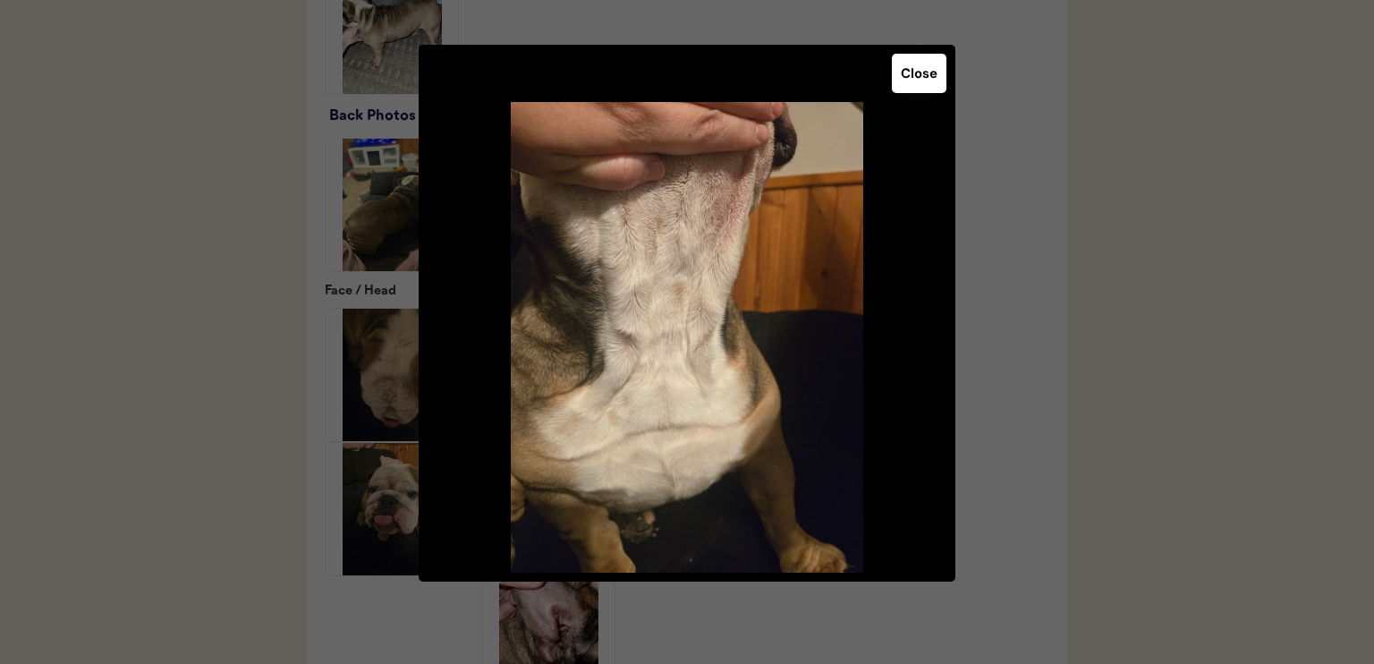
click at [903, 67] on button "Close" at bounding box center [919, 73] width 55 height 39
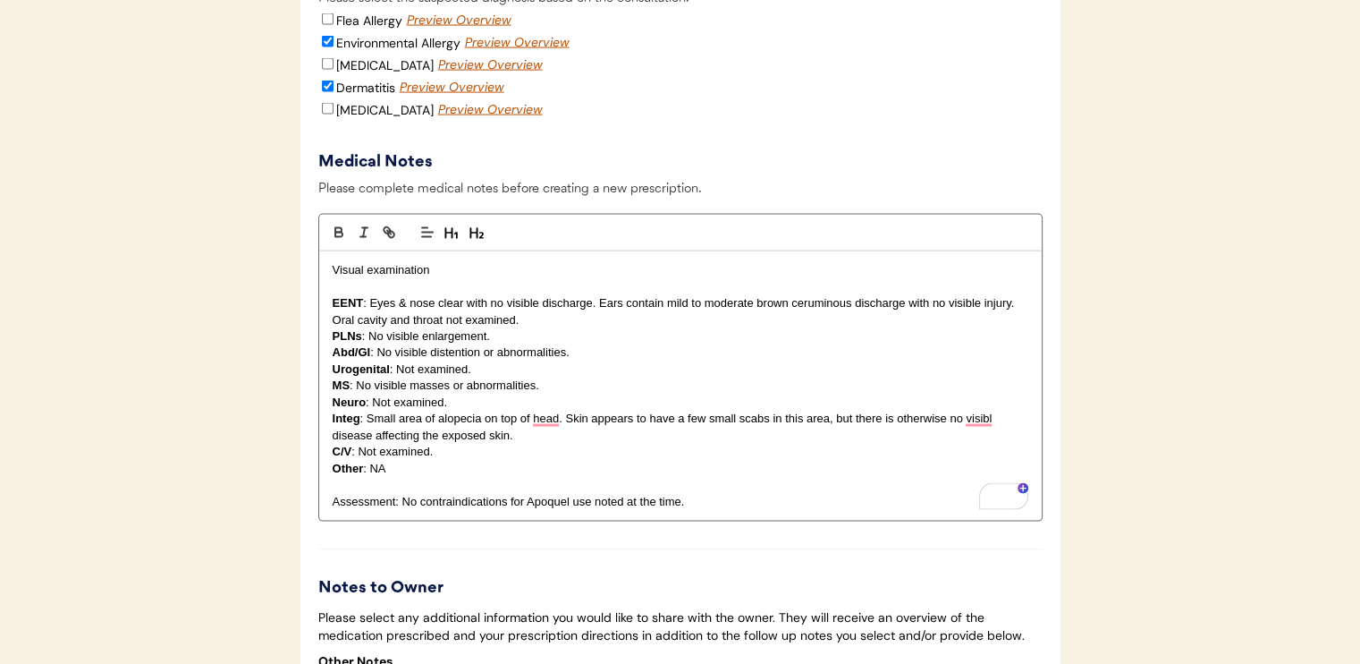
scroll to position [3757, 0]
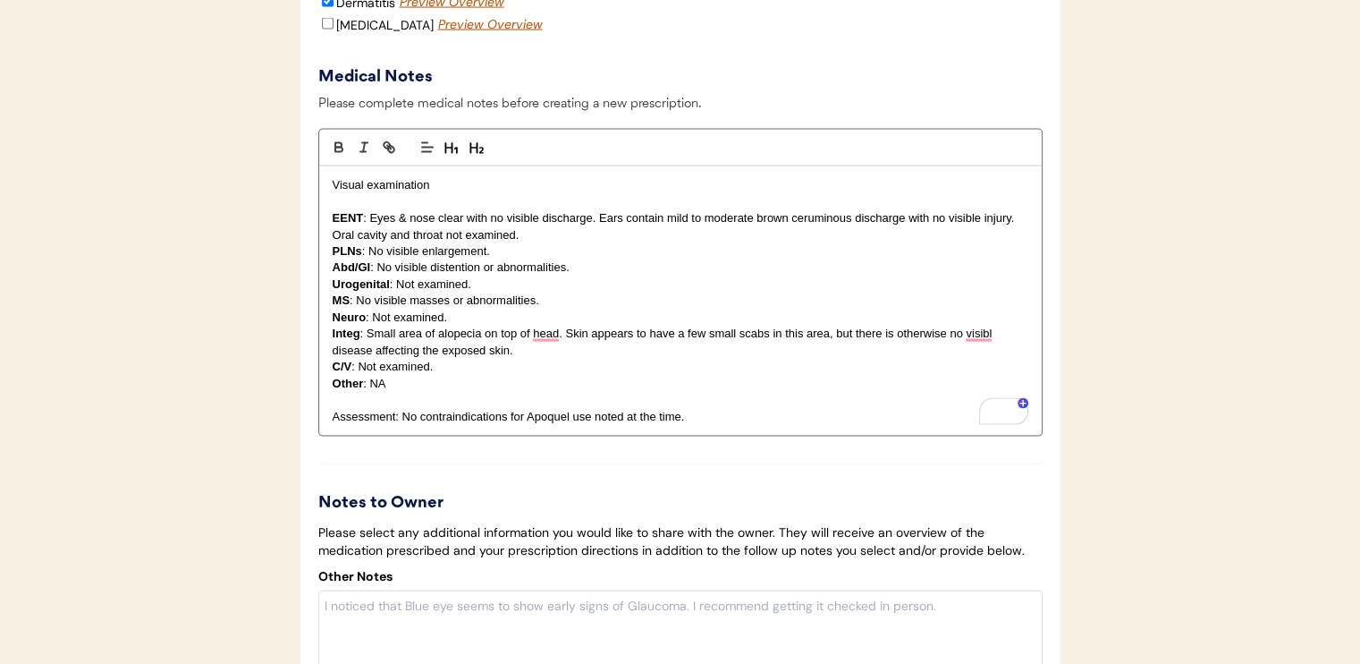
click at [552, 359] on p "Integ : Small area of alopecia on top of head. Skin appears to have a few small…" at bounding box center [681, 342] width 696 height 33
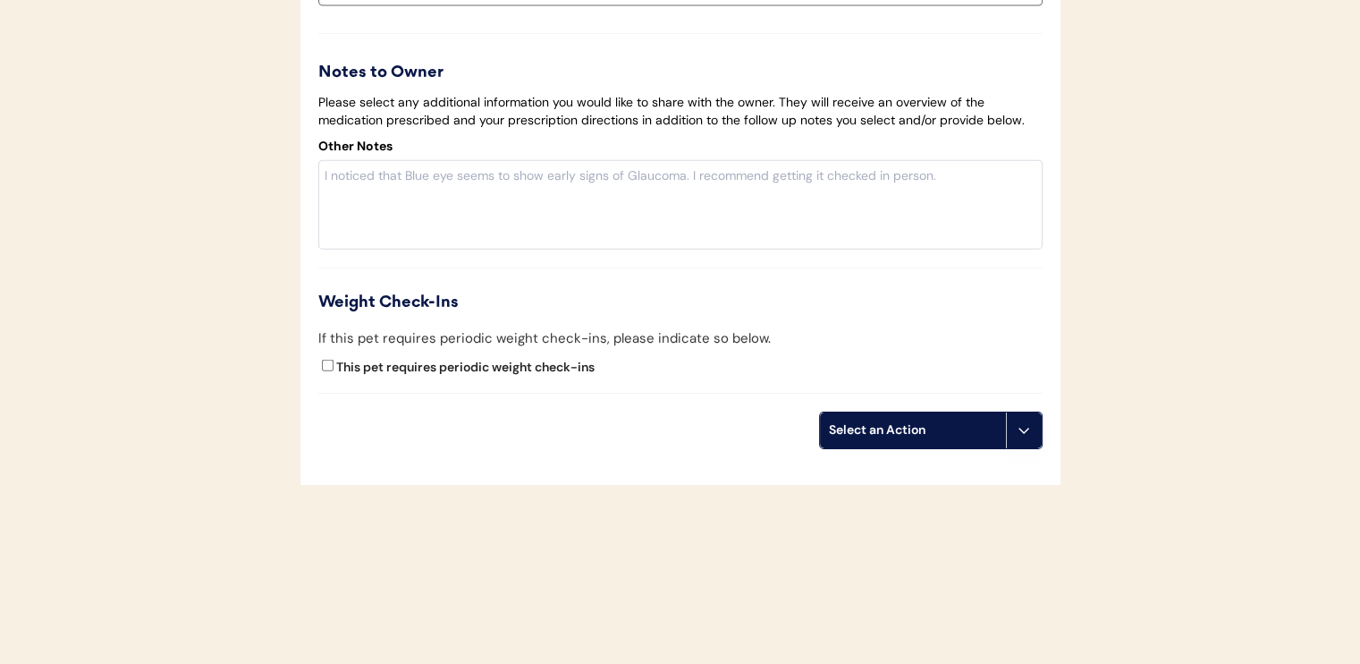
click at [862, 432] on div "Select an Action" at bounding box center [913, 430] width 168 height 18
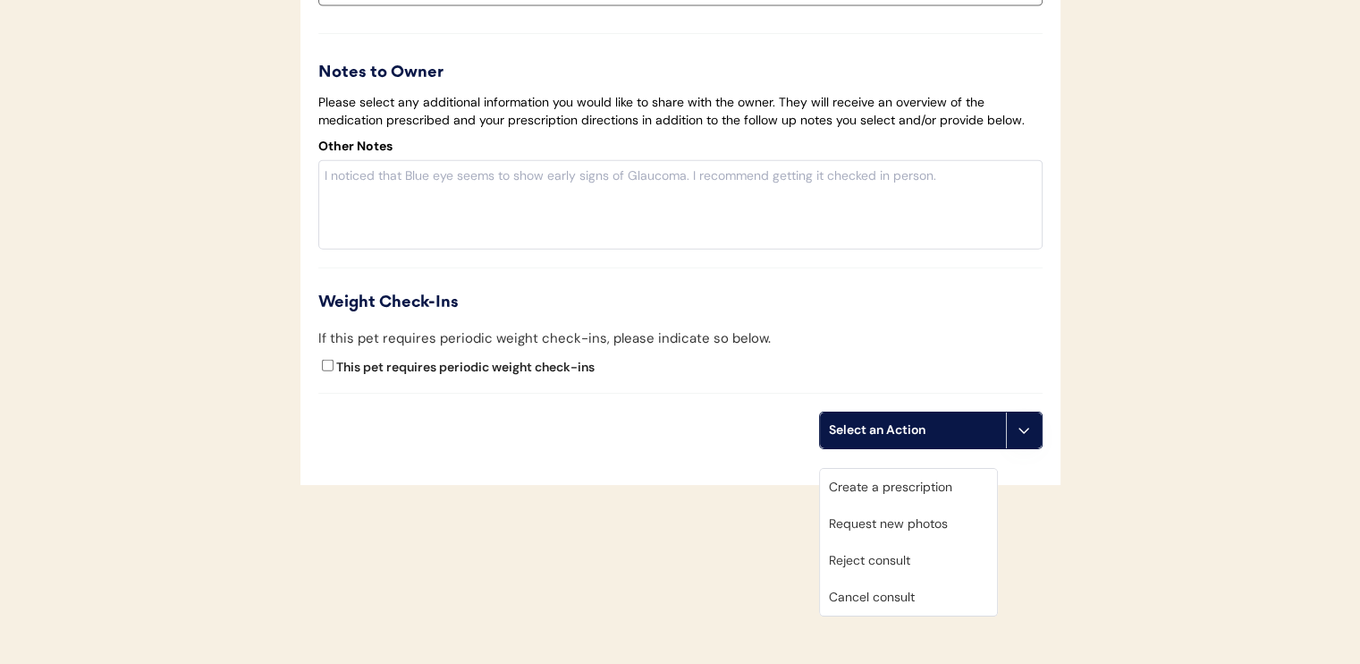
click at [875, 477] on div "Create a prescription" at bounding box center [908, 487] width 177 height 37
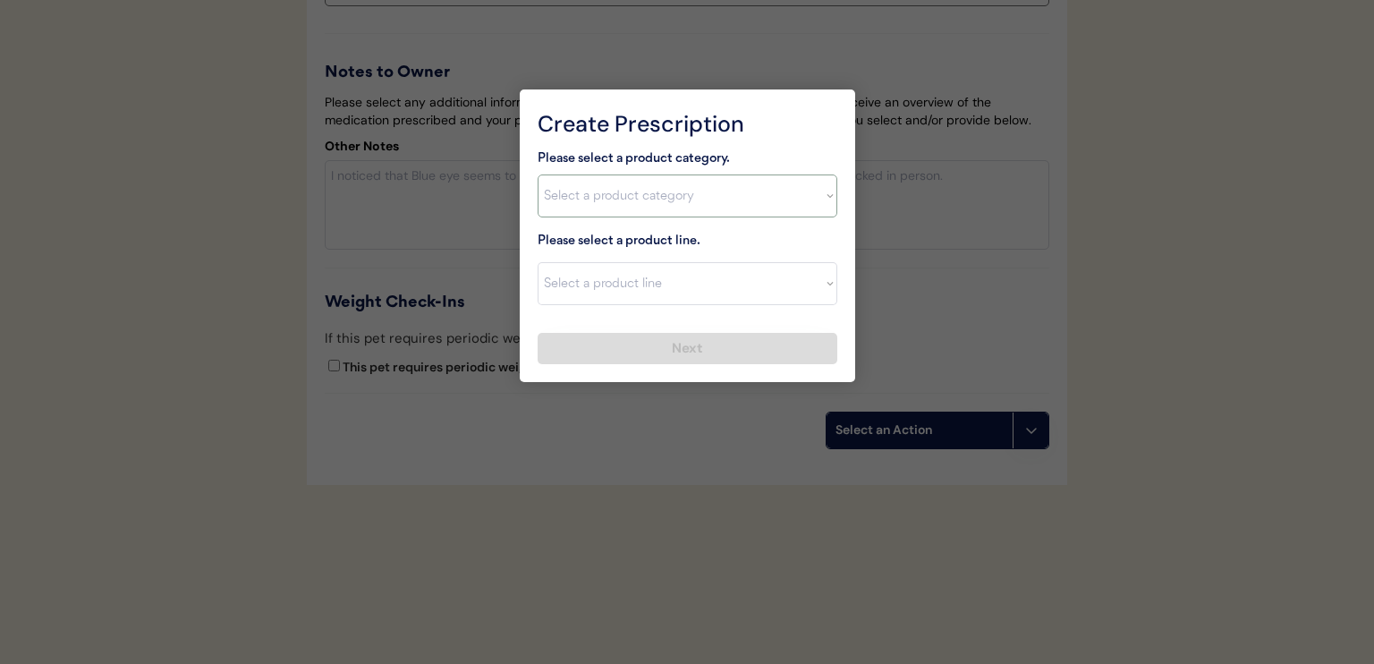
click at [656, 203] on select "Select a product category Allergies Antibiotics Anxiety Combo Parasite Preventi…" at bounding box center [688, 195] width 300 height 43
select select ""allergies""
click at [538, 174] on select "Select a product category Allergies Antibiotics Anxiety Combo Parasite Preventi…" at bounding box center [688, 195] width 300 height 43
click at [649, 278] on select "Select a product line Apoquel Chewable Tablet Apoquel Tablet Cyclosporine Derma…" at bounding box center [688, 283] width 300 height 43
select select ""Apoquel Tablet""
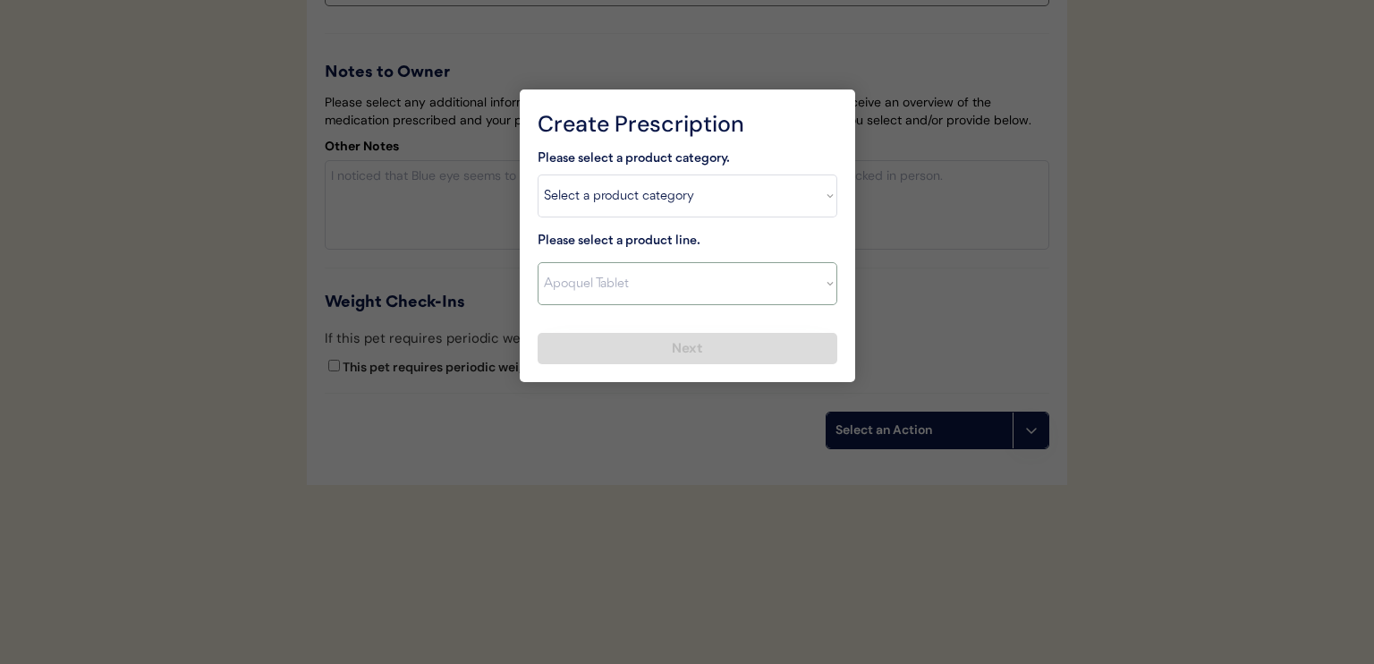
click at [538, 262] on select "Select a product line Apoquel Chewable Tablet Apoquel Tablet Cyclosporine Derma…" at bounding box center [688, 283] width 300 height 43
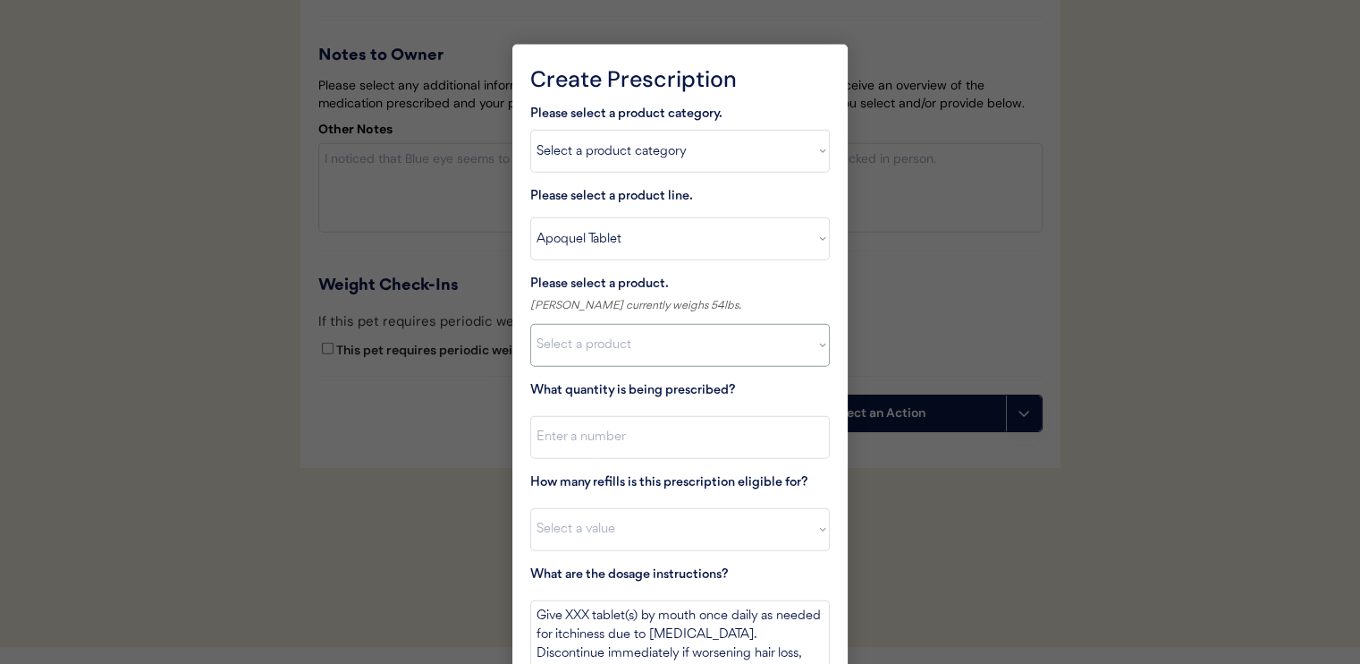
click at [661, 346] on select "Select a product Apoquel Tablet (16 mg) Apoquel Tablet (3.6 mg) Apoquel Tablet …" at bounding box center [680, 345] width 300 height 43
select select ""1348695171700984260__LOOKUP__1720647054590x322599372364987400""
click at [530, 324] on select "Select a product Apoquel Tablet (16 mg) Apoquel Tablet (3.6 mg) Apoquel Tablet …" at bounding box center [680, 345] width 300 height 43
click at [675, 430] on input "input" at bounding box center [680, 437] width 300 height 43
type input "30"
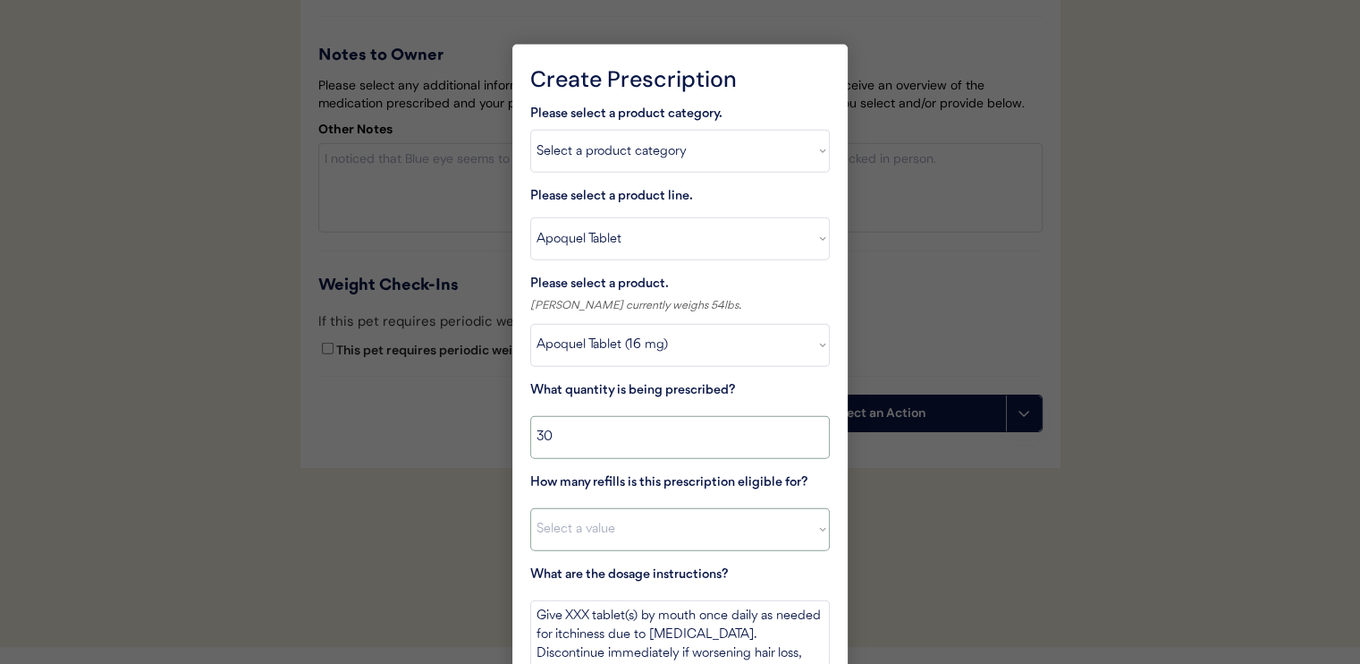
click at [680, 521] on select "Select a value 0 1 2 3 4 5 6 7 8 9 10 11" at bounding box center [680, 529] width 300 height 43
select select "11"
click at [530, 508] on select "Select a value 0 1 2 3 4 5 6 7 8 9 10 11" at bounding box center [680, 529] width 300 height 43
click at [568, 614] on textarea "Give XXX tablet(s) by mouth once daily as needed for itchiness due to allergies…" at bounding box center [680, 633] width 300 height 67
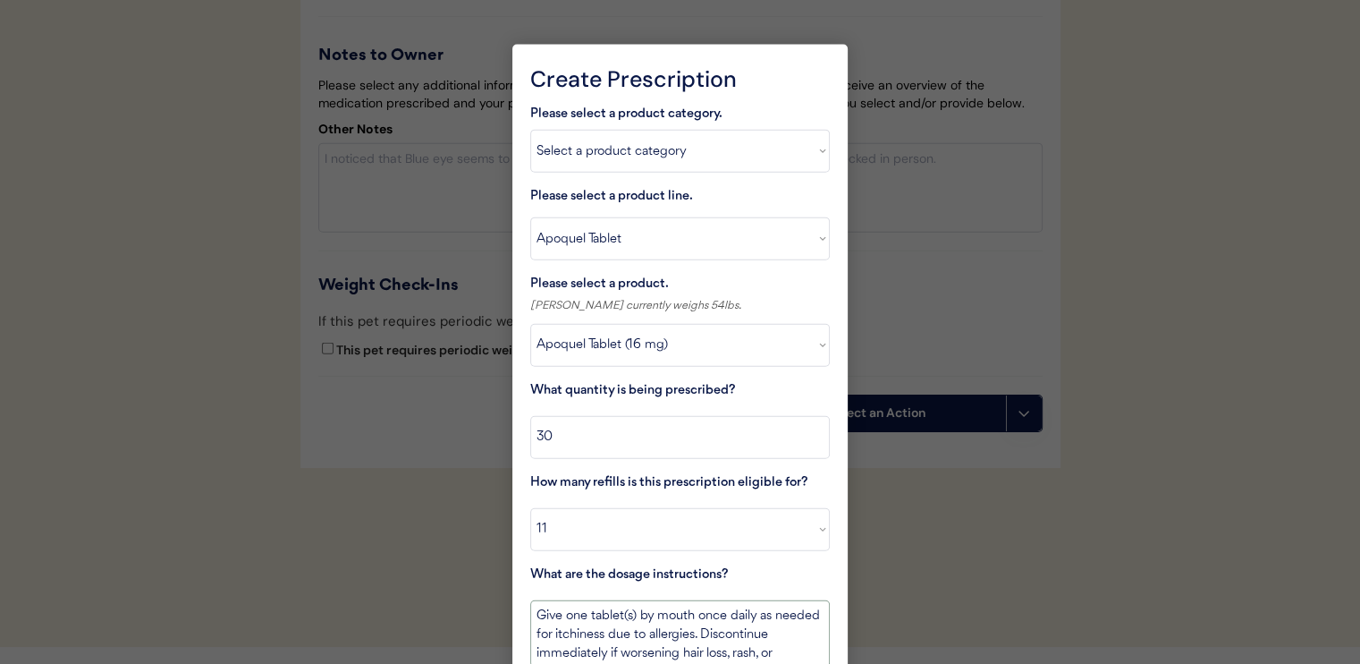
scroll to position [4282, 0]
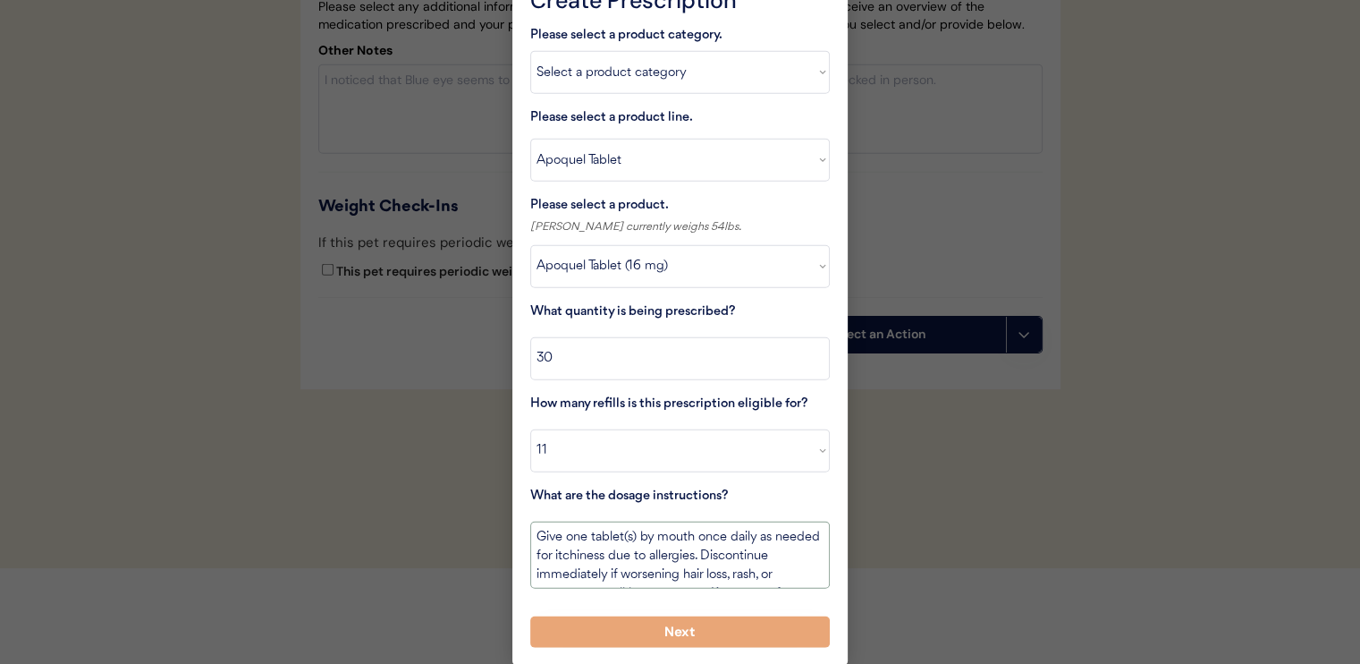
click at [563, 537] on textarea "Give one tablet(s) by mouth once daily as needed for itchiness due to allergies…" at bounding box center [680, 554] width 300 height 67
drag, startPoint x: 614, startPoint y: 535, endPoint x: 655, endPoint y: 539, distance: 41.4
click at [655, 539] on textarea "Give one-half to one tablet(s) by mouth once daily as needed for itchiness due …" at bounding box center [680, 554] width 300 height 67
type textarea "Give one-half tablet(s) by mouth once daily as needed for itchiness due to alle…"
click at [666, 268] on select "Select a product Apoquel Tablet (16 mg) Apoquel Tablet (3.6 mg) Apoquel Tablet …" at bounding box center [680, 266] width 300 height 43
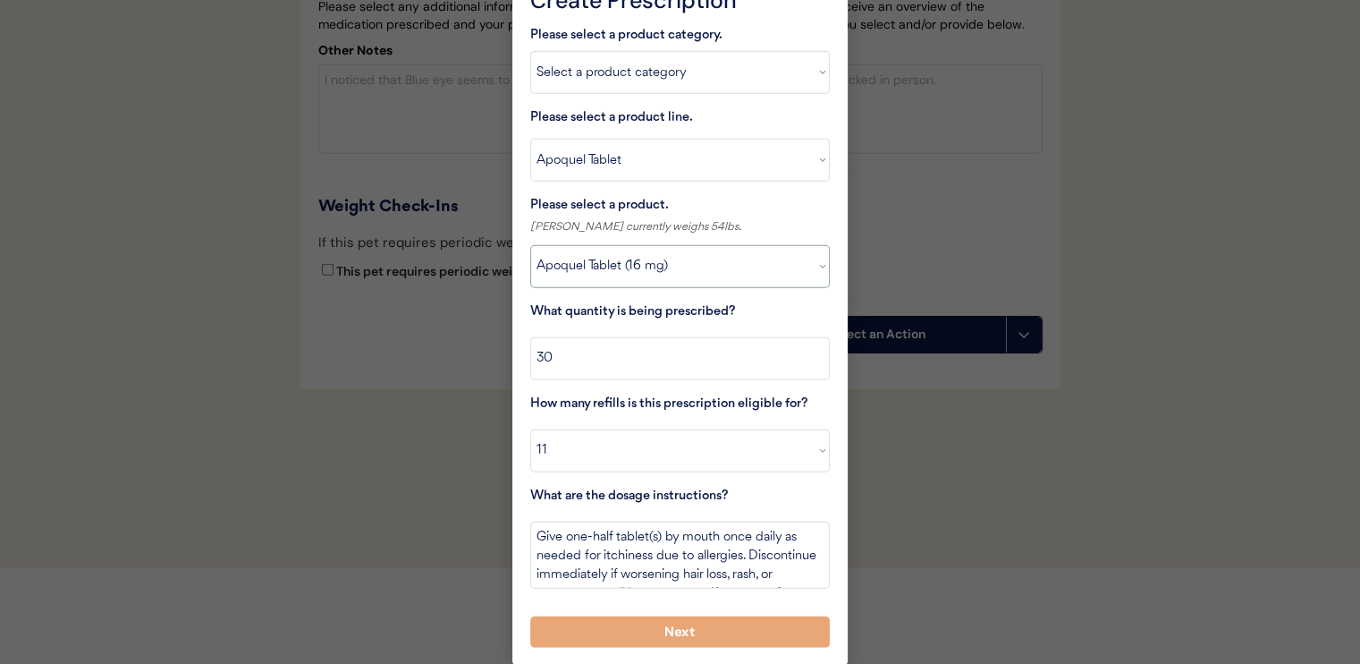
click at [530, 245] on select "Select a product Apoquel Tablet (16 mg) Apoquel Tablet (3.6 mg) Apoquel Tablet …" at bounding box center [680, 266] width 300 height 43
drag, startPoint x: 651, startPoint y: 351, endPoint x: 446, endPoint y: 350, distance: 204.8
type input "15"
click at [691, 625] on button "Next" at bounding box center [680, 631] width 300 height 31
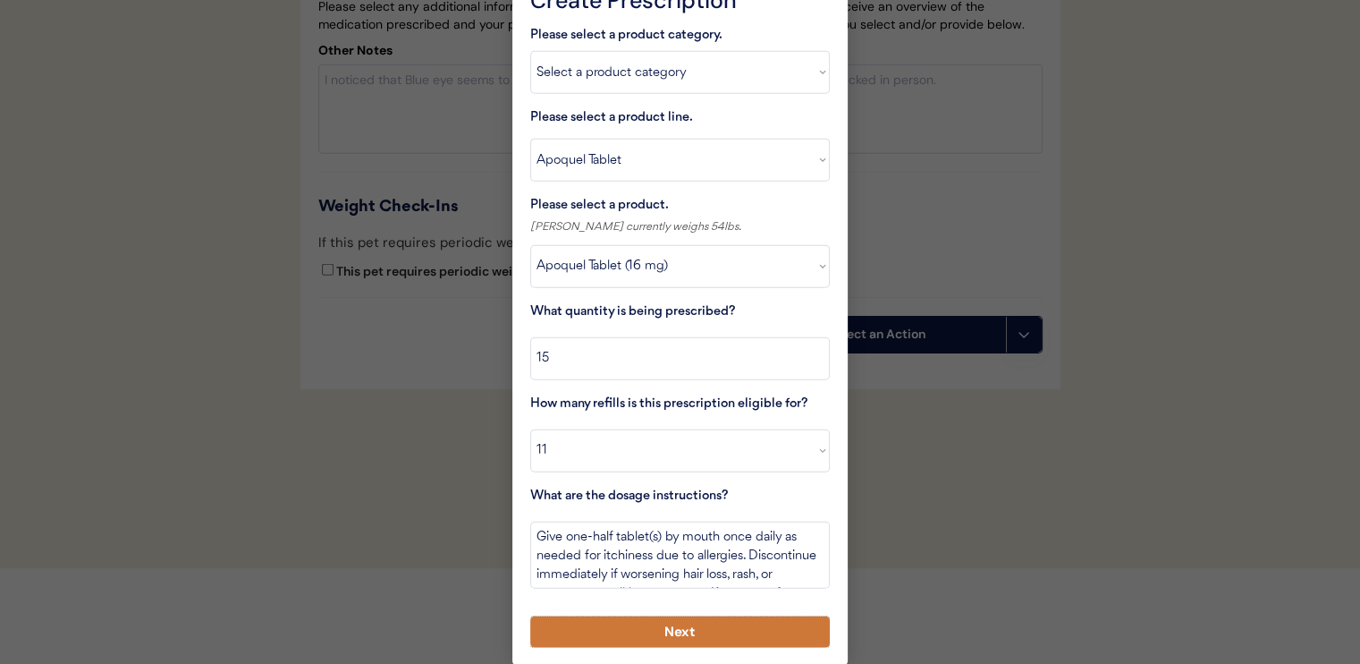
scroll to position [4206, 0]
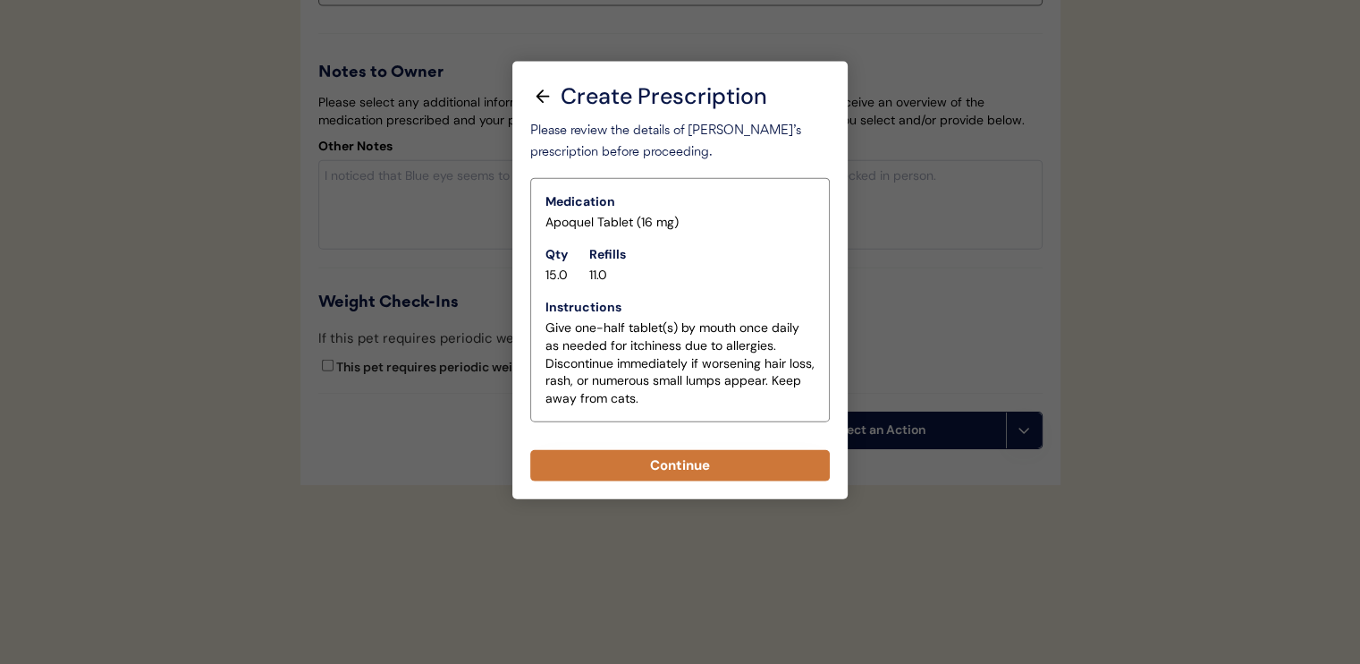
click at [735, 450] on button "Continue" at bounding box center [680, 465] width 300 height 31
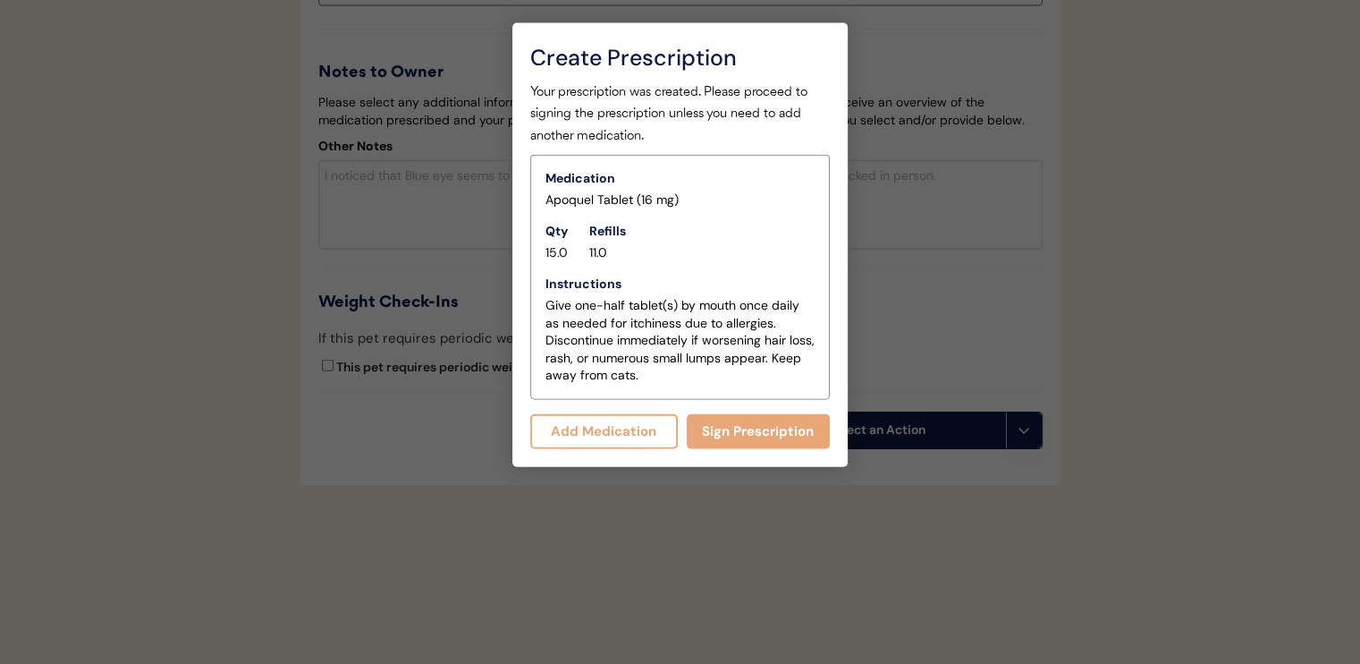
click at [645, 414] on button "Add Medication" at bounding box center [604, 431] width 148 height 35
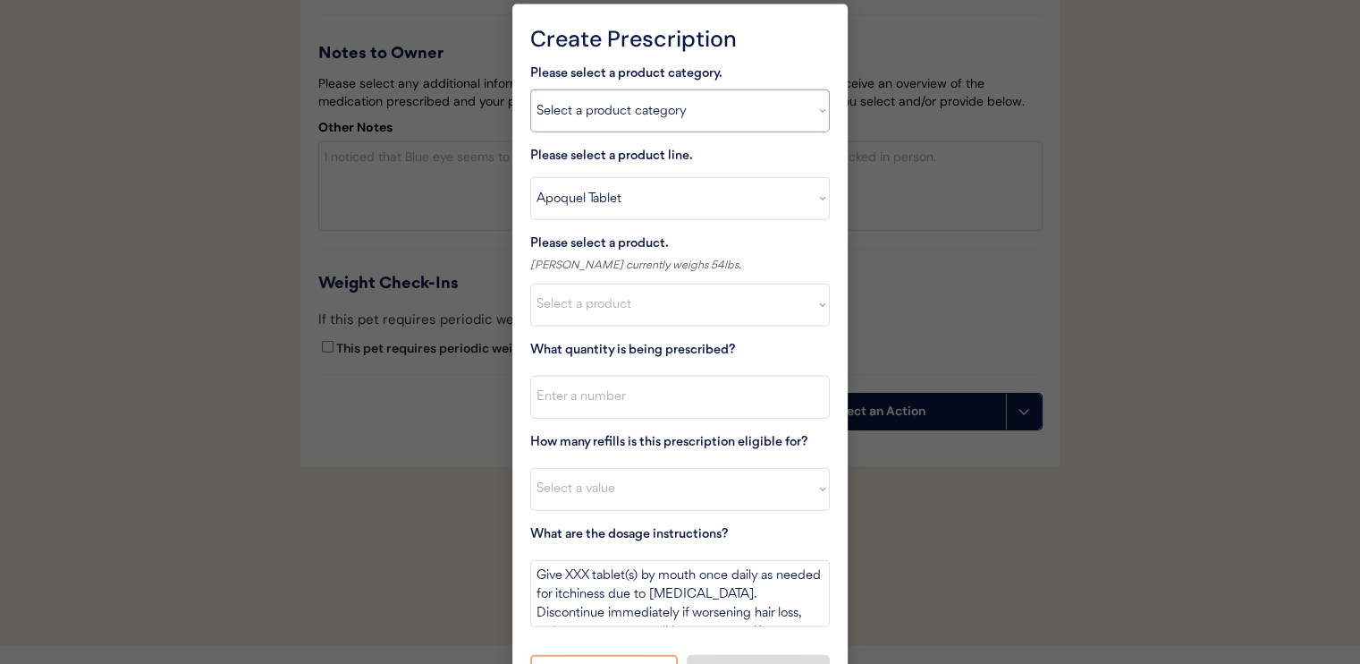
click at [682, 120] on select "Select a product category Allergies Antibiotics Anxiety Combo Parasite Preventi…" at bounding box center [680, 110] width 300 height 43
select select ""flea___tick""
click at [530, 89] on select "Select a product category Allergies Antibiotics Anxiety Combo Parasite Preventi…" at bounding box center [680, 110] width 300 height 43
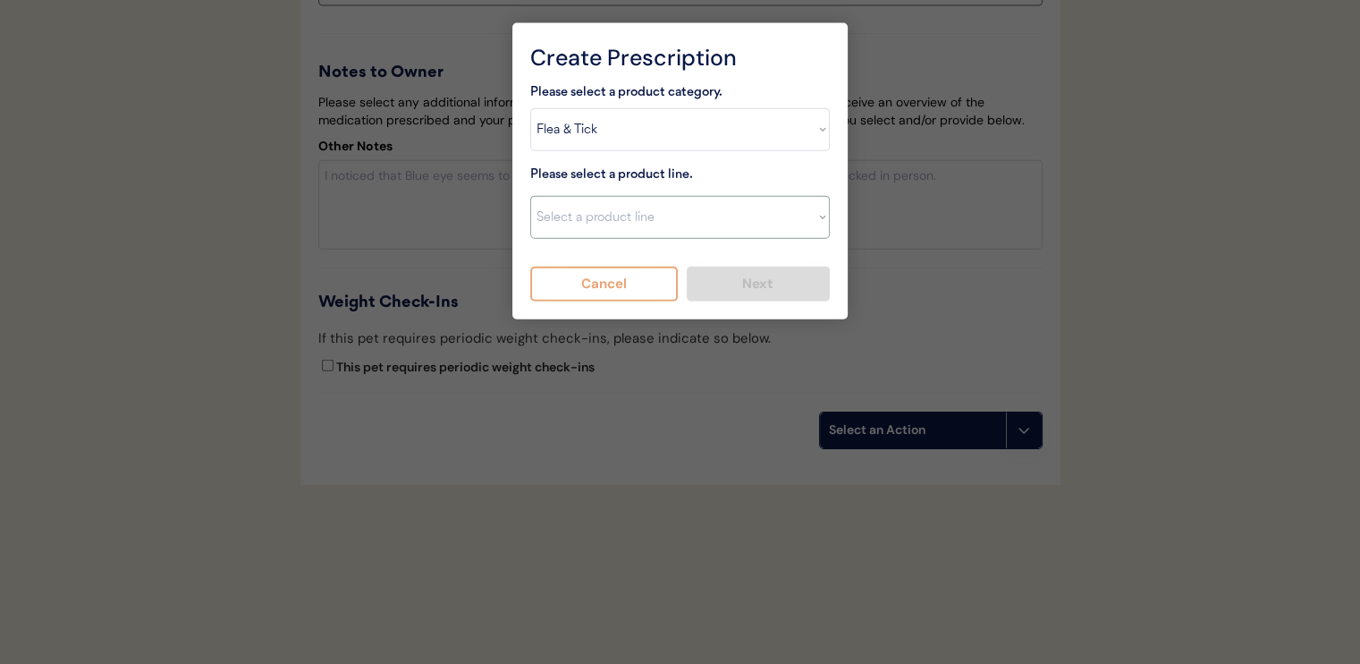
click at [671, 205] on select "Select a product line Advantix II Bravecto 1 Month Bravecto 1 Month (3 Month) B…" at bounding box center [680, 217] width 300 height 43
select select ""NexGard""
click at [530, 196] on select "Select a product line Advantix II Bravecto 1 Month Bravecto 1 Month (3 Month) B…" at bounding box center [680, 217] width 300 height 43
type textarea "Give one chew by mouth every 30 days year round to control external parasites. …"
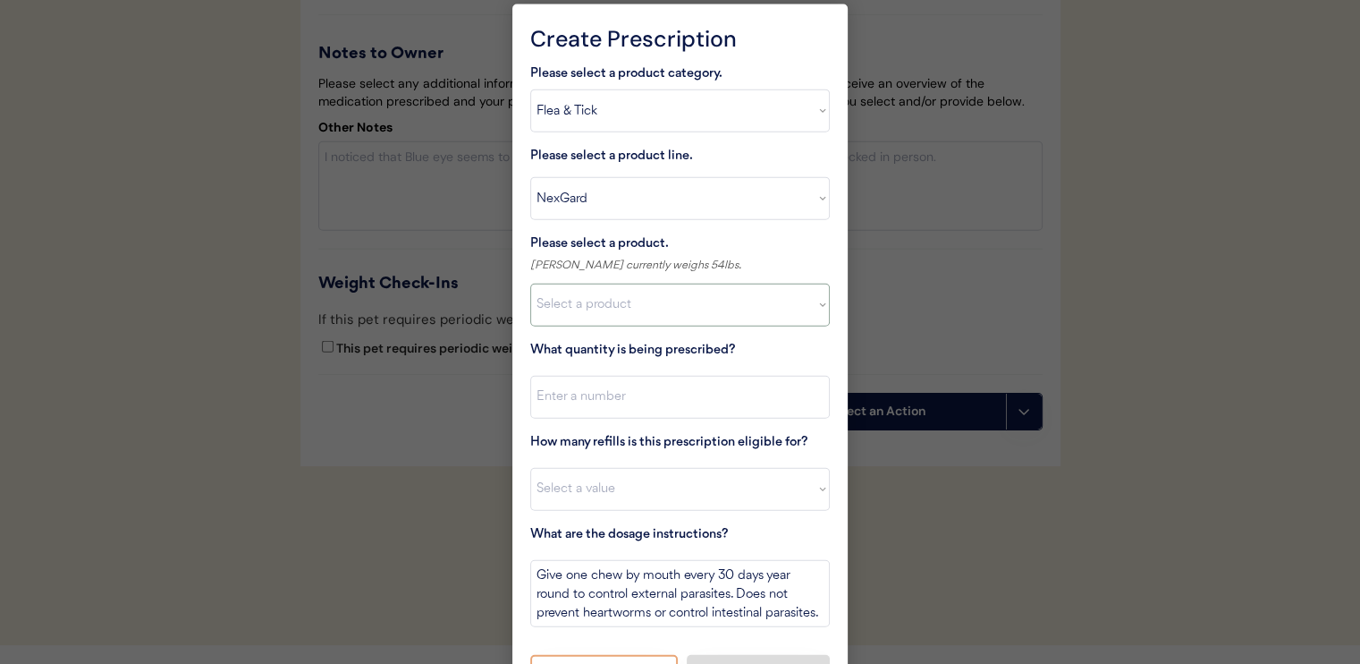
click at [653, 316] on select "Select a product NexGard, 4 - 10lbs NexGard, 10.1 - 24lbs NexGard, 24.1 - 60lbs…" at bounding box center [680, 305] width 300 height 43
select select ""1348695171700984260__LOOKUP__1670802168528x104437410217383500""
click at [530, 284] on select "Select a product NexGard, 4 - 10lbs NexGard, 10.1 - 24lbs NexGard, 24.1 - 60lbs…" at bounding box center [680, 305] width 300 height 43
click at [670, 411] on input "input" at bounding box center [680, 397] width 300 height 43
type input "1"
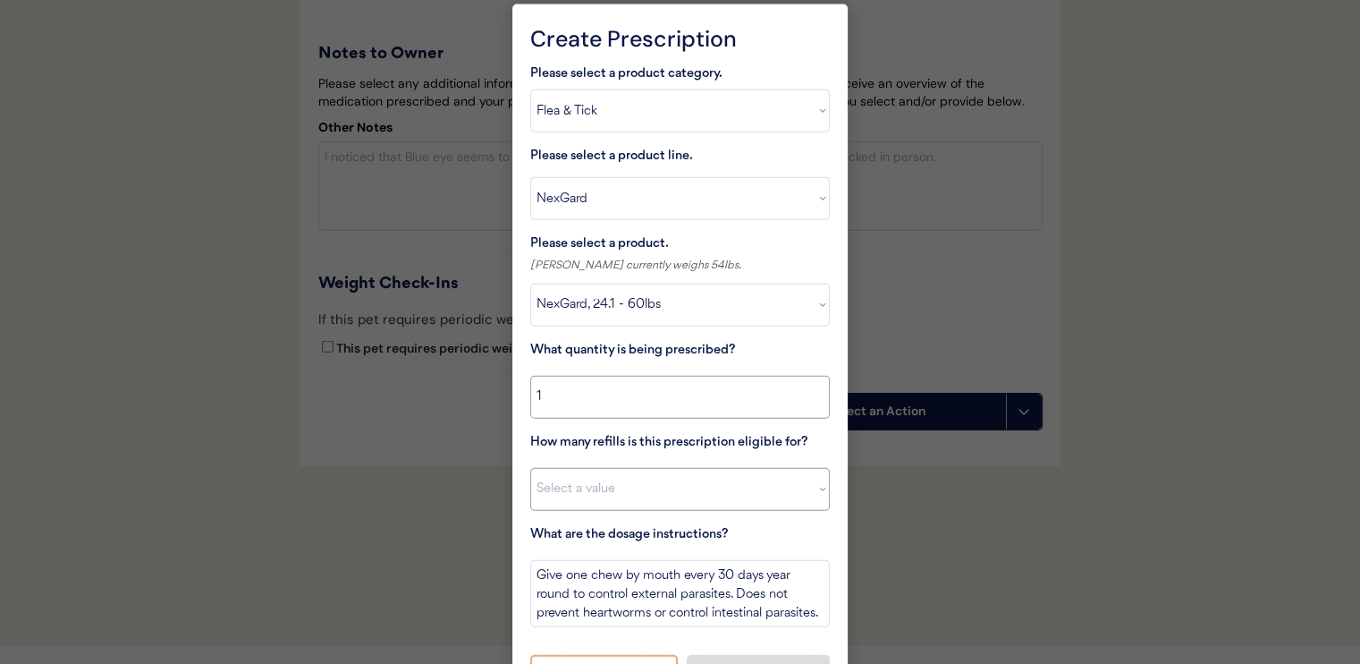
drag, startPoint x: 671, startPoint y: 467, endPoint x: 690, endPoint y: 490, distance: 30.5
click at [672, 468] on select "Select a value 0 1 2 3 4 5 6 7 8 9 10 11" at bounding box center [680, 489] width 300 height 43
select select "11"
click at [530, 468] on select "Select a value 0 1 2 3 4 5 6 7 8 9 10 11" at bounding box center [680, 489] width 300 height 43
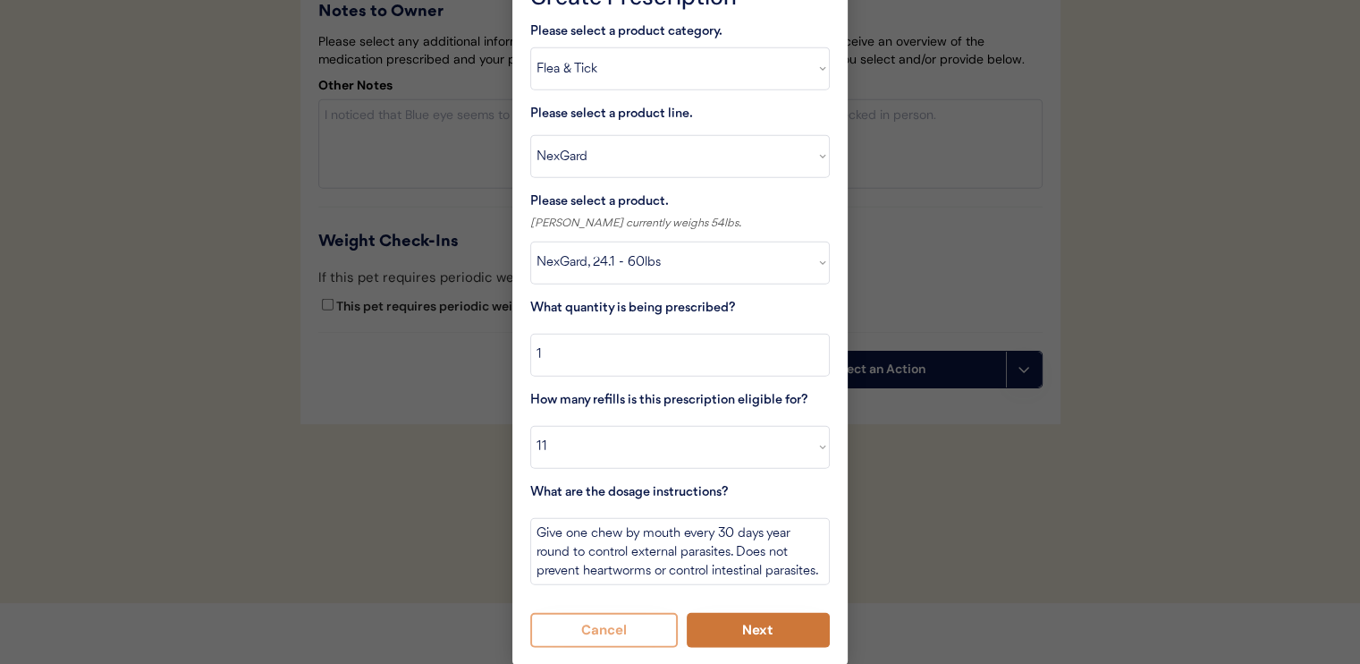
click at [769, 645] on button "Next" at bounding box center [759, 630] width 144 height 35
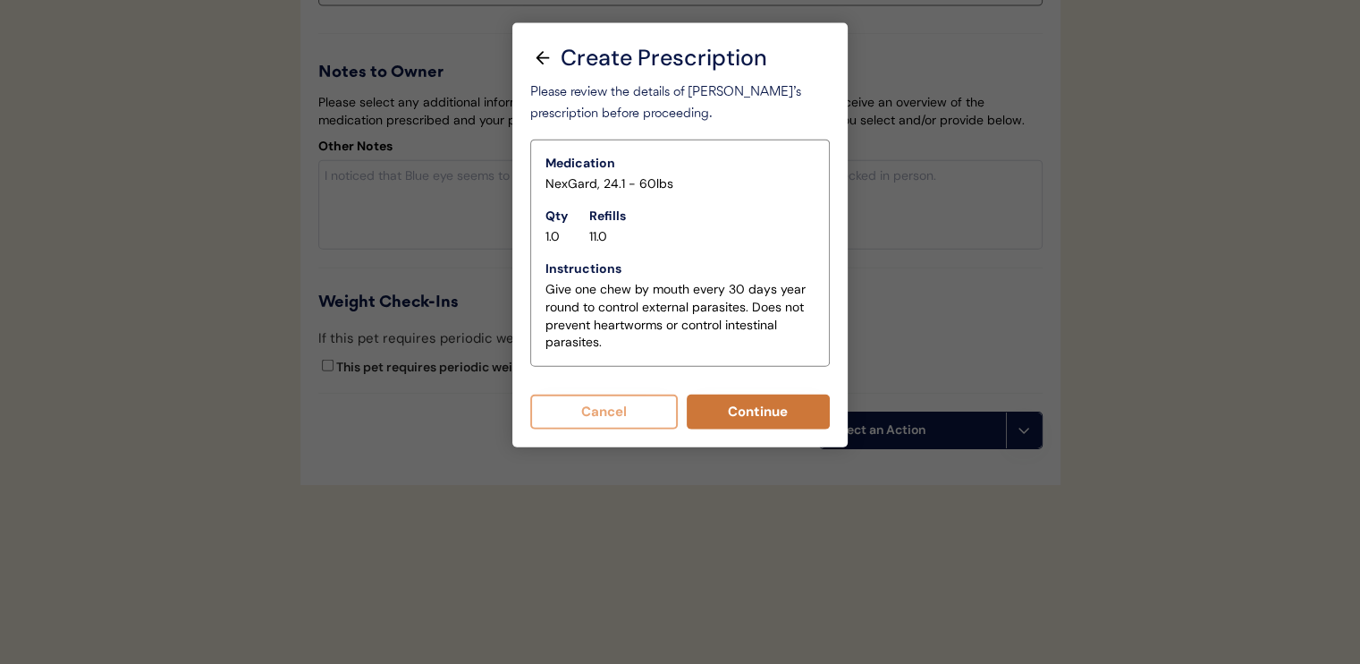
click at [750, 398] on button "Continue" at bounding box center [759, 411] width 144 height 35
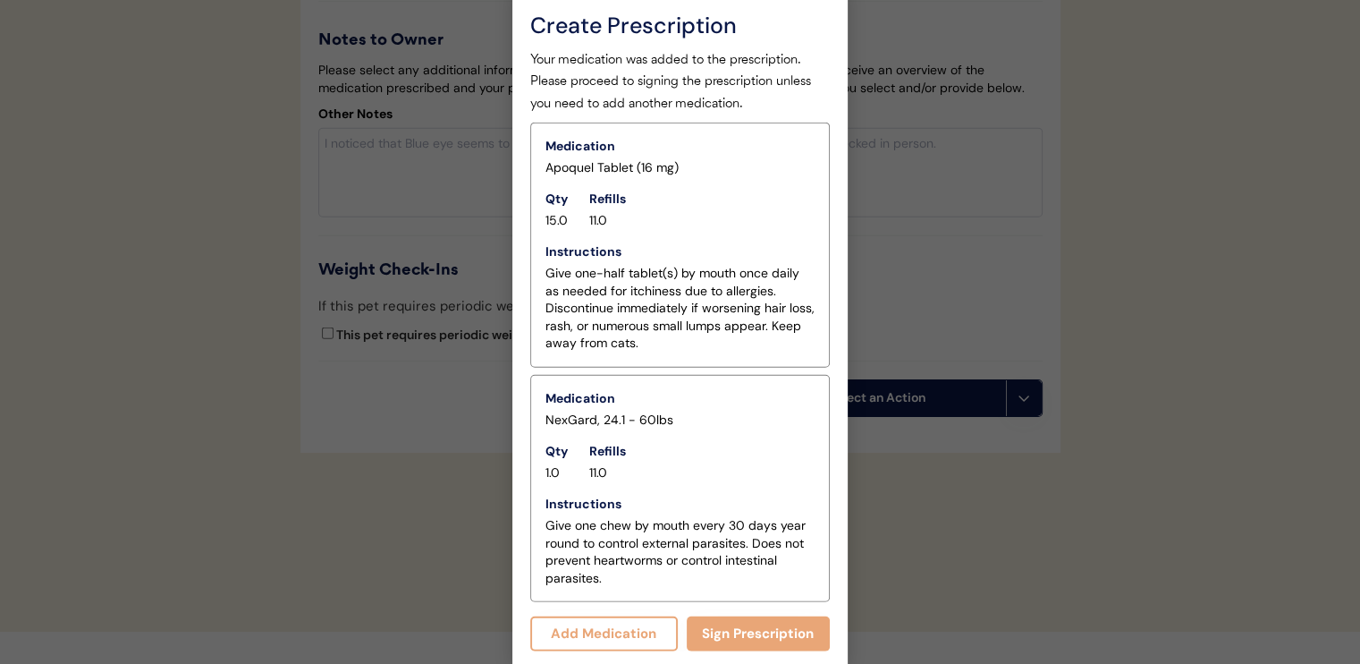
scroll to position [4261, 0]
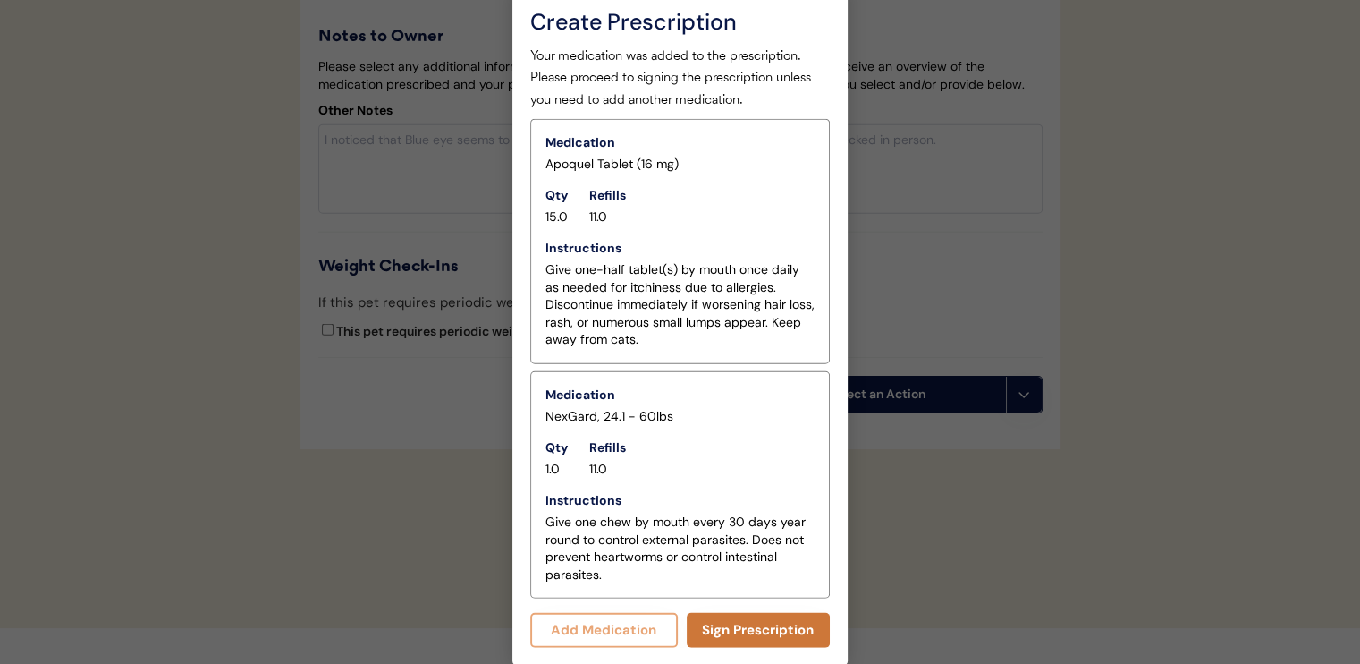
click at [781, 634] on button "Sign Prescription" at bounding box center [759, 630] width 144 height 35
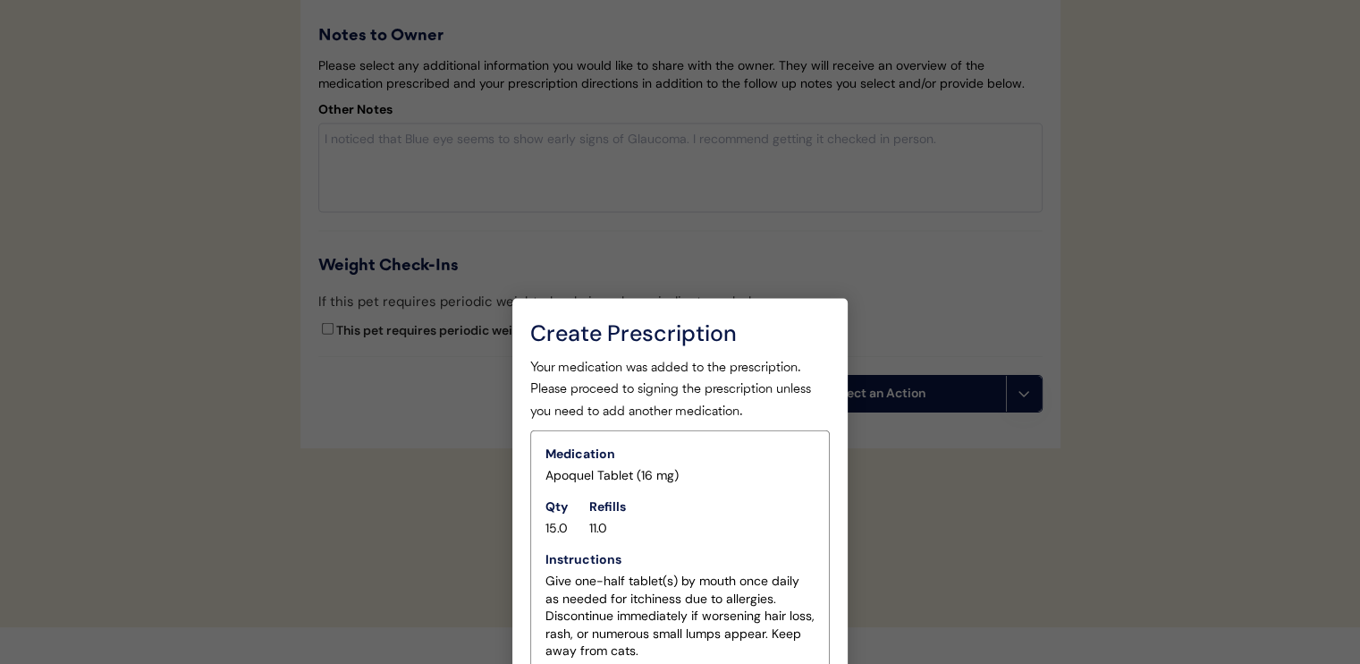
scroll to position [4257, 0]
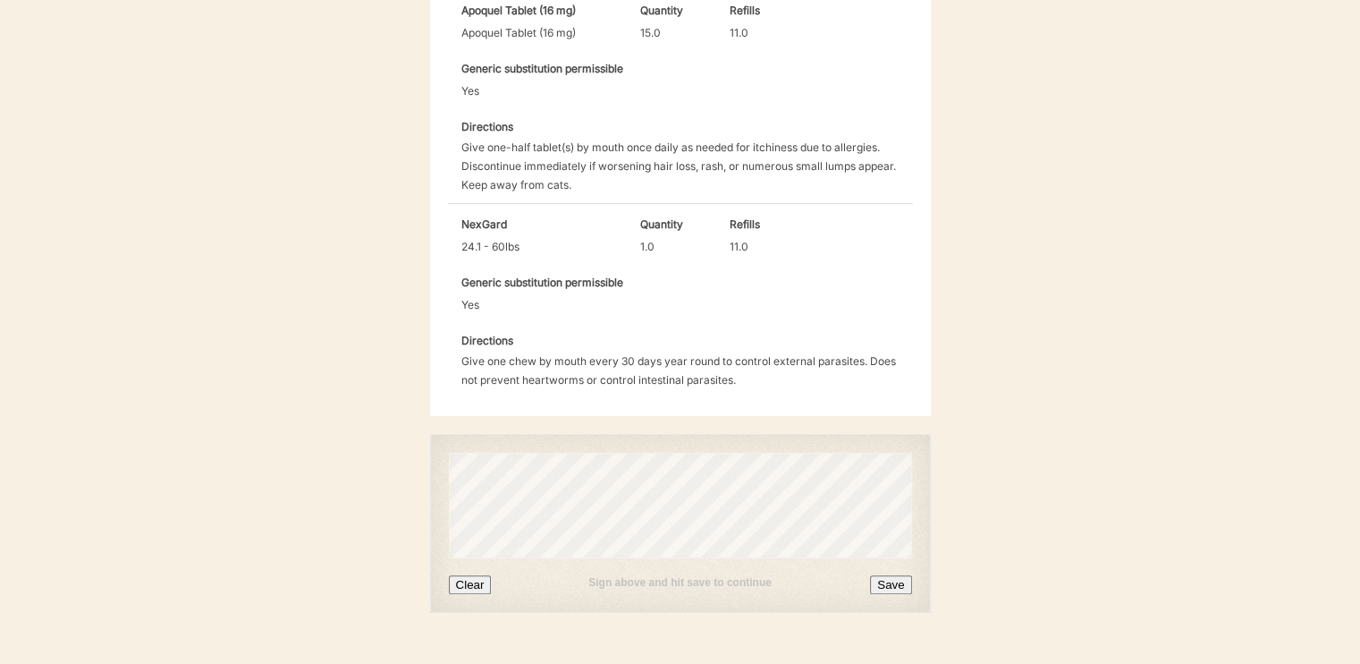
scroll to position [631, 0]
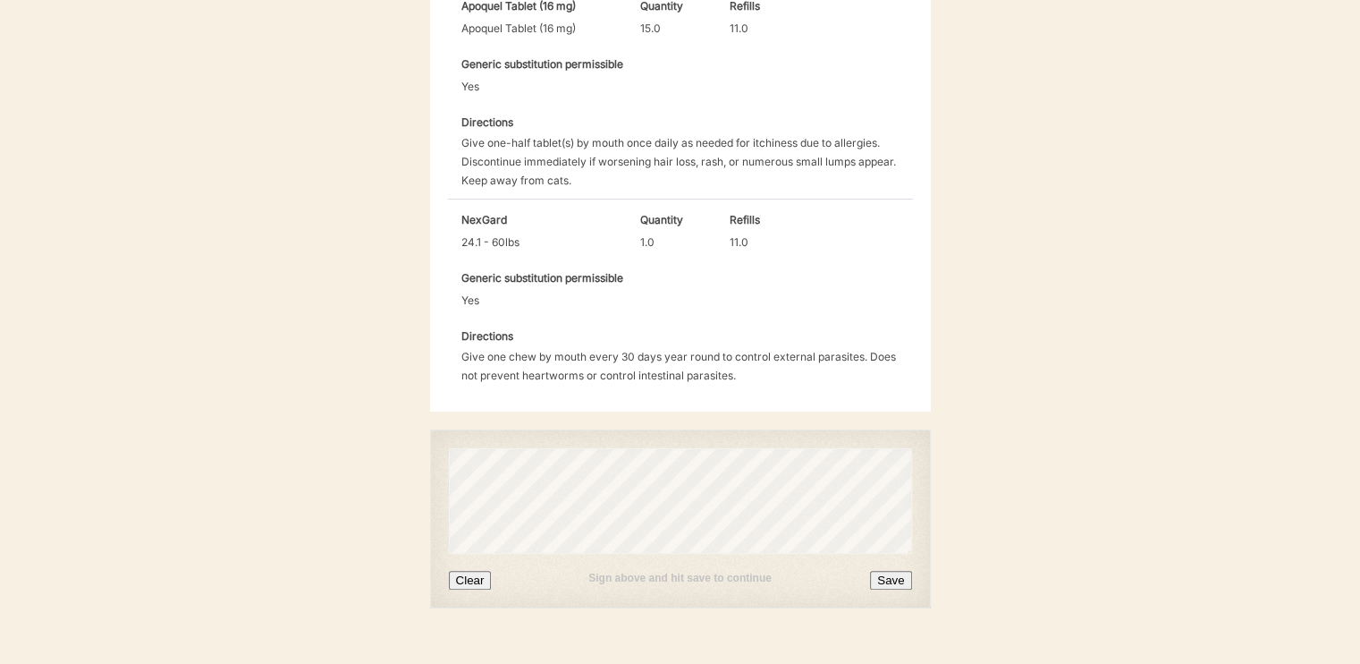
click at [880, 554] on div "Sign above and hit save to continue Clear Save" at bounding box center [680, 572] width 463 height 36
click at [886, 571] on button "Save" at bounding box center [890, 580] width 41 height 19
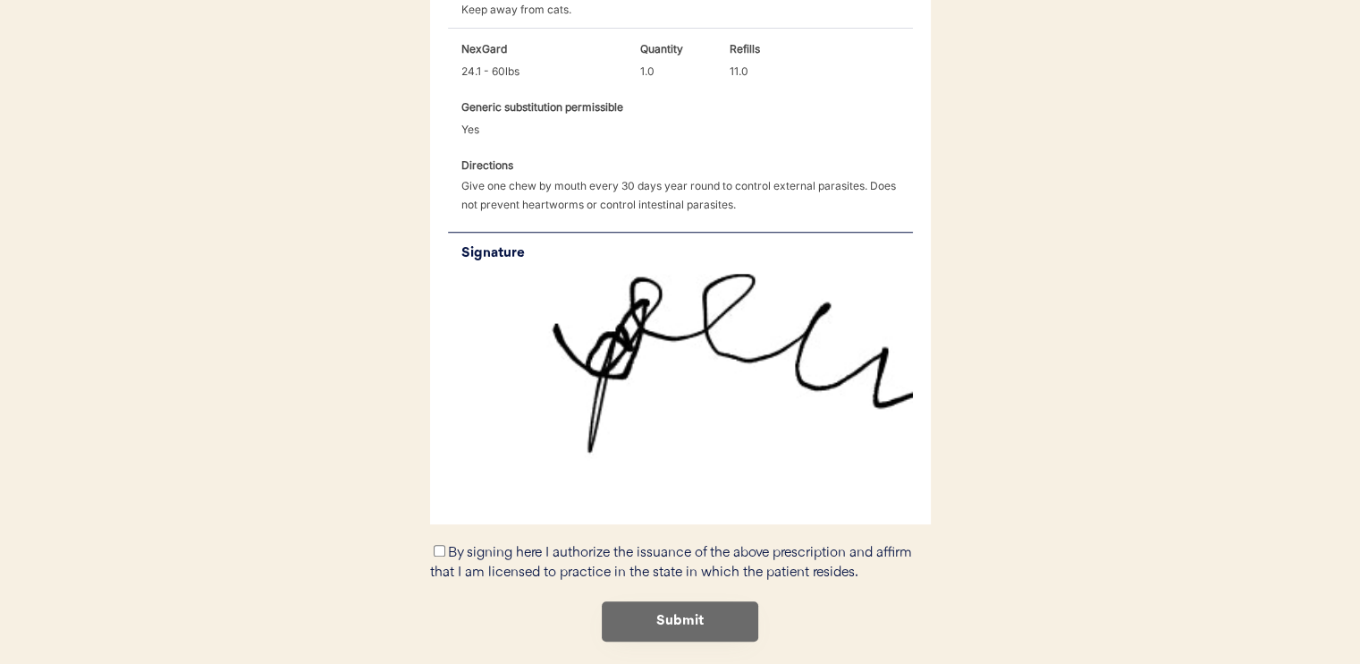
scroll to position [834, 0]
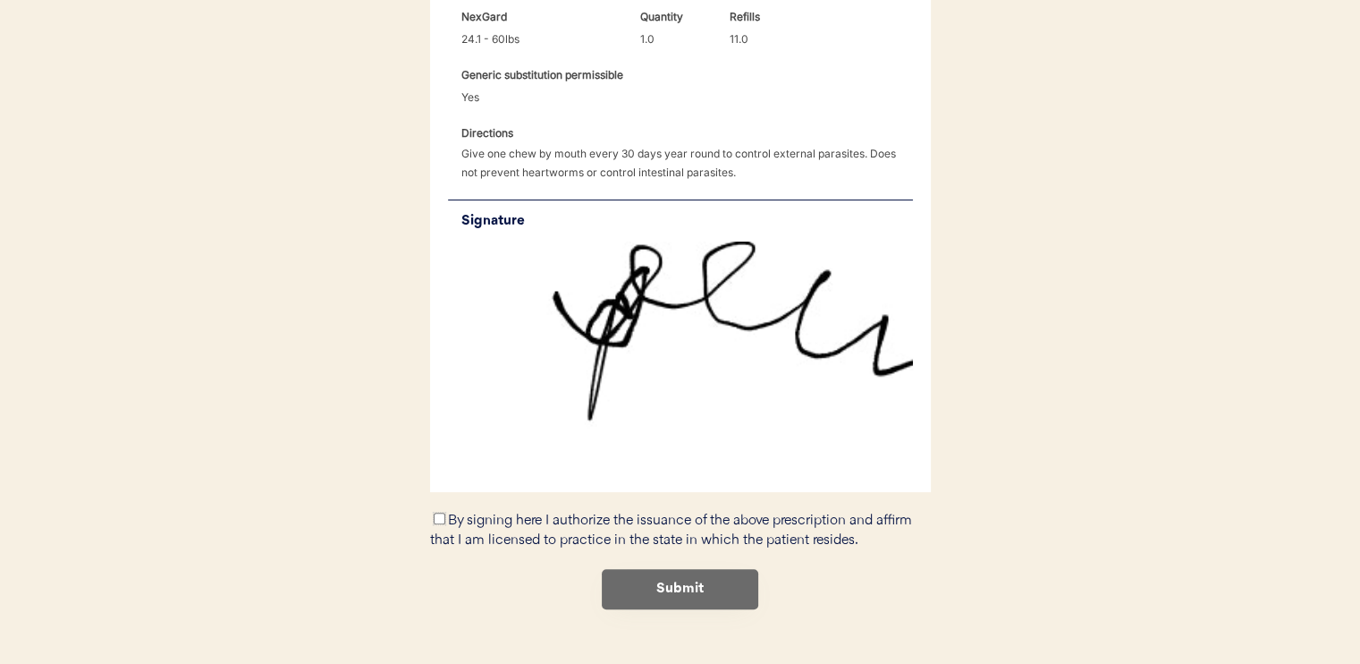
click at [443, 512] on input "By signing here I authorize the issuance of the above prescription and affirm t…" at bounding box center [440, 518] width 12 height 12
checkbox input "true"
click at [628, 569] on button "Submit" at bounding box center [680, 589] width 157 height 40
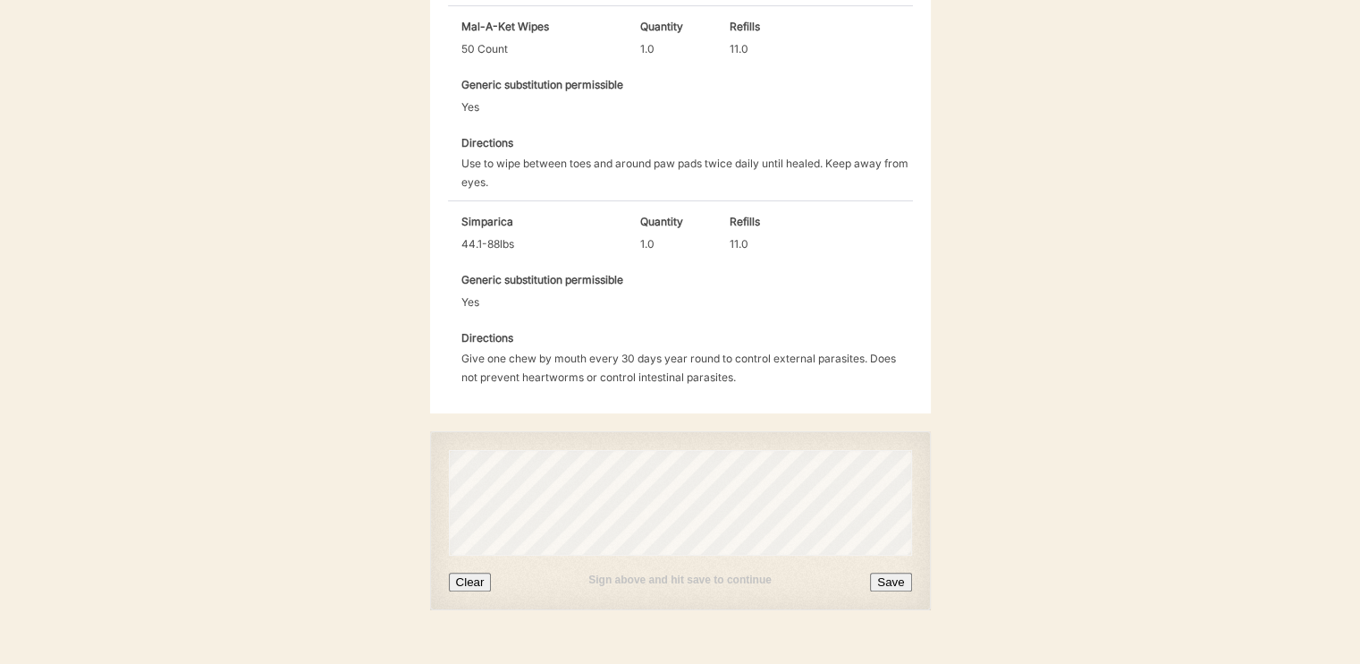
scroll to position [1020, 0]
click at [884, 572] on button "Save" at bounding box center [890, 581] width 41 height 19
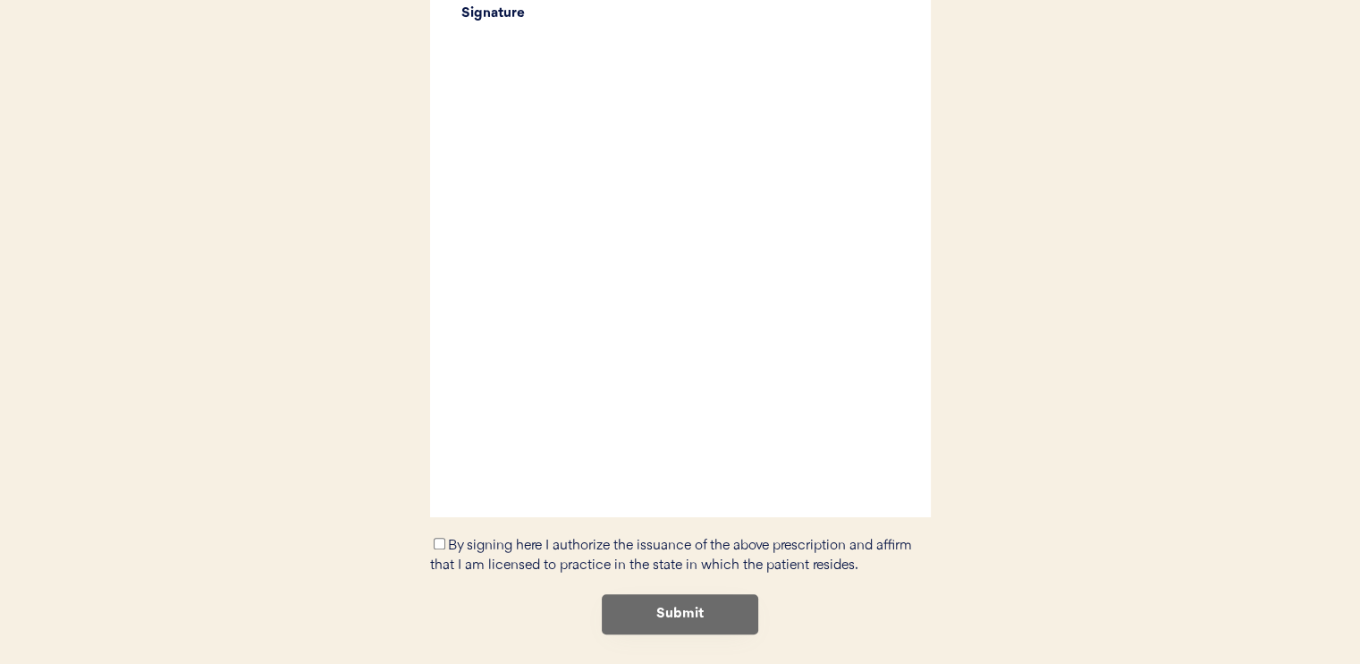
scroll to position [1456, 0]
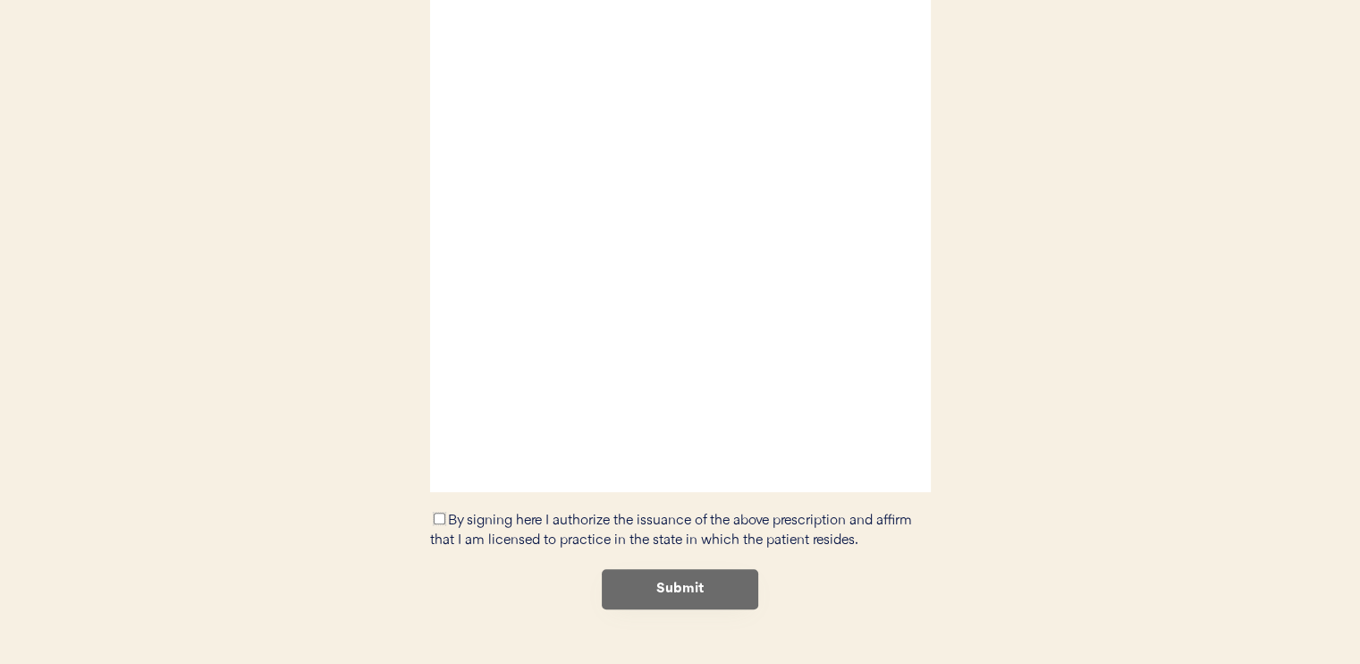
click at [439, 512] on input "By signing here I authorize the issuance of the above prescription and affirm t…" at bounding box center [440, 518] width 12 height 12
checkbox input "true"
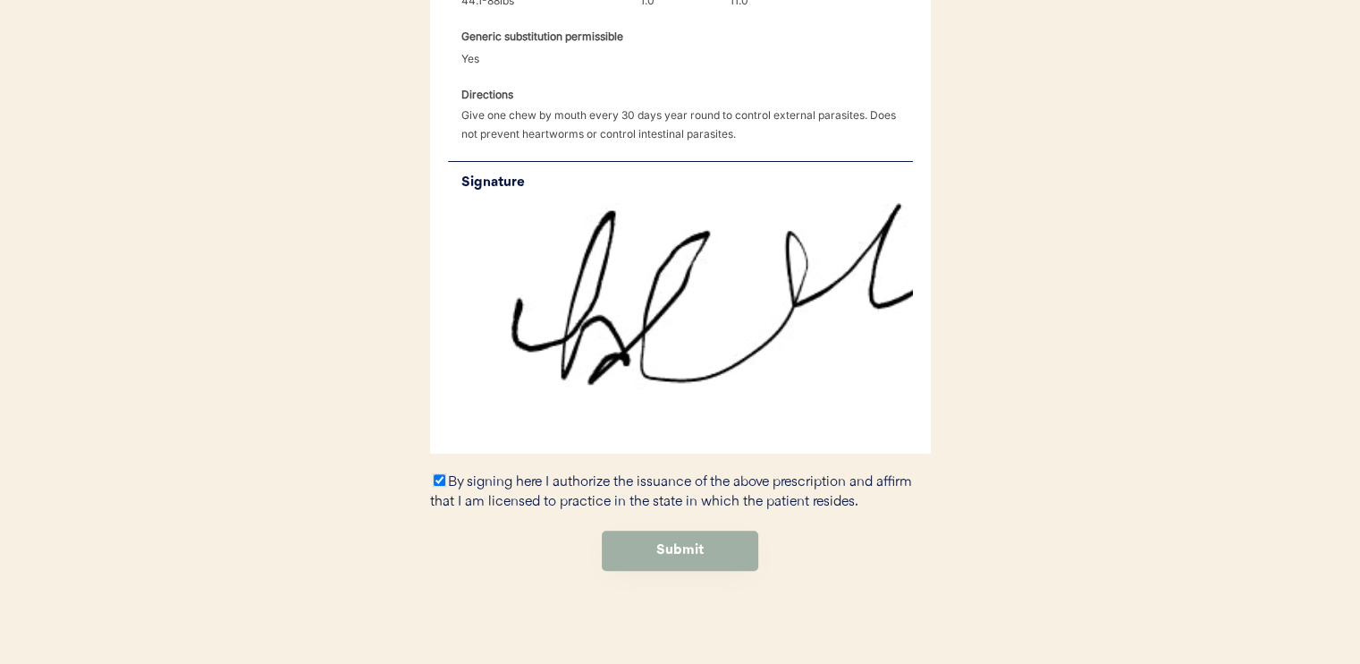
scroll to position [1224, 0]
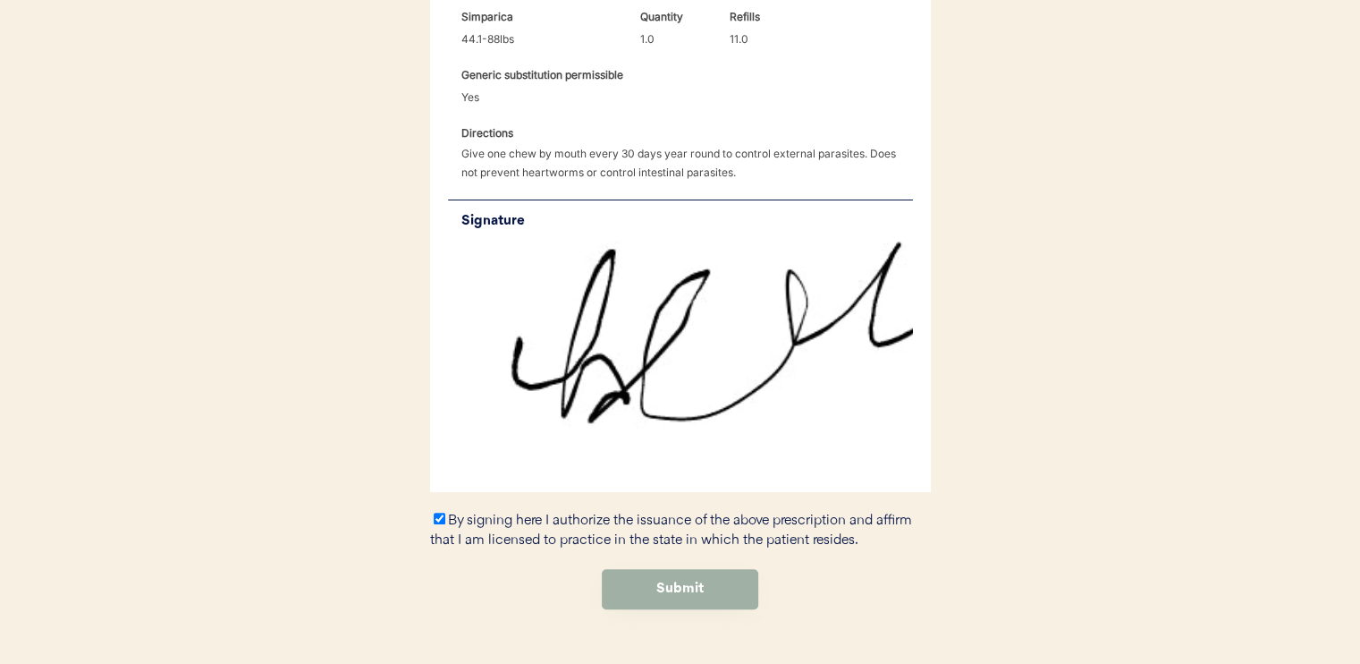
click at [642, 569] on button "Submit" at bounding box center [680, 589] width 157 height 40
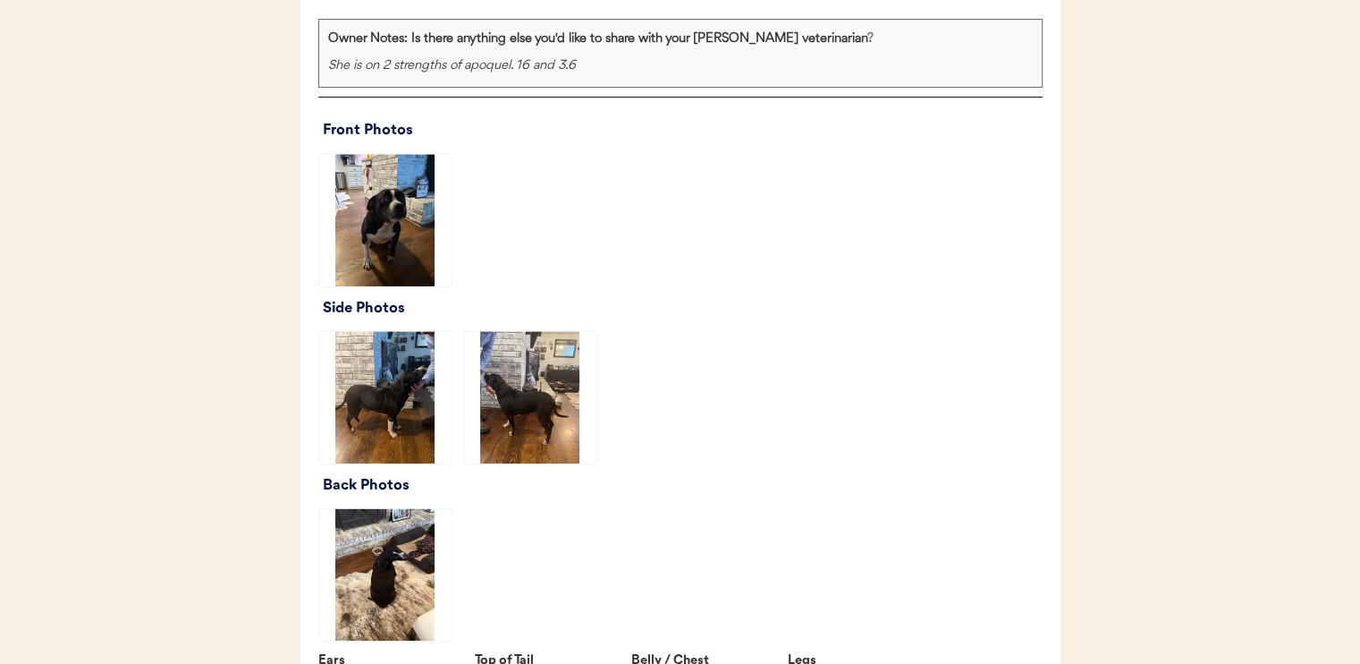
scroll to position [2147, 0]
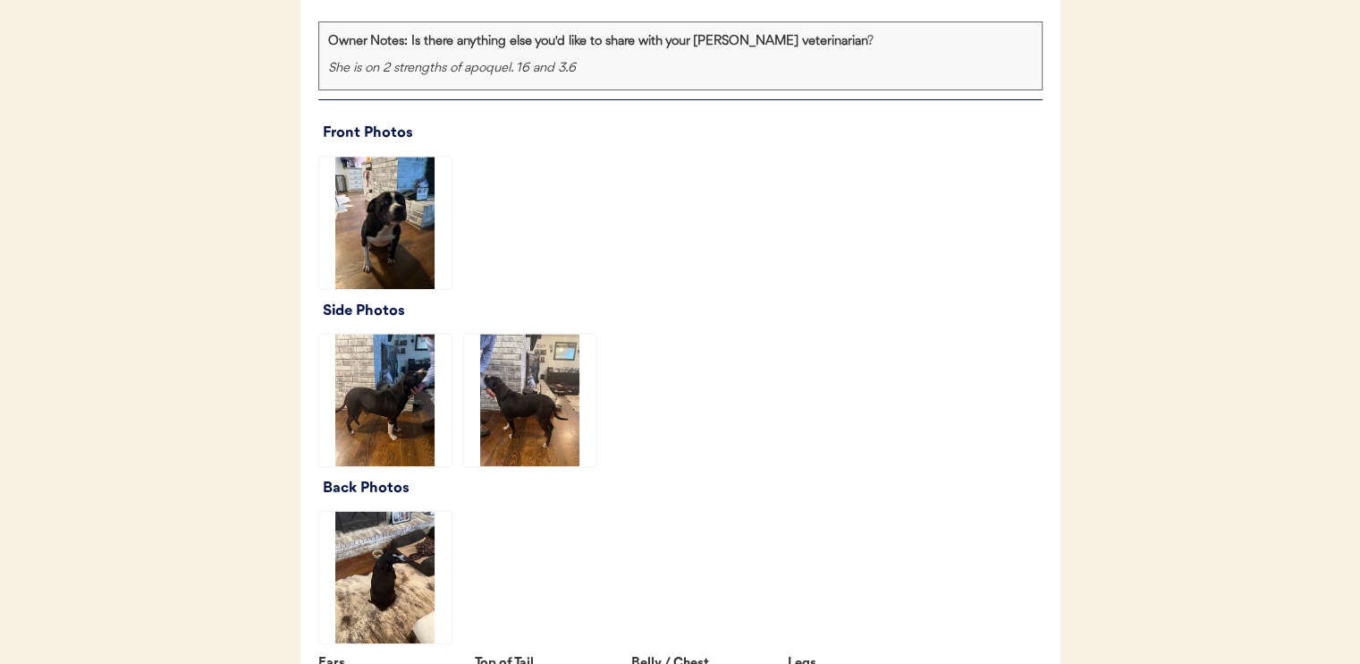
click at [406, 461] on img at bounding box center [385, 400] width 132 height 132
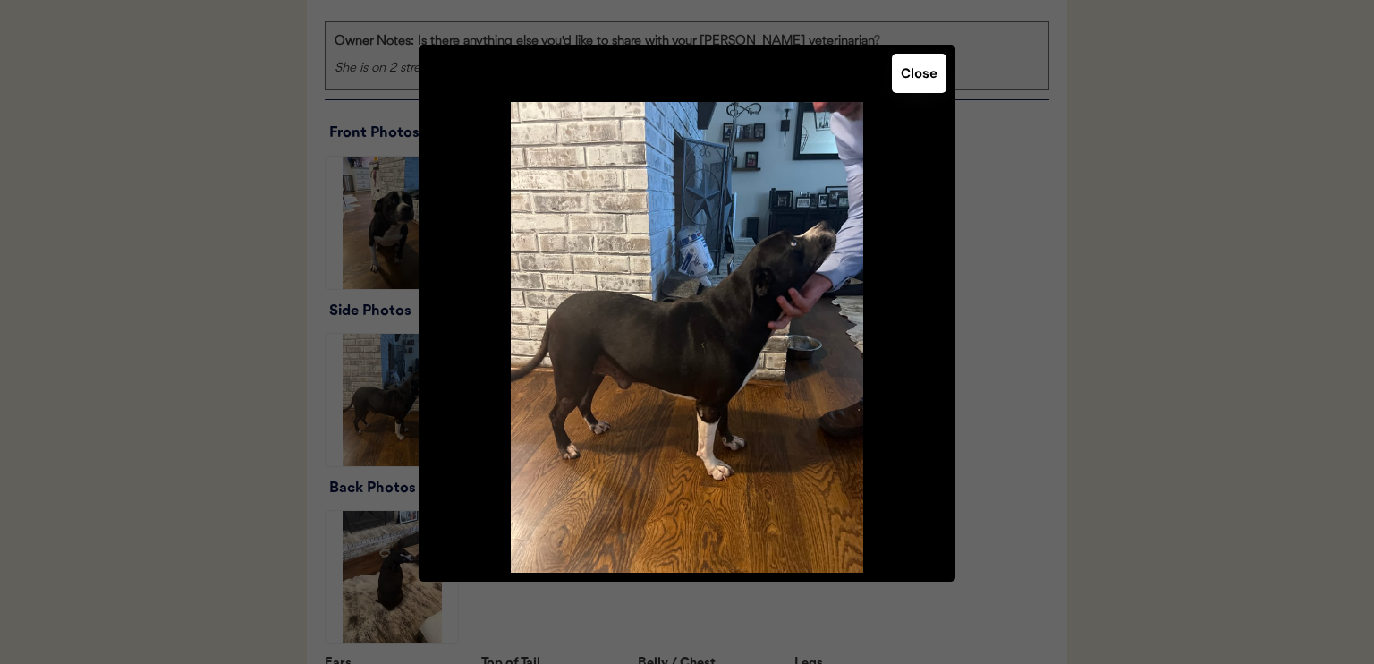
click at [927, 71] on button "Close" at bounding box center [919, 73] width 55 height 39
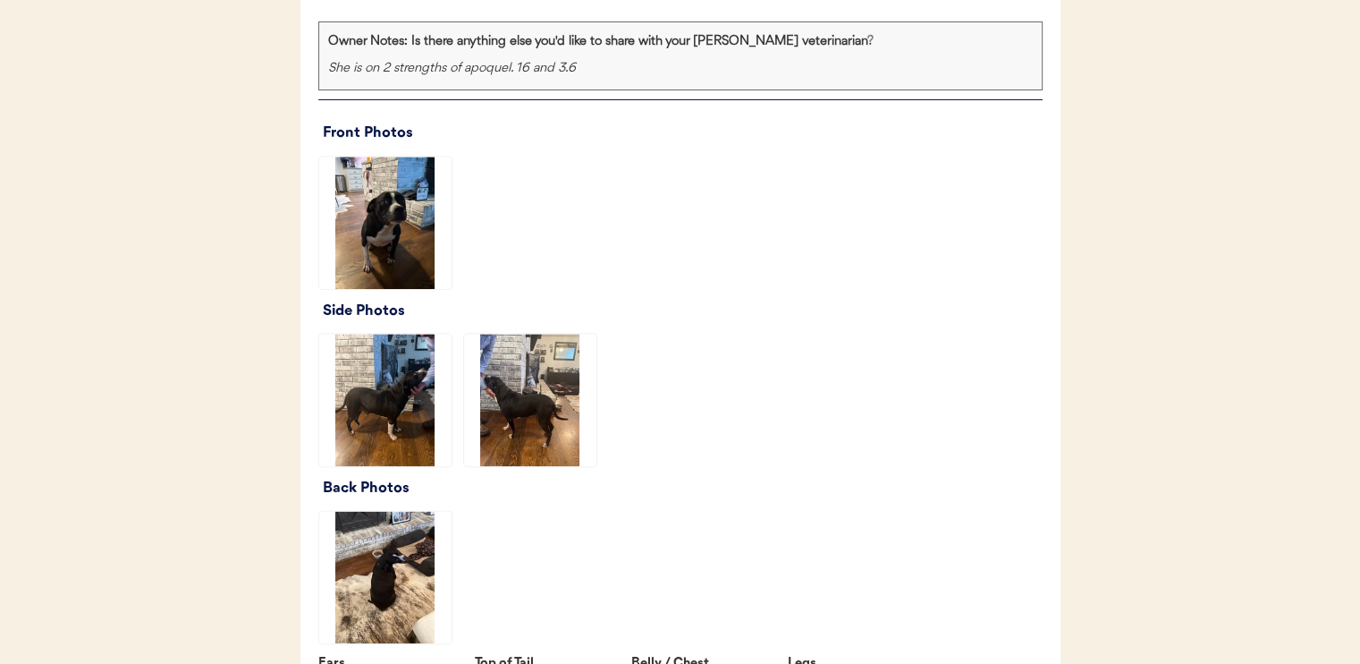
click at [555, 437] on img at bounding box center [530, 400] width 132 height 132
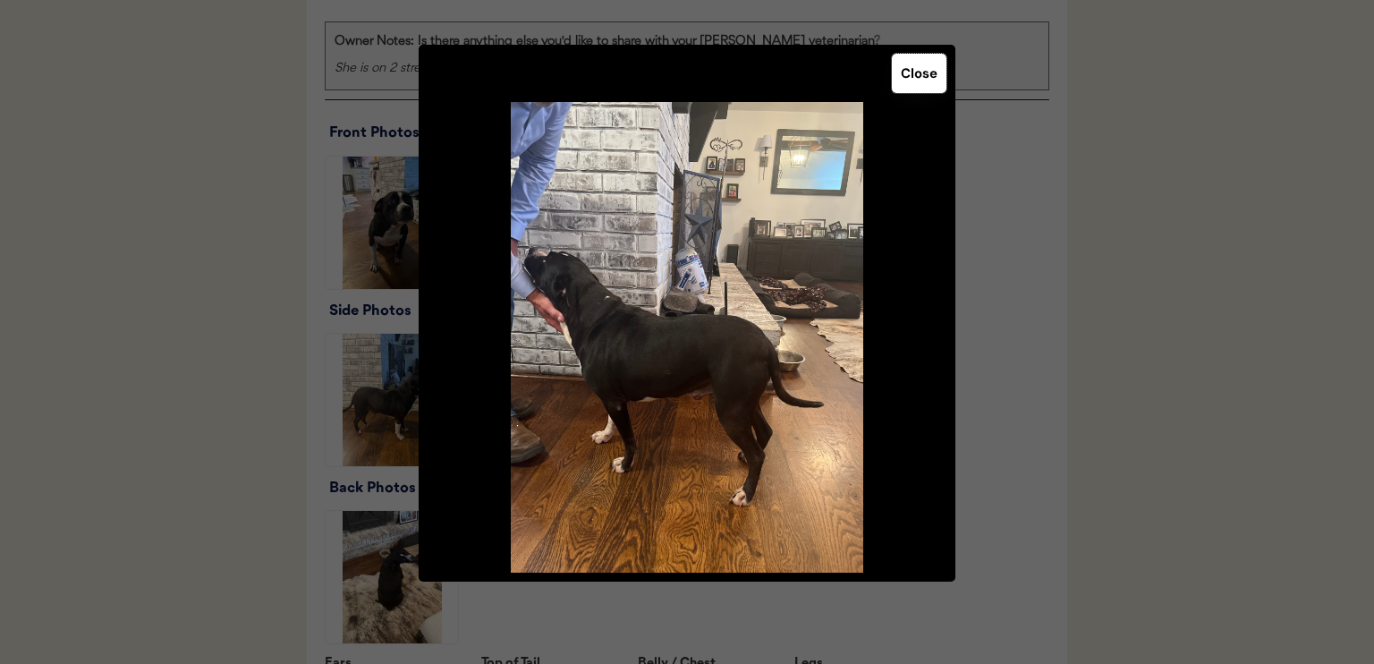
click at [925, 73] on button "Close" at bounding box center [919, 73] width 55 height 39
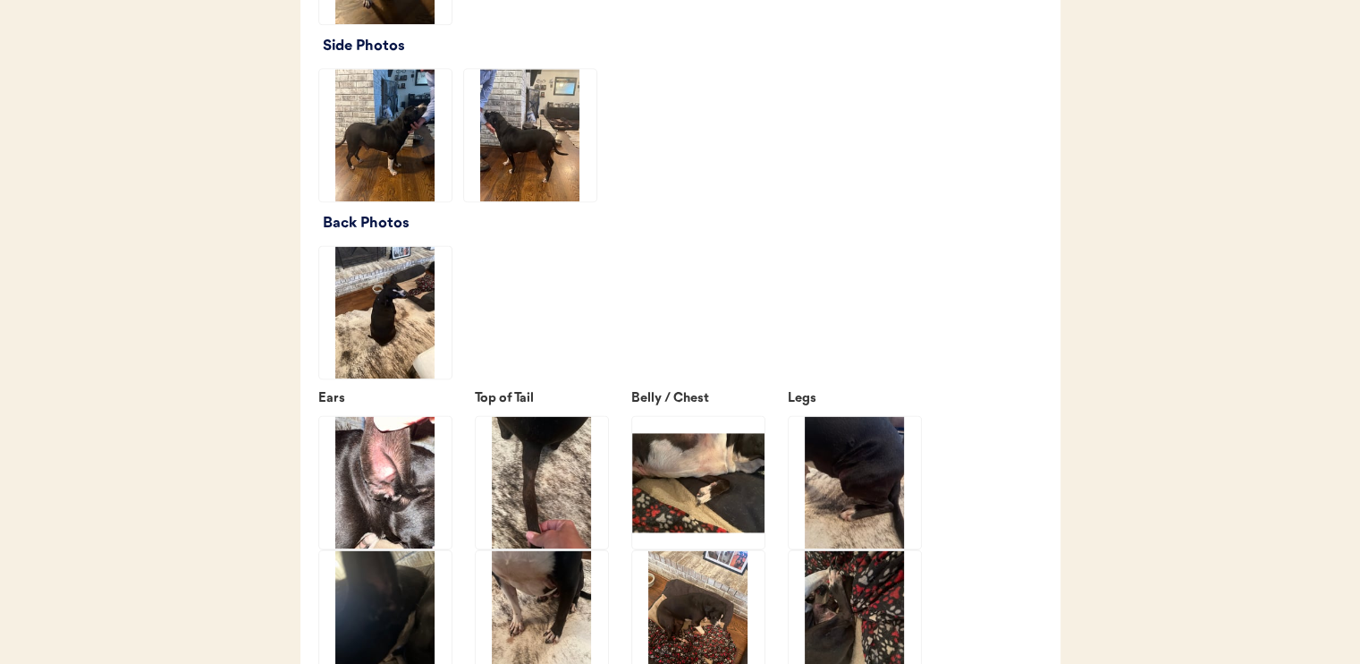
scroll to position [2415, 0]
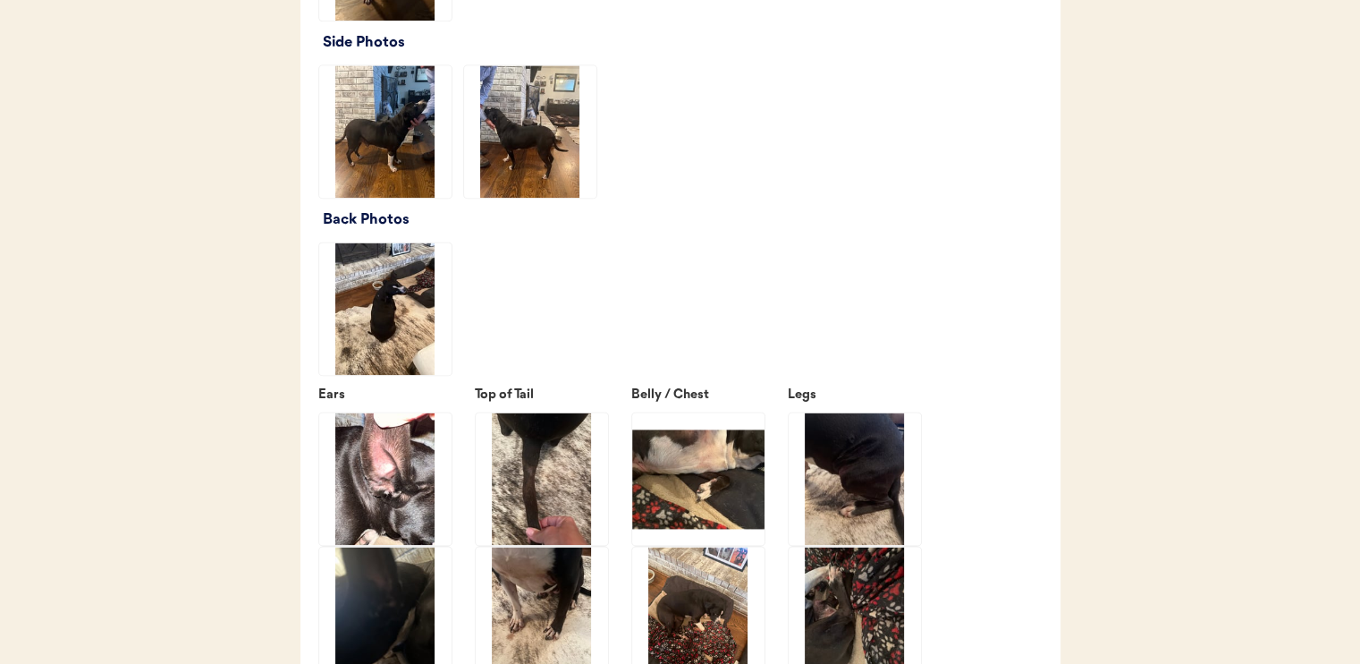
click at [429, 375] on img at bounding box center [385, 308] width 132 height 132
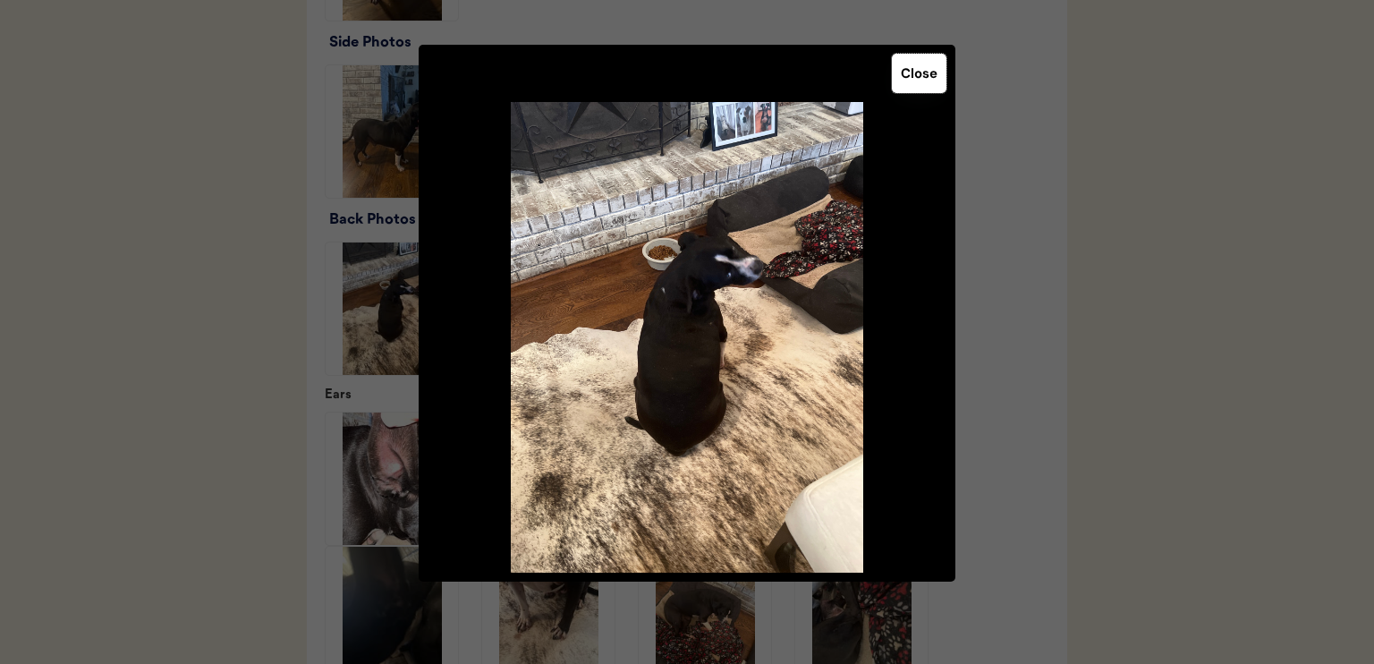
click at [913, 79] on button "Close" at bounding box center [919, 73] width 55 height 39
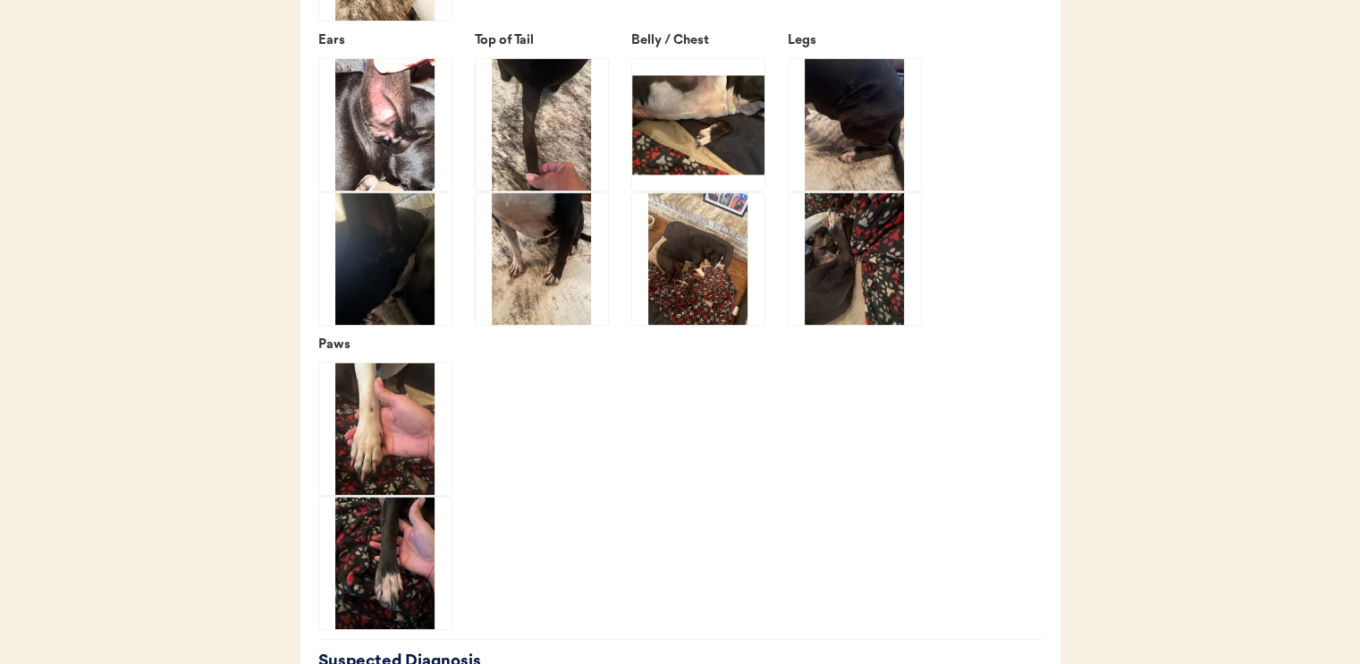
scroll to position [2773, 0]
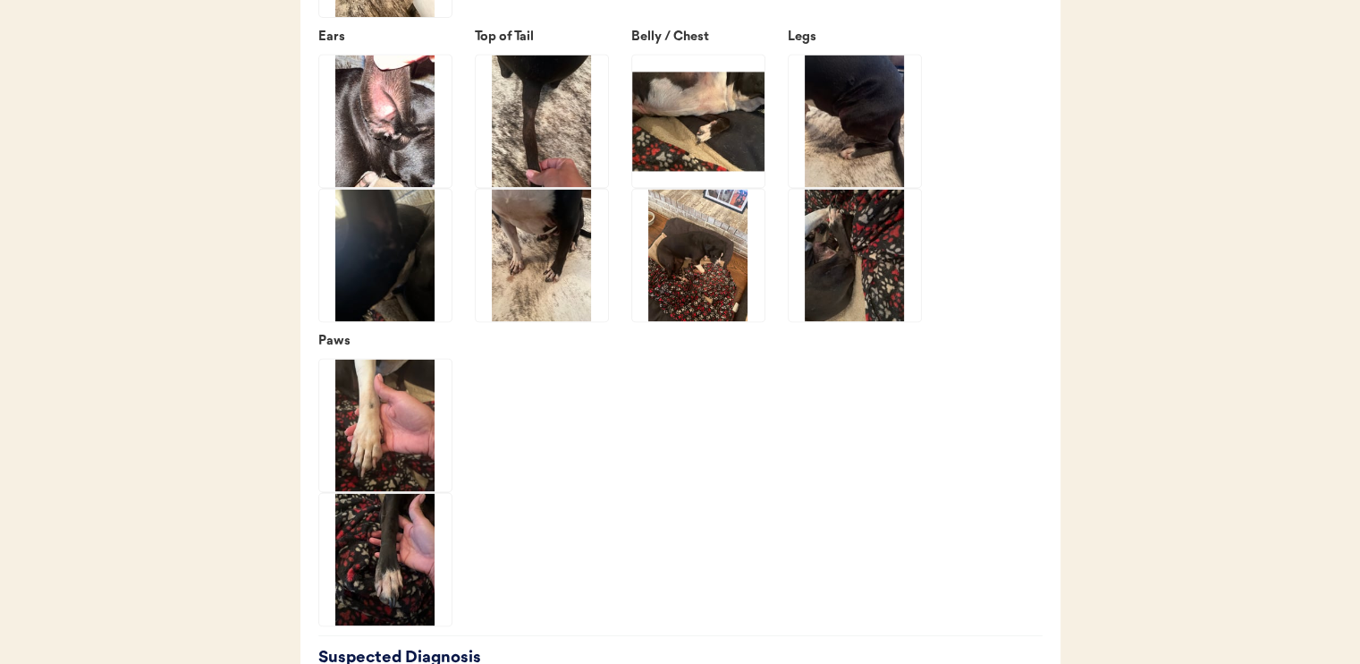
click at [393, 187] on img at bounding box center [385, 121] width 132 height 132
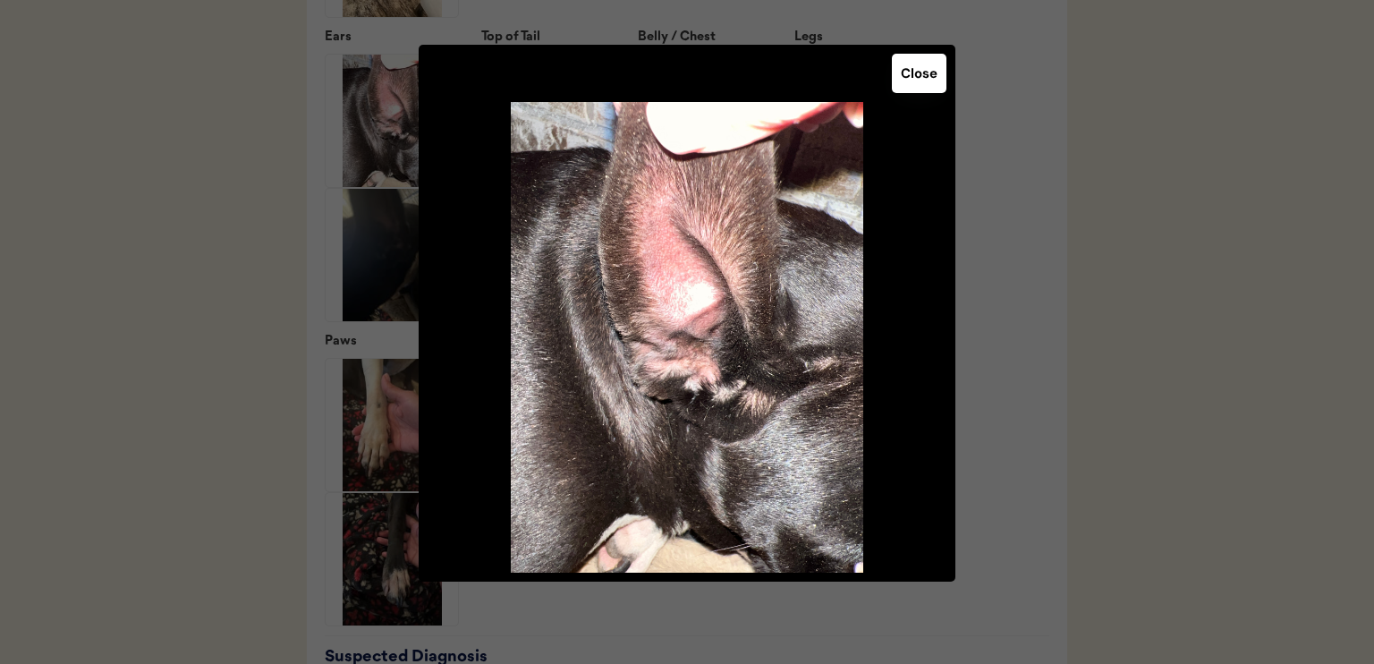
click at [936, 71] on button "Close" at bounding box center [919, 73] width 55 height 39
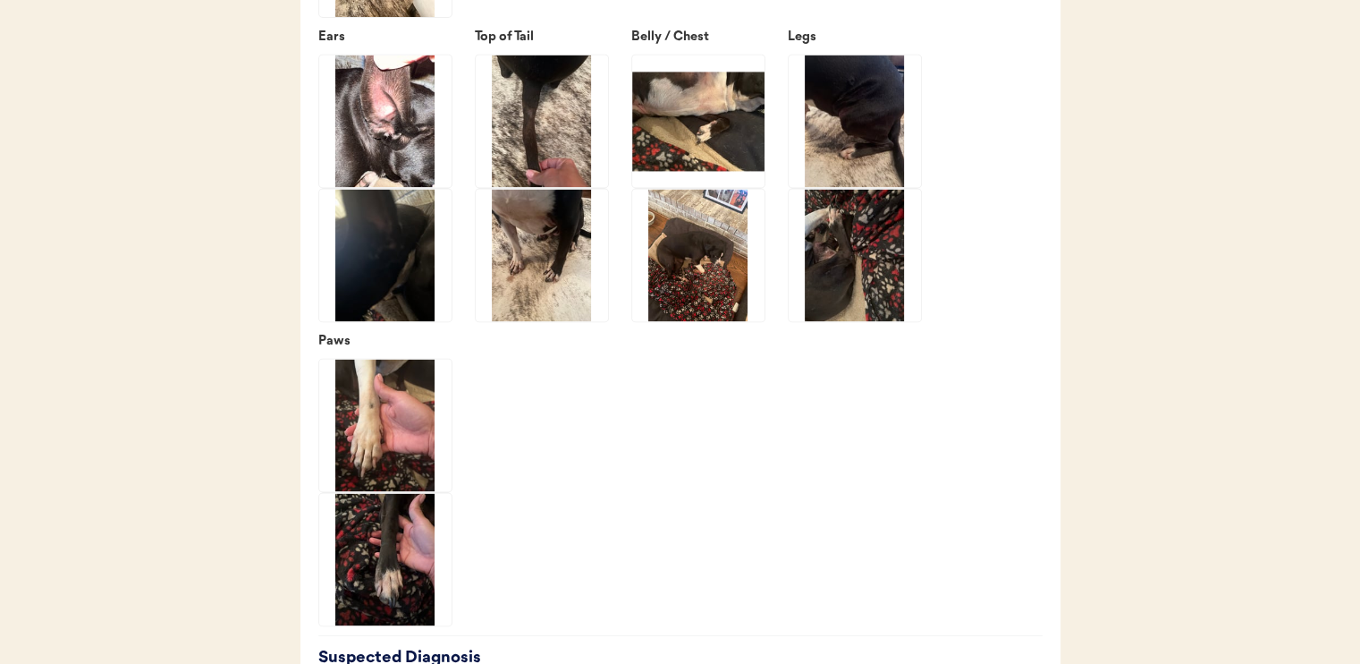
click at [427, 182] on img at bounding box center [385, 121] width 132 height 132
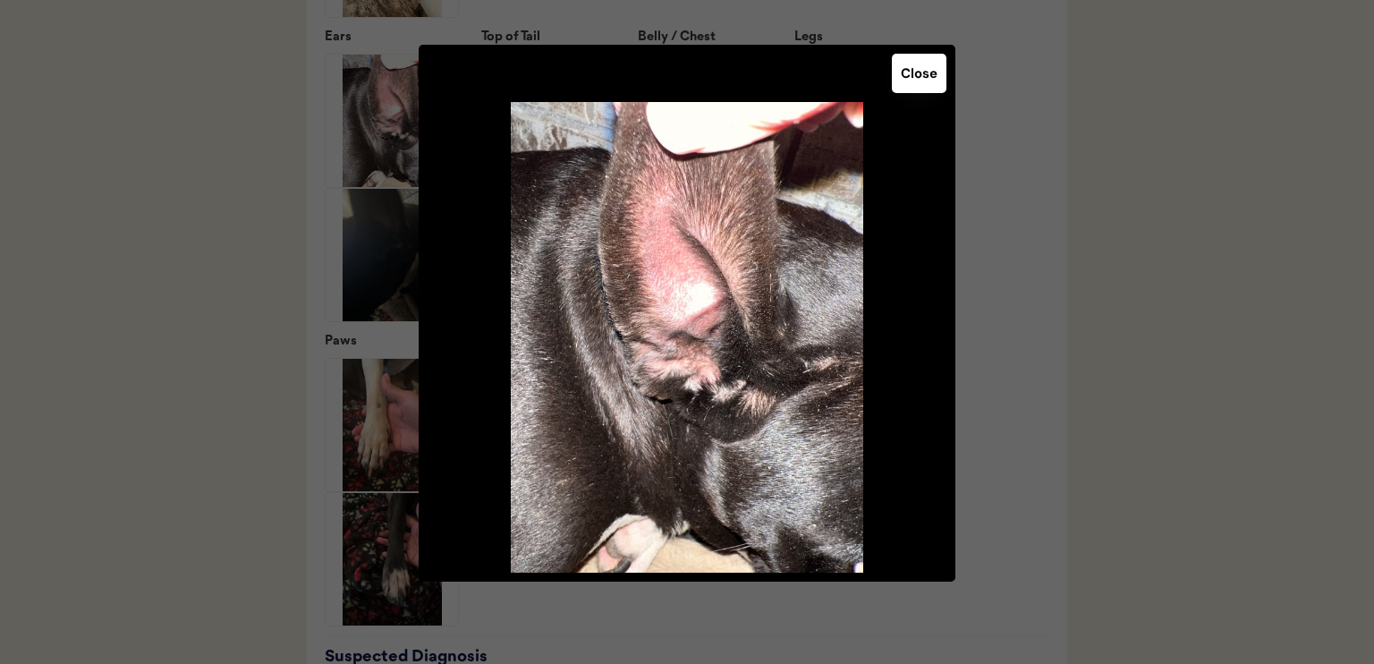
click at [911, 81] on button "Close" at bounding box center [919, 73] width 55 height 39
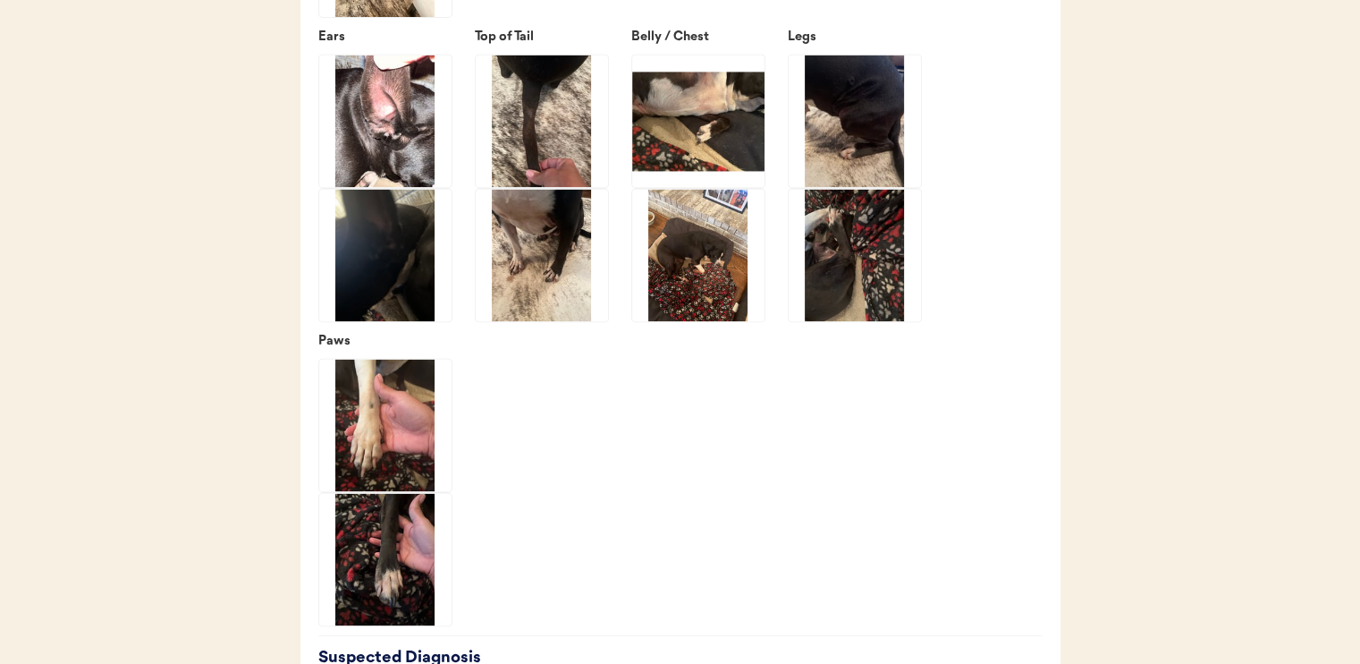
click at [412, 303] on img at bounding box center [385, 255] width 132 height 132
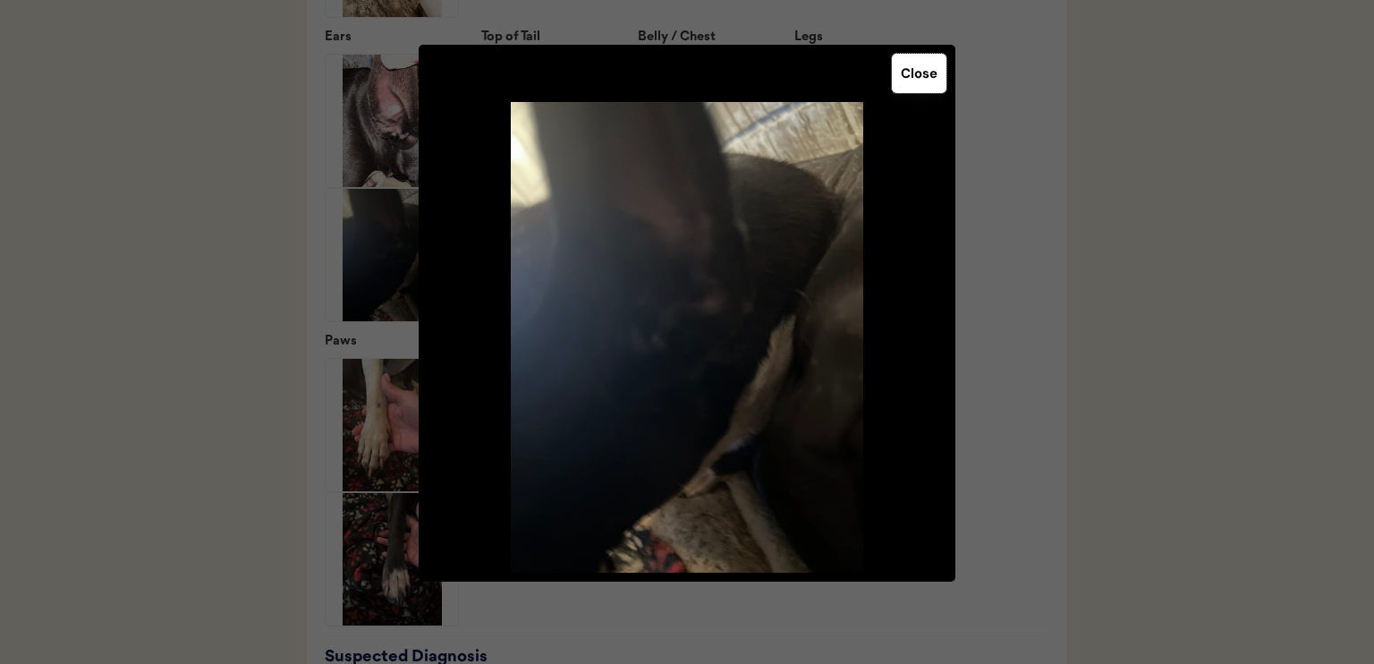
click at [918, 78] on button "Close" at bounding box center [919, 73] width 55 height 39
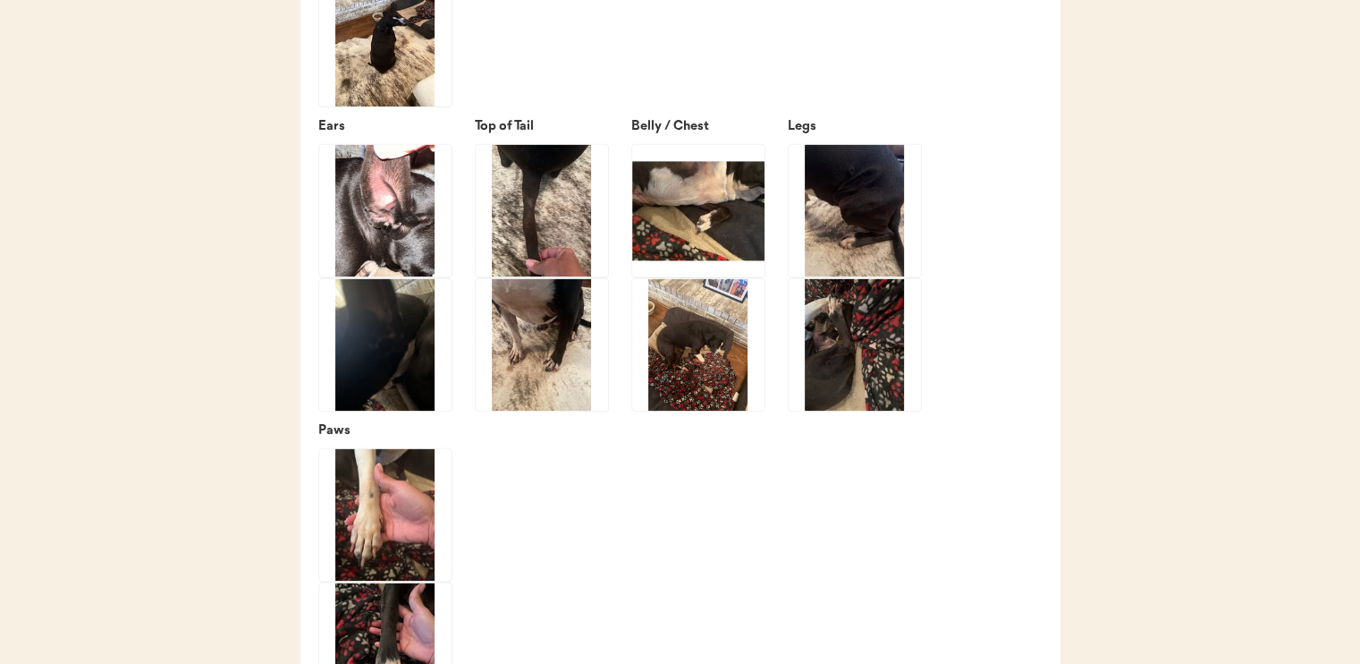
scroll to position [2683, 0]
click at [576, 250] on img at bounding box center [542, 210] width 132 height 132
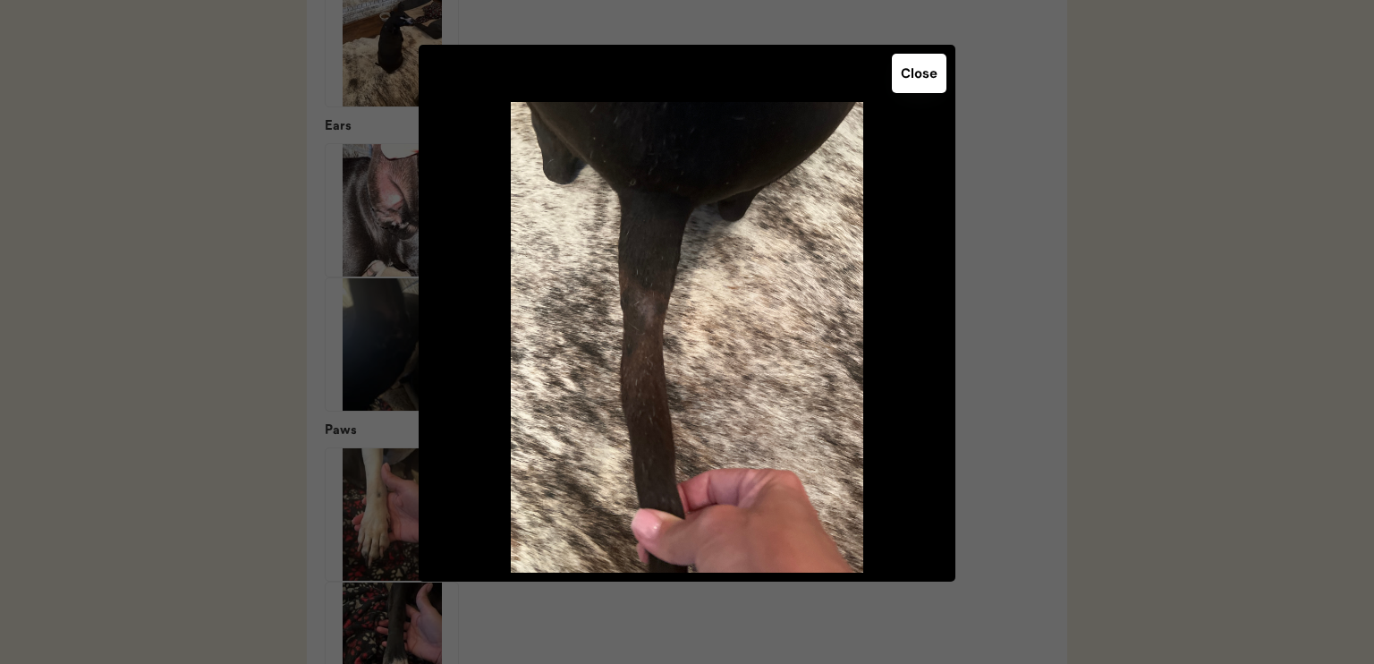
click at [918, 72] on button "Close" at bounding box center [919, 73] width 55 height 39
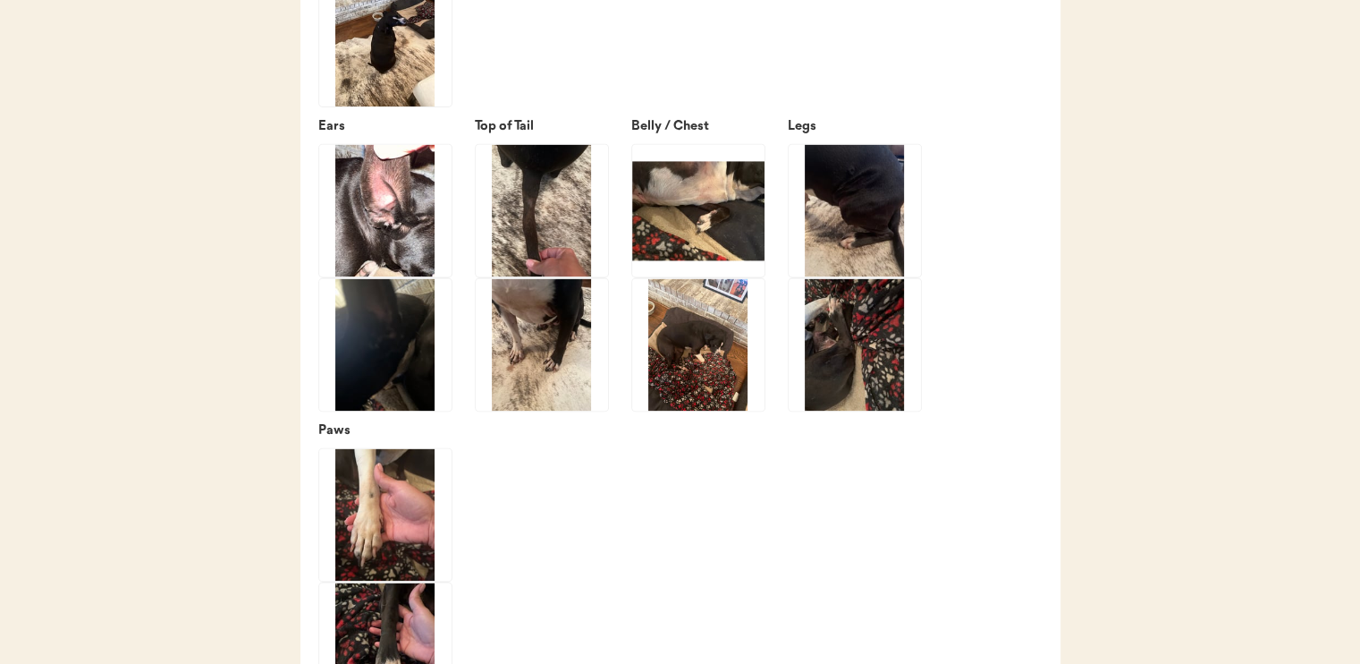
click at [544, 399] on img at bounding box center [542, 344] width 132 height 132
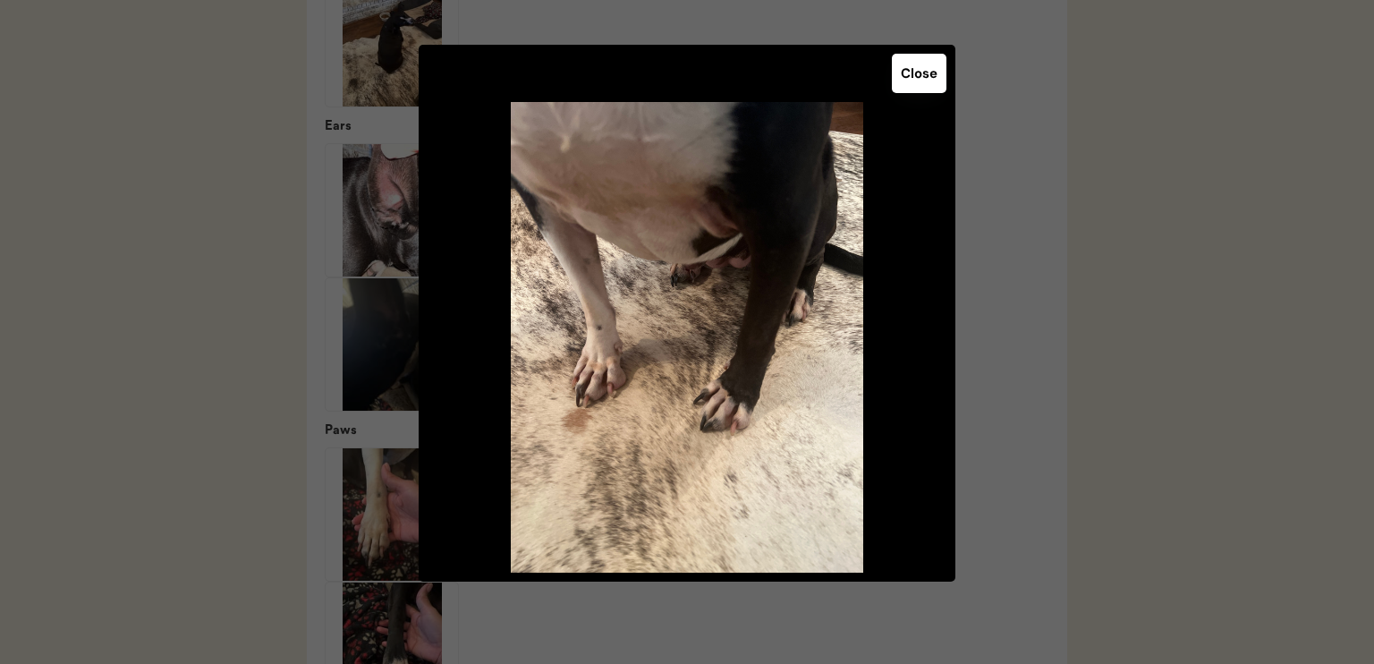
click at [902, 83] on button "Close" at bounding box center [919, 73] width 55 height 39
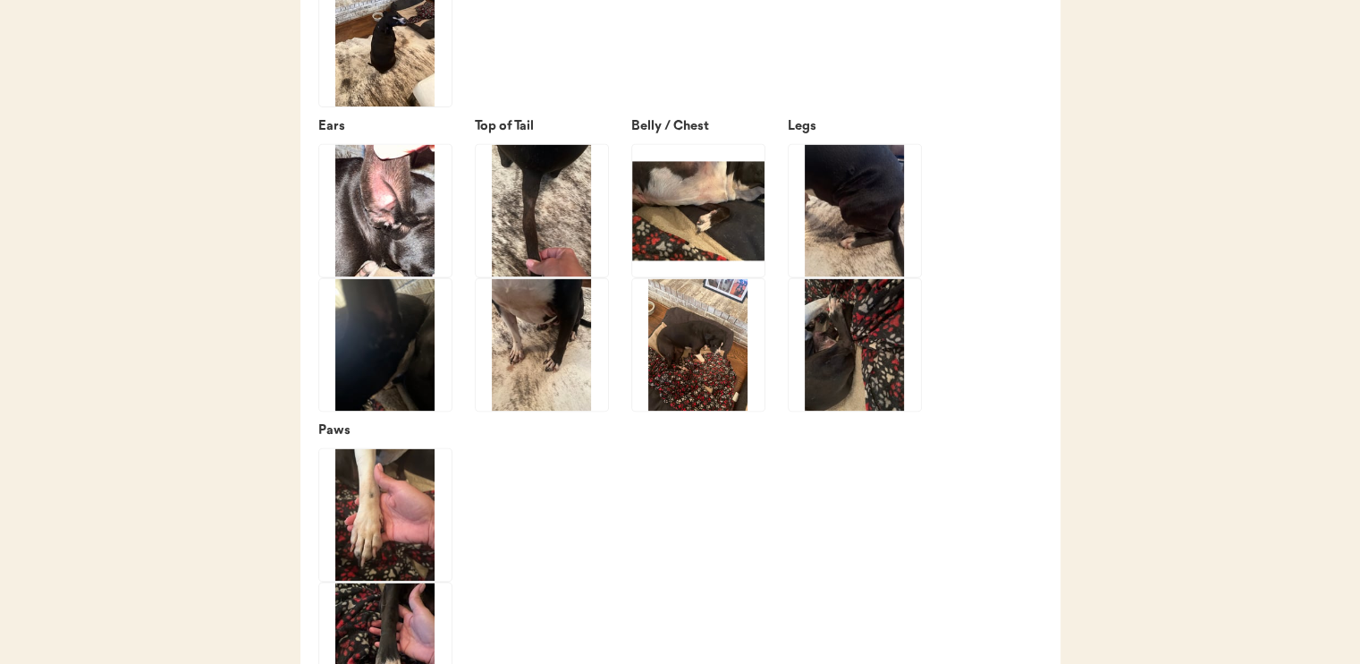
click at [708, 264] on img at bounding box center [698, 210] width 132 height 132
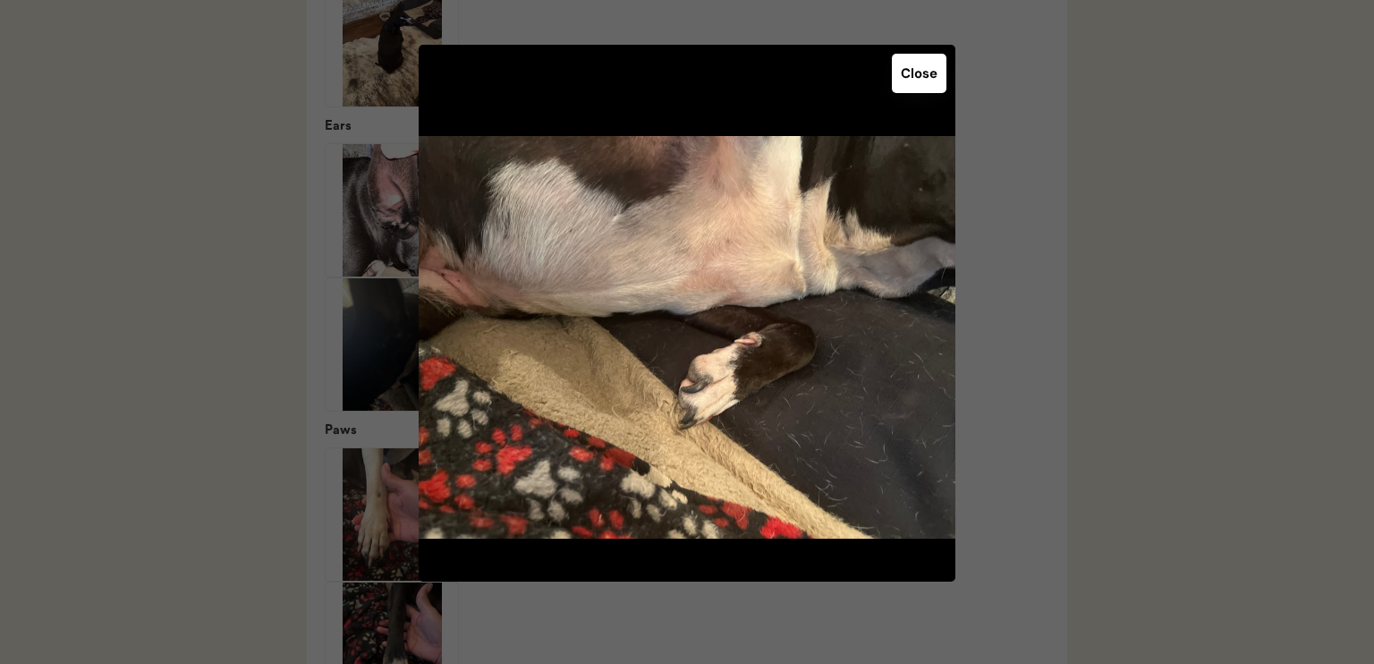
click at [923, 70] on button "Close" at bounding box center [919, 73] width 55 height 39
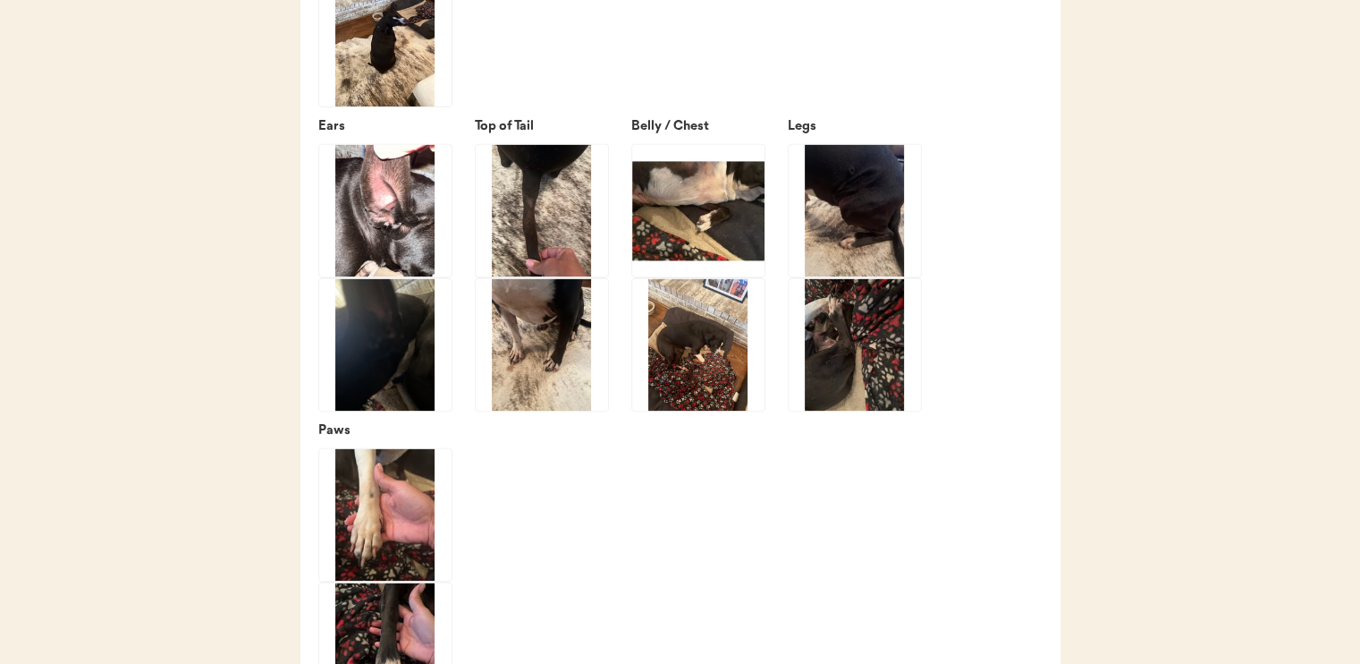
click at [702, 402] on img at bounding box center [698, 344] width 132 height 132
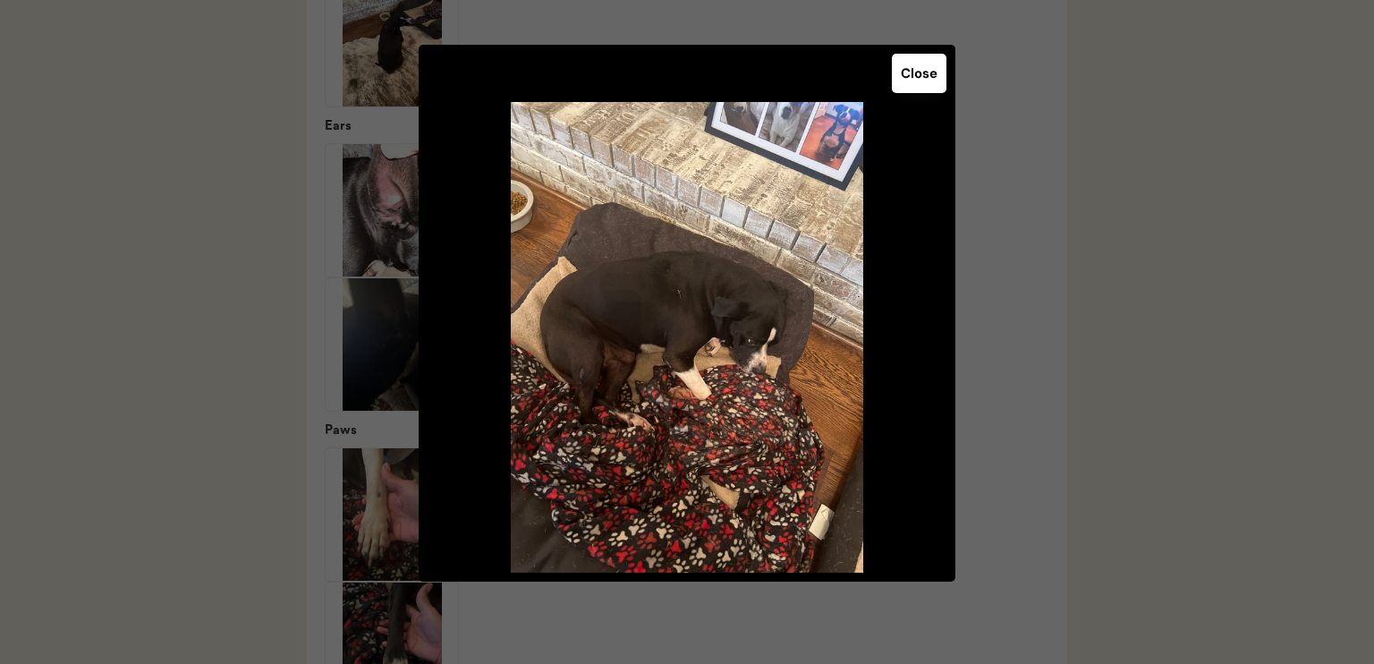
click at [919, 76] on button "Close" at bounding box center [919, 73] width 55 height 39
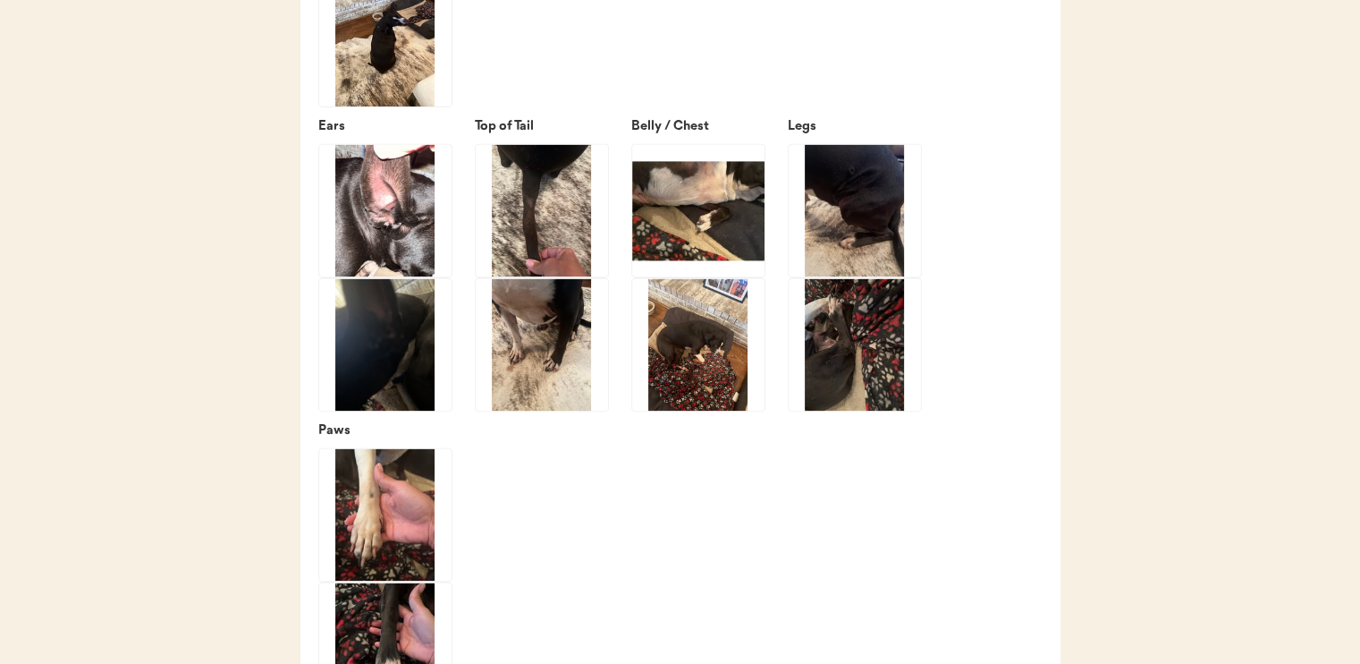
click at [719, 355] on img at bounding box center [698, 344] width 132 height 132
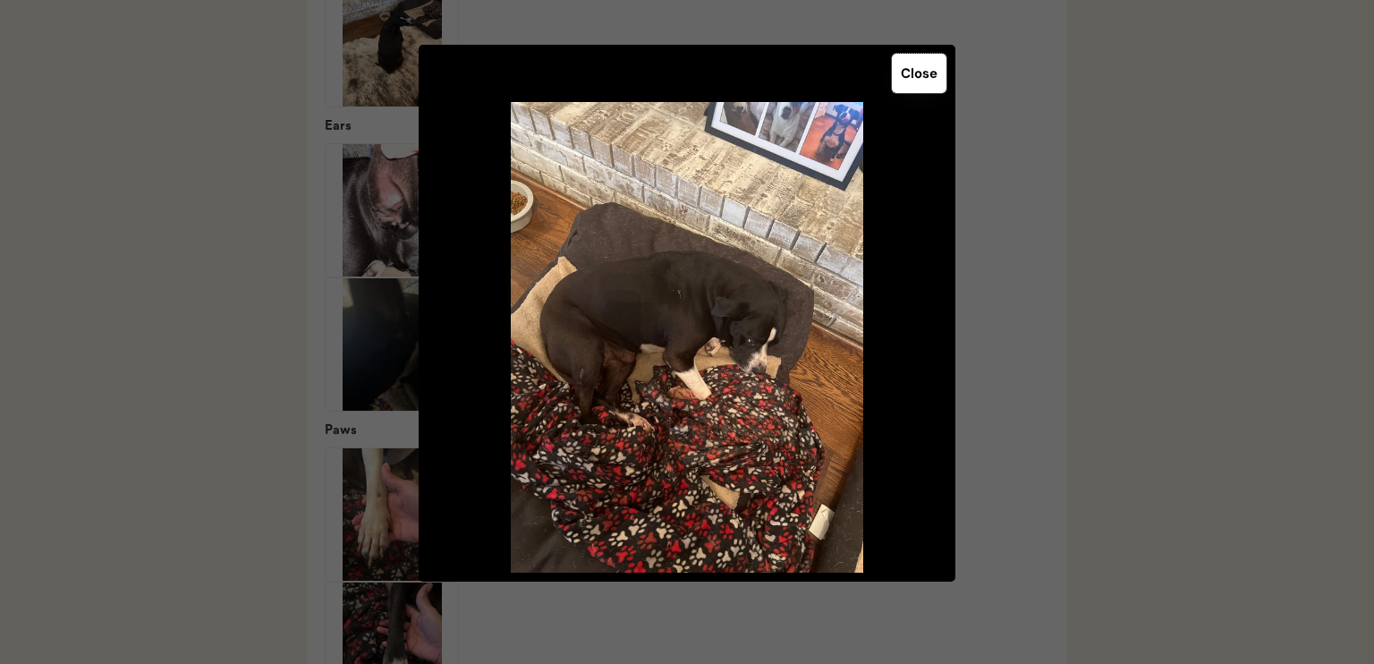
click at [919, 79] on button "Close" at bounding box center [919, 73] width 55 height 39
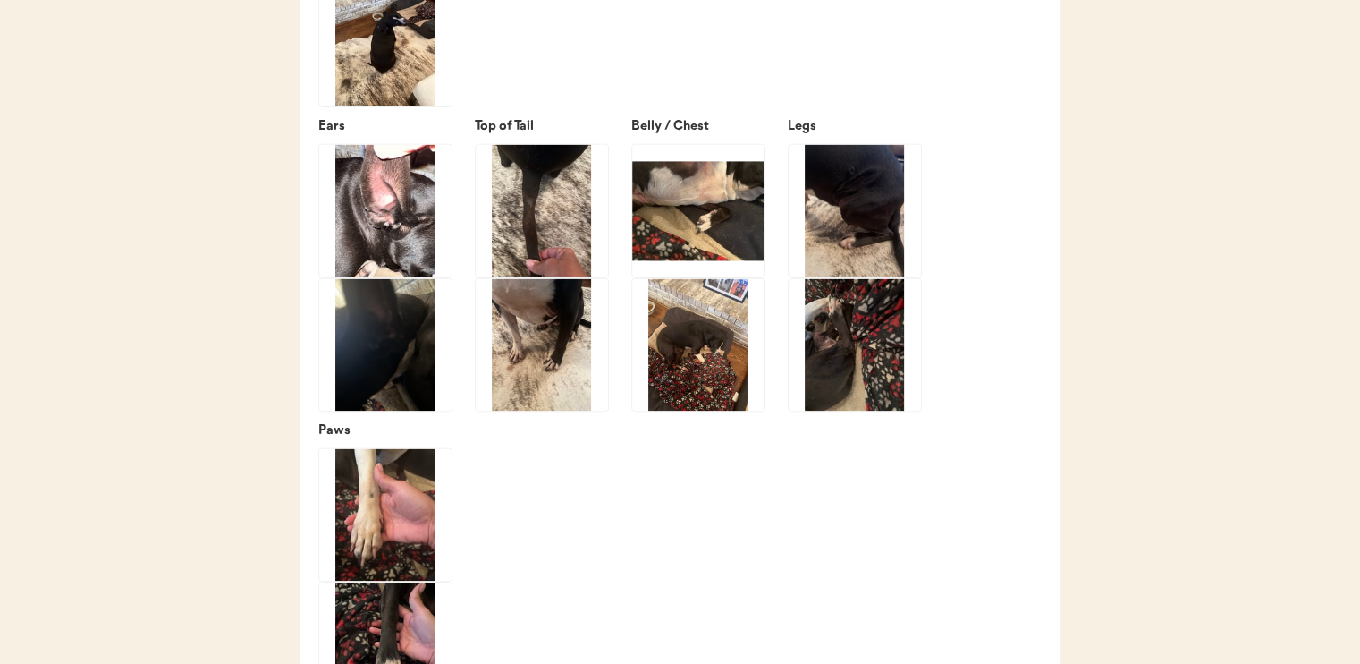
click at [843, 246] on img at bounding box center [855, 210] width 132 height 132
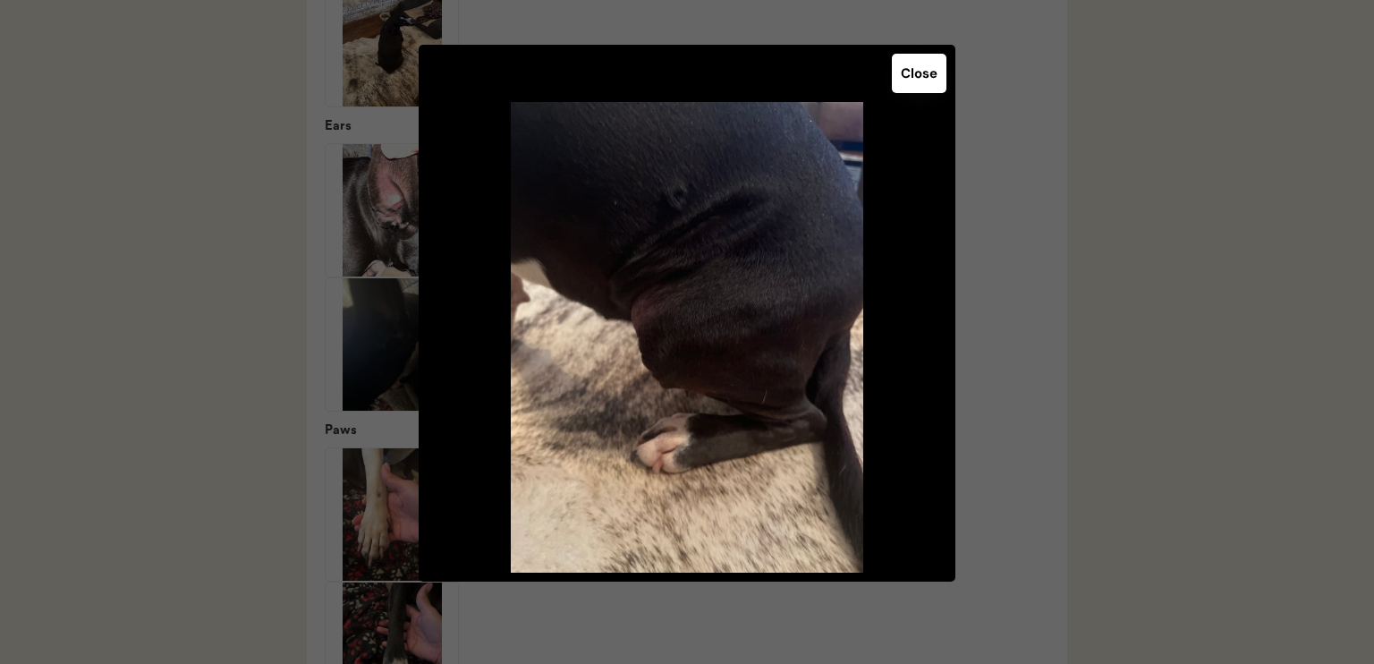
click at [919, 72] on button "Close" at bounding box center [919, 73] width 55 height 39
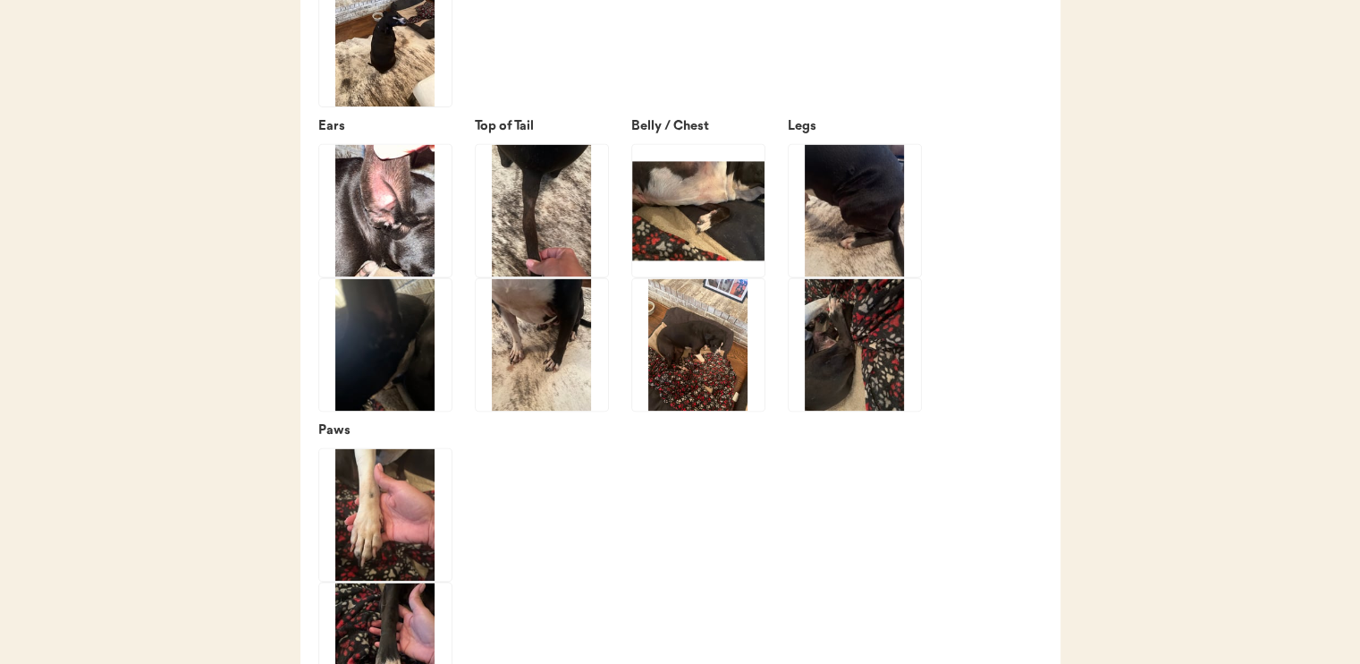
click at [865, 411] on img at bounding box center [855, 344] width 132 height 132
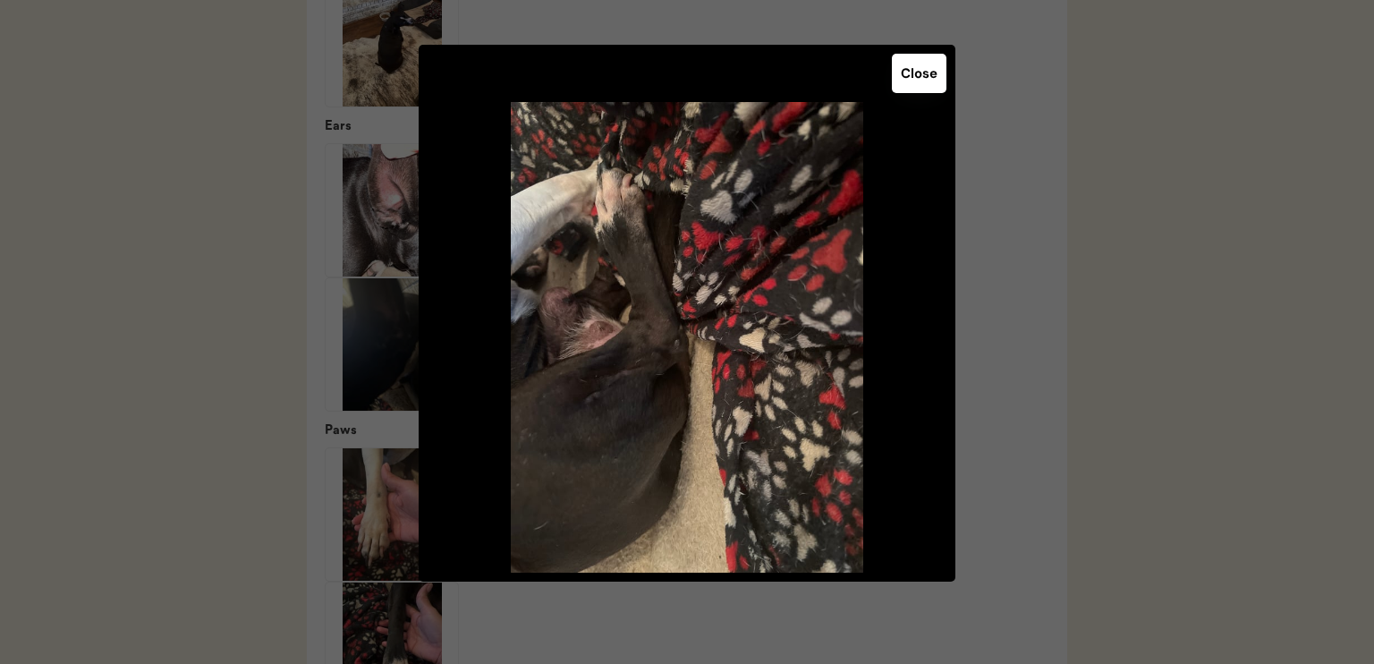
click at [923, 93] on div "Close" at bounding box center [687, 313] width 537 height 537
click at [917, 80] on button "Close" at bounding box center [919, 73] width 55 height 39
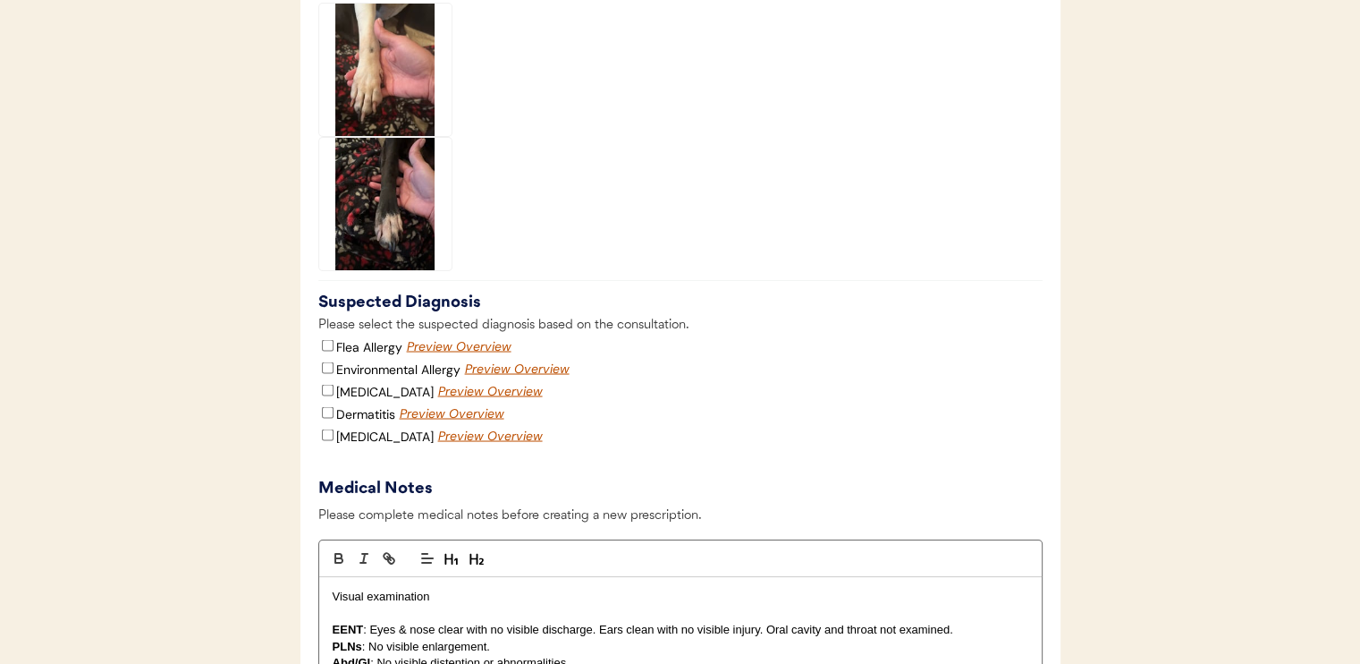
scroll to position [3130, 0]
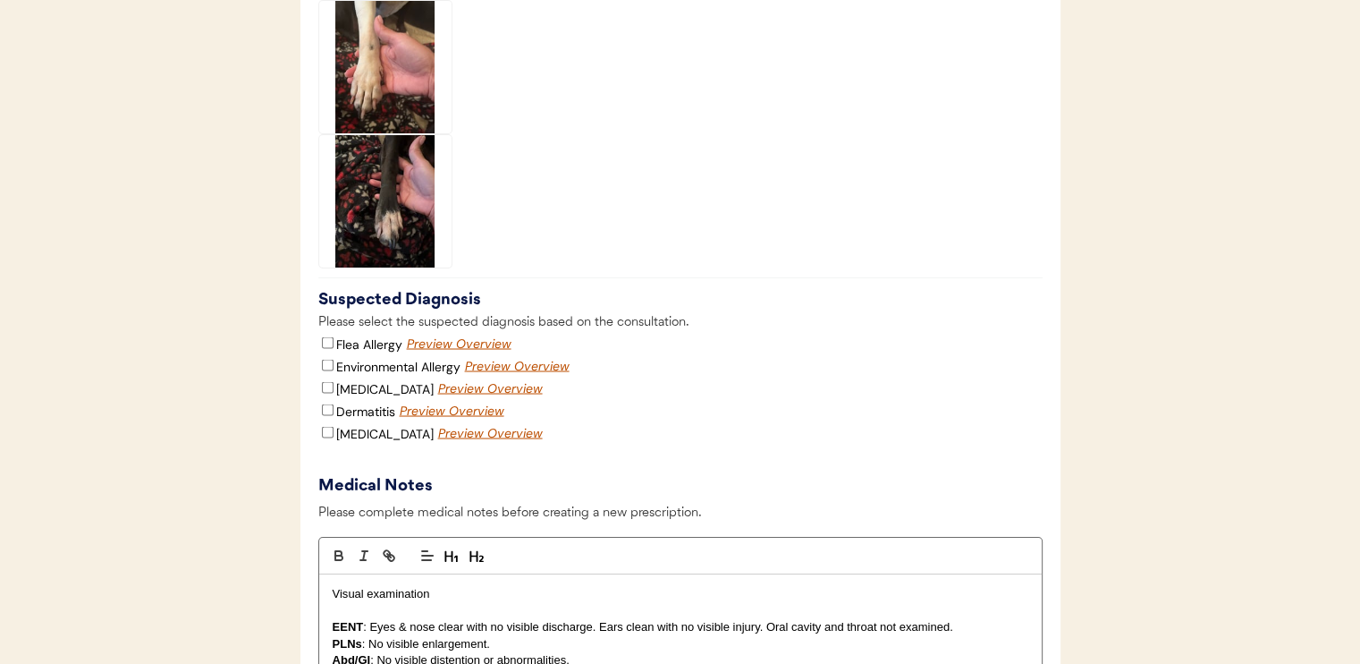
click at [406, 133] on img at bounding box center [385, 67] width 132 height 132
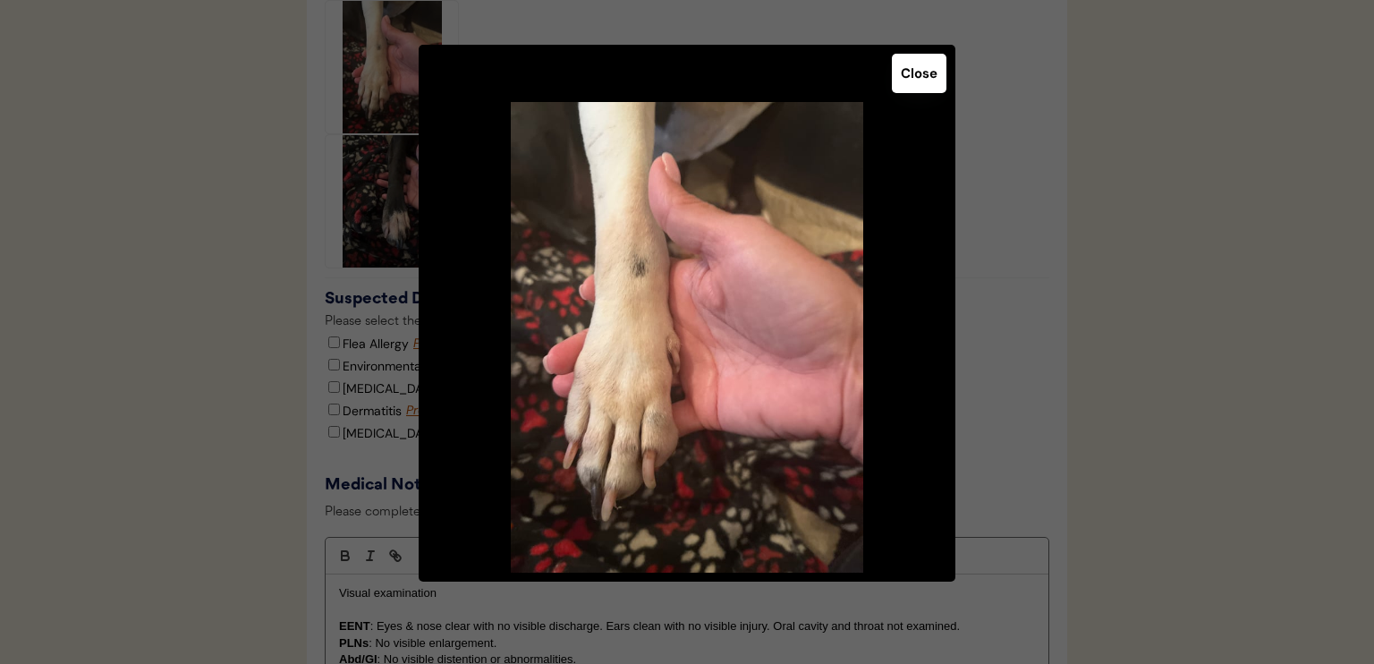
click at [909, 81] on button "Close" at bounding box center [919, 73] width 55 height 39
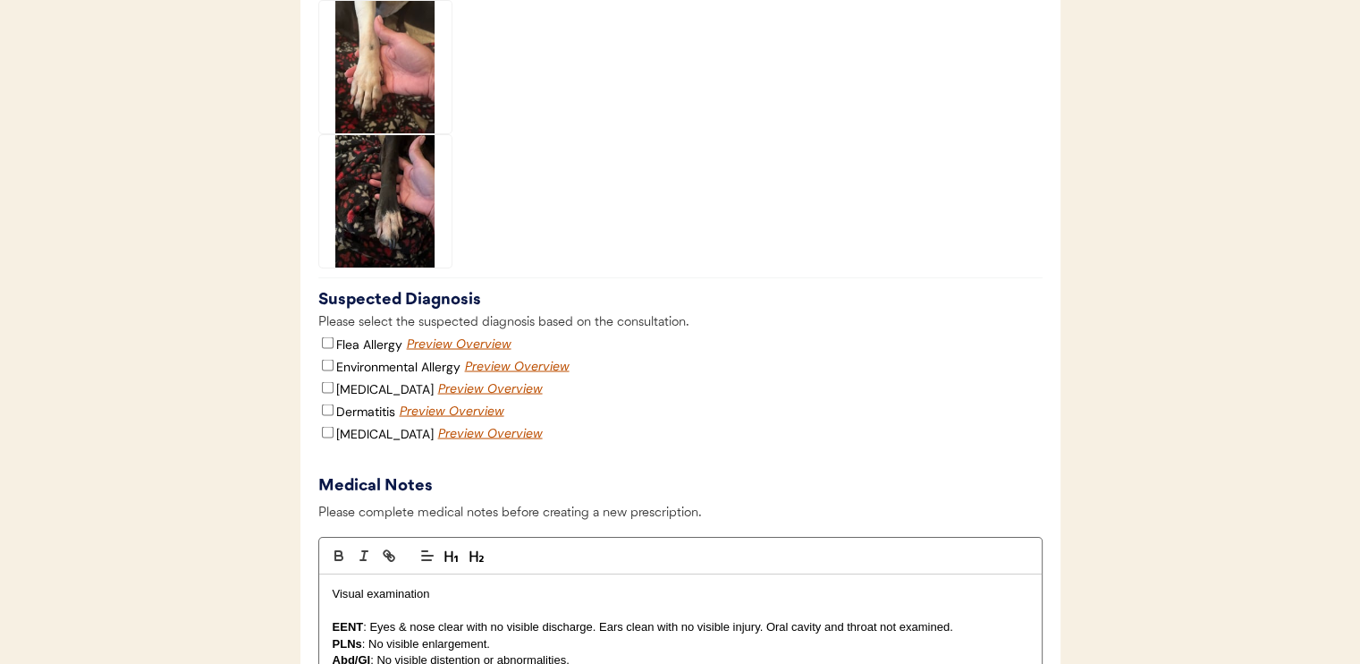
click at [424, 239] on img at bounding box center [385, 201] width 132 height 132
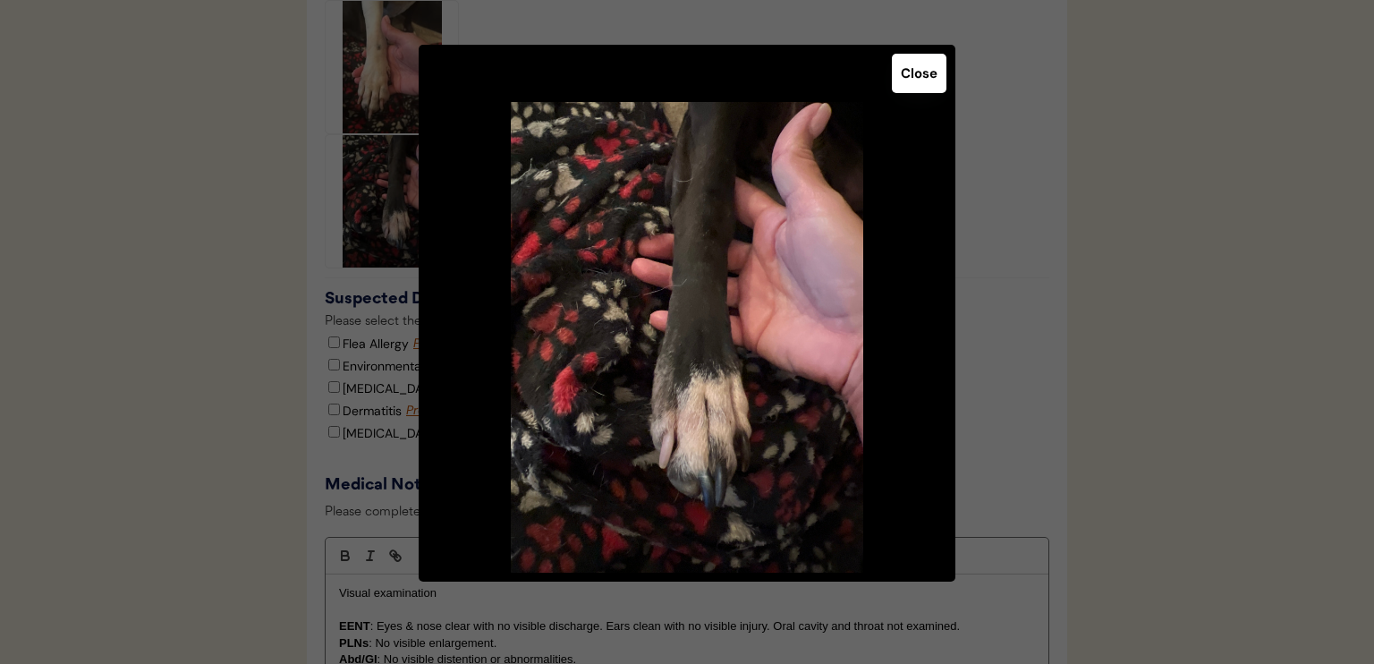
click at [902, 80] on button "Close" at bounding box center [919, 73] width 55 height 39
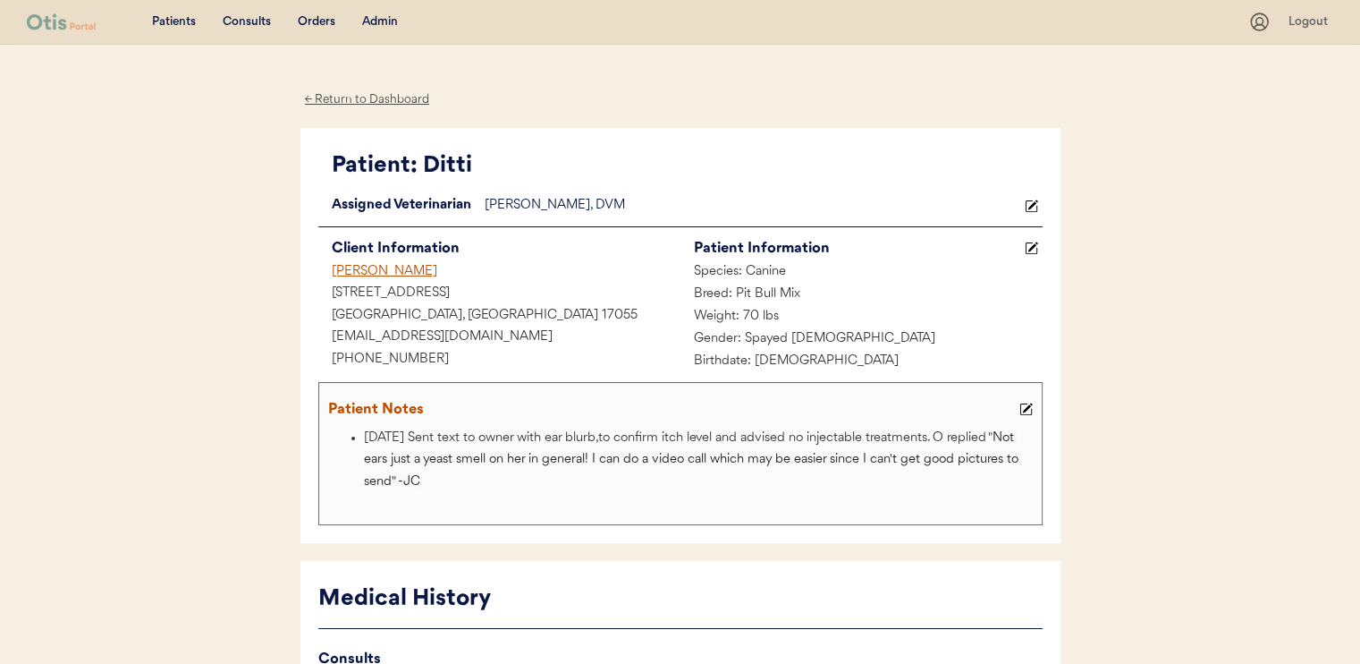
click at [246, 15] on div "Consults" at bounding box center [247, 22] width 48 height 18
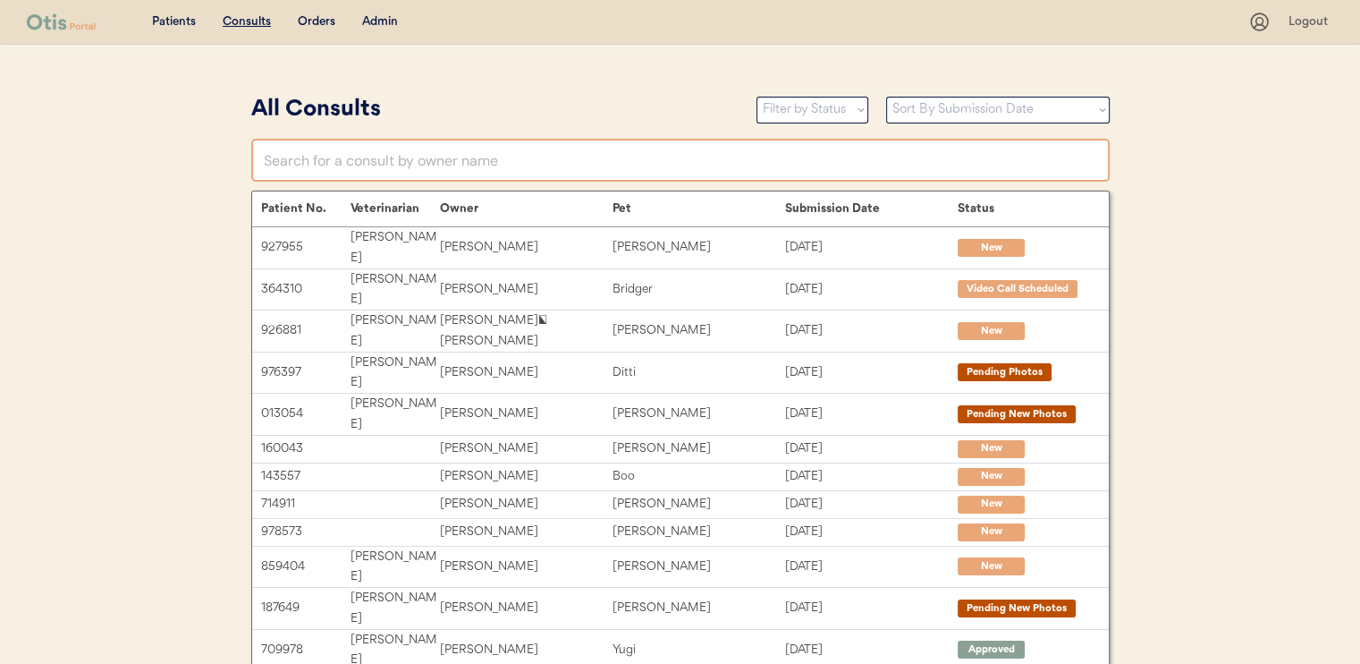
click at [571, 162] on input "text" at bounding box center [680, 160] width 859 height 43
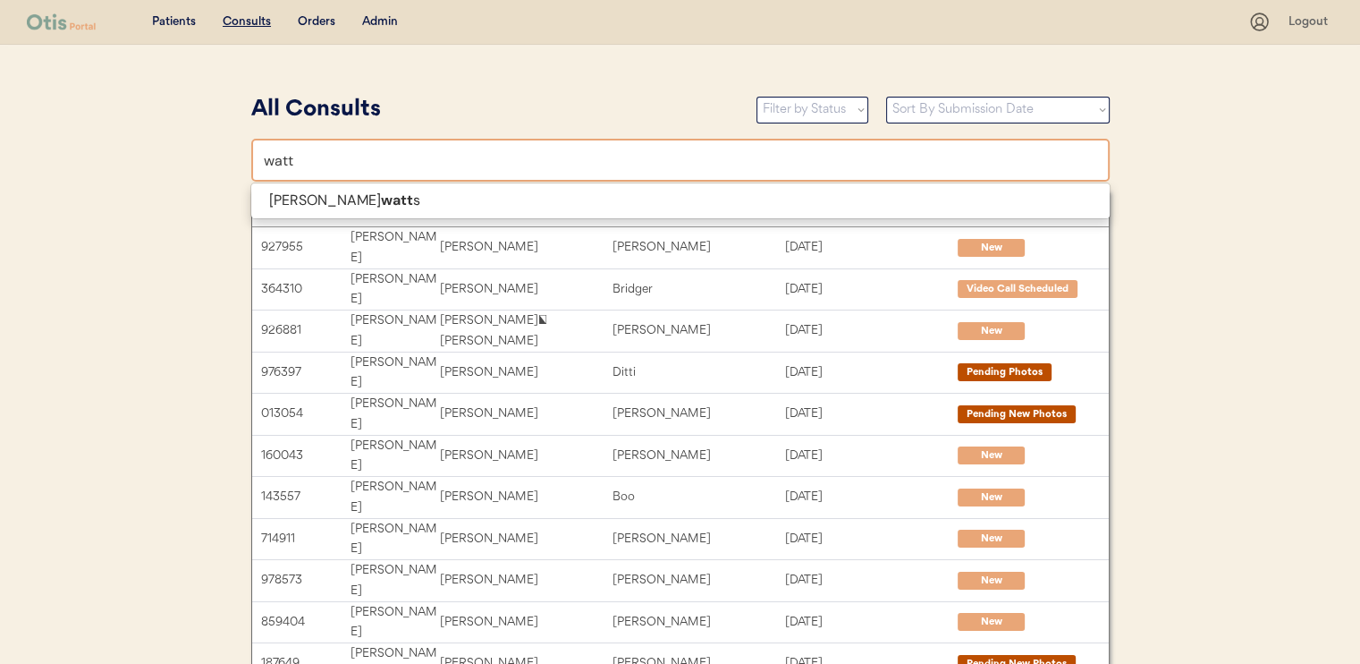
type input "watt"
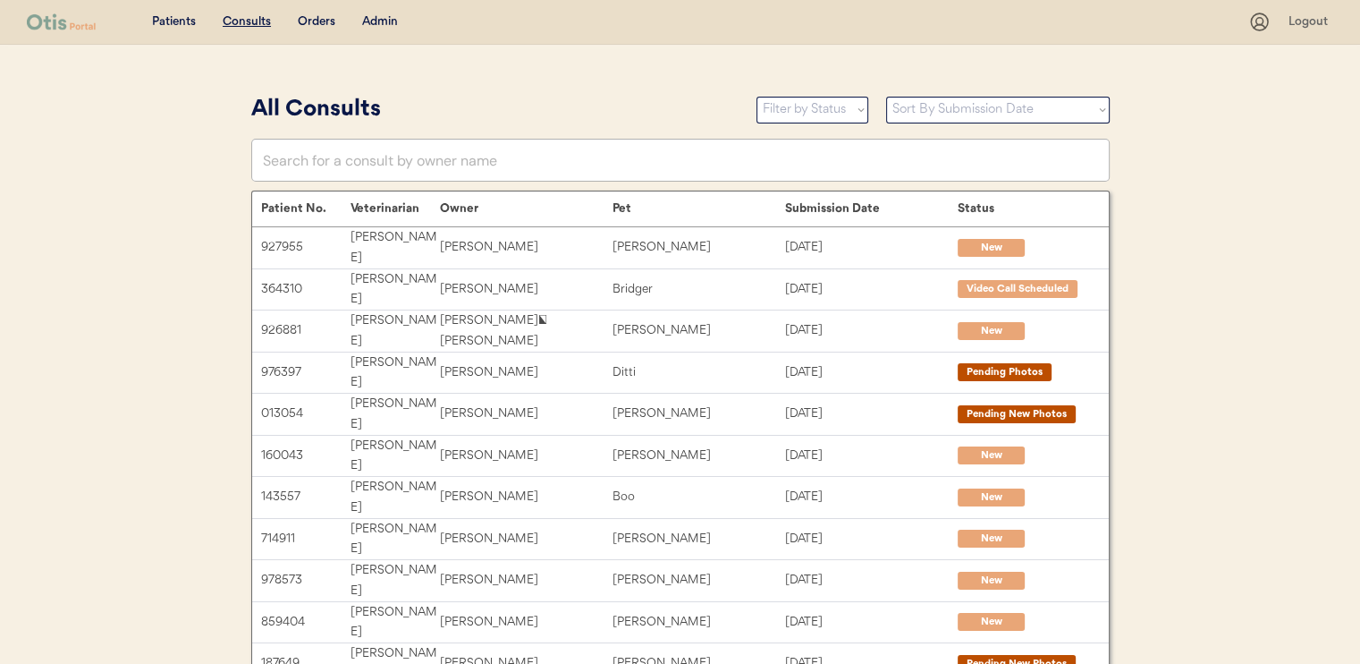
click at [565, 148] on input "text" at bounding box center [680, 160] width 859 height 43
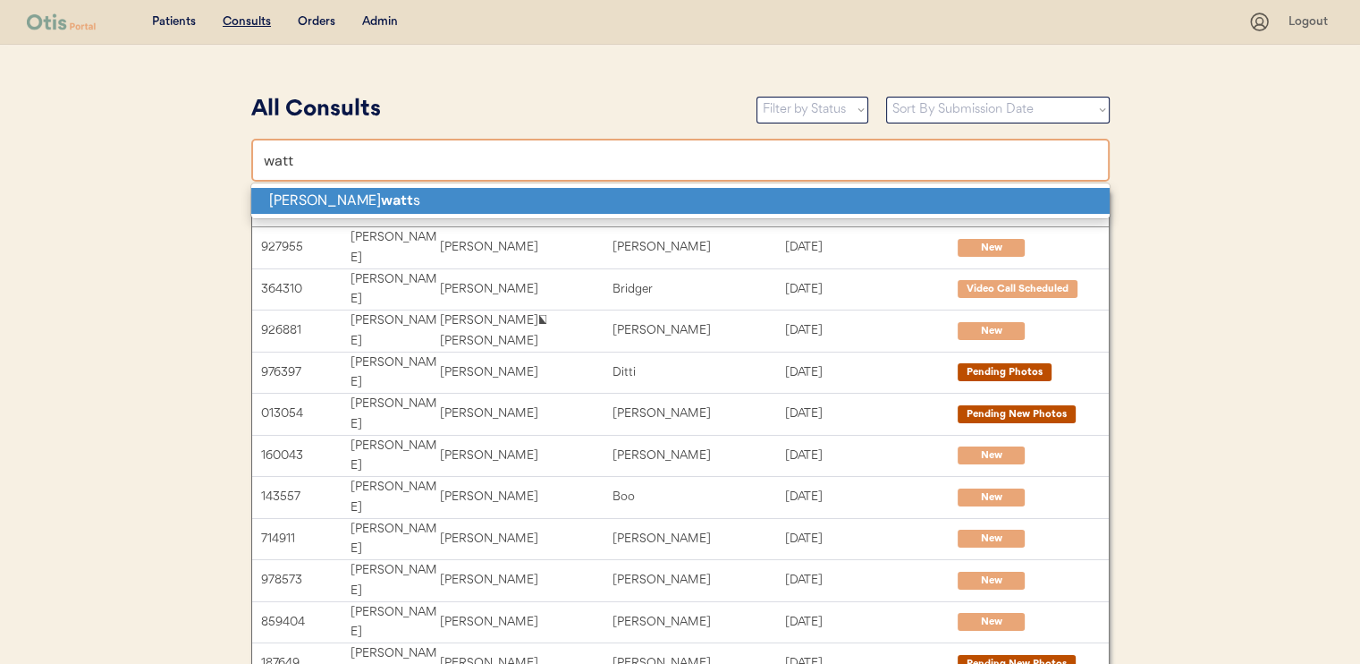
click at [555, 199] on p "[PERSON_NAME] s" at bounding box center [680, 201] width 859 height 26
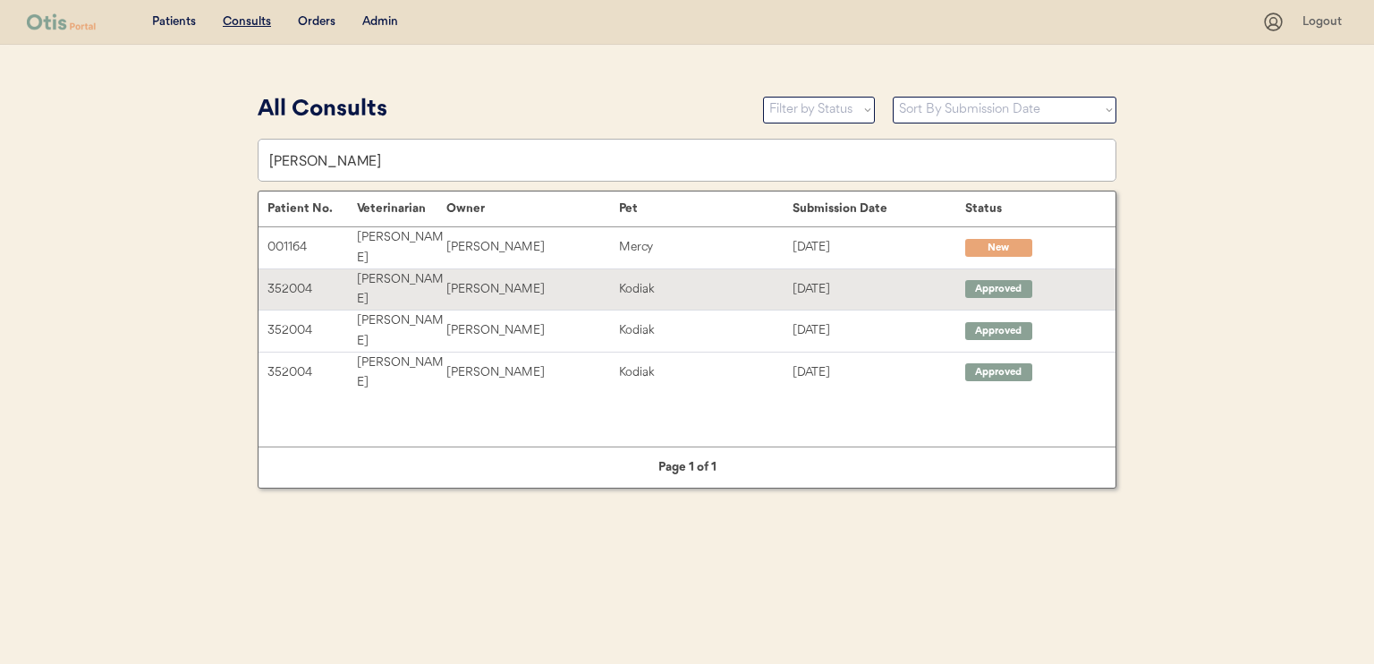
type input "[PERSON_NAME]"
click at [702, 279] on div "Kodiak" at bounding box center [705, 289] width 173 height 21
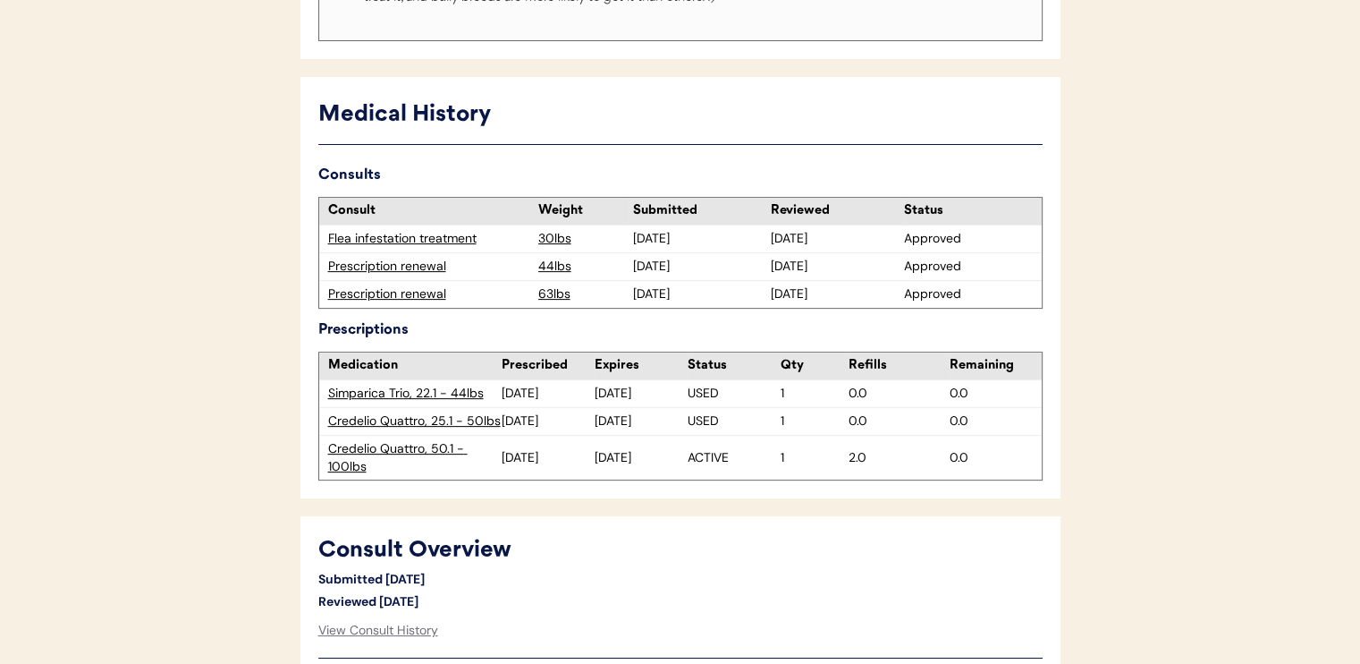
scroll to position [537, 0]
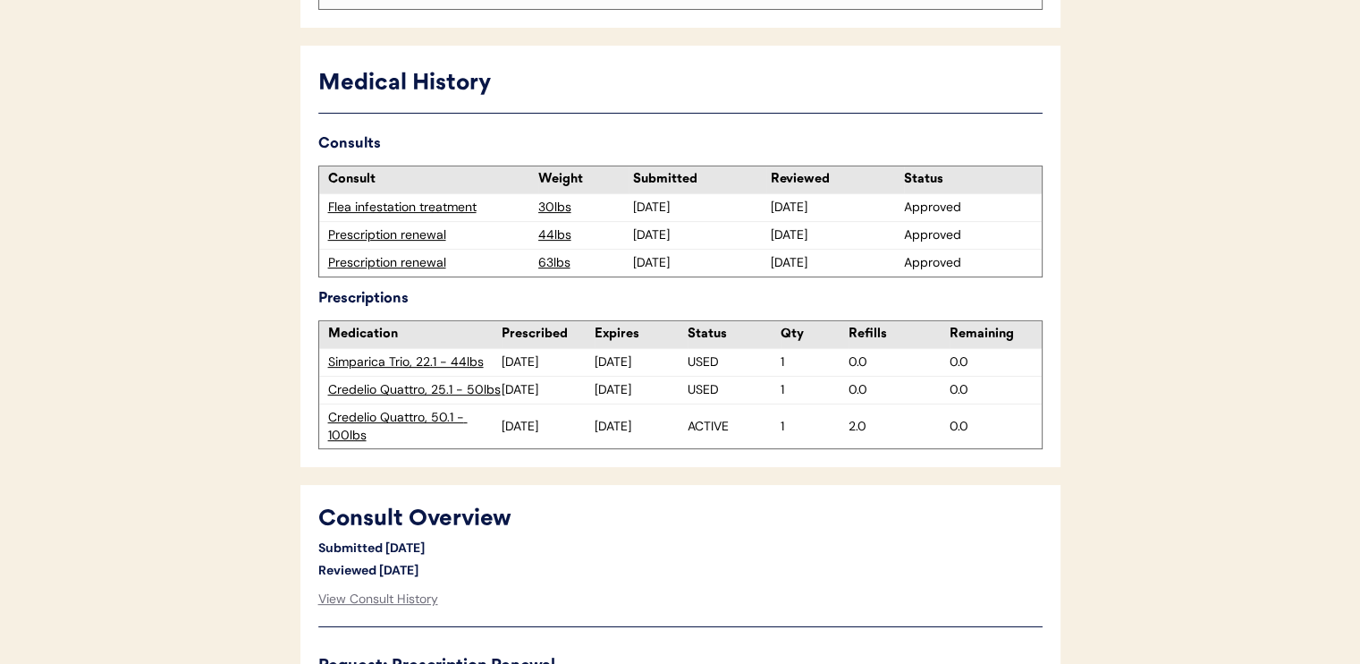
click at [381, 419] on div "Credelio Quattro, 50.1 - 100lbs" at bounding box center [415, 426] width 174 height 35
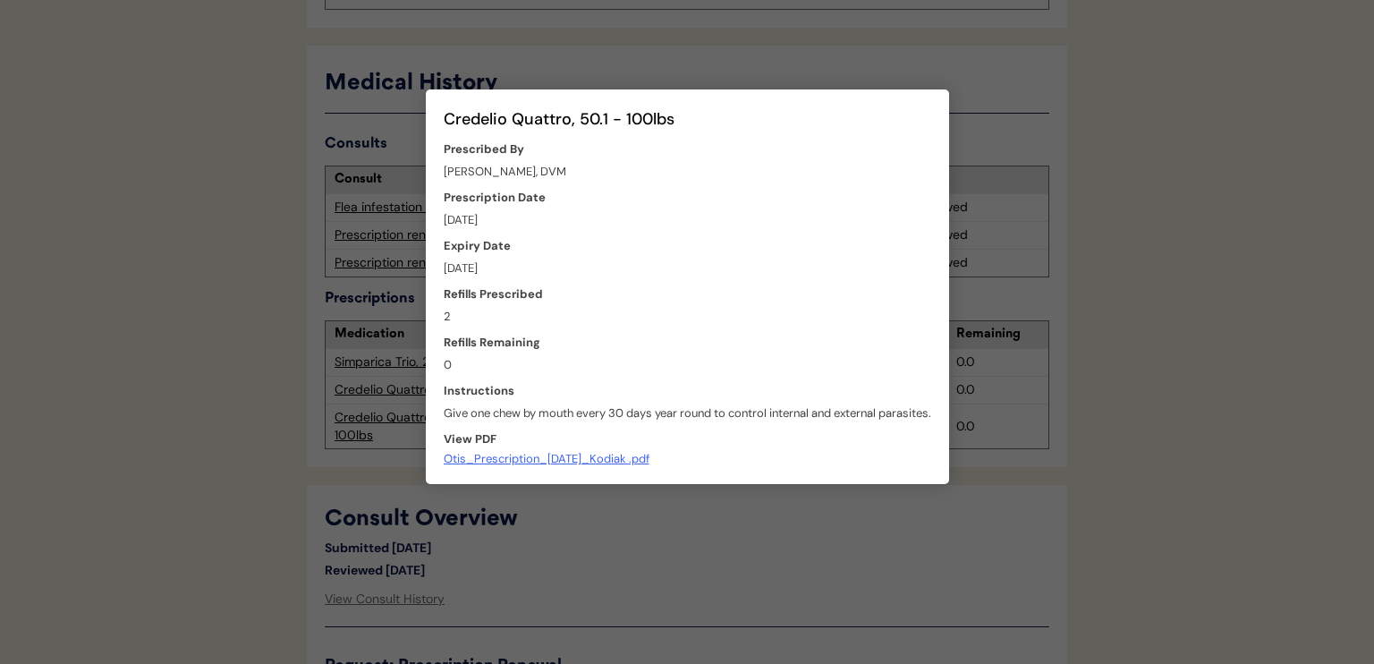
click at [1069, 343] on div at bounding box center [687, 332] width 1374 height 664
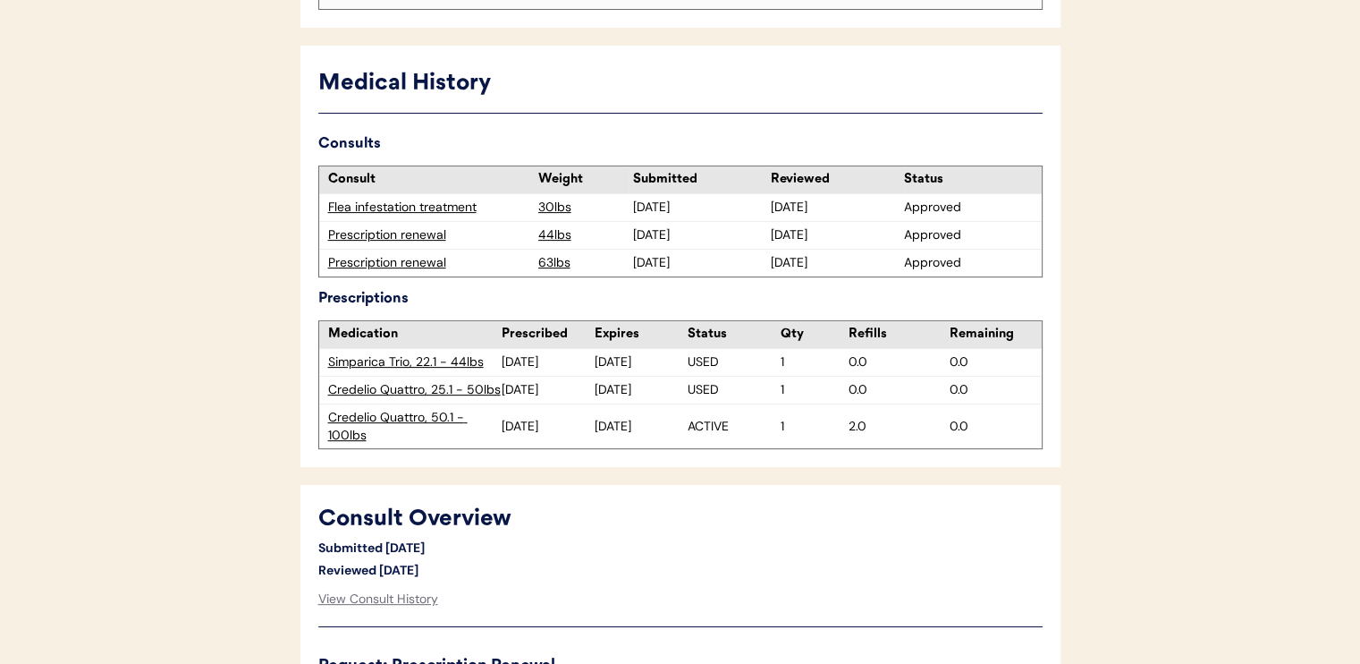
click at [409, 264] on div "Prescription renewal" at bounding box center [428, 263] width 201 height 18
click at [380, 263] on div "Prescription renewal" at bounding box center [428, 263] width 201 height 18
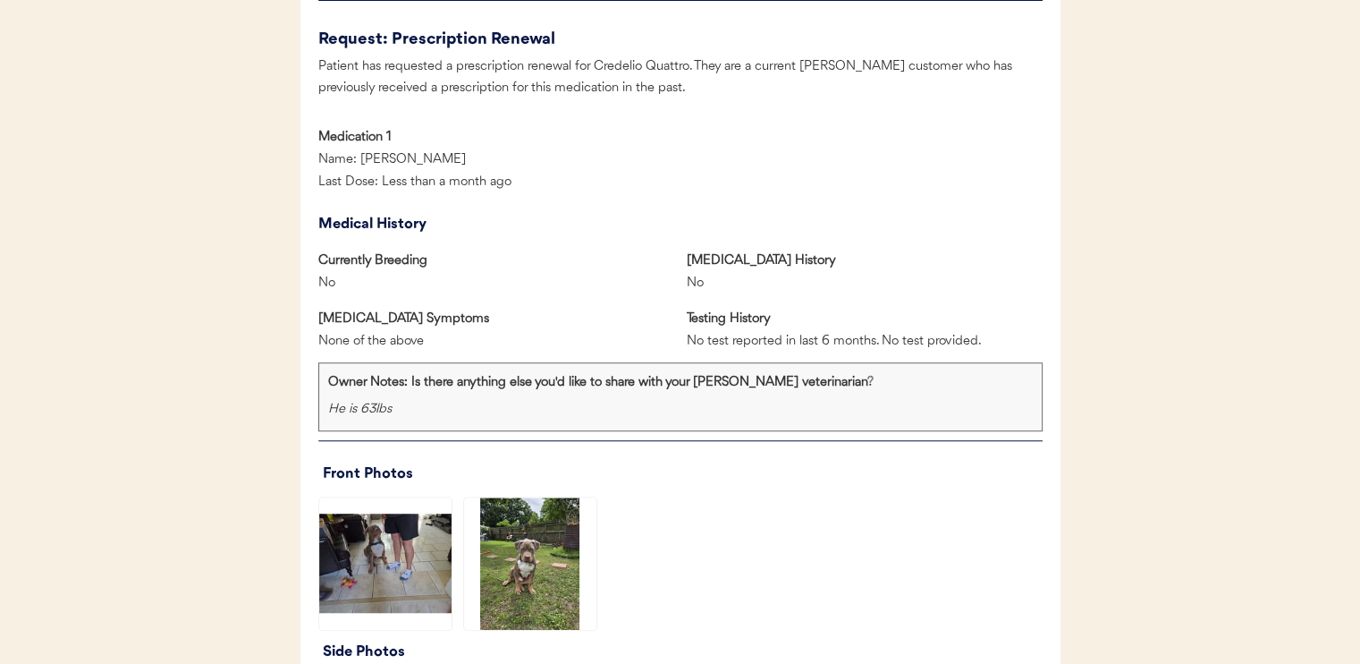
scroll to position [1610, 0]
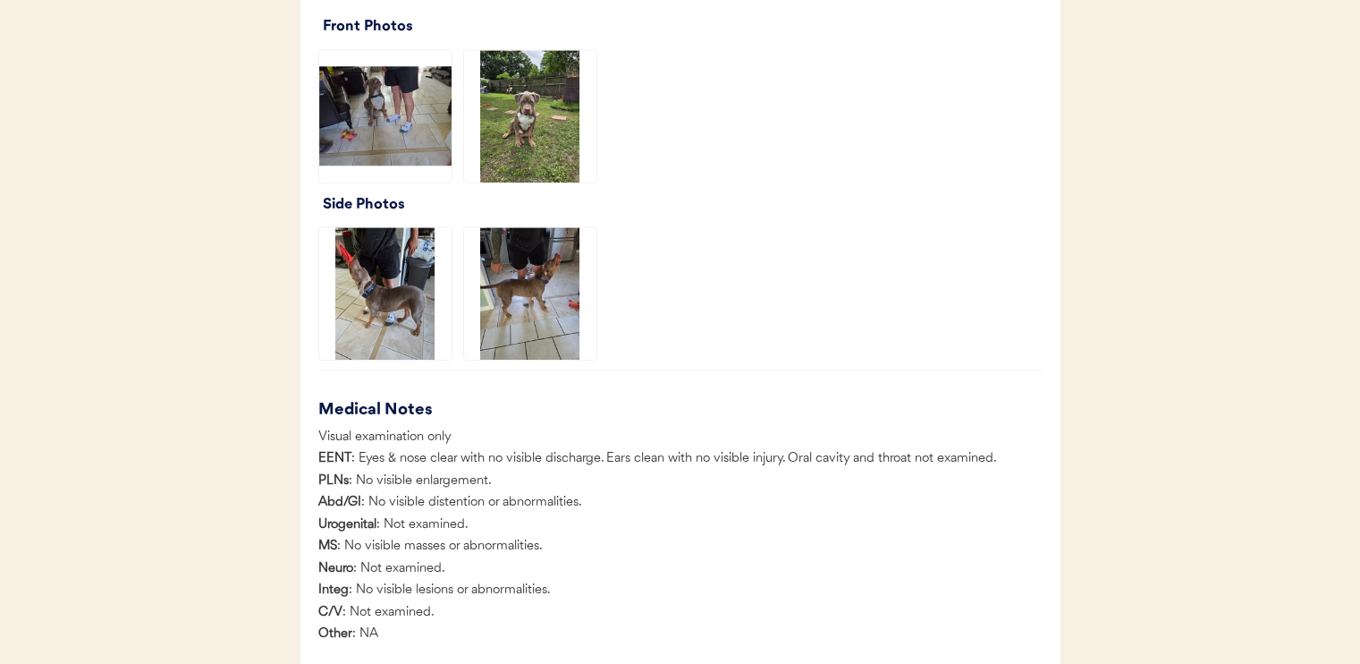
click at [537, 278] on img at bounding box center [530, 293] width 132 height 132
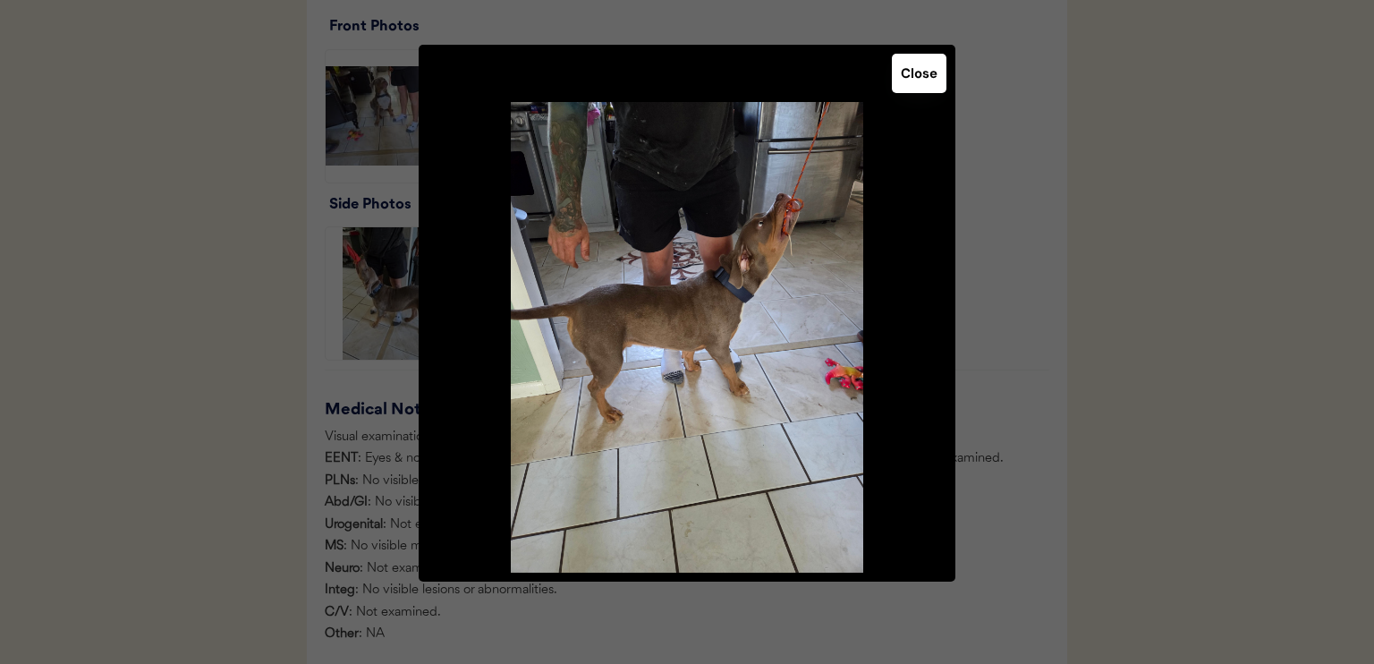
click at [911, 80] on button "Close" at bounding box center [919, 73] width 55 height 39
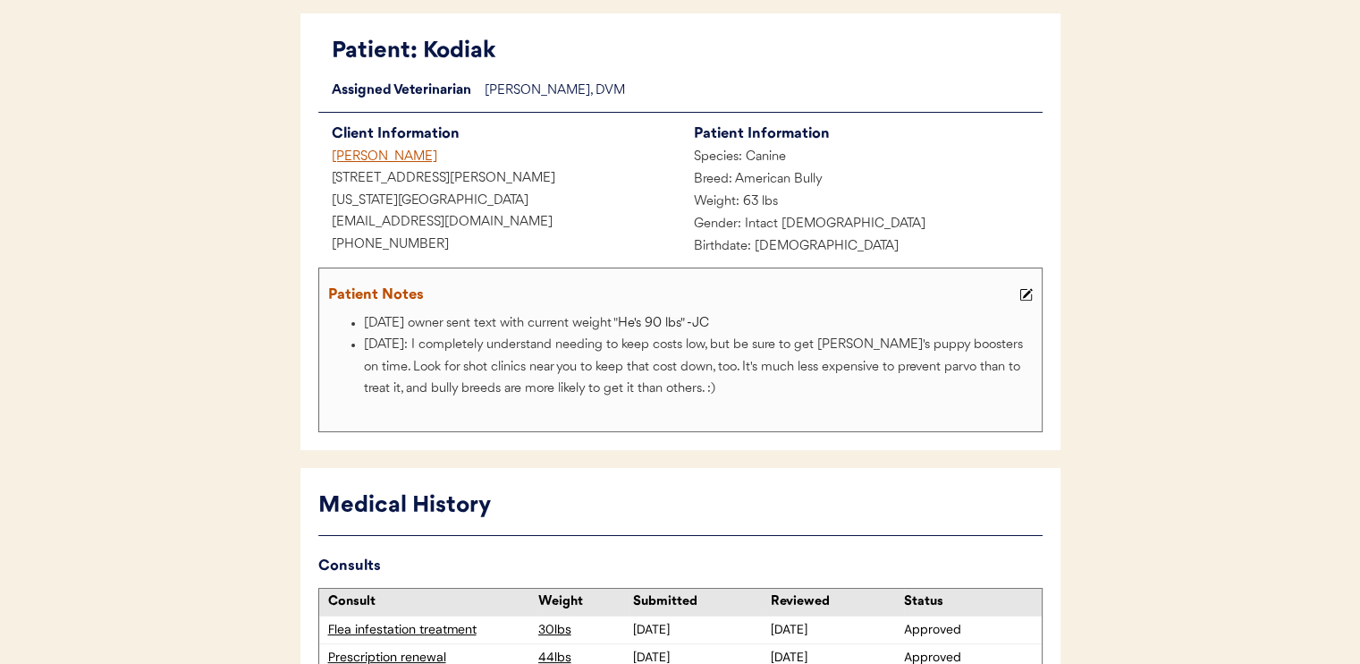
scroll to position [0, 0]
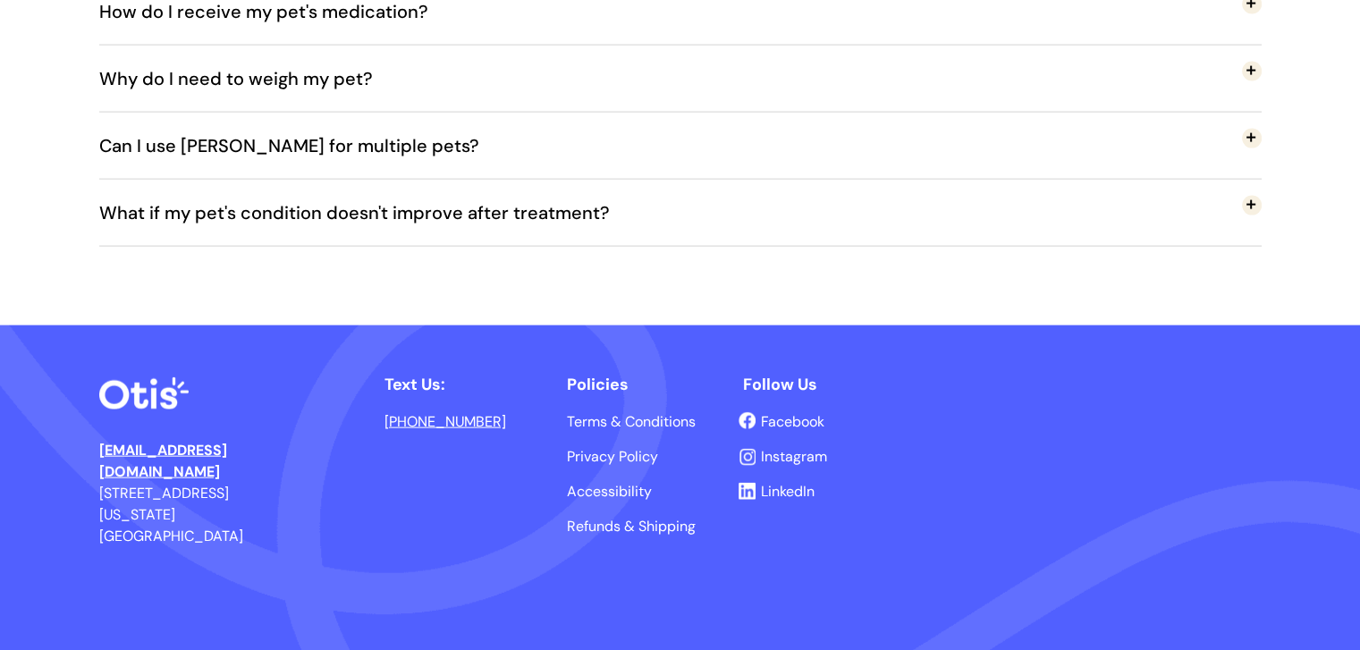
scroll to position [4021, 0]
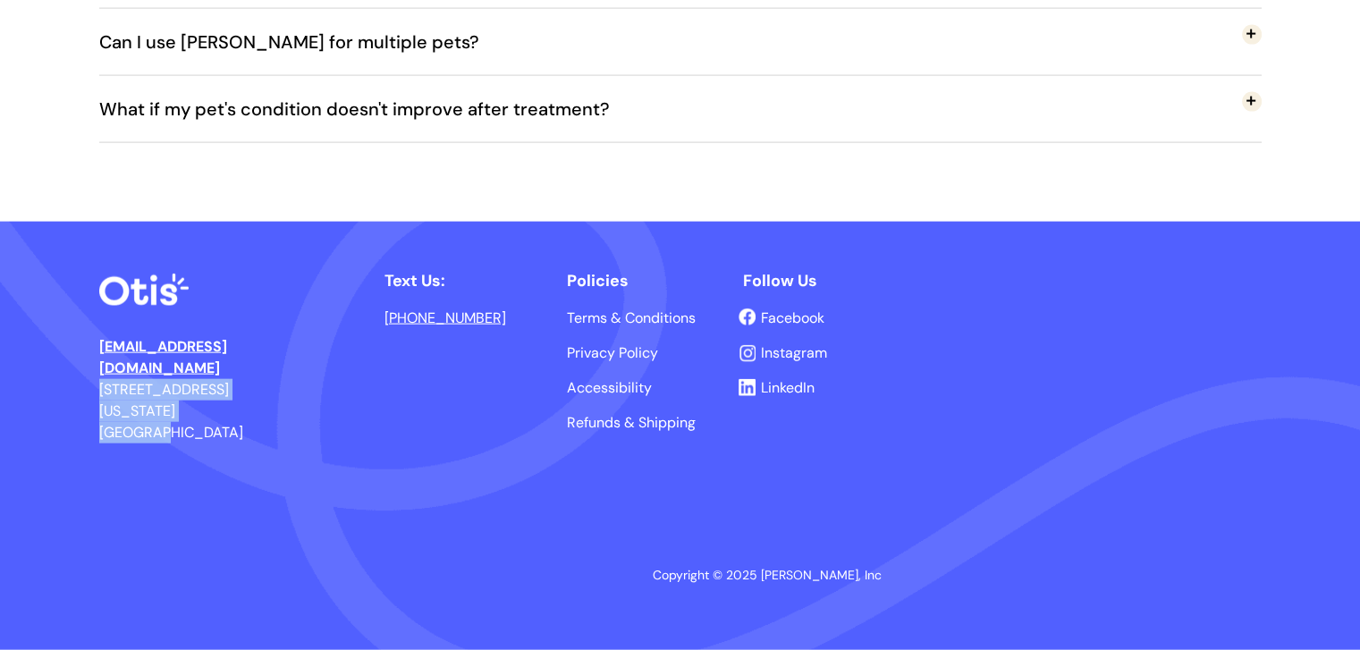
drag, startPoint x: 101, startPoint y: 365, endPoint x: 231, endPoint y: 386, distance: 131.5
click at [231, 386] on p "[EMAIL_ADDRESS][DOMAIN_NAME] [STREET_ADDRESS][US_STATE]" at bounding box center [183, 389] width 168 height 107
